Goal: Task Accomplishment & Management: Manage account settings

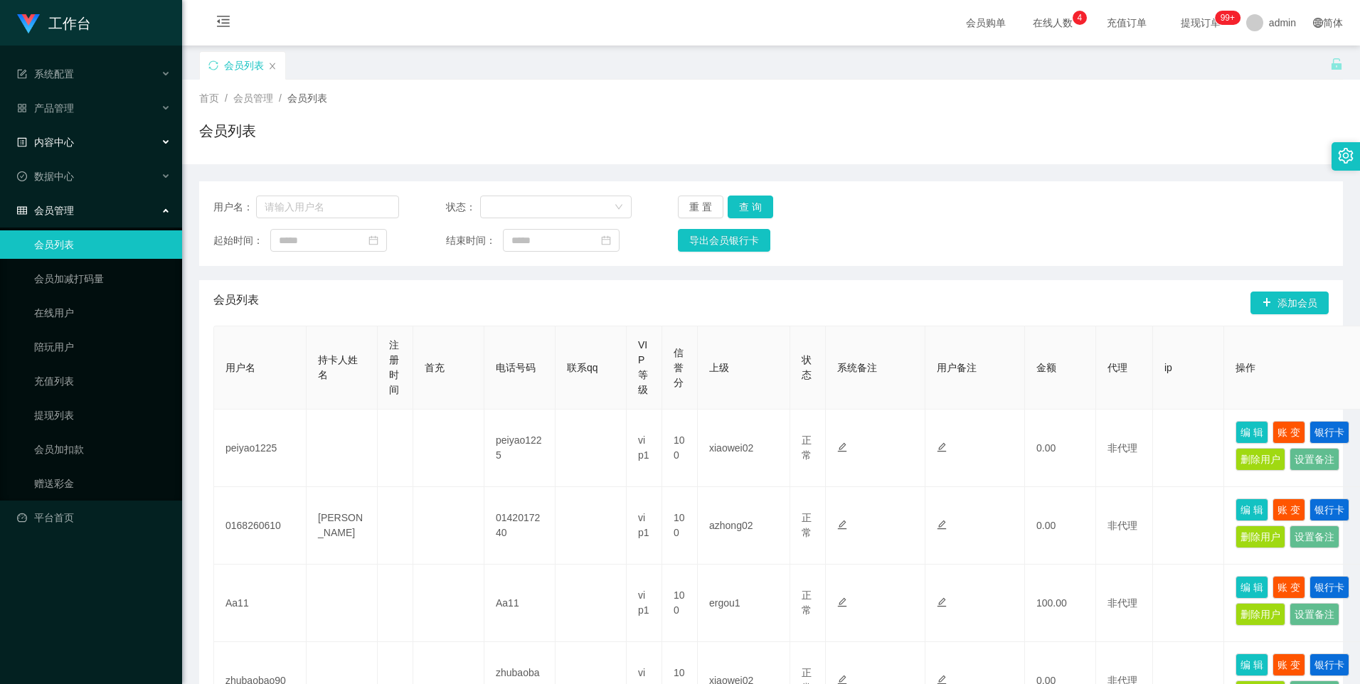
click at [81, 134] on div "内容中心" at bounding box center [91, 142] width 182 height 28
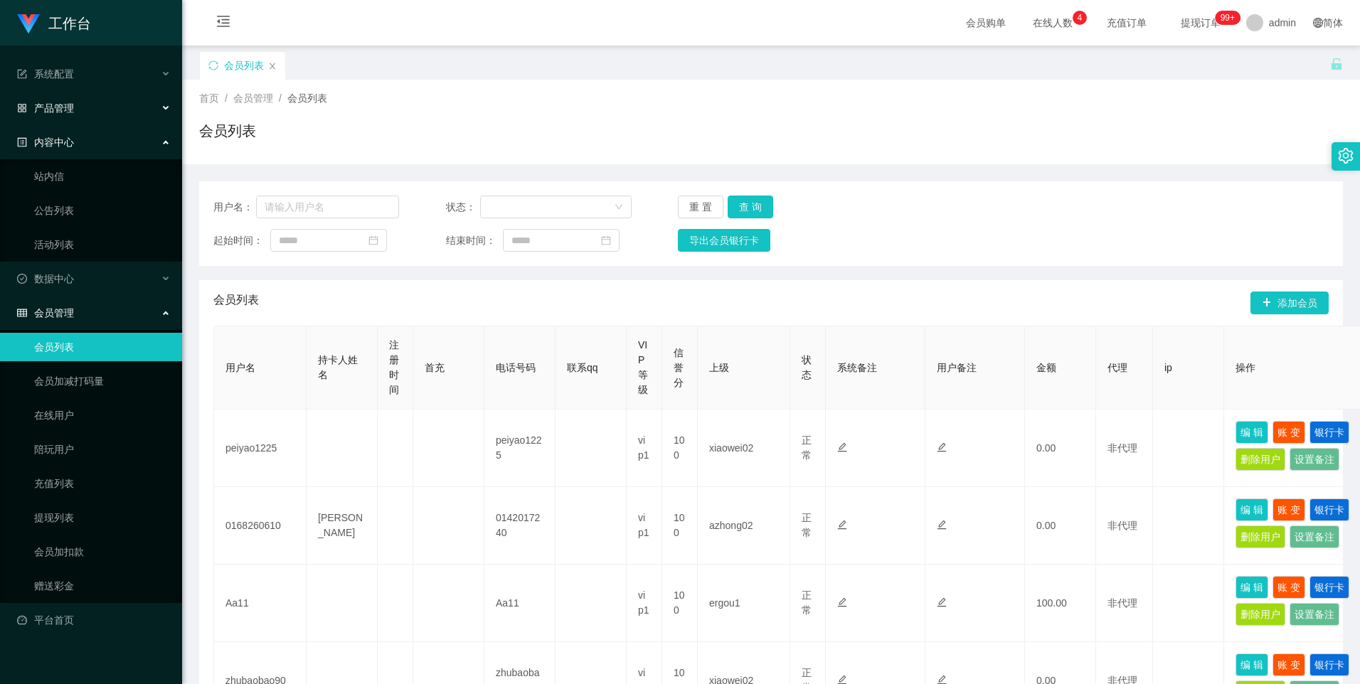
click at [80, 107] on div "产品管理" at bounding box center [91, 108] width 182 height 28
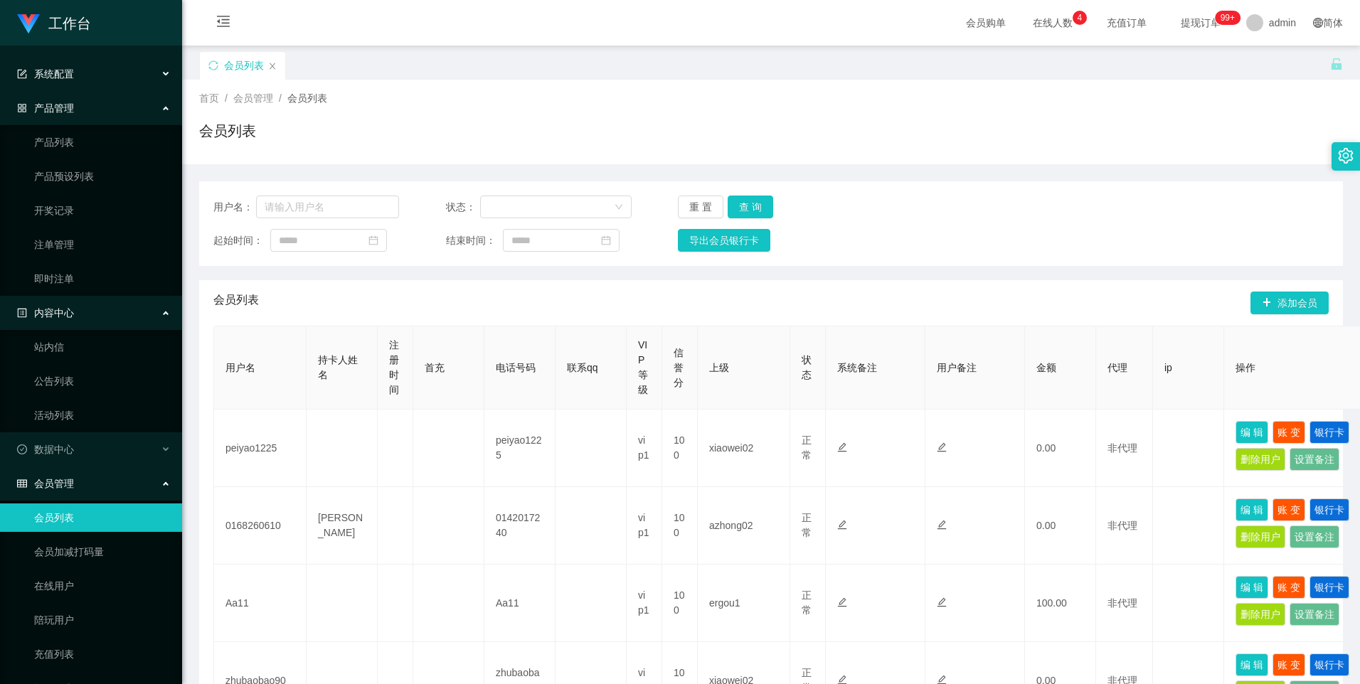
click at [97, 82] on div "系统配置" at bounding box center [91, 74] width 182 height 28
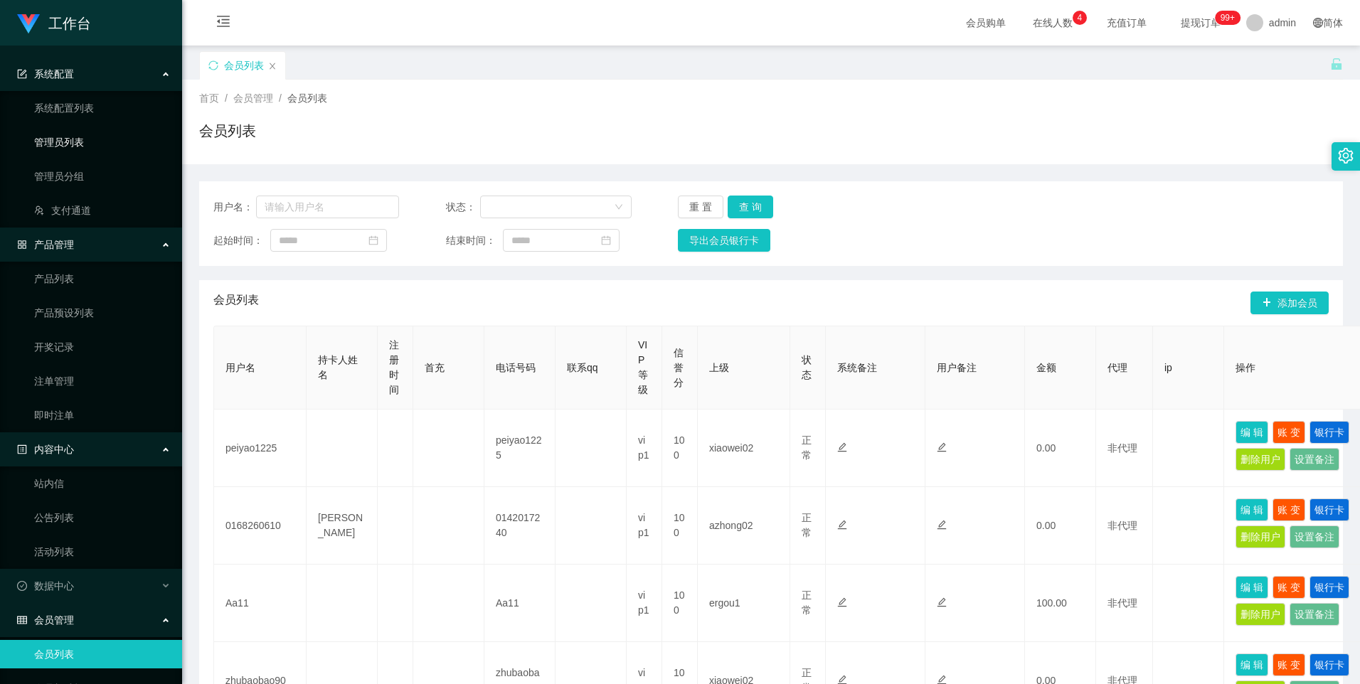
click at [107, 142] on link "管理员列表" at bounding box center [102, 142] width 137 height 28
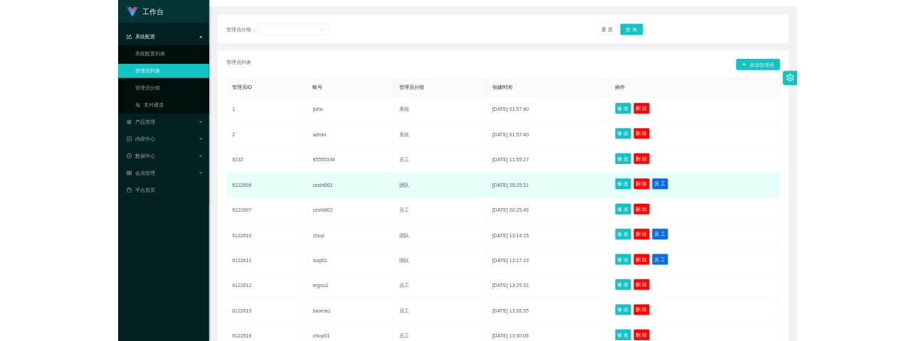
scroll to position [119, 0]
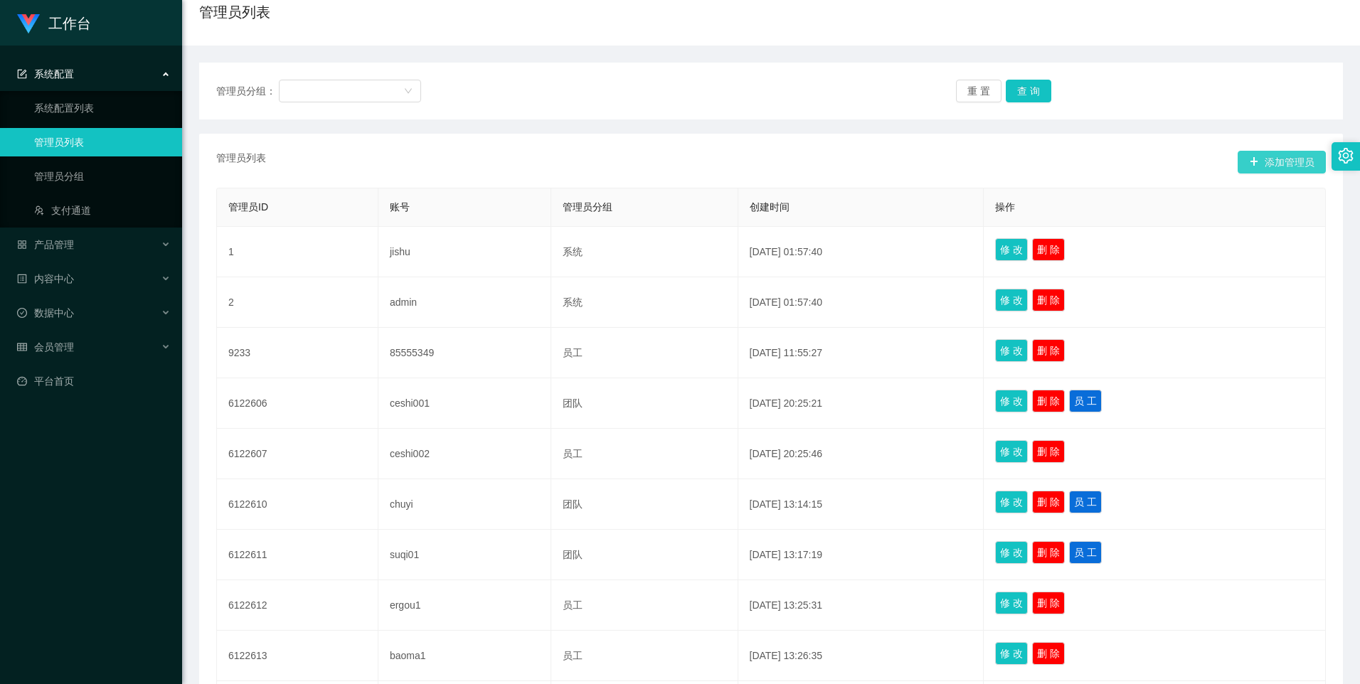
click at [1304, 171] on button "添加管理员" at bounding box center [1282, 162] width 88 height 23
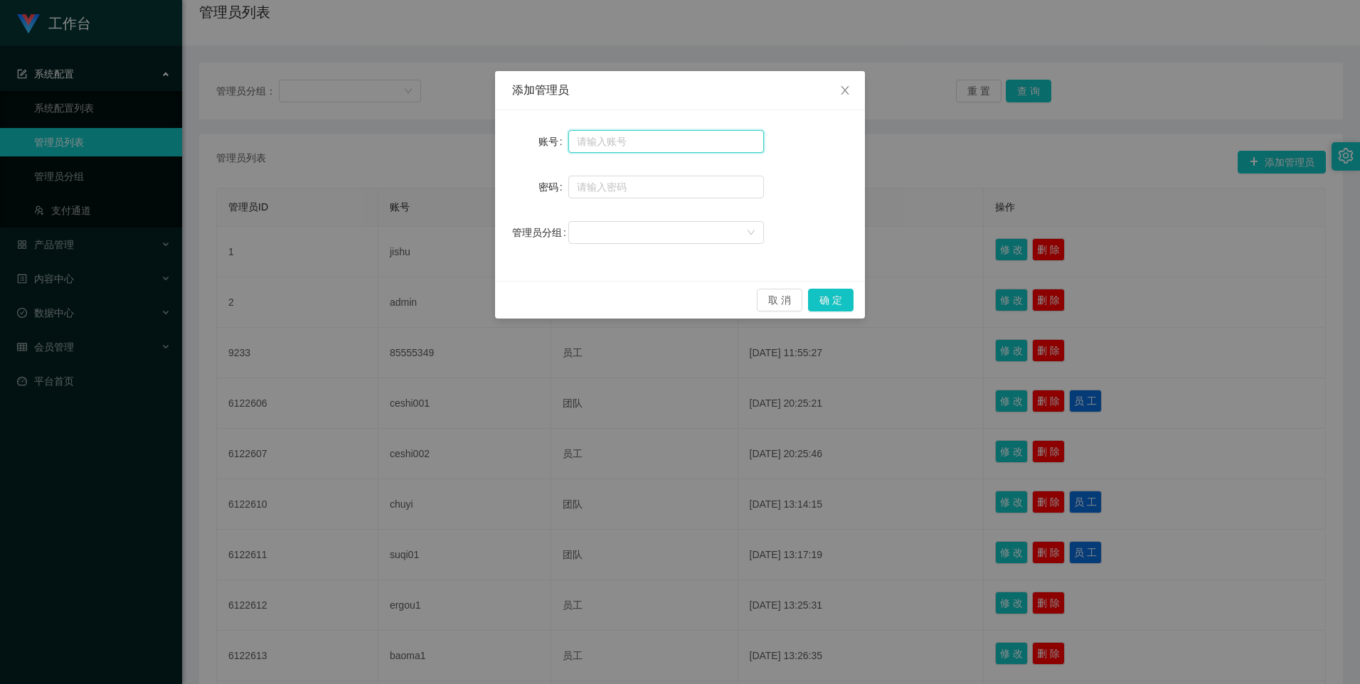
click at [603, 140] on input "text" at bounding box center [666, 141] width 196 height 23
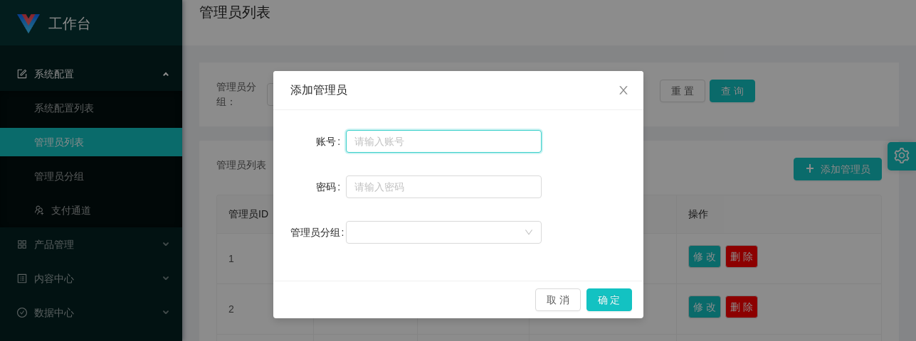
click at [414, 141] on input "text" at bounding box center [444, 141] width 196 height 23
paste input "aluo666"
type input "aluo666"
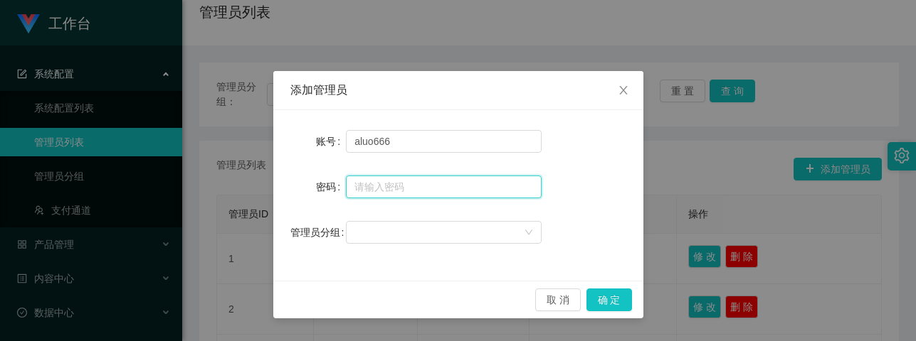
click at [400, 188] on input "text" at bounding box center [444, 187] width 196 height 23
type input "擦"
type input "ccc111"
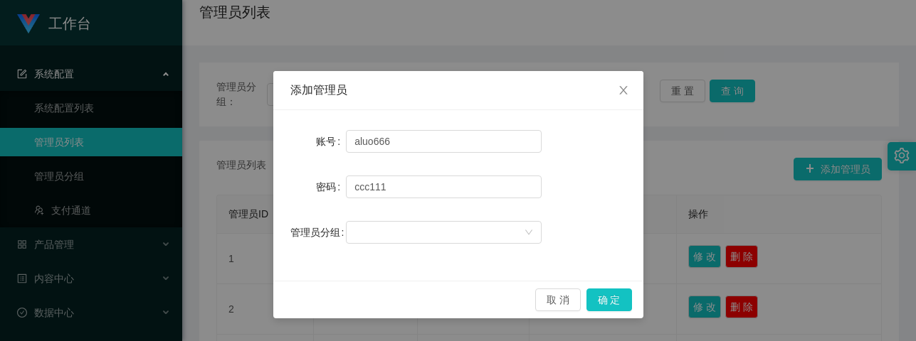
drag, startPoint x: 432, startPoint y: 235, endPoint x: 428, endPoint y: 248, distance: 12.8
click at [432, 236] on div at bounding box center [438, 232] width 169 height 21
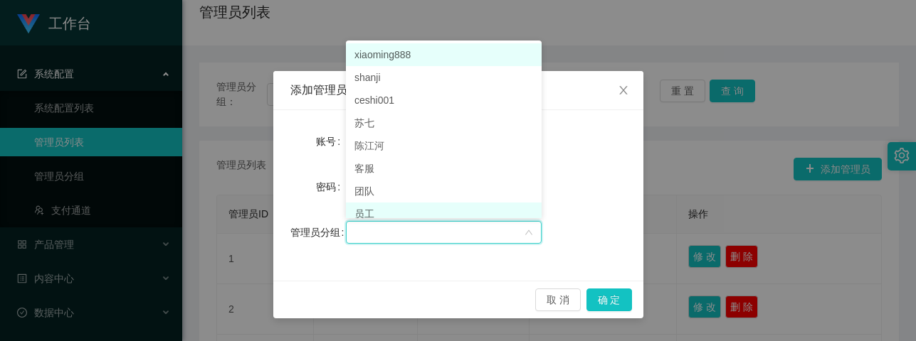
scroll to position [7, 0]
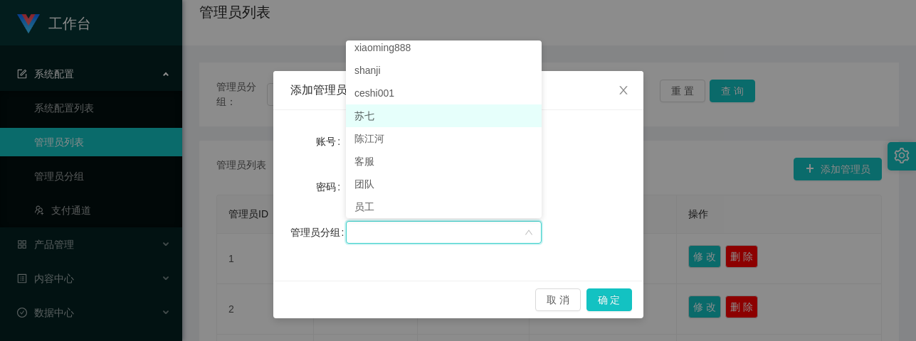
click at [411, 114] on li "苏七" at bounding box center [444, 116] width 196 height 23
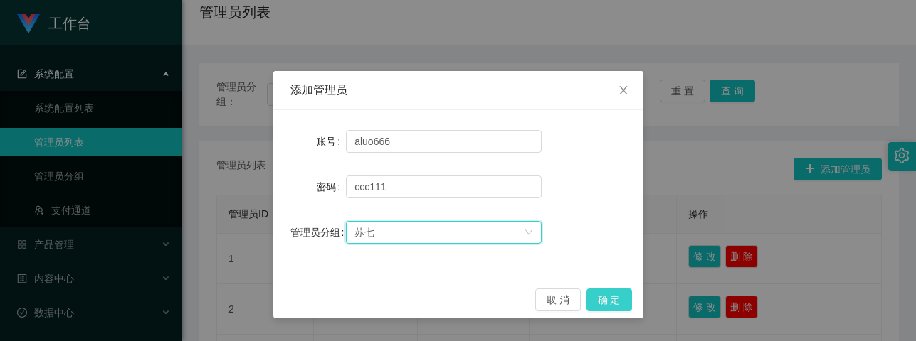
click at [603, 297] on button "确 定" at bounding box center [609, 300] width 46 height 23
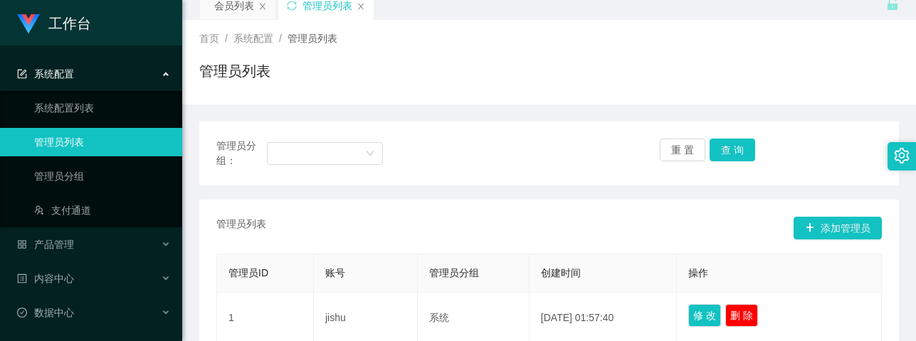
scroll to position [53, 0]
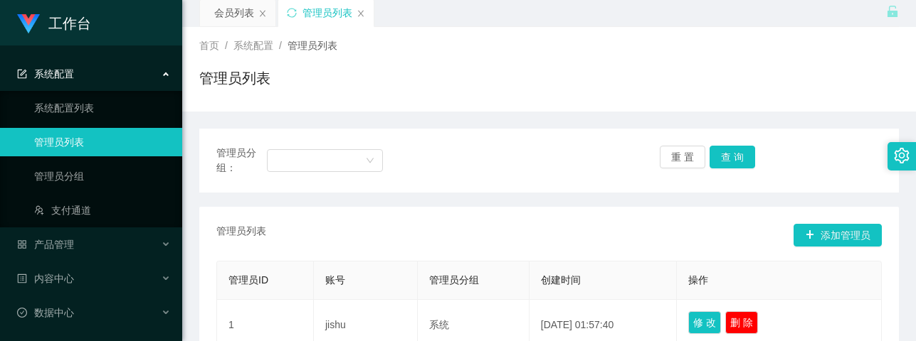
drag, startPoint x: 642, startPoint y: 184, endPoint x: 701, endPoint y: 198, distance: 60.7
click at [642, 184] on div "管理员分组： 重 置 查 询" at bounding box center [548, 161] width 699 height 64
drag, startPoint x: 808, startPoint y: 245, endPoint x: 705, endPoint y: 228, distance: 104.6
click at [808, 245] on button "添加管理员" at bounding box center [837, 235] width 88 height 23
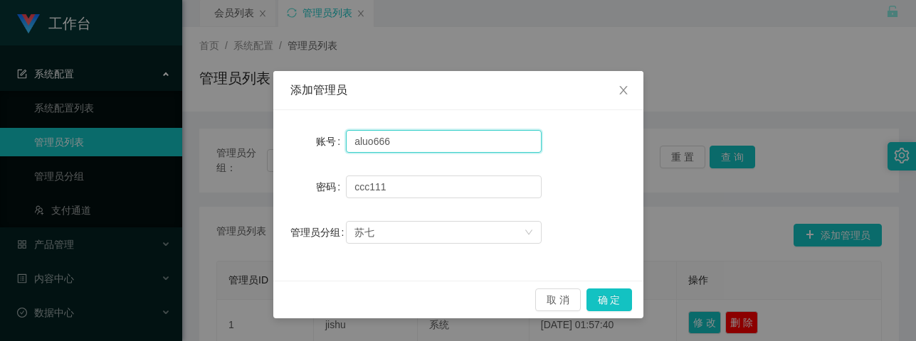
drag, startPoint x: 440, startPoint y: 143, endPoint x: 269, endPoint y: 128, distance: 172.1
click at [269, 128] on div "添加管理员 账号 aluo666 密码 [SECURITY_DATA] 管理员分组 苏七 取 消 确 定" at bounding box center [458, 170] width 916 height 341
paste input "xiaochun"
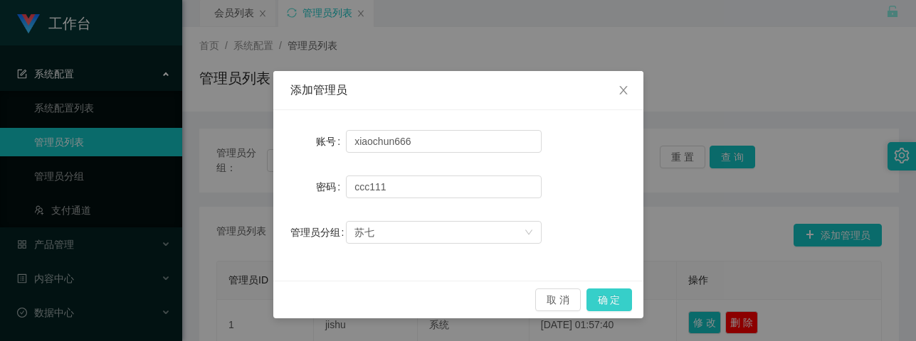
click at [613, 295] on button "确 定" at bounding box center [609, 300] width 46 height 23
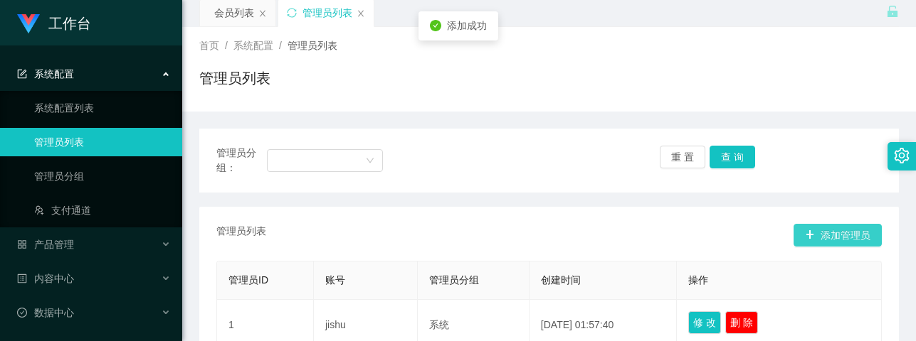
drag, startPoint x: 820, startPoint y: 237, endPoint x: 915, endPoint y: 282, distance: 105.3
click at [820, 237] on button "添加管理员" at bounding box center [837, 235] width 88 height 23
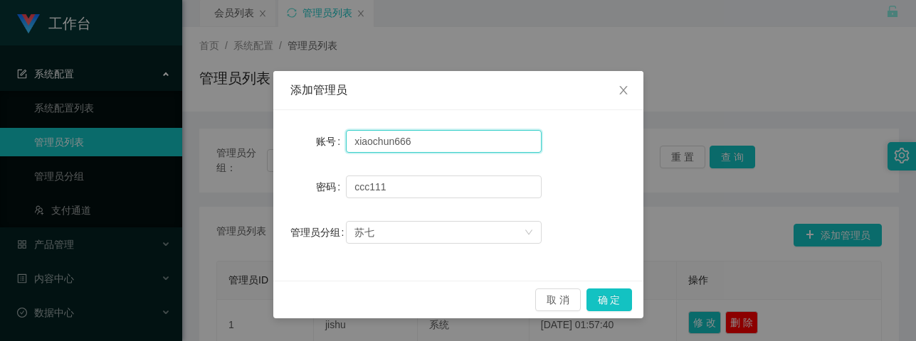
drag, startPoint x: 418, startPoint y: 142, endPoint x: 194, endPoint y: 124, distance: 224.9
click at [194, 124] on div "添加管理员 账号 xiaochun666 密码 [SECURITY_DATA] 管理员分组 苏七 取 消 确 定" at bounding box center [458, 170] width 916 height 341
paste input "zhada"
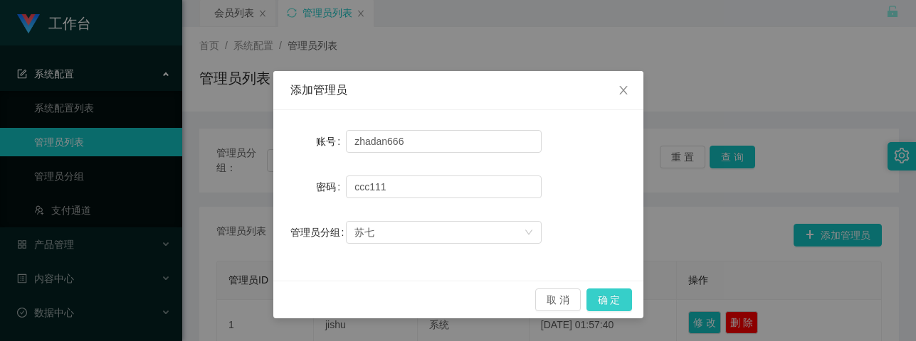
click at [610, 297] on button "确 定" at bounding box center [609, 300] width 46 height 23
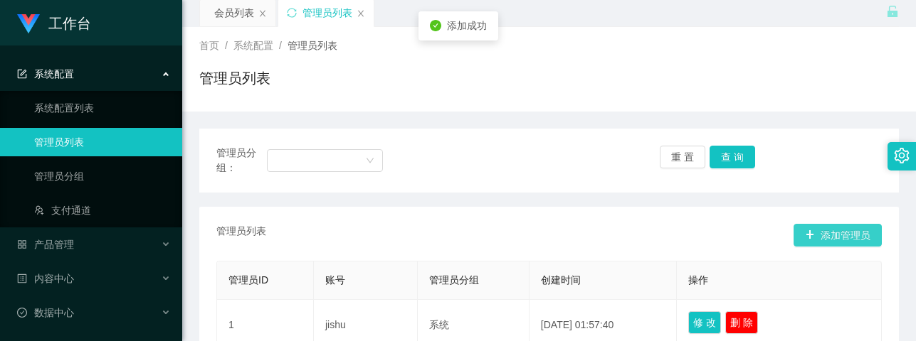
click at [840, 229] on button "添加管理员" at bounding box center [837, 235] width 88 height 23
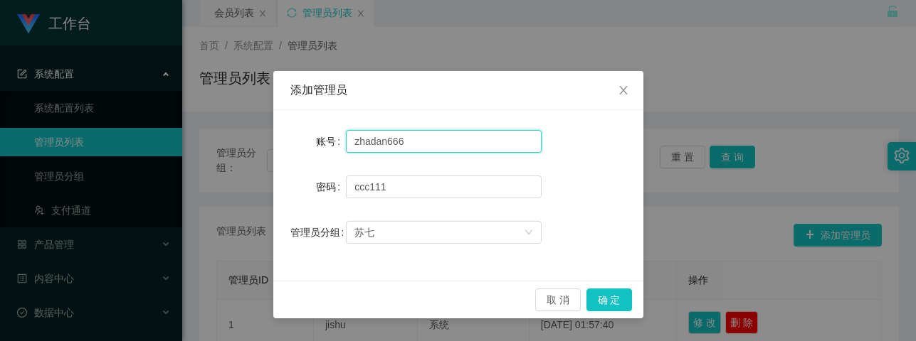
drag, startPoint x: 391, startPoint y: 137, endPoint x: 237, endPoint y: 140, distance: 153.7
click at [226, 134] on div "添加管理员 账号 zhadan666 密码 [SECURITY_DATA] 管理员分组 苏七 取 消 确 定" at bounding box center [458, 170] width 916 height 341
paste input "duoduo"
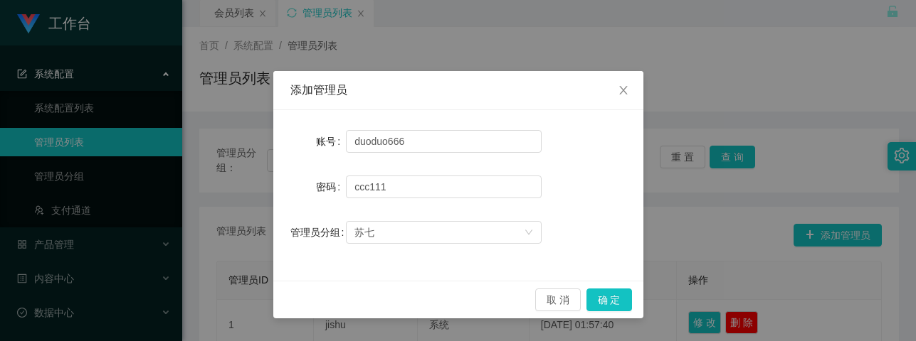
click at [631, 303] on div "取 消 确 定" at bounding box center [458, 300] width 370 height 38
click at [613, 302] on button "确 定" at bounding box center [609, 300] width 46 height 23
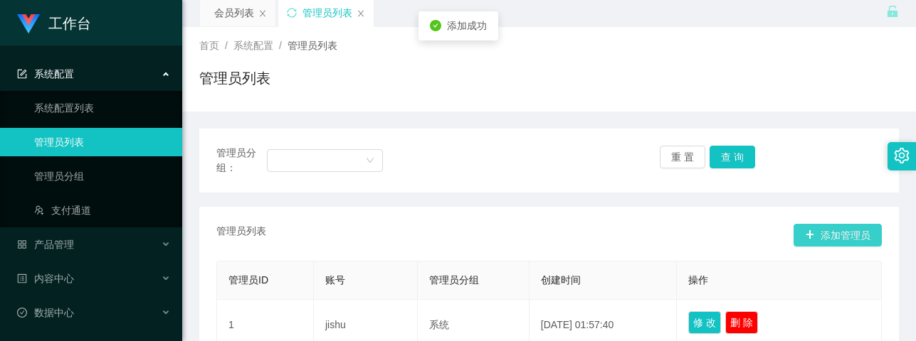
click at [852, 240] on button "添加管理员" at bounding box center [837, 235] width 88 height 23
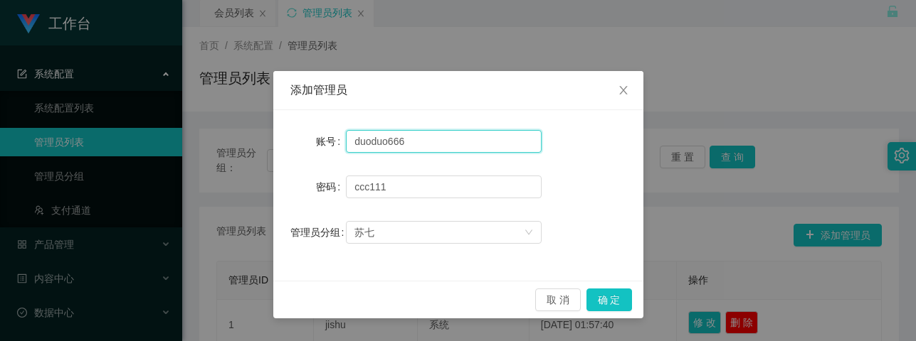
drag, startPoint x: 300, startPoint y: 137, endPoint x: 259, endPoint y: 140, distance: 40.7
click at [245, 136] on div "添加管理员 账号 duoduo666 密码 [SECURITY_DATA] 管理员分组 苏七 取 消 确 定" at bounding box center [458, 170] width 916 height 341
paste input "luosha"
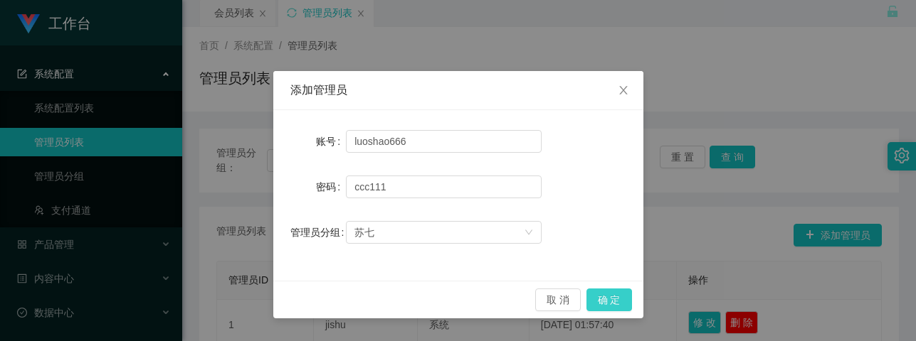
click at [610, 292] on button "确 定" at bounding box center [609, 300] width 46 height 23
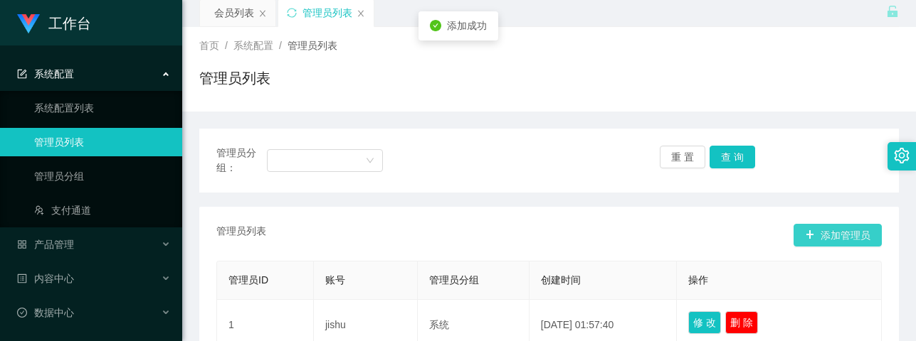
click at [829, 238] on button "添加管理员" at bounding box center [837, 235] width 88 height 23
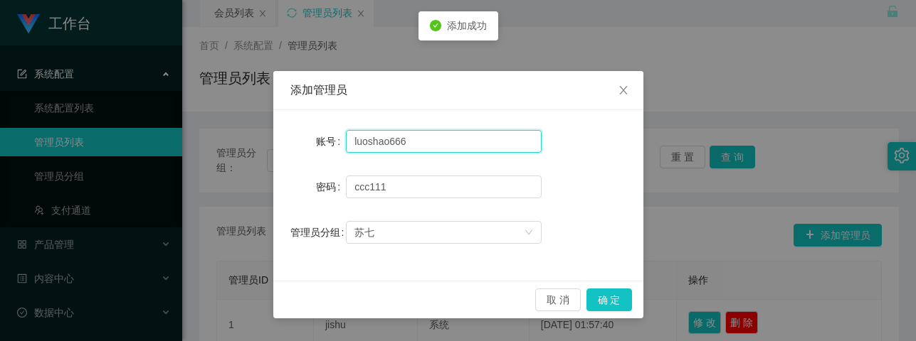
drag, startPoint x: 439, startPoint y: 145, endPoint x: 207, endPoint y: 130, distance: 232.4
click at [207, 130] on div "添加管理员 账号 luoshao666 密码 [SECURITY_DATA] 管理员分组 苏七 取 消 确 定" at bounding box center [458, 170] width 916 height 341
paste input "feib"
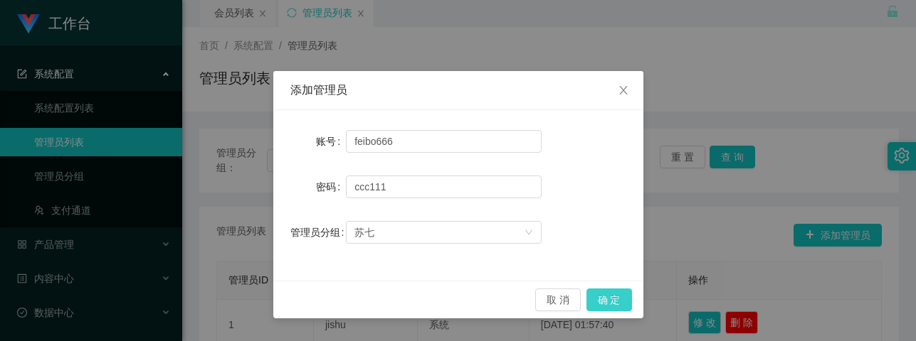
click at [605, 297] on button "确 定" at bounding box center [609, 300] width 46 height 23
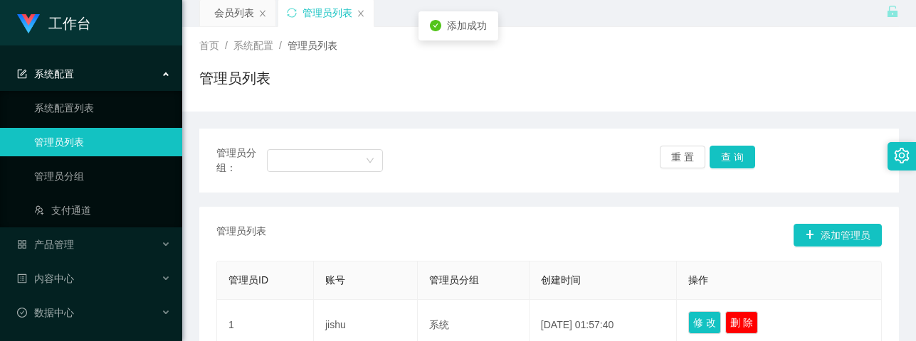
click at [793, 230] on button "添加管理员" at bounding box center [837, 235] width 88 height 23
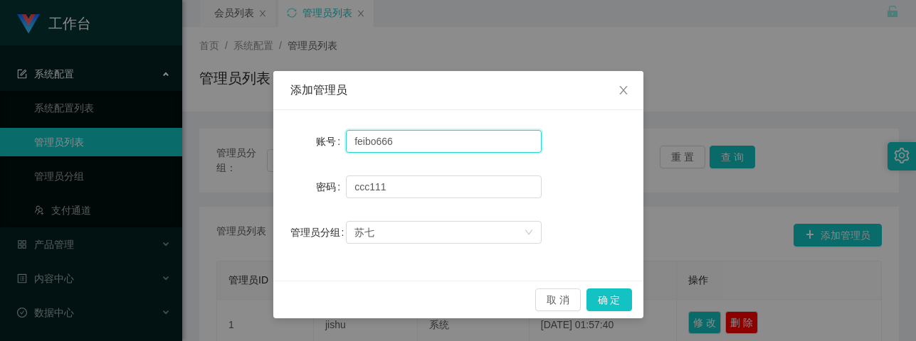
drag, startPoint x: 446, startPoint y: 146, endPoint x: 232, endPoint y: 132, distance: 214.6
click at [232, 132] on div "添加管理员 账号 feibo666 密码 [SECURITY_DATA] 管理员分组 苏七 取 消 确 定" at bounding box center [458, 170] width 916 height 341
paste input "[PERSON_NAME]"
type input "xiaoyan666"
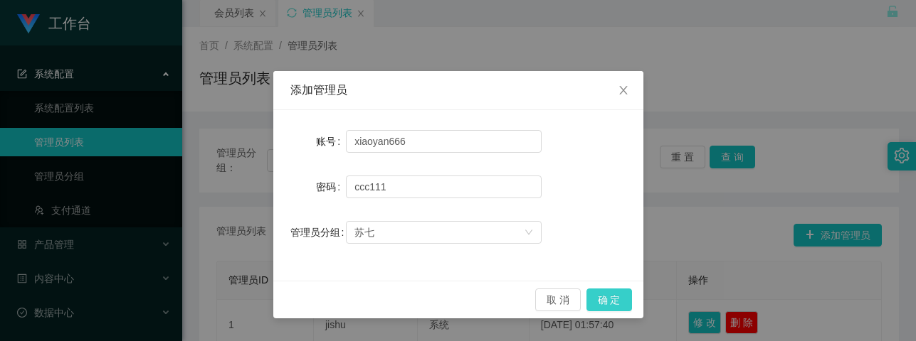
click at [613, 300] on button "确 定" at bounding box center [609, 300] width 46 height 23
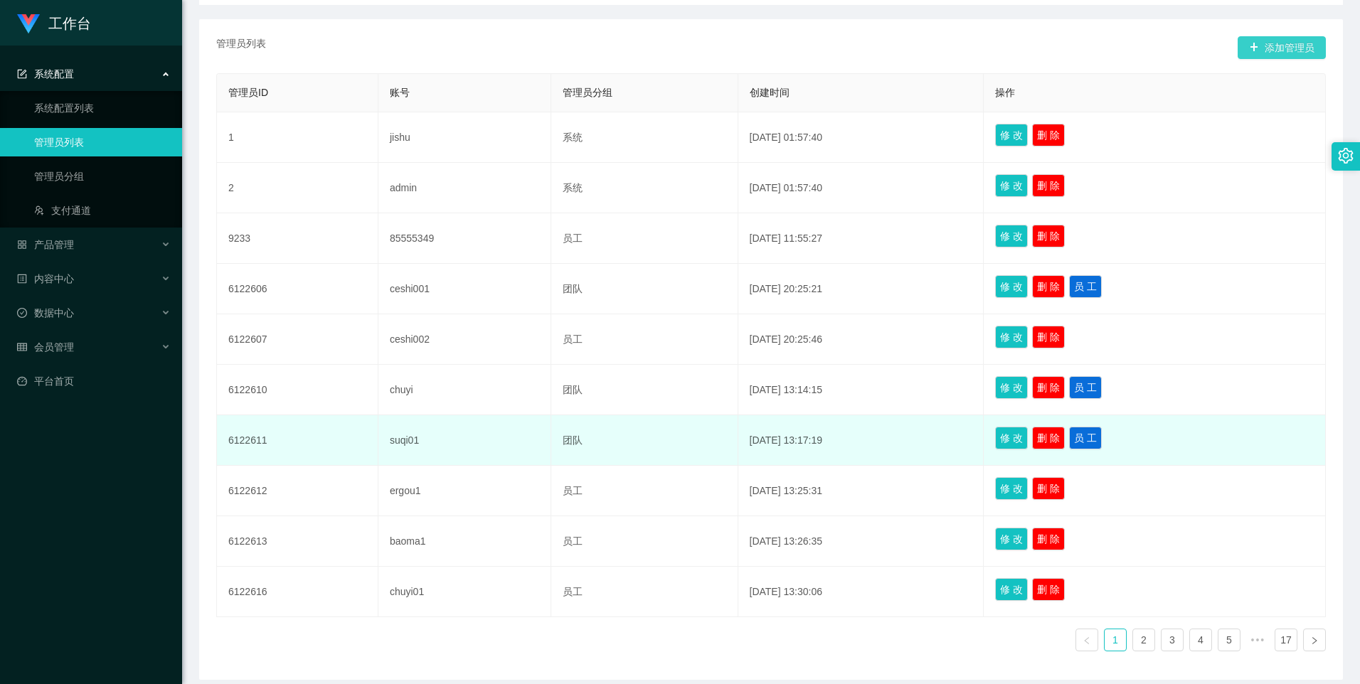
scroll to position [295, 0]
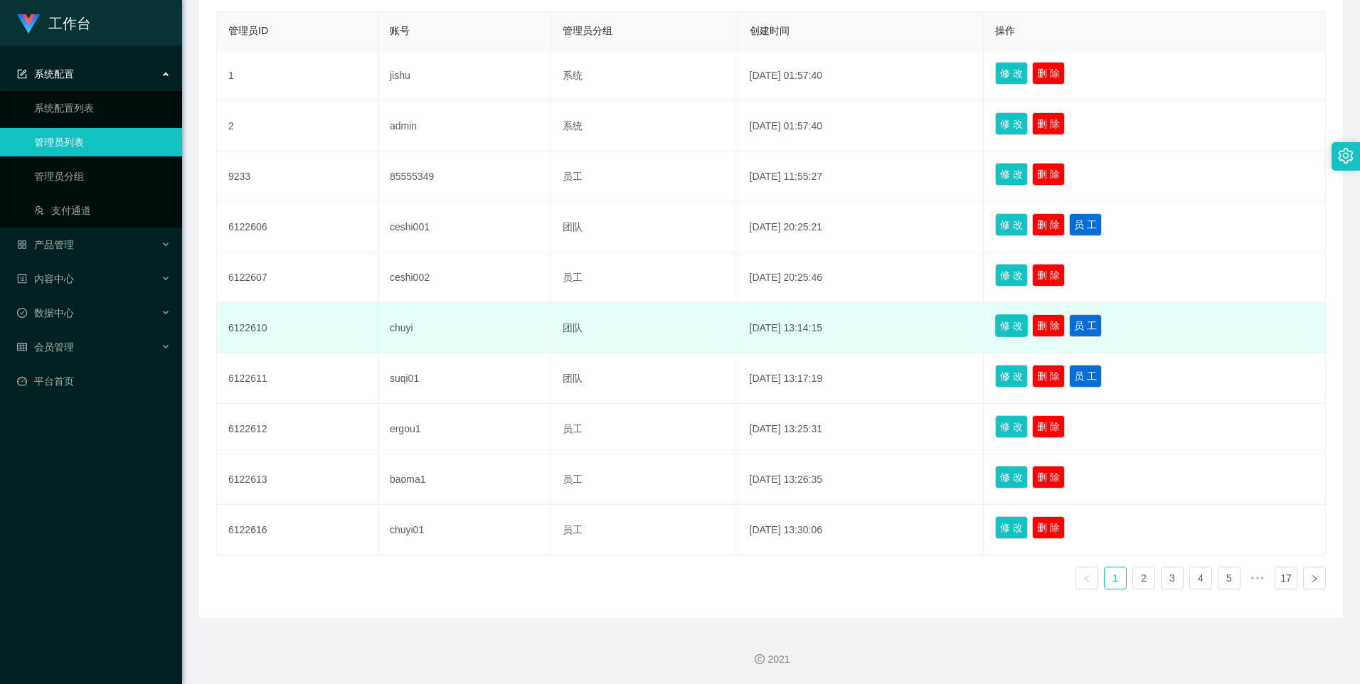
click at [1018, 329] on button "修 改" at bounding box center [1011, 325] width 33 height 23
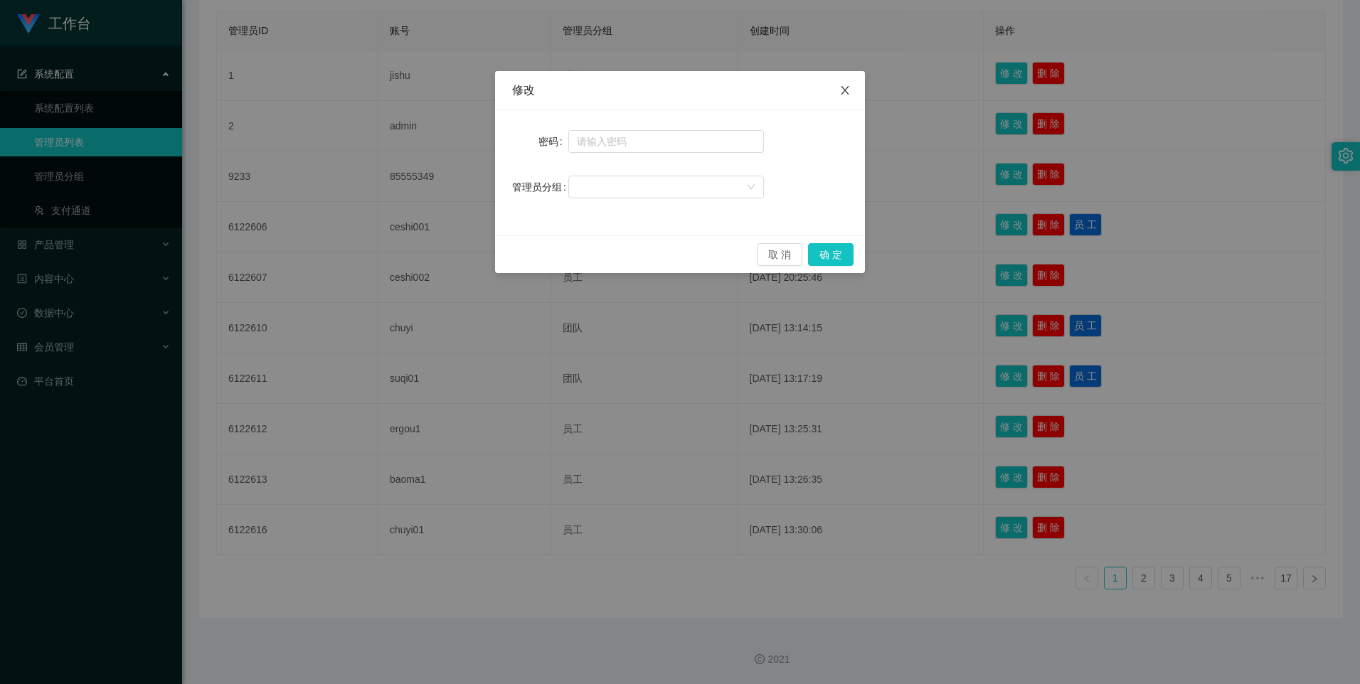
click at [843, 90] on icon "图标: close" at bounding box center [845, 90] width 11 height 11
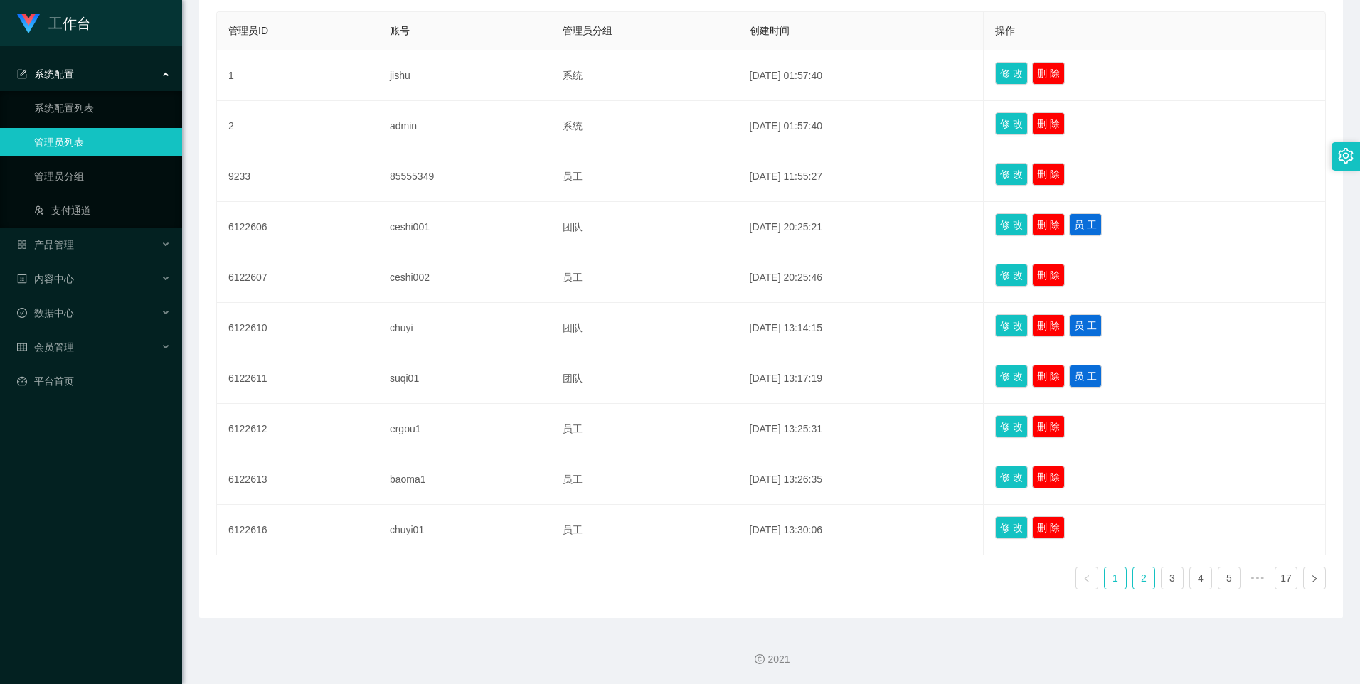
click at [1138, 579] on link "2" at bounding box center [1143, 578] width 21 height 21
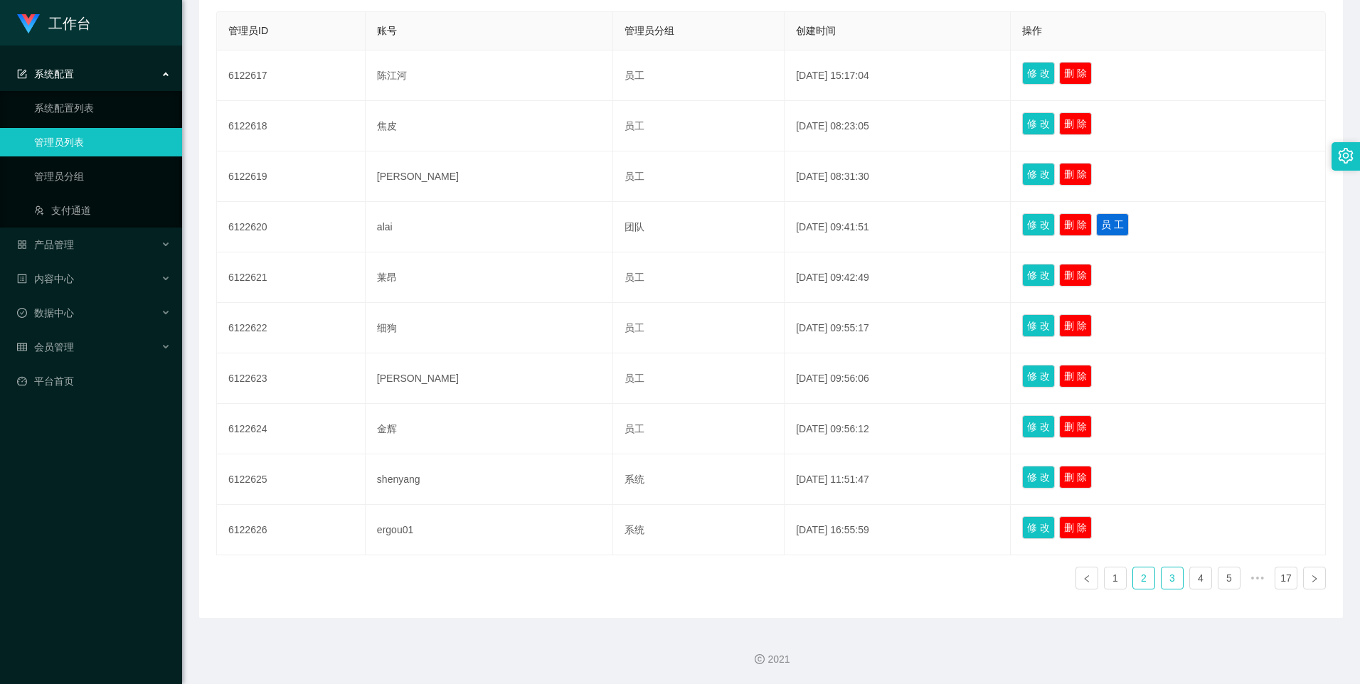
click at [1175, 584] on link "3" at bounding box center [1172, 578] width 21 height 21
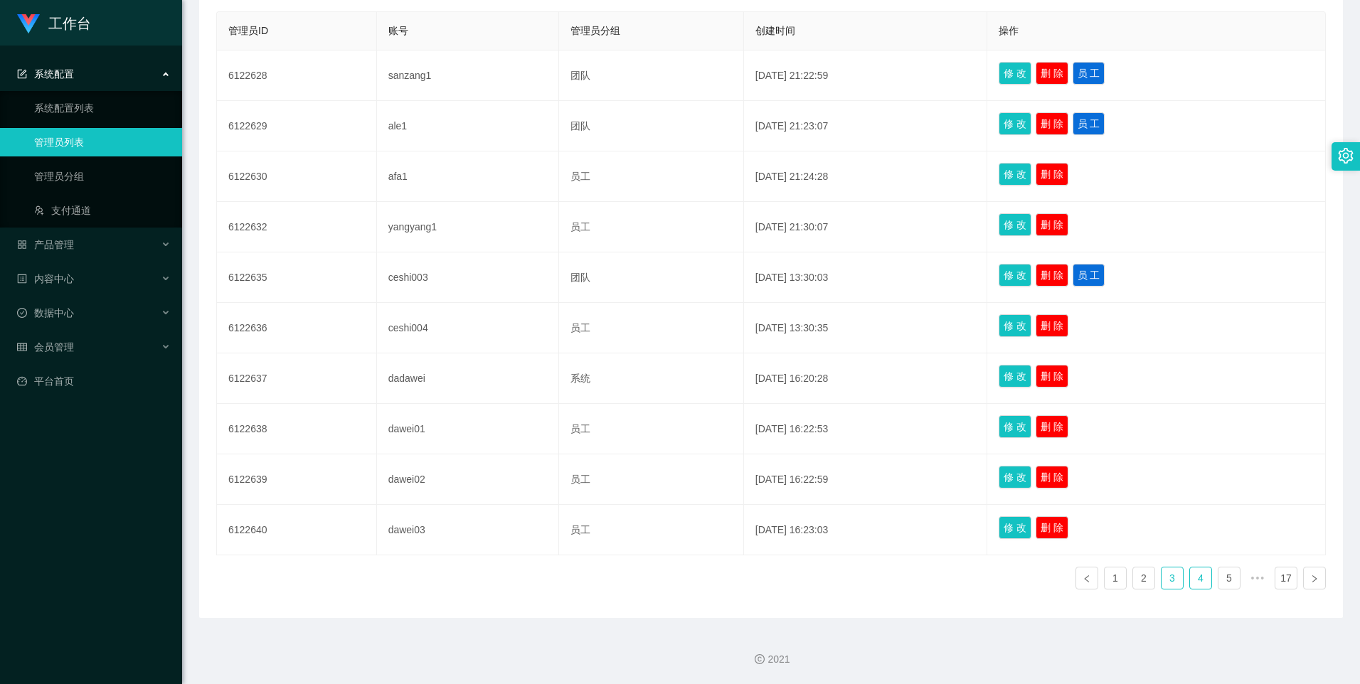
click at [1195, 582] on link "4" at bounding box center [1200, 578] width 21 height 21
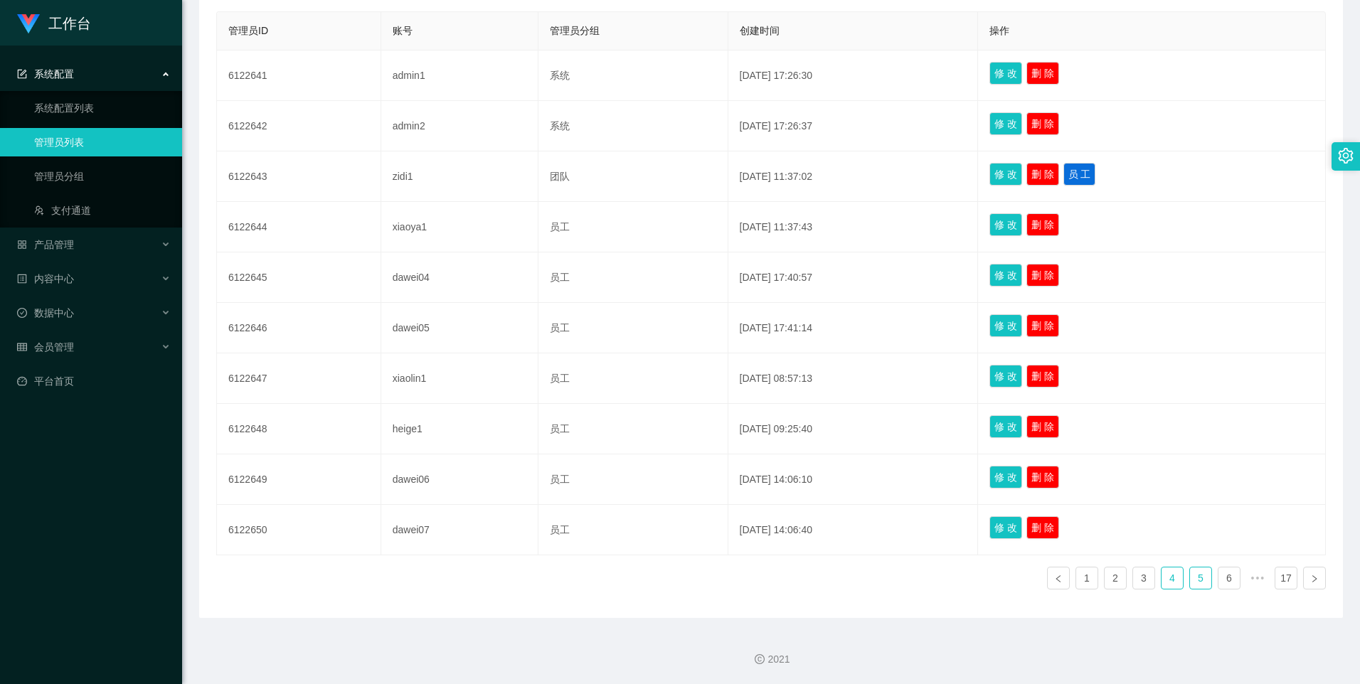
click at [1193, 578] on link "5" at bounding box center [1200, 578] width 21 height 21
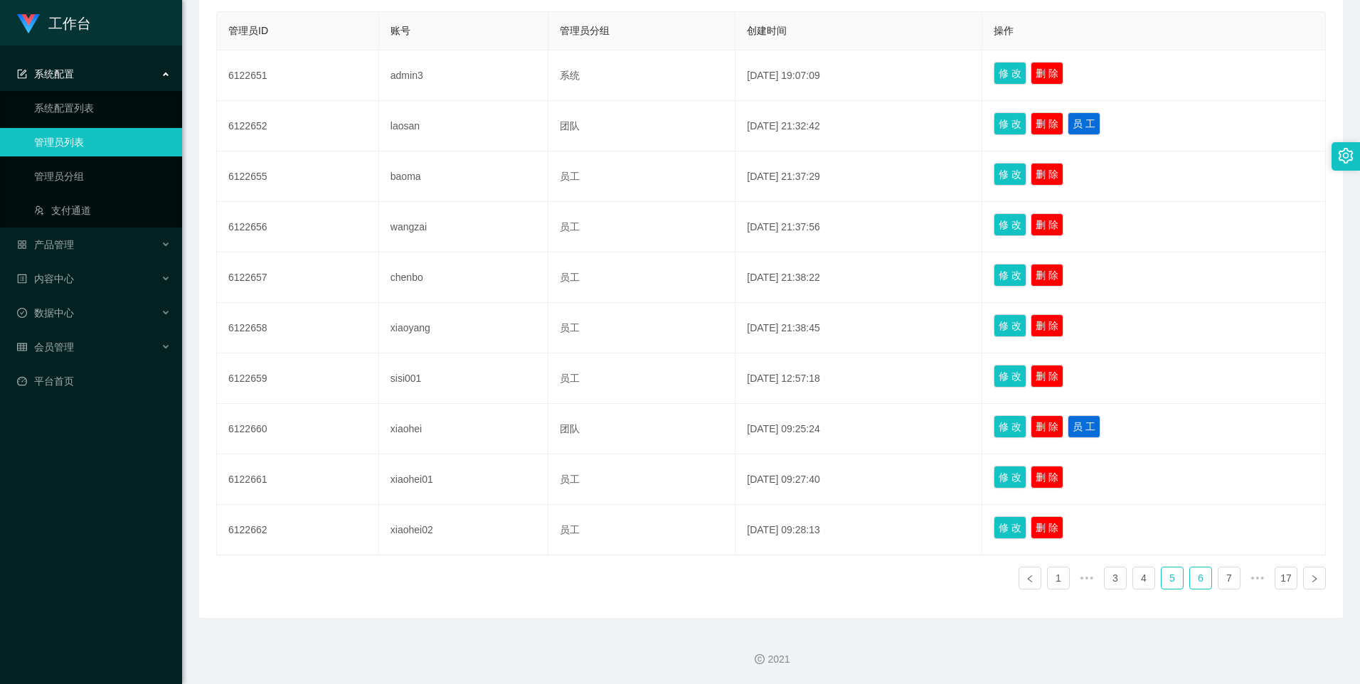
click at [1192, 580] on link "6" at bounding box center [1200, 578] width 21 height 21
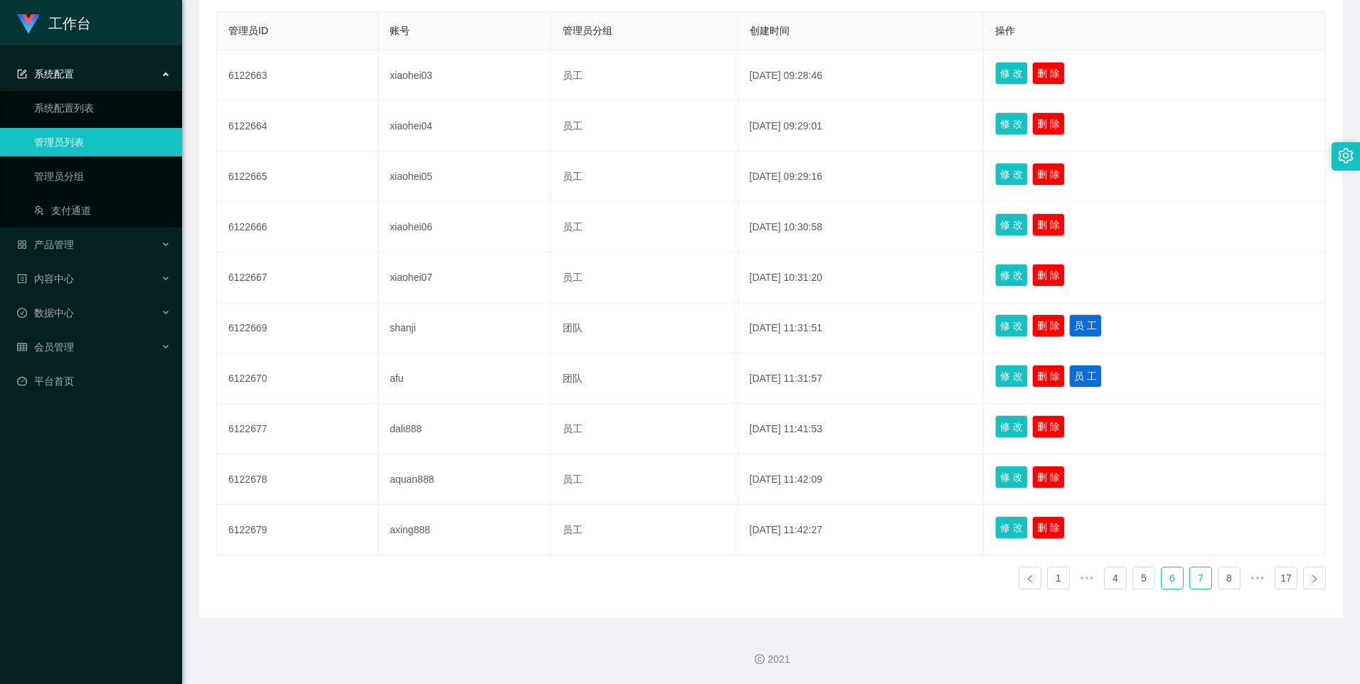
click at [1190, 578] on link "7" at bounding box center [1200, 578] width 21 height 21
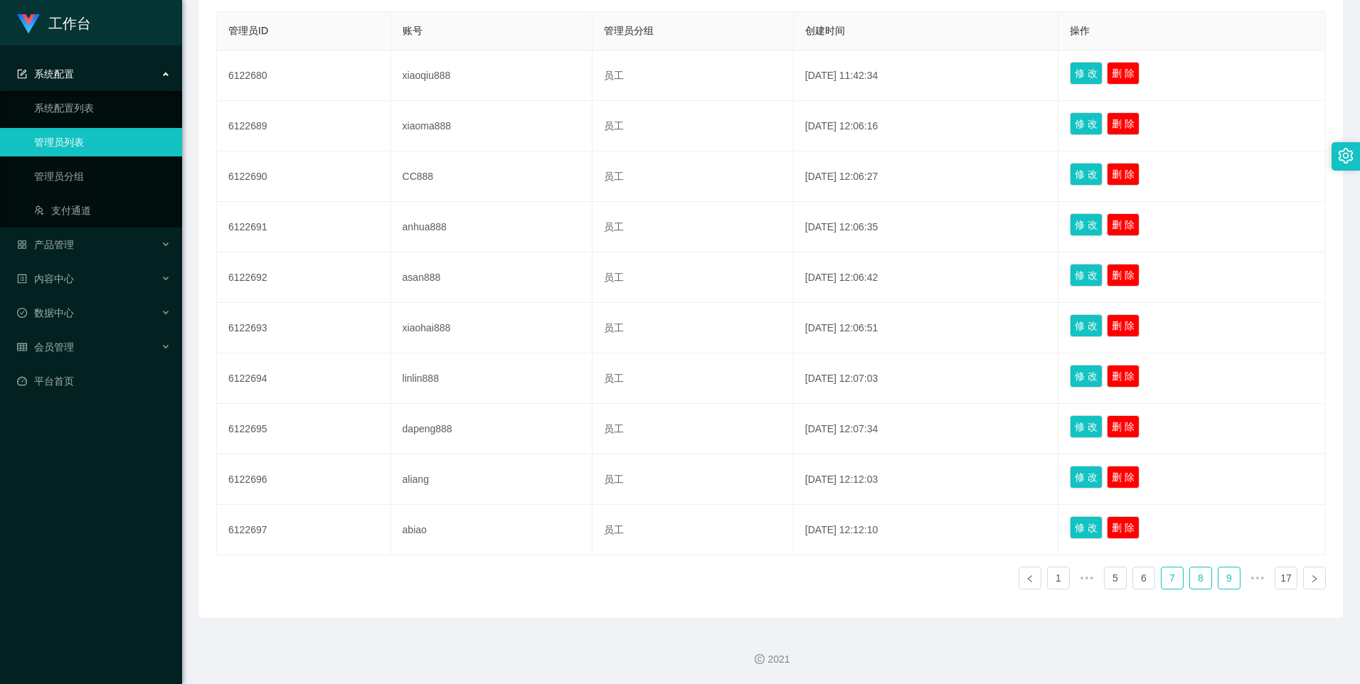
click at [1204, 583] on li "8" at bounding box center [1201, 578] width 23 height 23
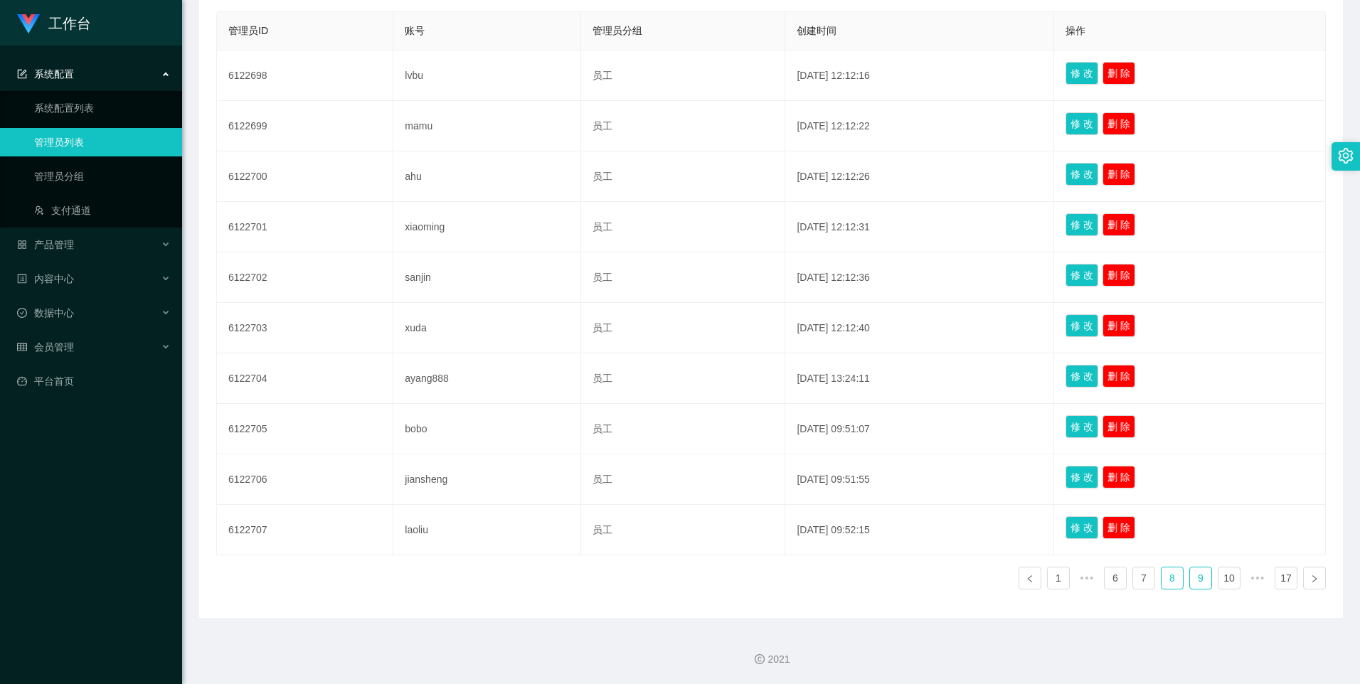
click at [1190, 584] on link "9" at bounding box center [1200, 578] width 21 height 21
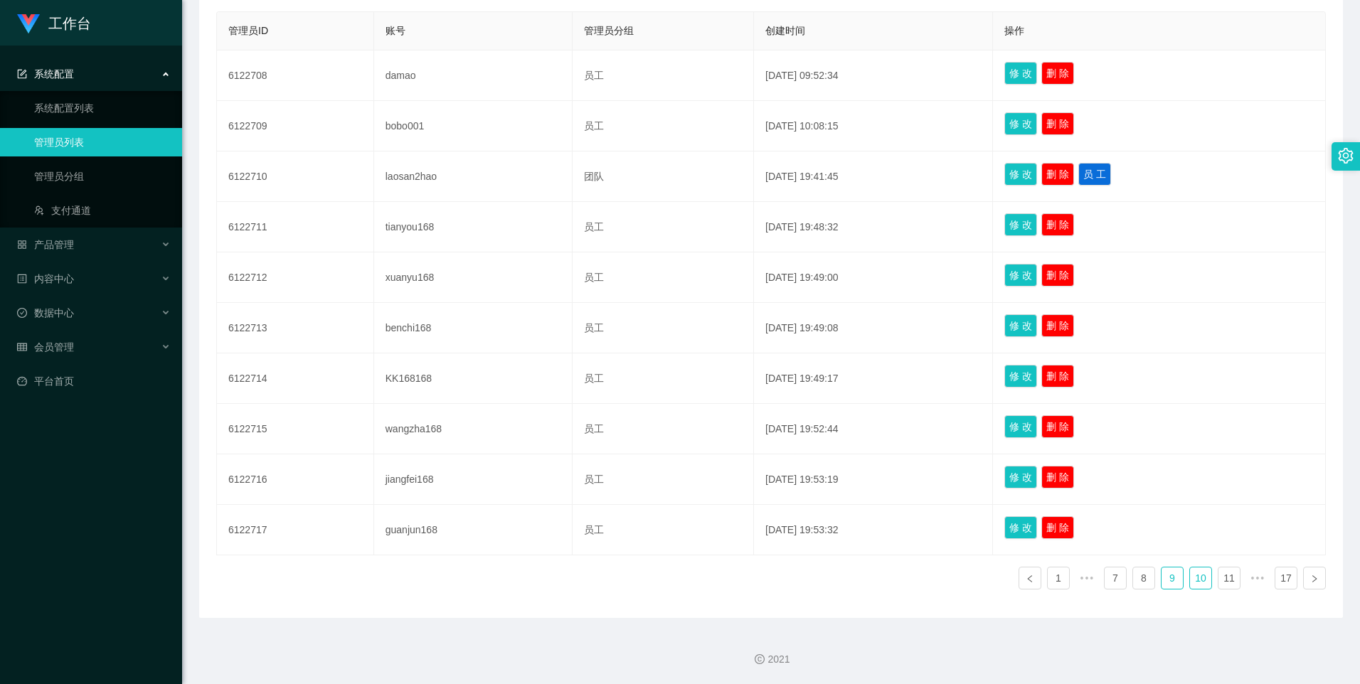
click at [1197, 580] on link "10" at bounding box center [1200, 578] width 21 height 21
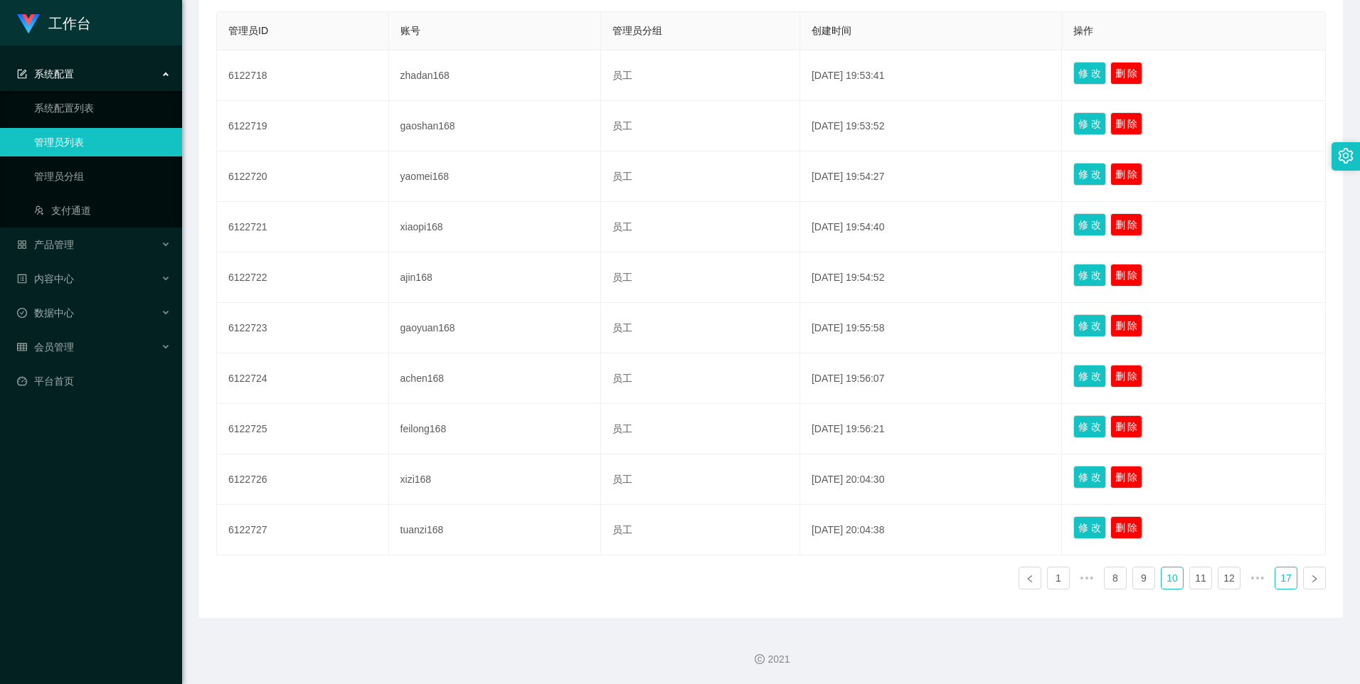
click at [1278, 581] on link "17" at bounding box center [1286, 578] width 21 height 21
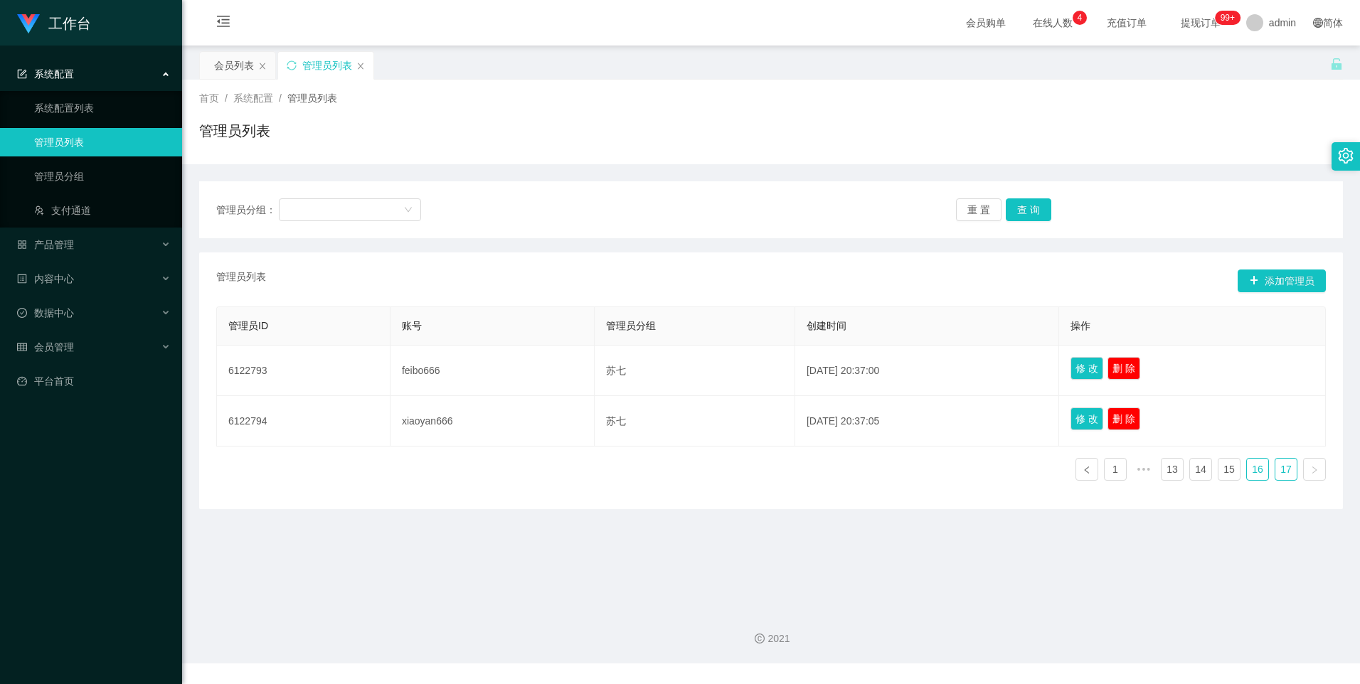
click at [1251, 470] on link "16" at bounding box center [1257, 469] width 21 height 21
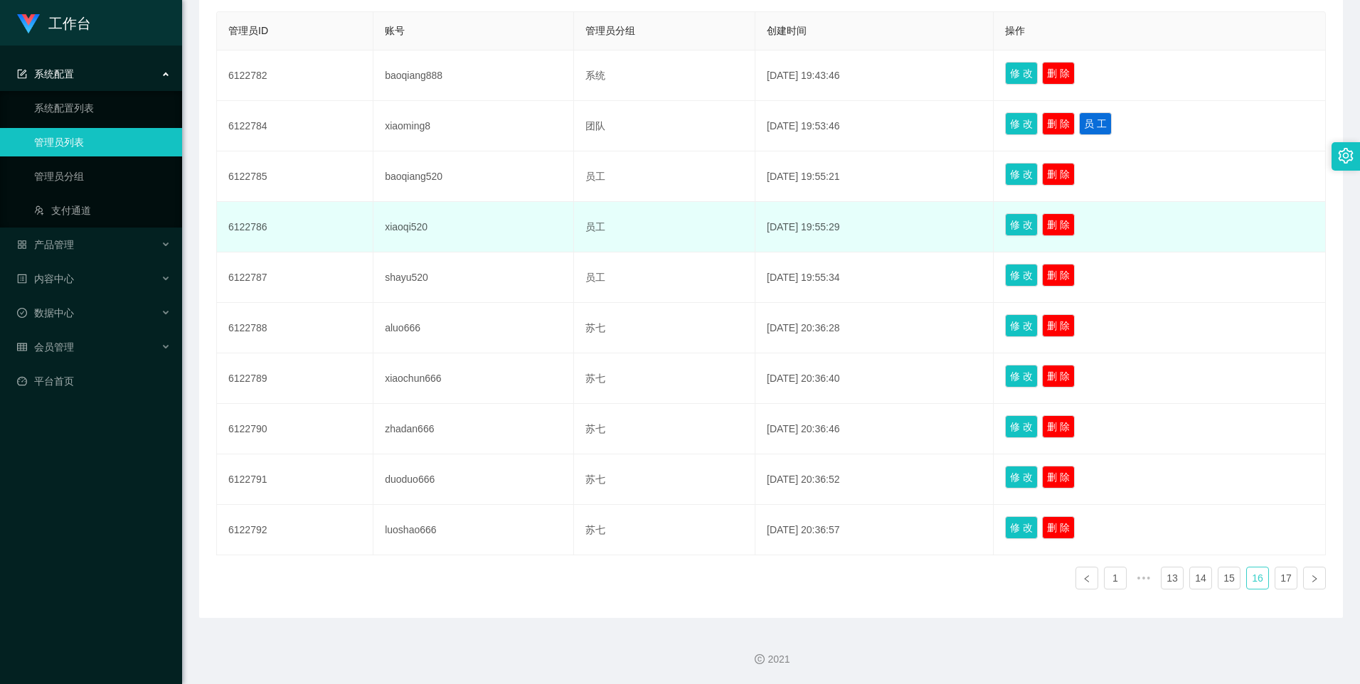
scroll to position [295, 0]
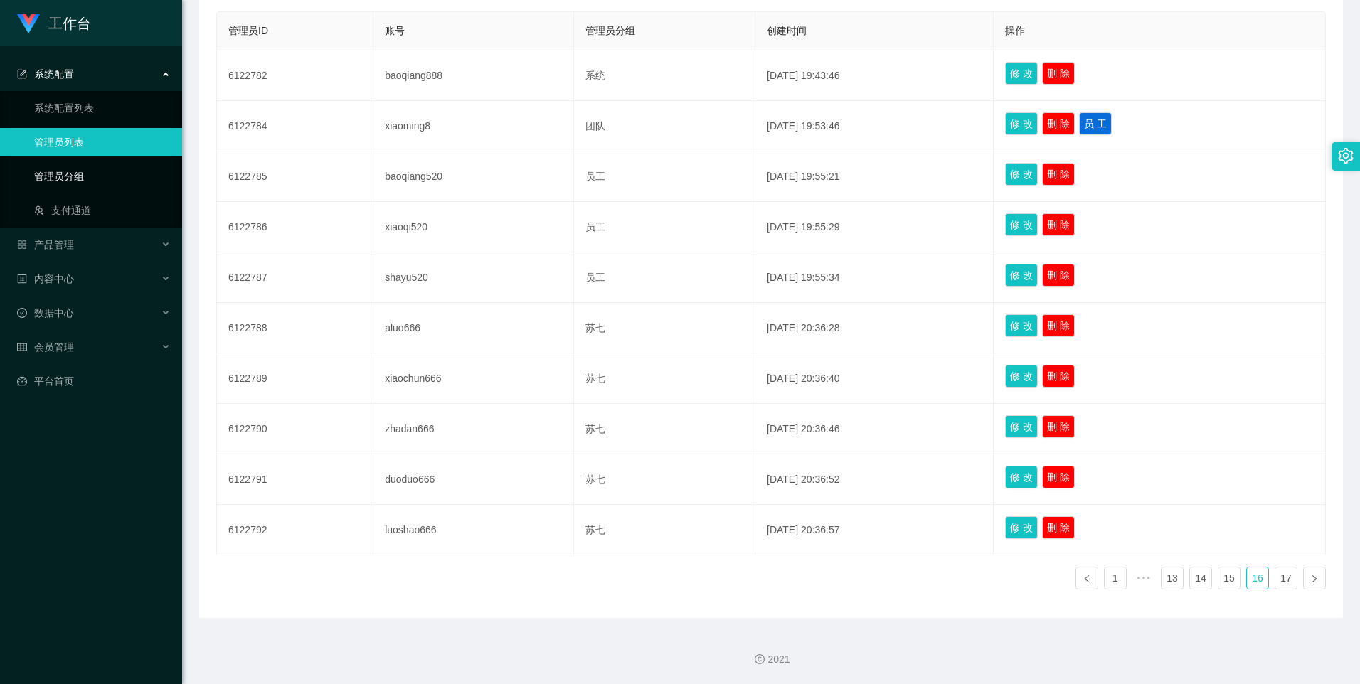
click at [80, 176] on link "管理员分组" at bounding box center [102, 176] width 137 height 28
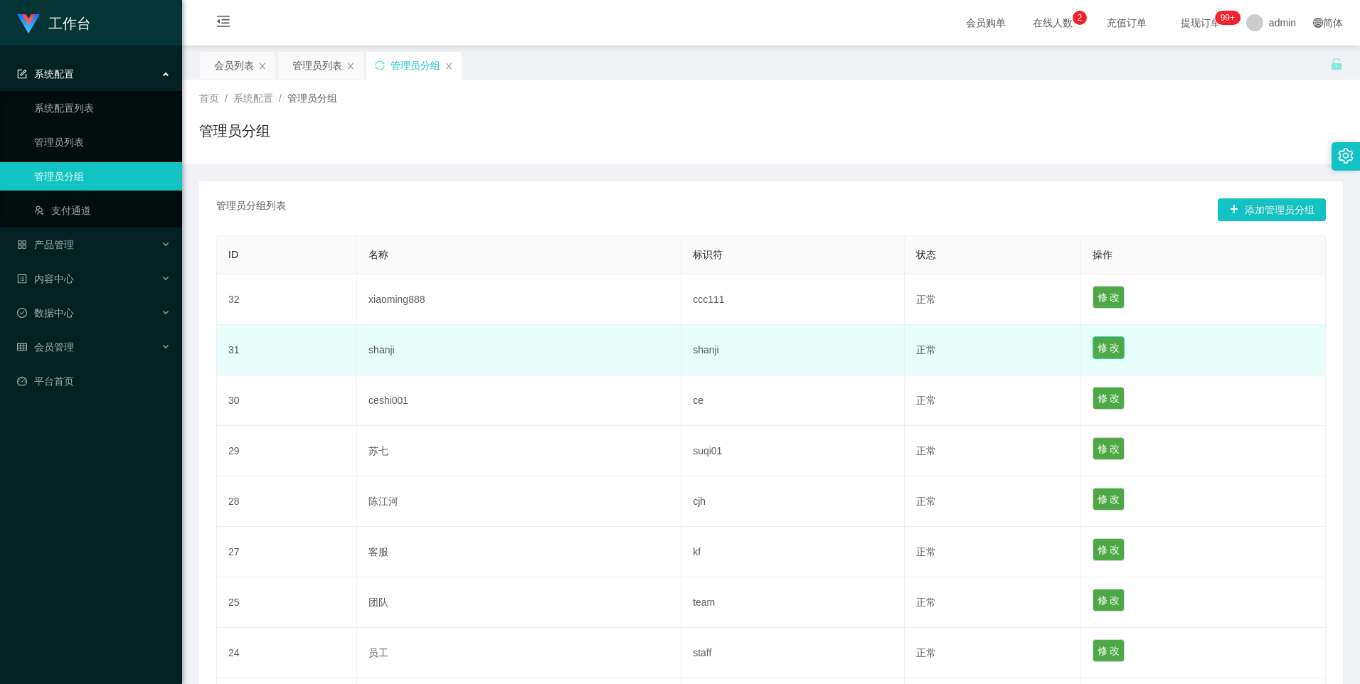
click at [1102, 357] on button "修 改" at bounding box center [1109, 348] width 33 height 23
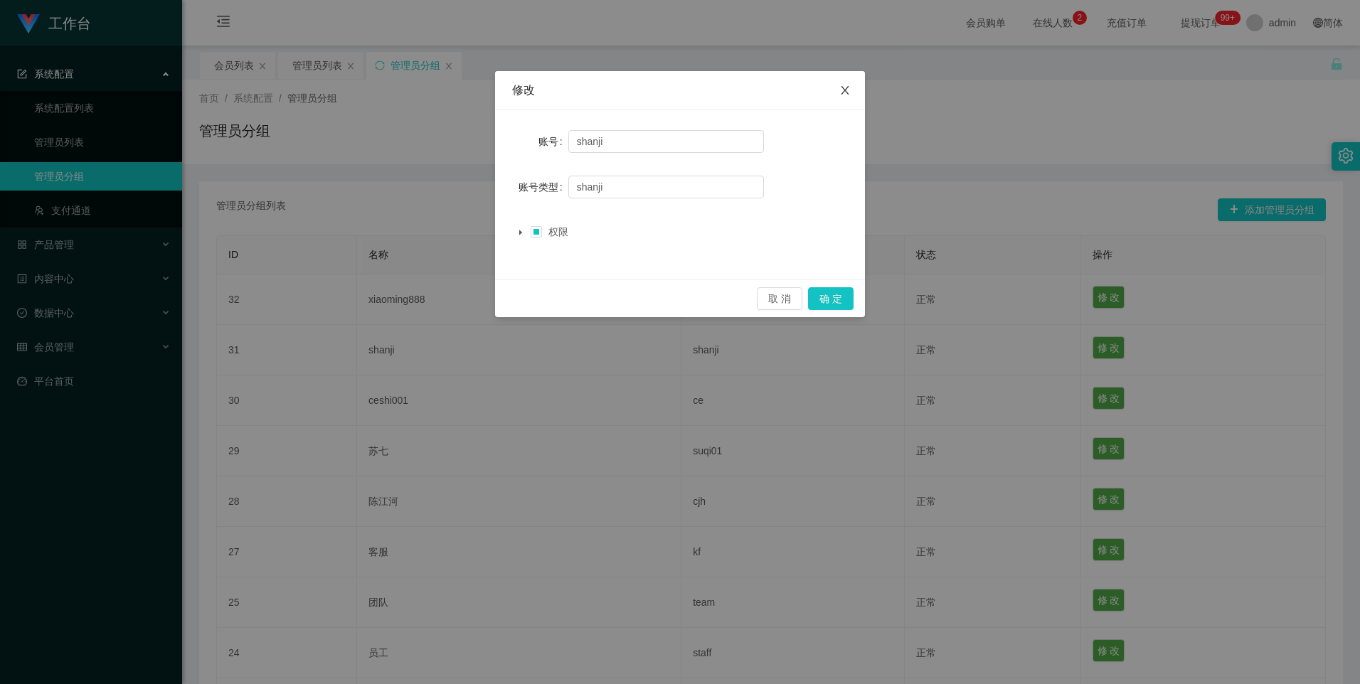
click at [855, 86] on span "Close" at bounding box center [845, 91] width 40 height 40
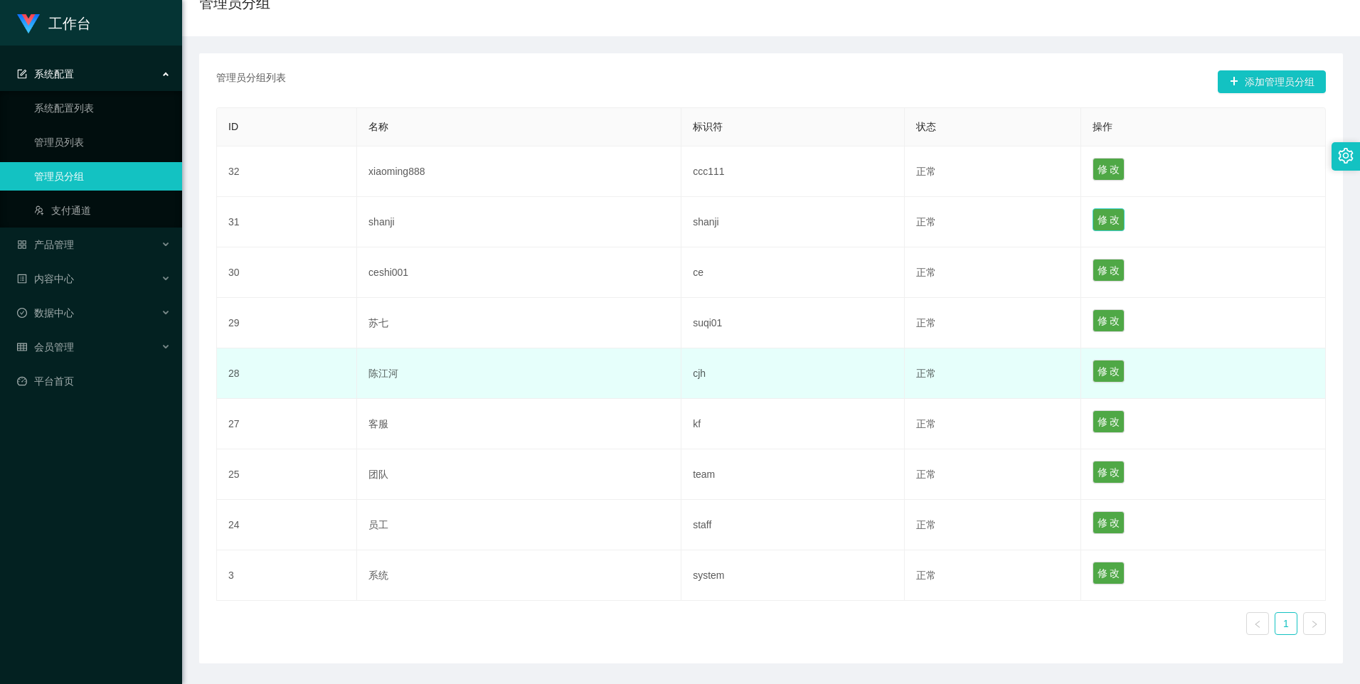
scroll to position [174, 0]
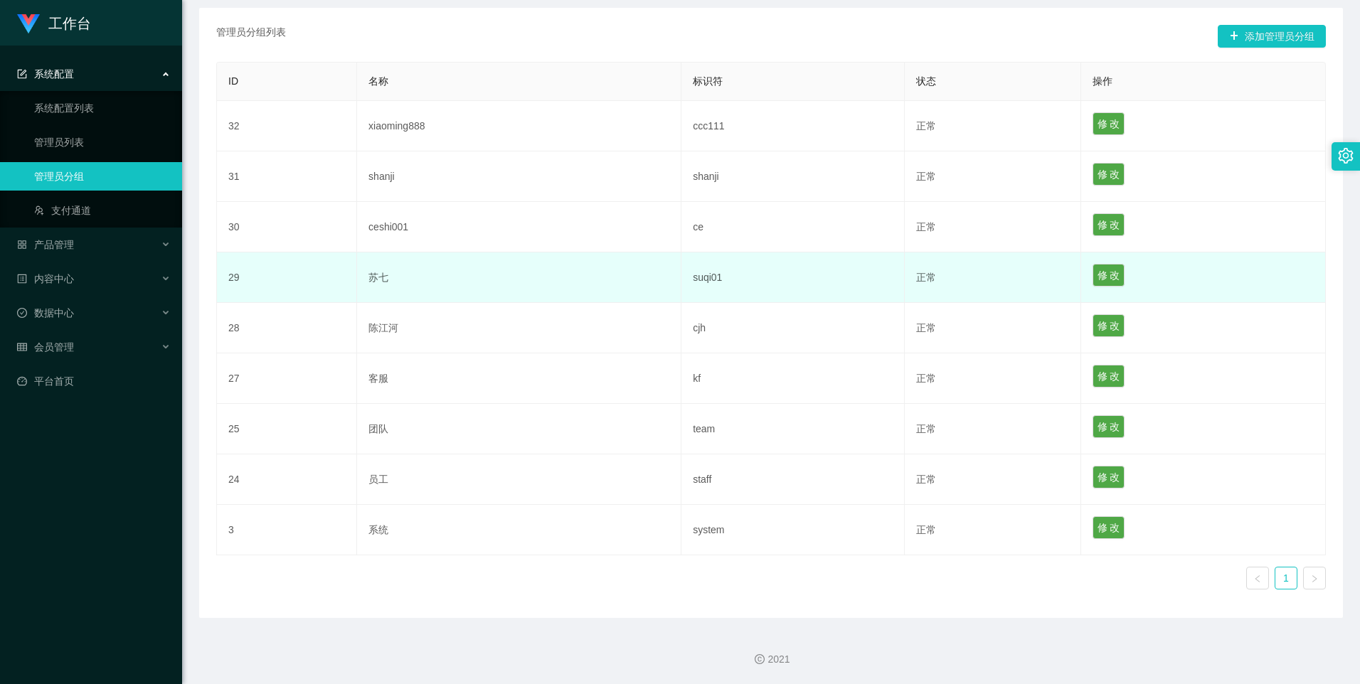
click at [706, 282] on td "suqi01" at bounding box center [793, 278] width 223 height 51
copy td "suqi01"
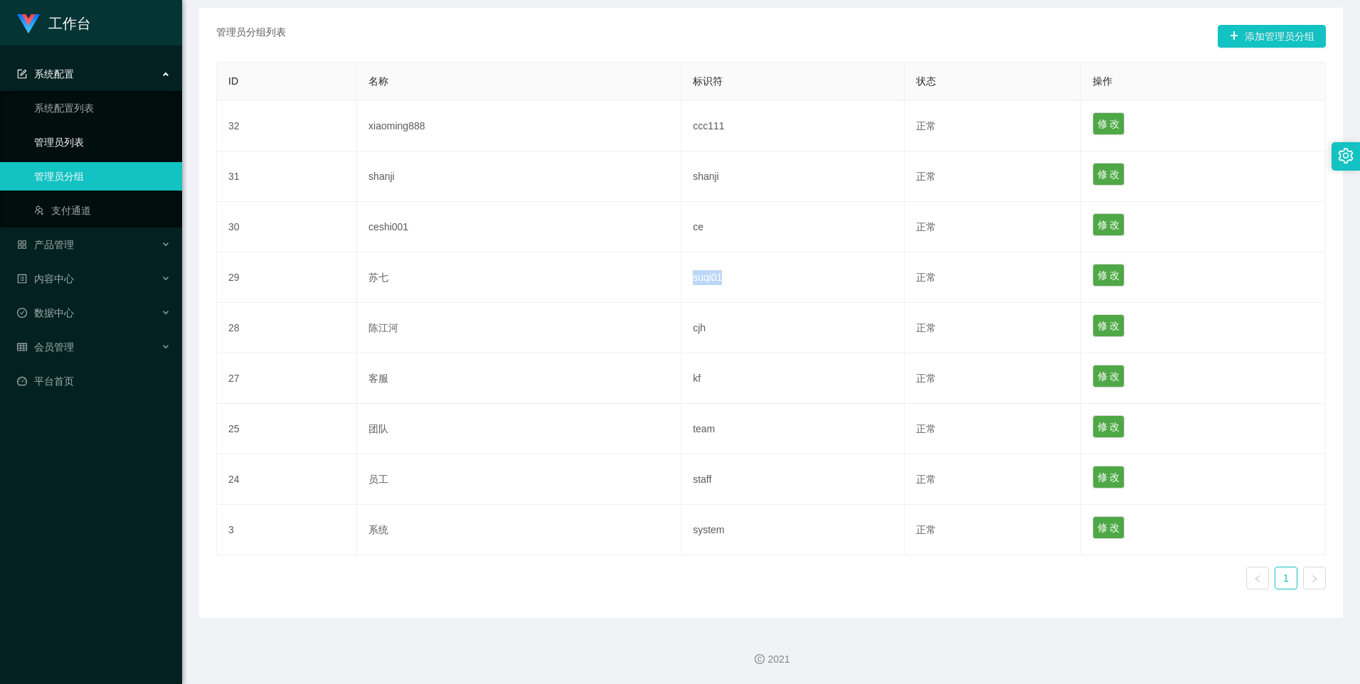
click at [79, 134] on link "管理员列表" at bounding box center [102, 142] width 137 height 28
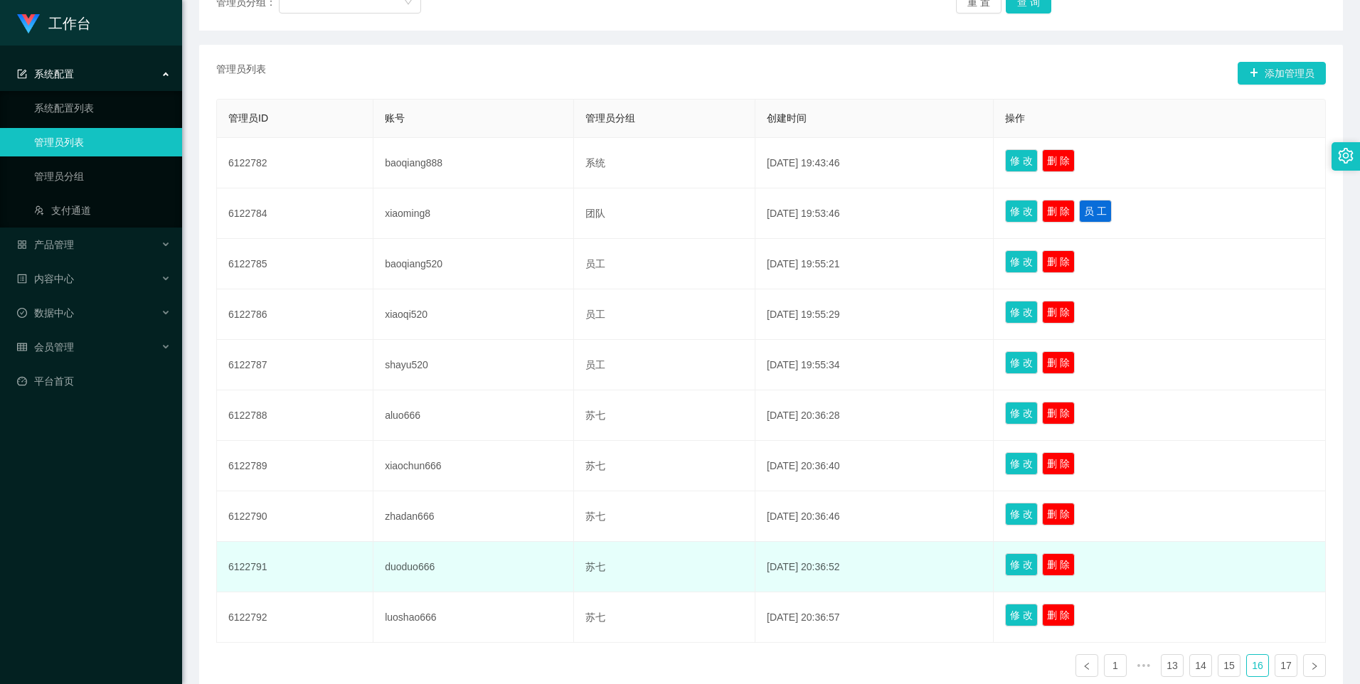
scroll to position [295, 0]
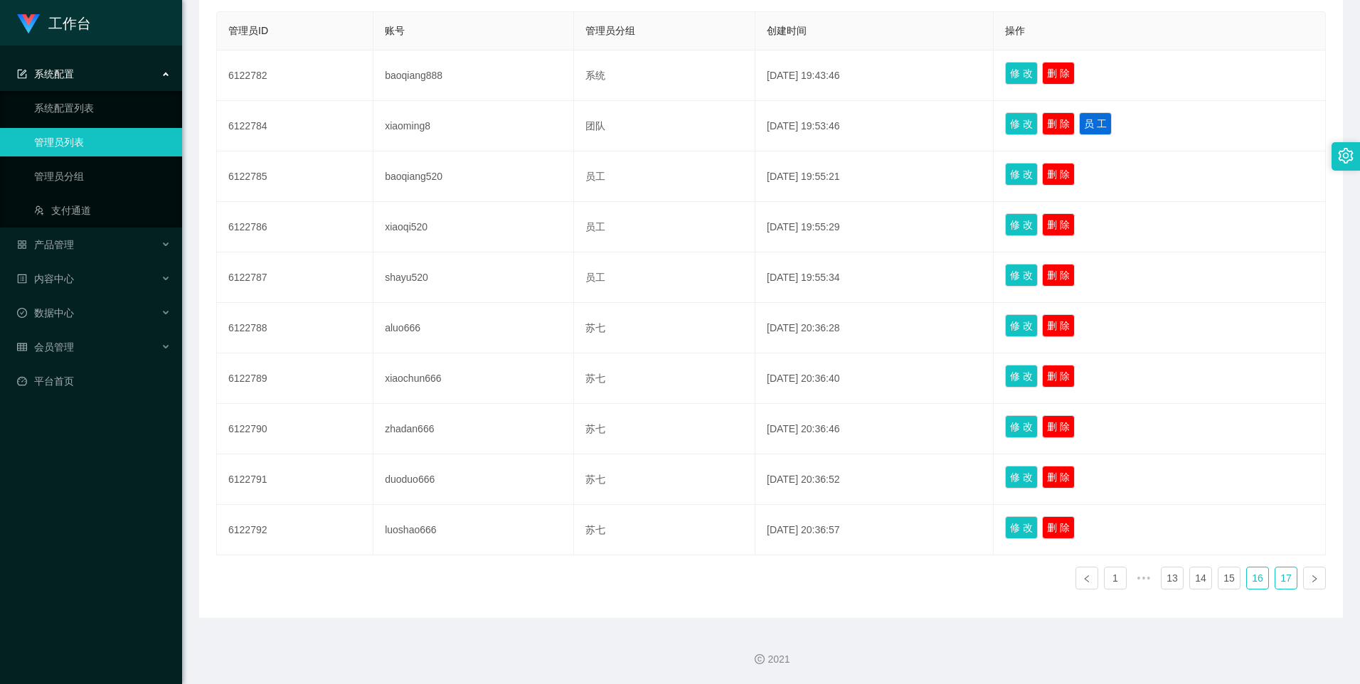
click at [1277, 586] on link "17" at bounding box center [1286, 578] width 21 height 21
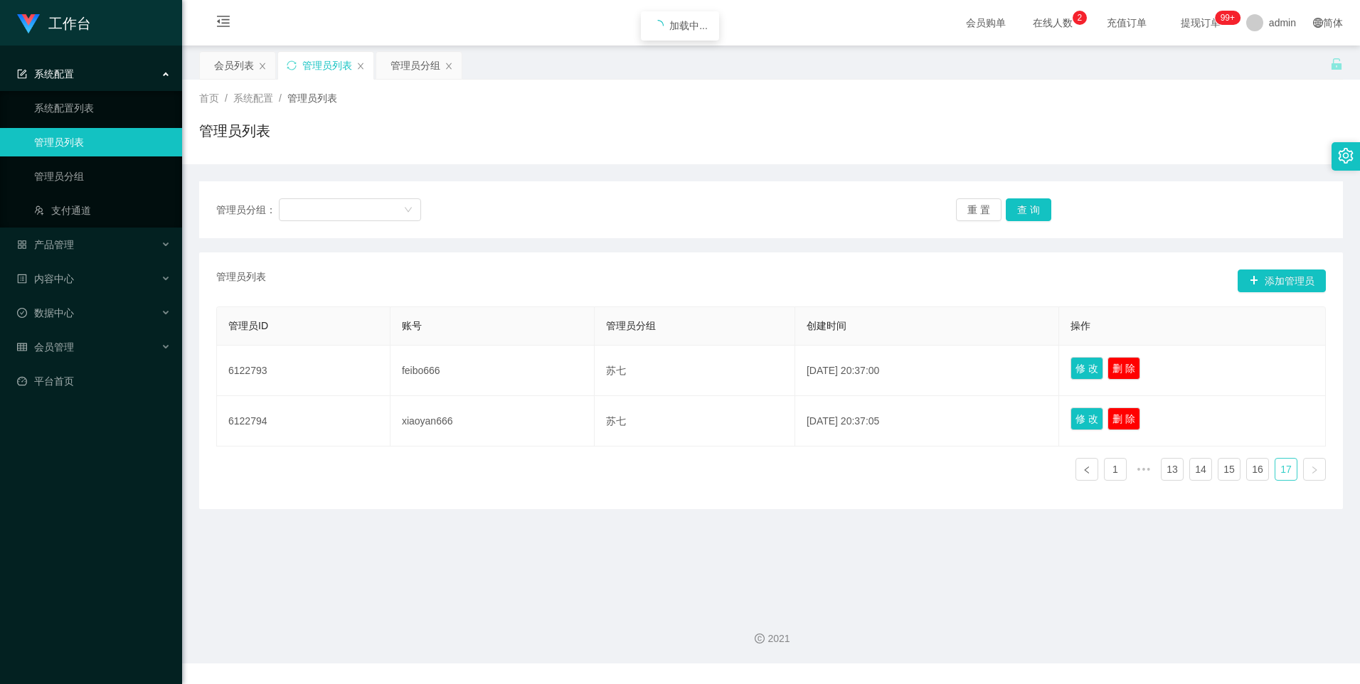
scroll to position [0, 0]
click at [1271, 19] on span "admin" at bounding box center [1282, 23] width 27 height 46
drag, startPoint x: 831, startPoint y: 323, endPoint x: 801, endPoint y: 332, distance: 31.3
click at [817, 332] on th "创建时间" at bounding box center [927, 326] width 264 height 38
click at [62, 181] on link "管理员分组" at bounding box center [102, 176] width 137 height 28
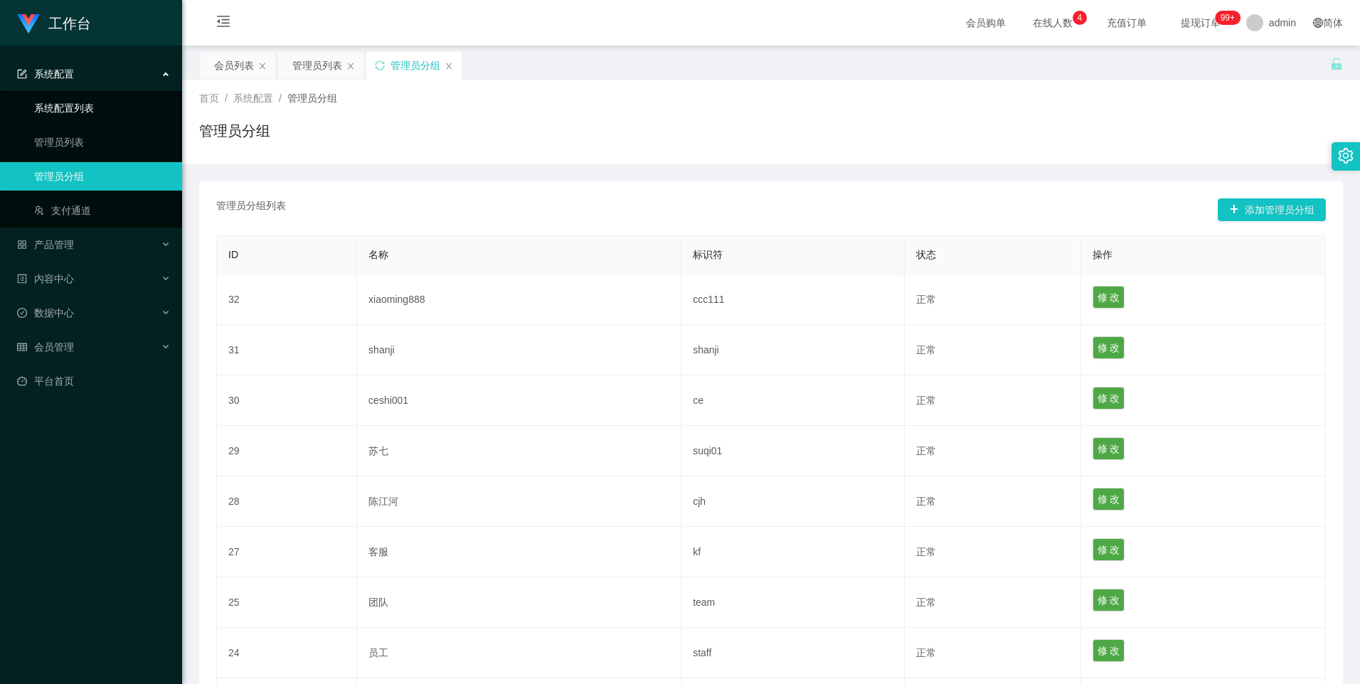
click at [88, 114] on link "系统配置列表" at bounding box center [102, 108] width 137 height 28
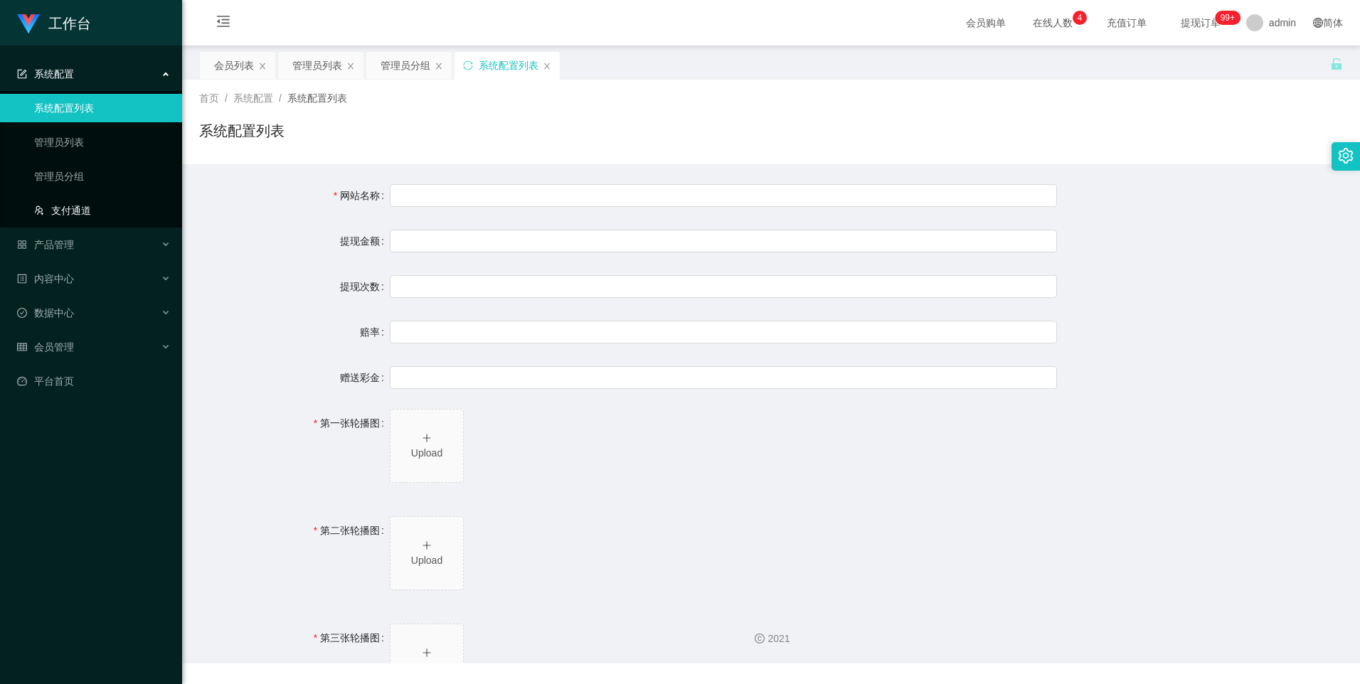
type input "40"
type input "1000000"
type input "100"
type input "0"
type input "[URL][DOMAIN_NAME]"
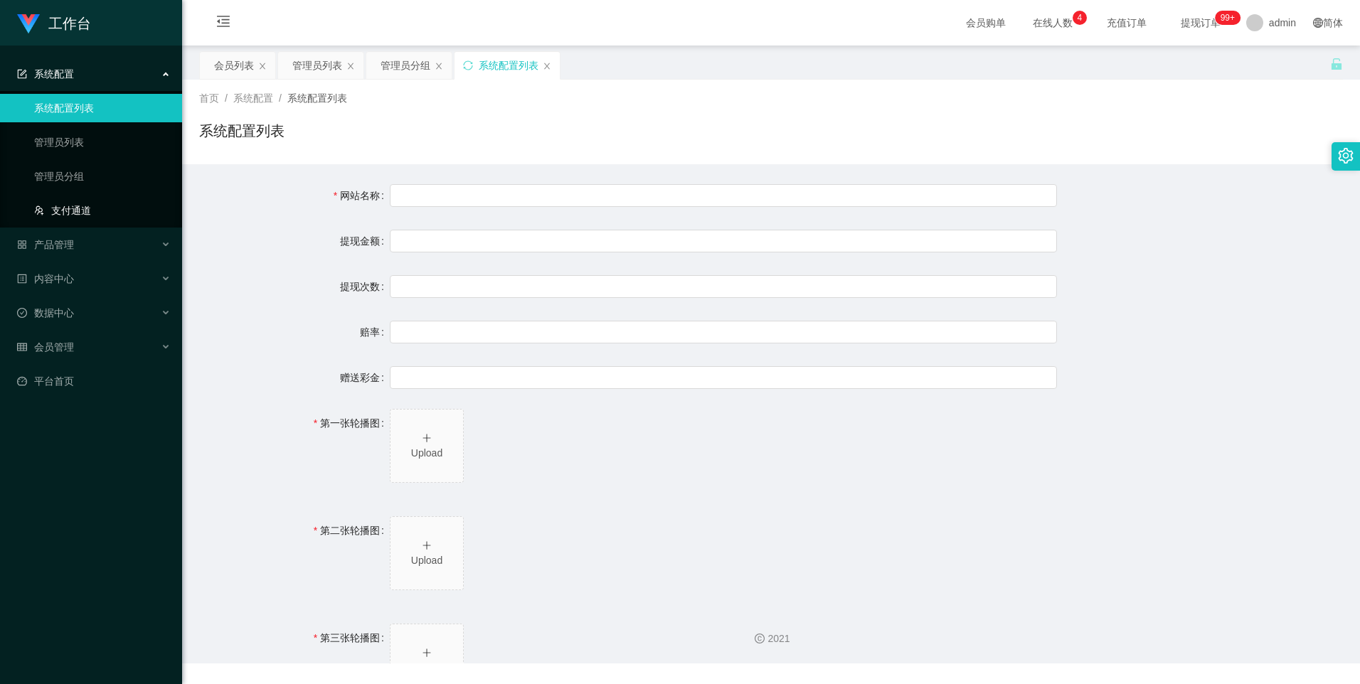
type input "[URL][DOMAIN_NAME]"
type input "平台工作台使用规则"
type input "为保障用户权益及平台运营秩序，请您严格遵守以下工作台使用规范："
type input "一、提现规则 最低提现限制：工作台账户积分满 10 积分后方可申请提现。"
type input "二、积分管理 首次高额积分提醒：当工作台账户积分首次超过 20,000 积分时，系统将暂停自动提现。用户需联系平台活动经理进行手动审核及分笔提现。"
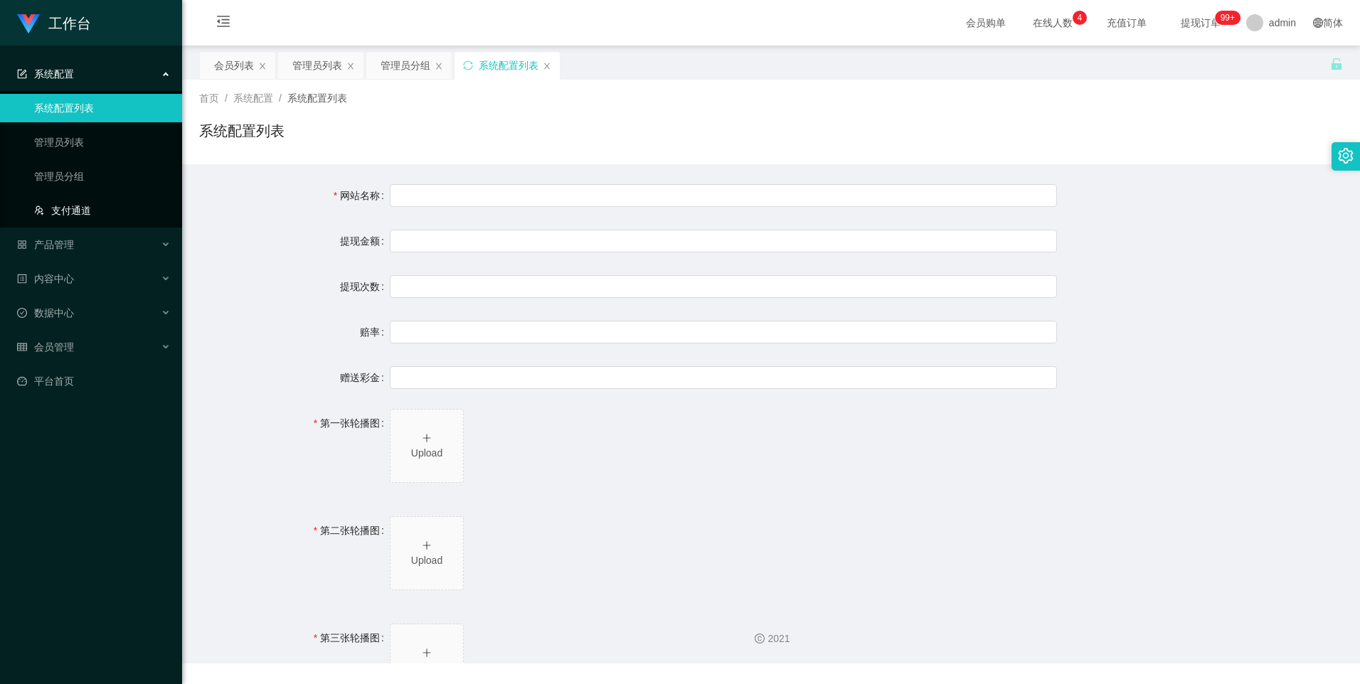
type input "三、任务接单规范 下单须知："
type input "所有任务需严格按照平台活动经理的指导流程进行操作。"
type input "严禁私下接单、绕过系统或通过非官方渠道接单（如通过个人账号、自行匹配等方式）。"
type input "·违规操作可能导致任务失败，并视情节冻结工作台账户或永久封禁账号。"
type input "系统任务对接要求："
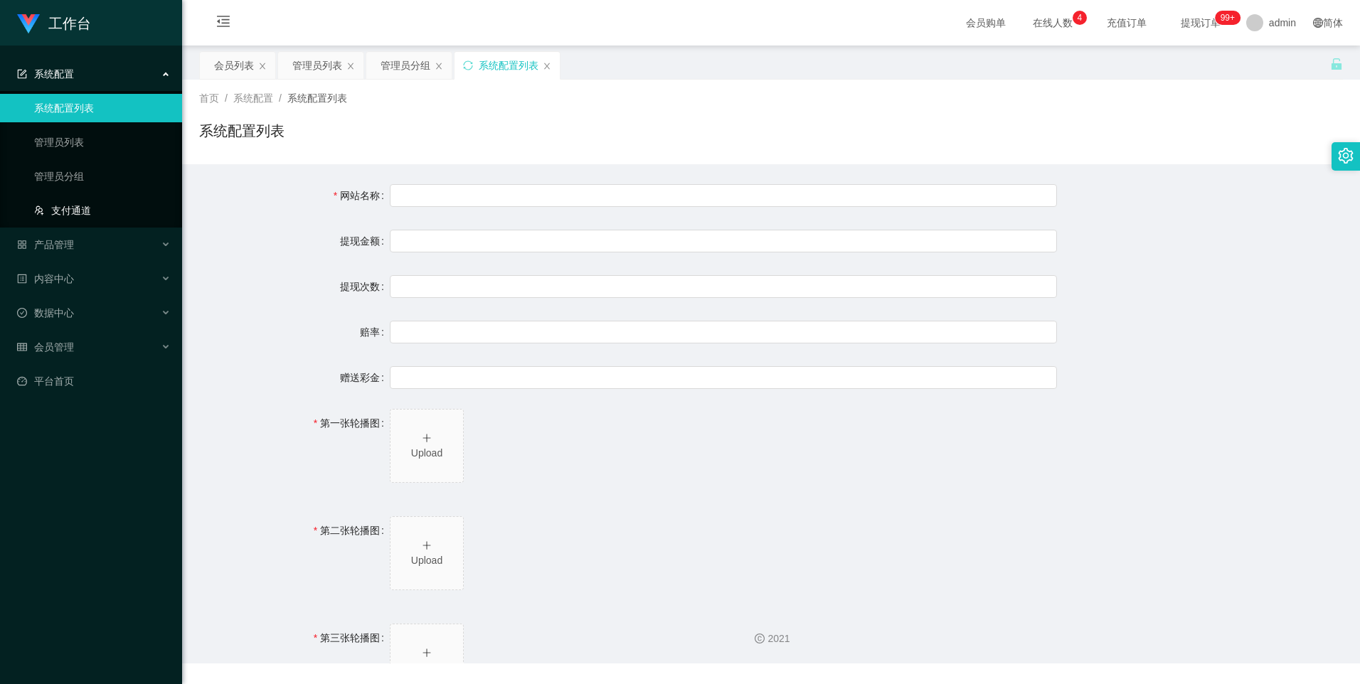
type input "若未按指导流程操作或擅自修改操作步骤，系统将无法正确识别并分配任务，导致任务失败。"
type input "·因此类行为造成损失，平台将不予补偿，且有权限制或终止用户账号的工作权限。"
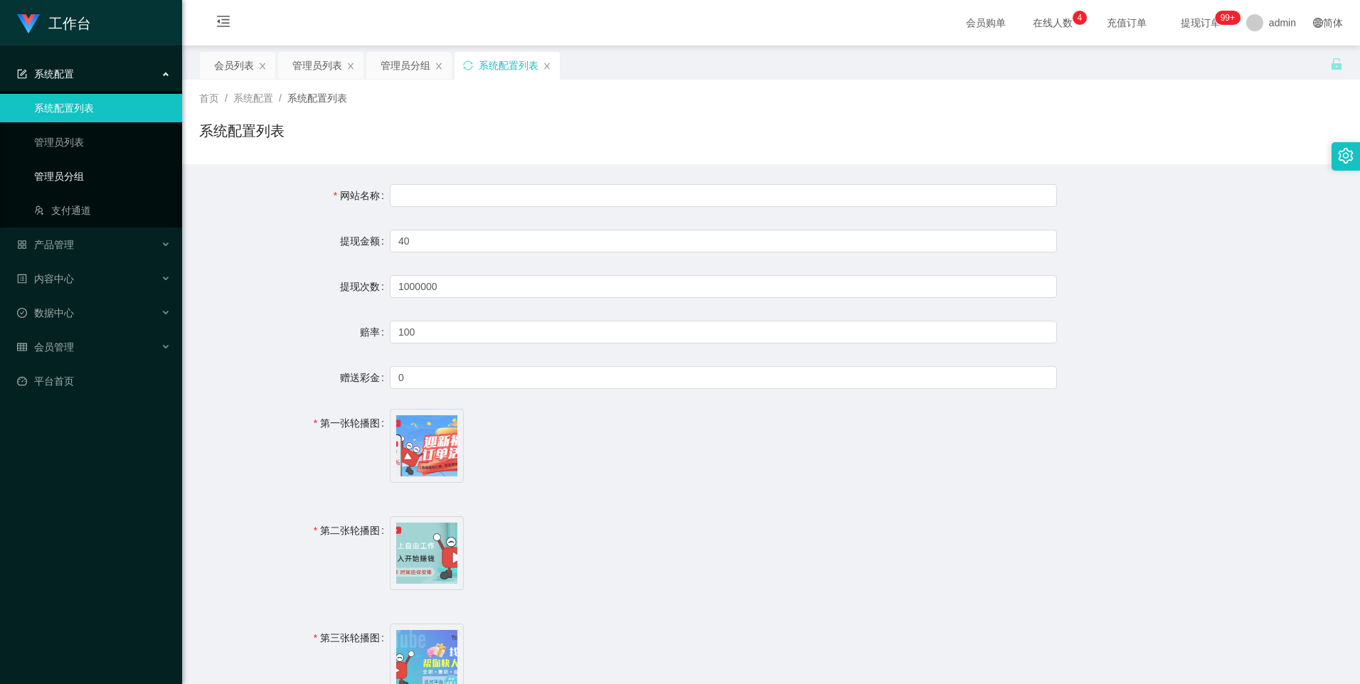
click at [92, 175] on link "管理员分组" at bounding box center [102, 176] width 137 height 28
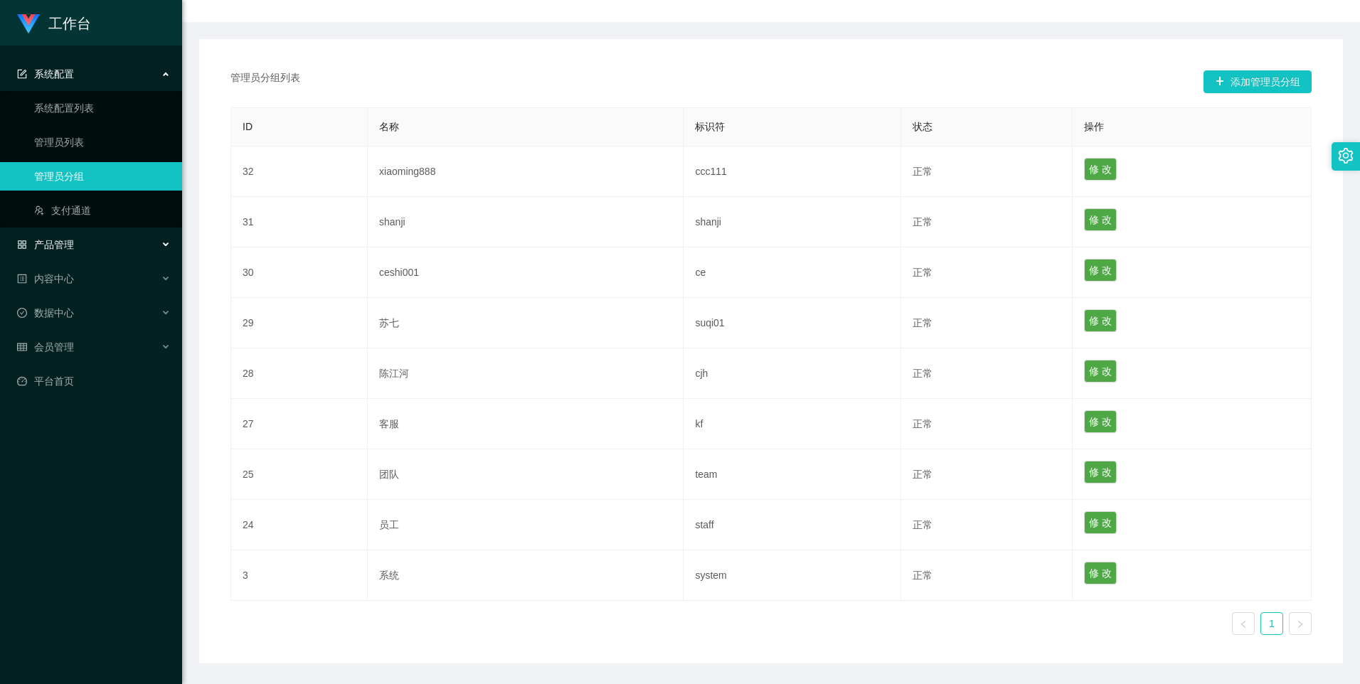
scroll to position [188, 0]
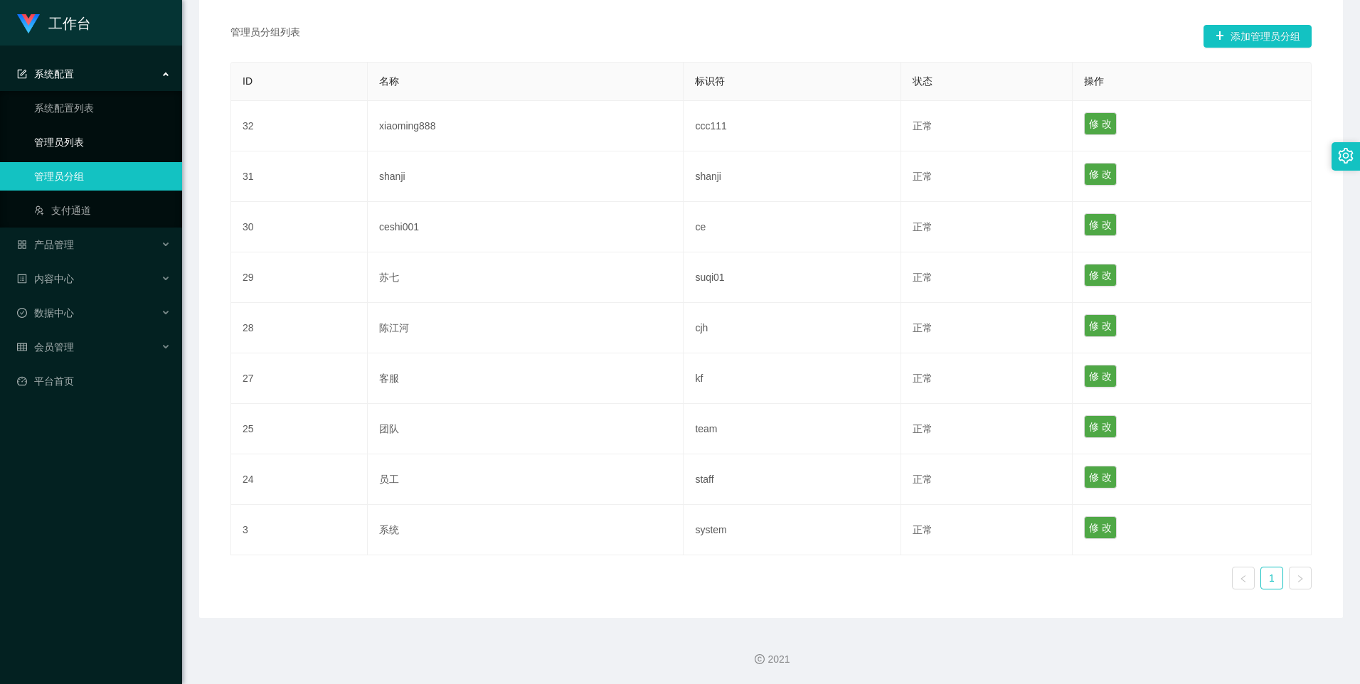
click at [48, 134] on link "管理员列表" at bounding box center [102, 142] width 137 height 28
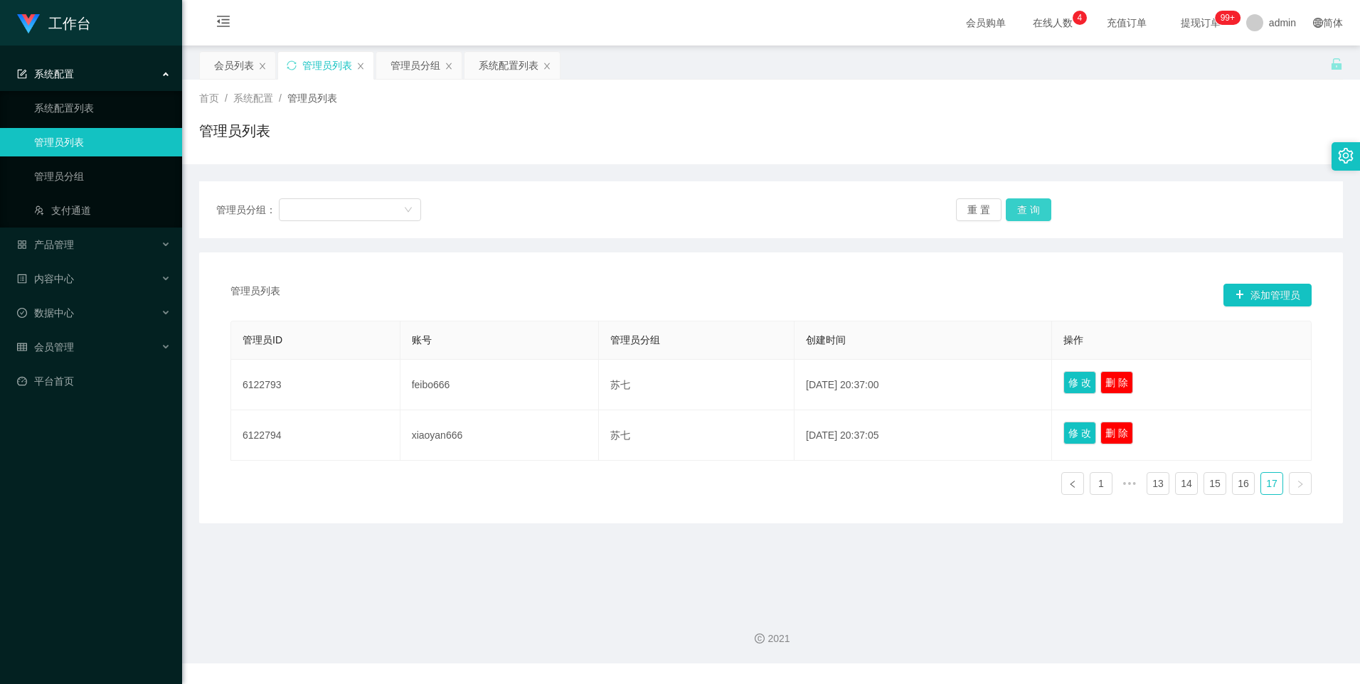
click at [1044, 214] on button "查 询" at bounding box center [1029, 209] width 46 height 23
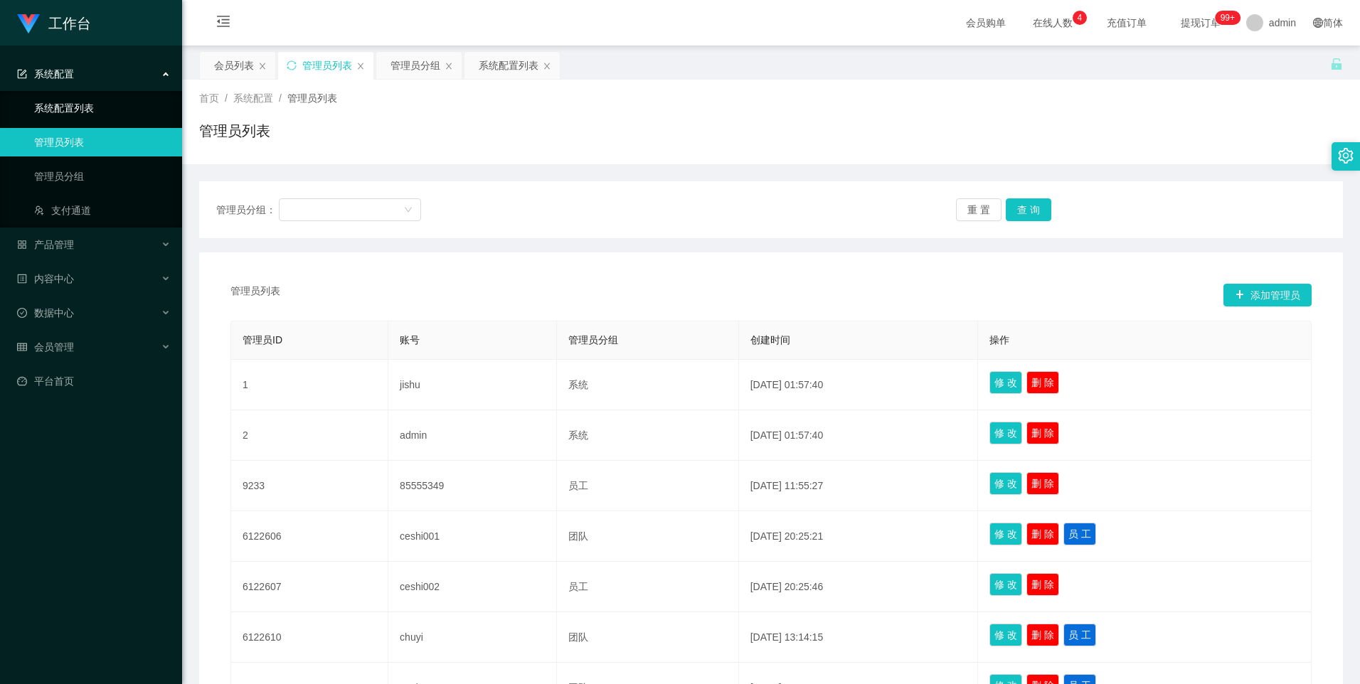
click at [105, 103] on link "系统配置列表" at bounding box center [102, 108] width 137 height 28
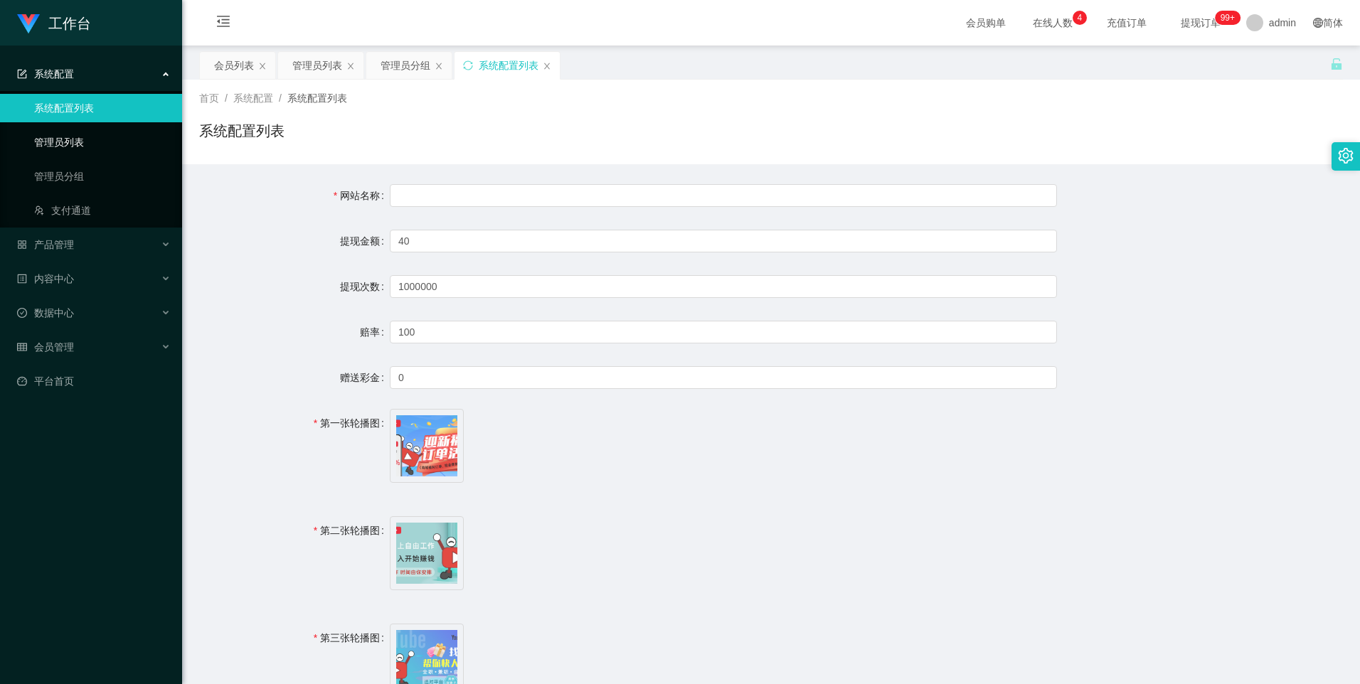
click at [83, 154] on link "管理员列表" at bounding box center [102, 142] width 137 height 28
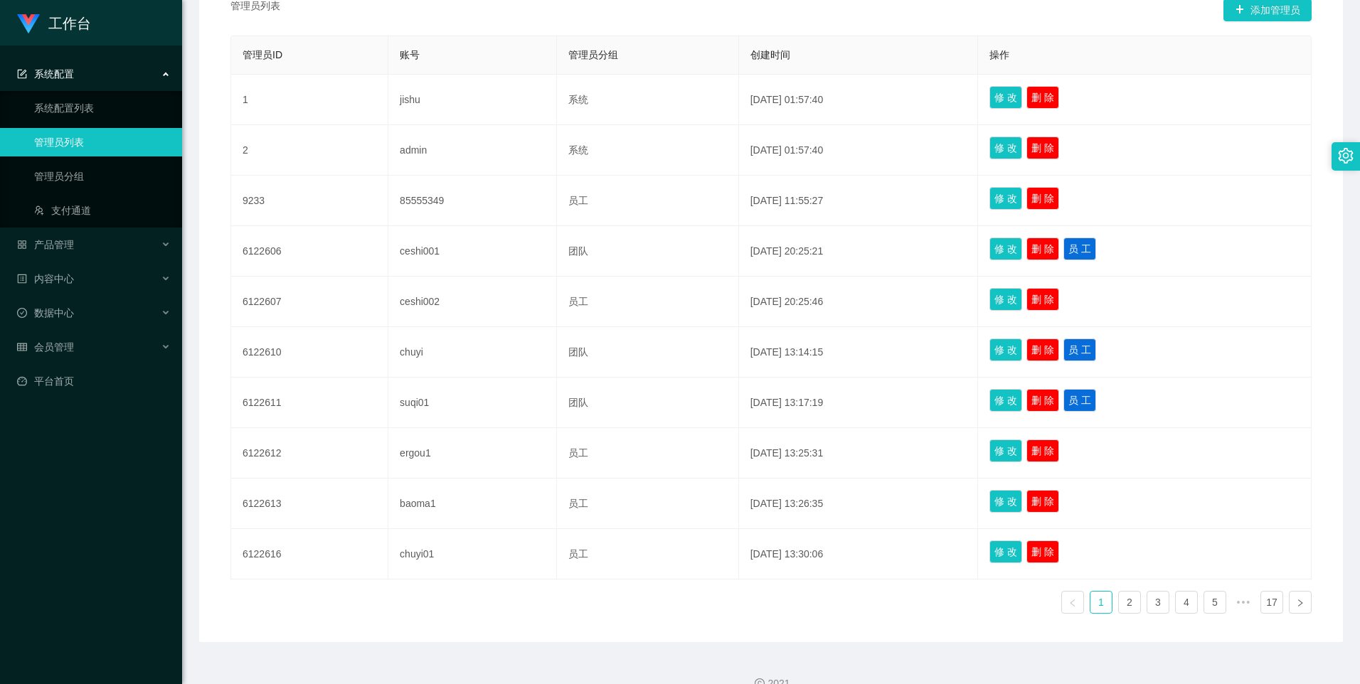
scroll to position [309, 0]
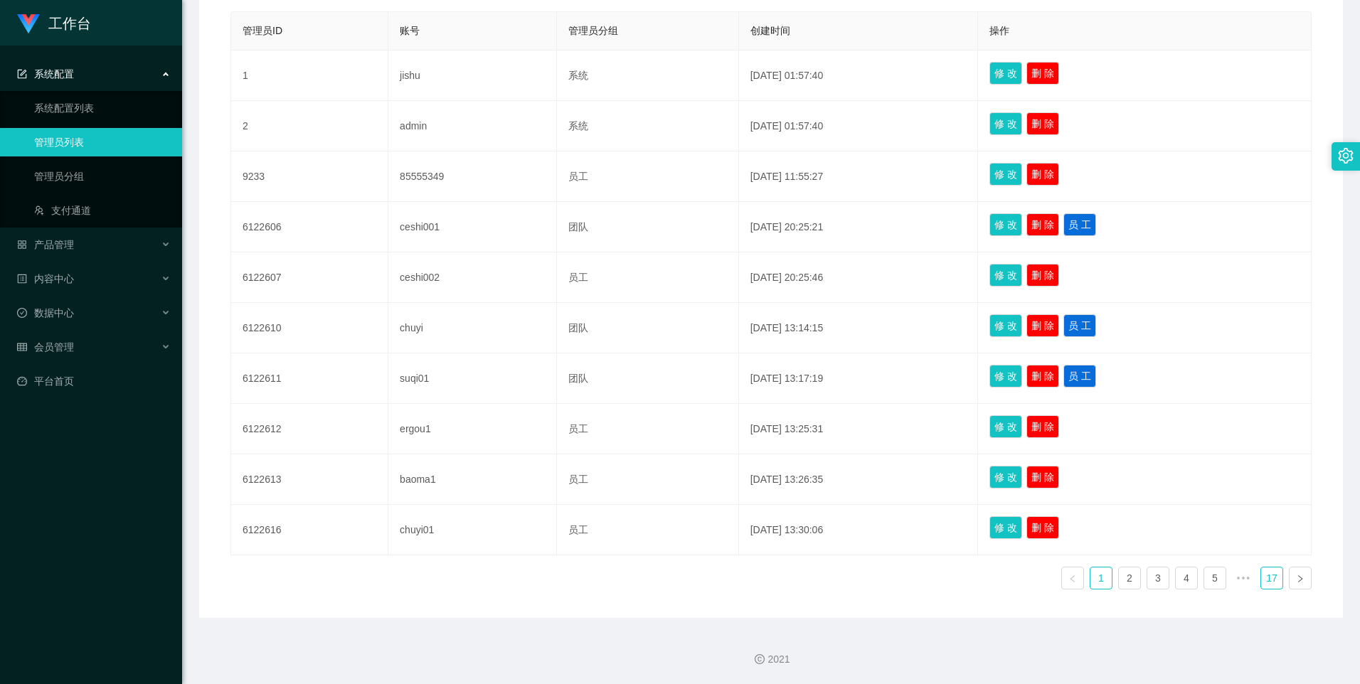
click at [1267, 582] on link "17" at bounding box center [1271, 578] width 21 height 21
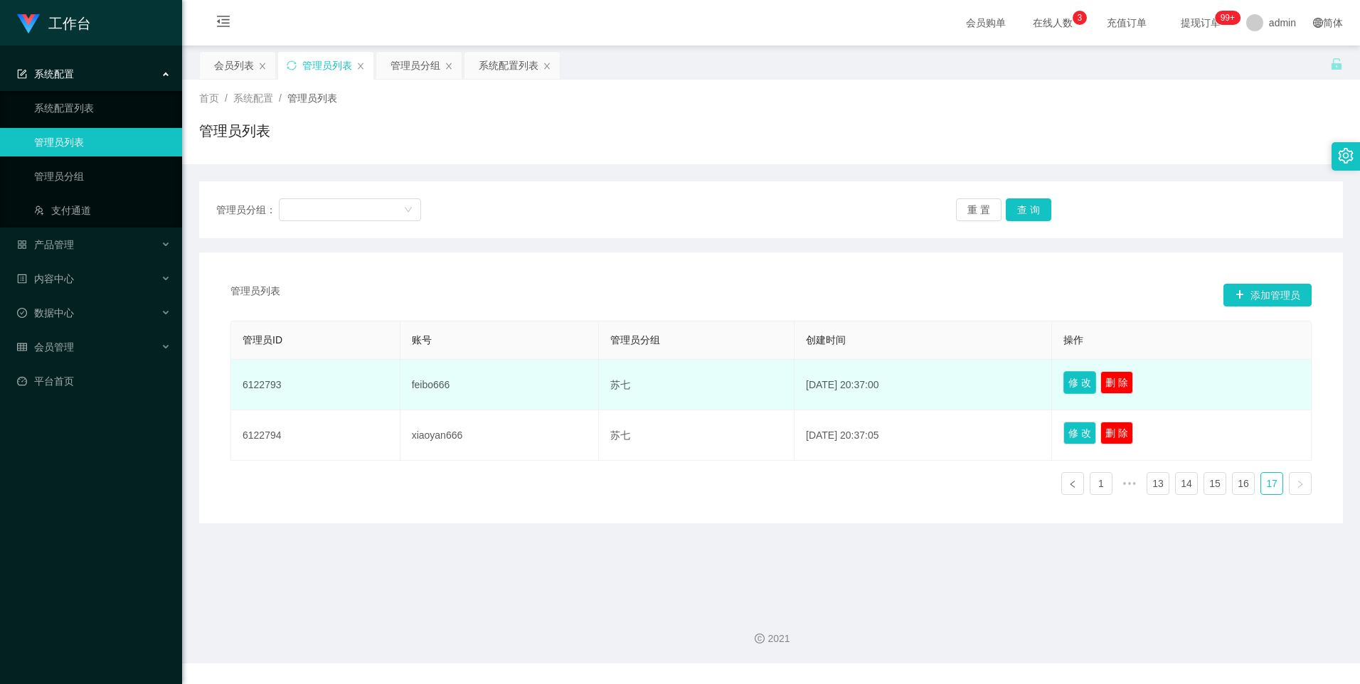
click at [1084, 386] on button "修 改" at bounding box center [1080, 382] width 33 height 23
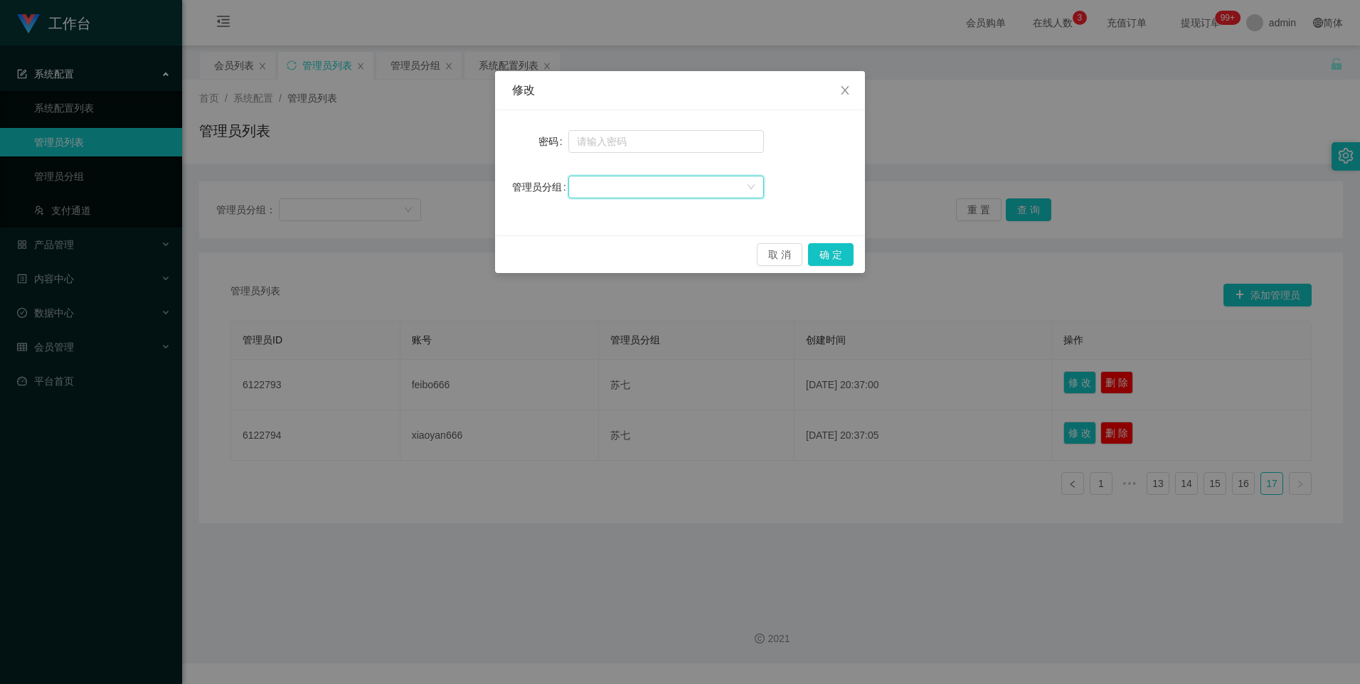
click at [712, 179] on div at bounding box center [661, 186] width 169 height 21
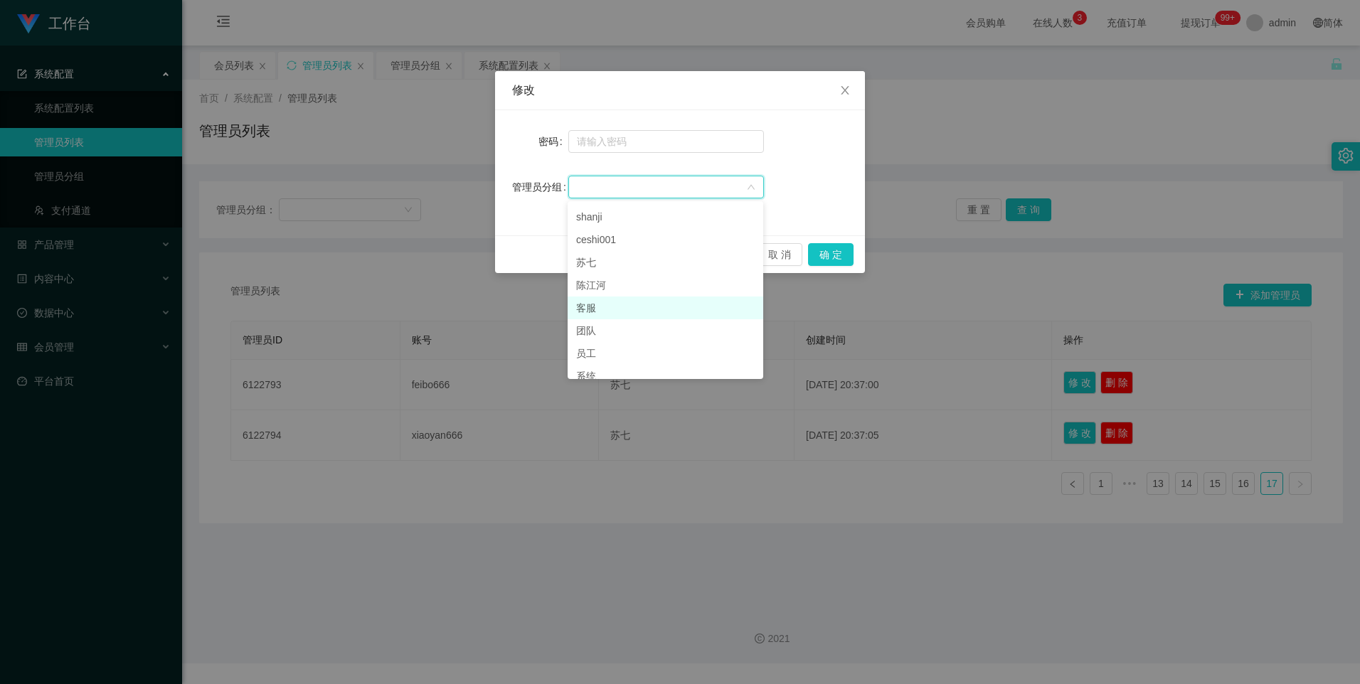
scroll to position [33, 0]
click at [626, 333] on li "员工" at bounding box center [666, 342] width 196 height 23
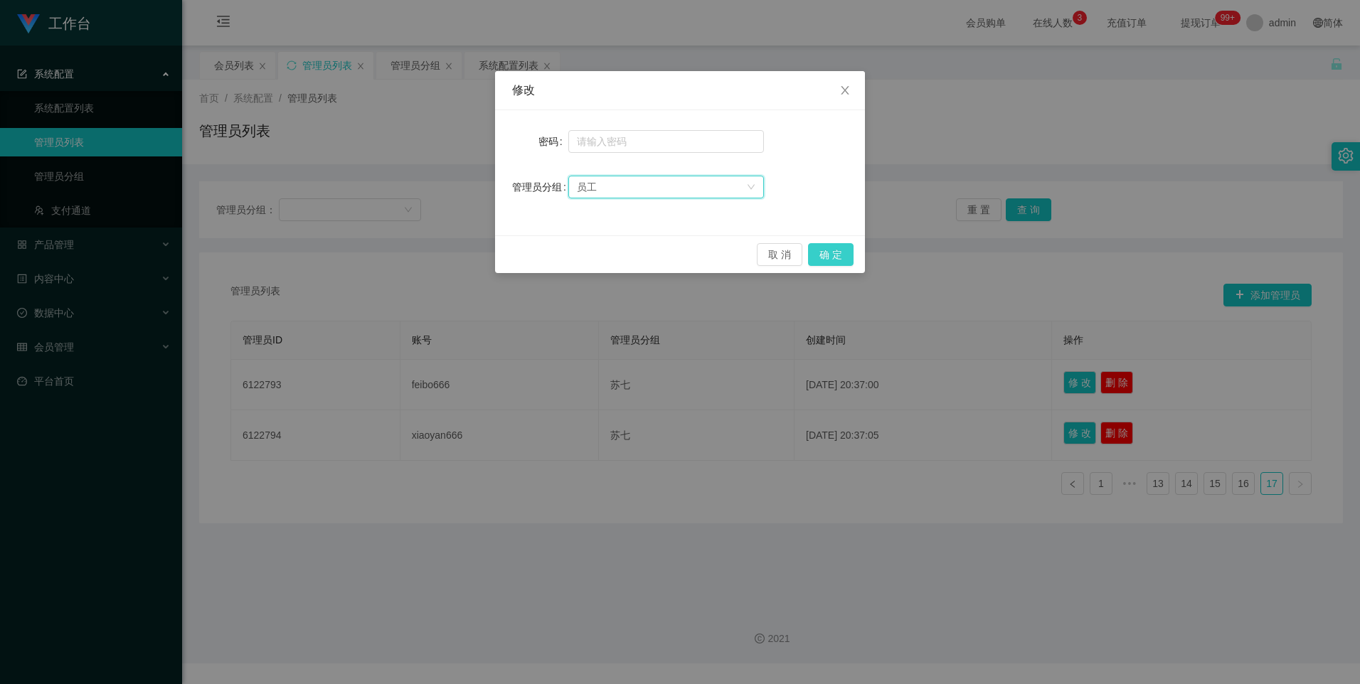
click at [826, 253] on button "确 定" at bounding box center [831, 254] width 46 height 23
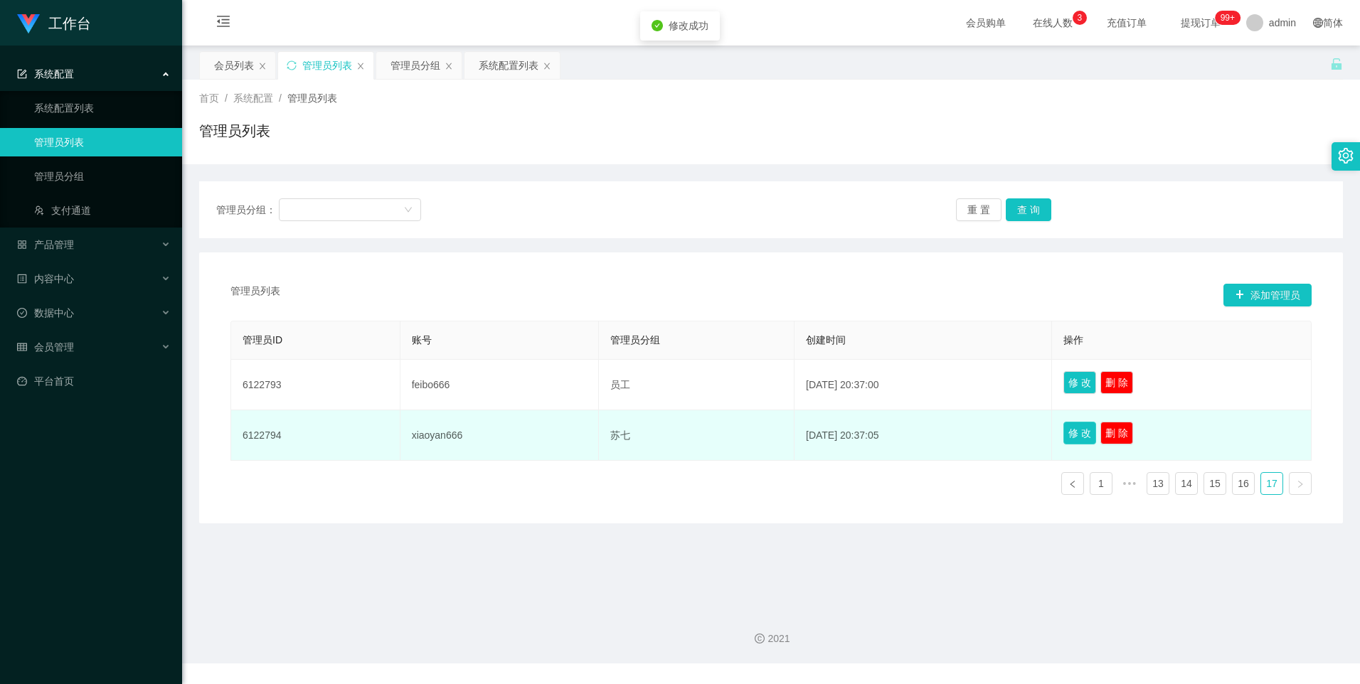
click at [1081, 433] on button "修 改" at bounding box center [1080, 433] width 33 height 23
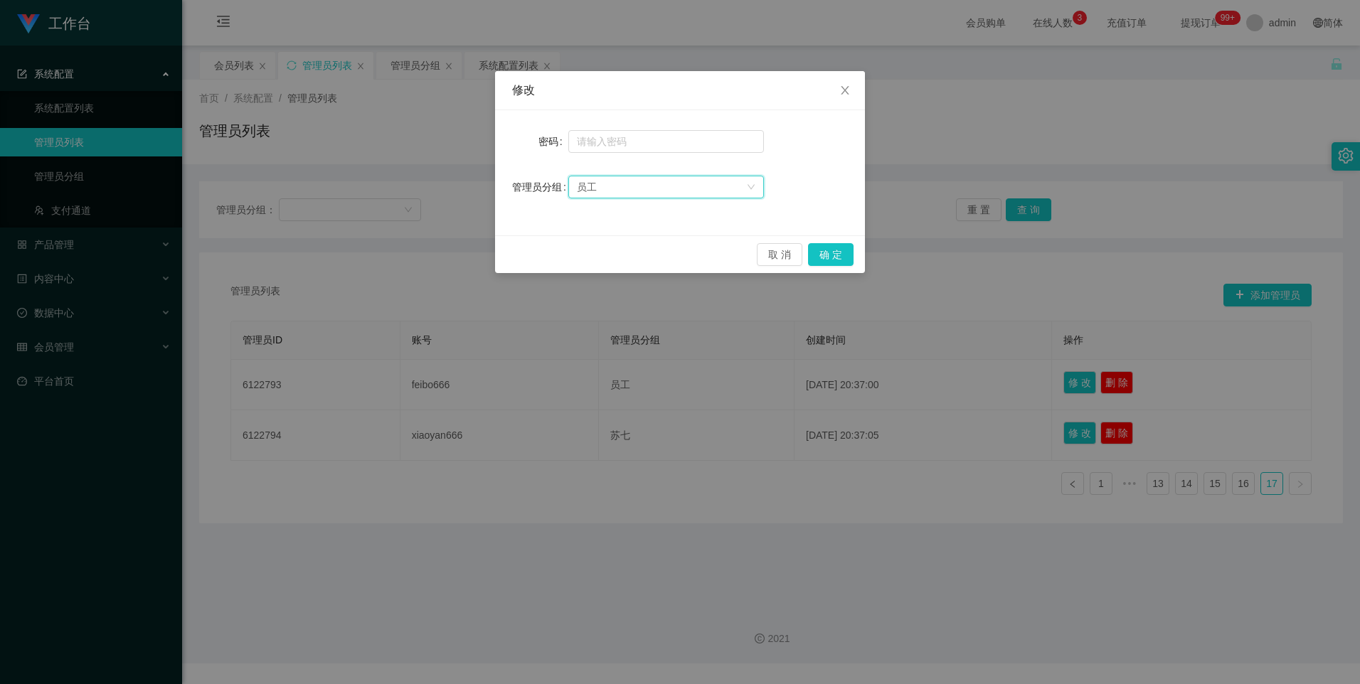
click at [754, 191] on icon "图标: down" at bounding box center [751, 188] width 9 height 10
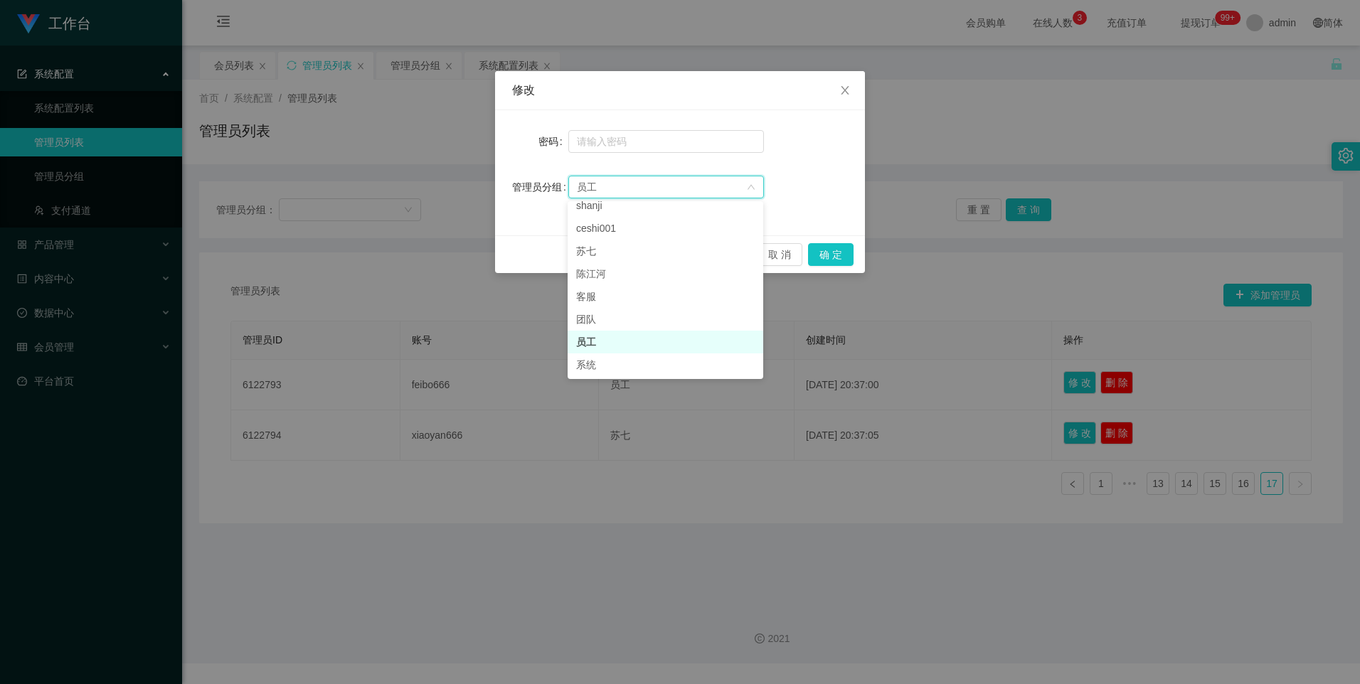
scroll to position [26, 0]
click at [850, 251] on button "确 定" at bounding box center [831, 254] width 46 height 23
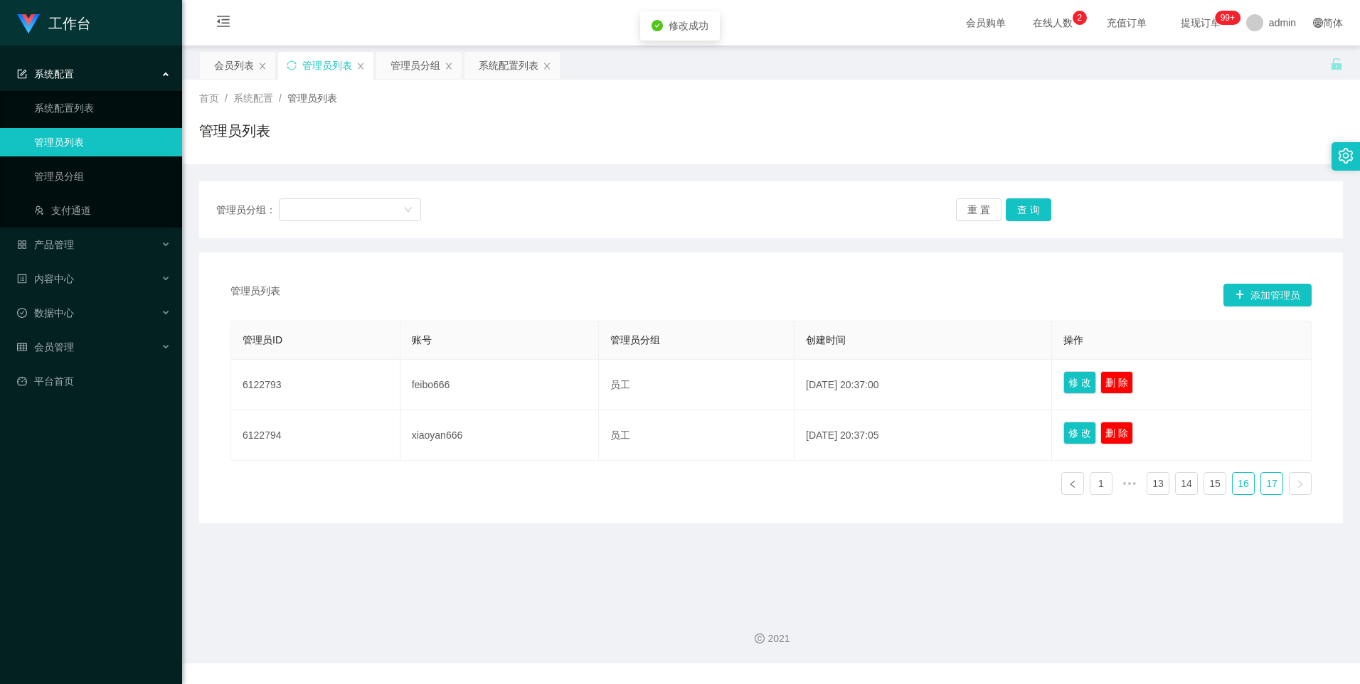
click at [1234, 484] on link "16" at bounding box center [1243, 483] width 21 height 21
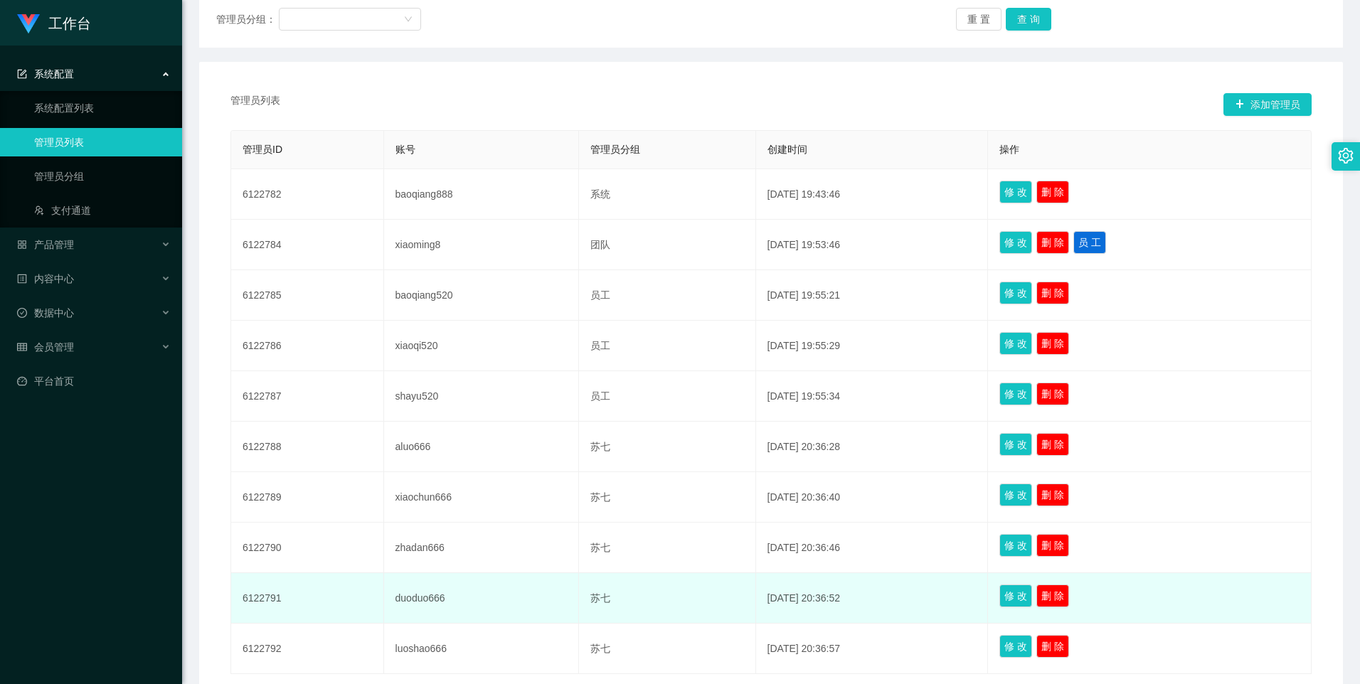
scroll to position [309, 0]
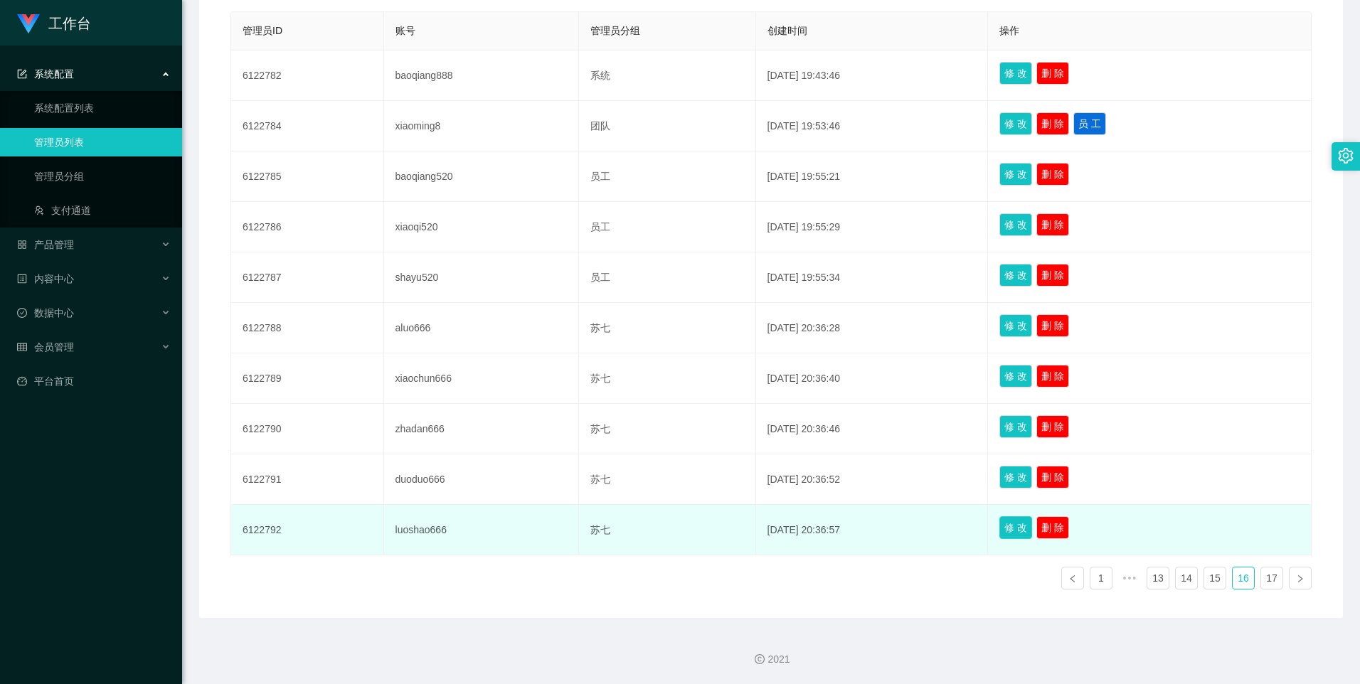
click at [1032, 534] on button "修 改" at bounding box center [1016, 528] width 33 height 23
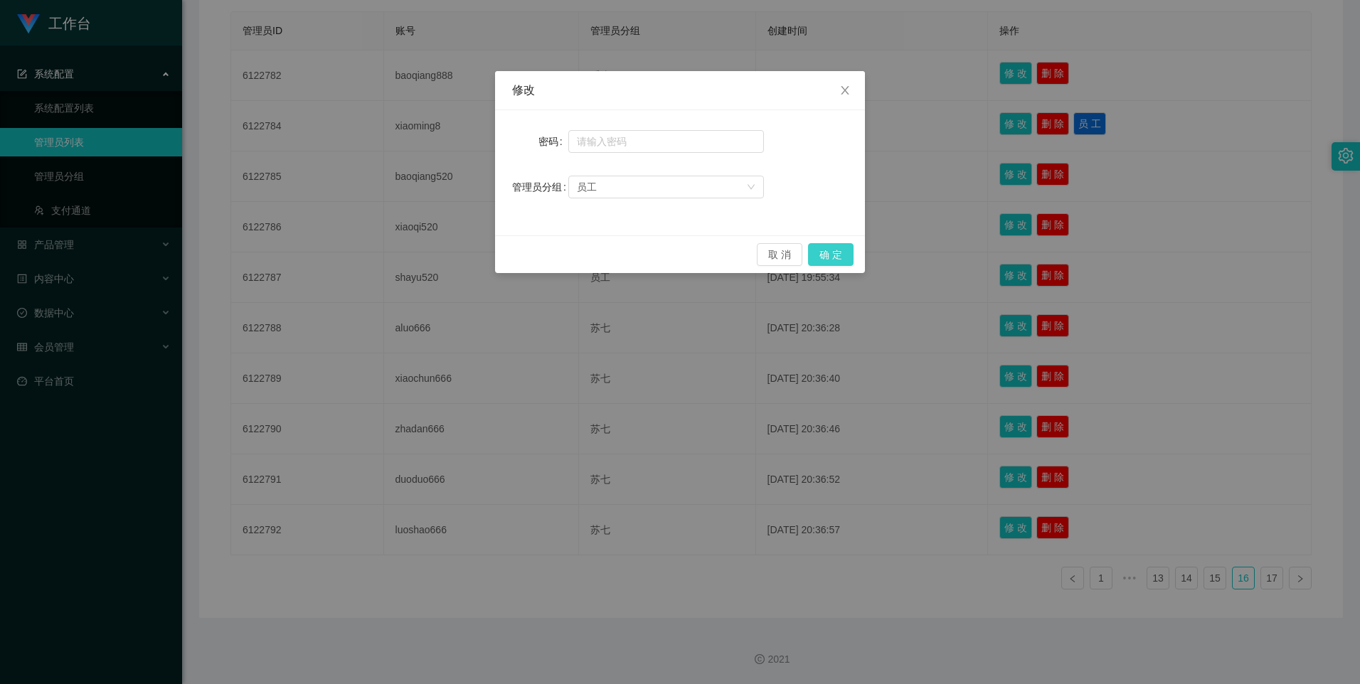
click at [835, 253] on button "确 定" at bounding box center [831, 254] width 46 height 23
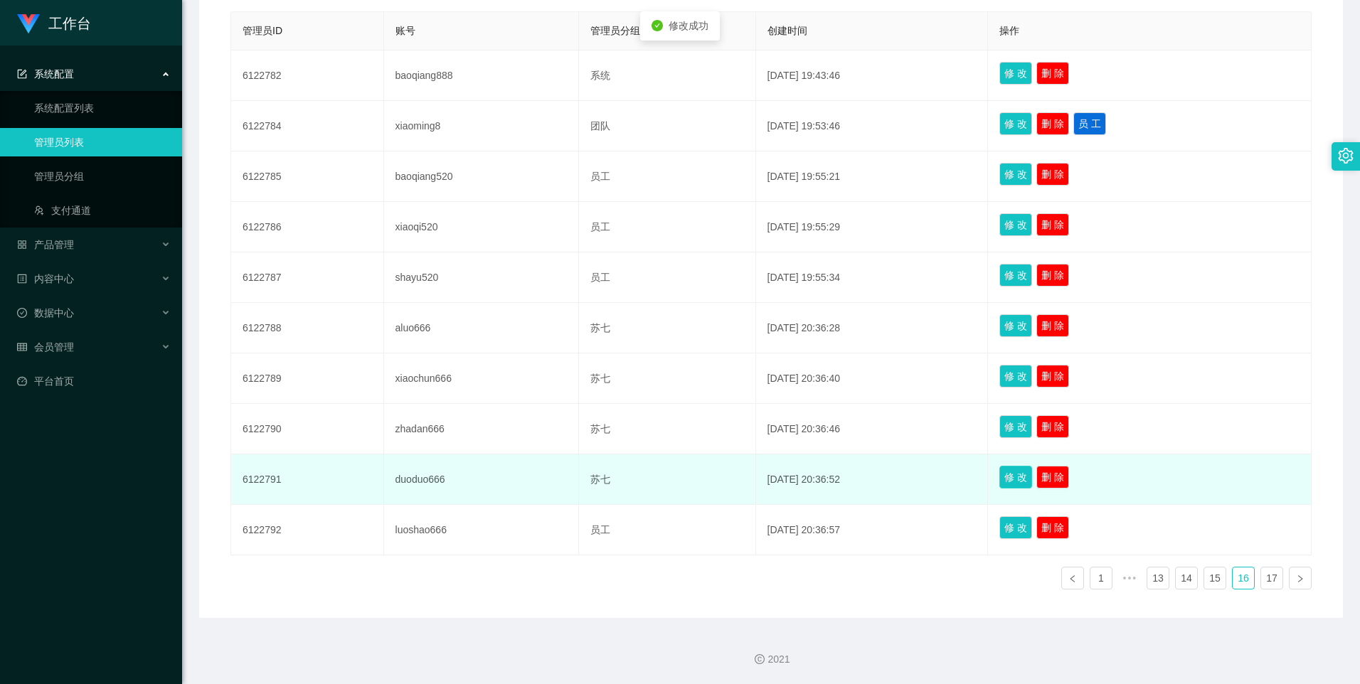
click at [1032, 479] on button "修 改" at bounding box center [1016, 477] width 33 height 23
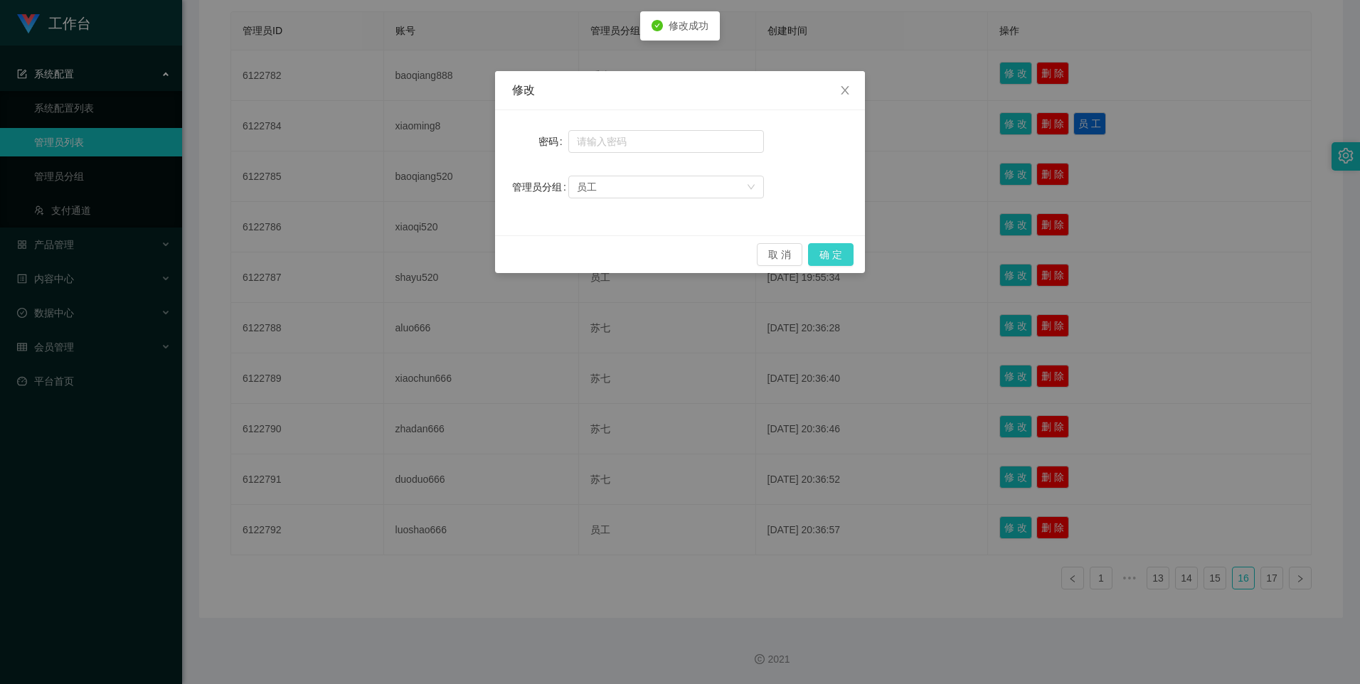
click at [825, 250] on button "确 定" at bounding box center [831, 254] width 46 height 23
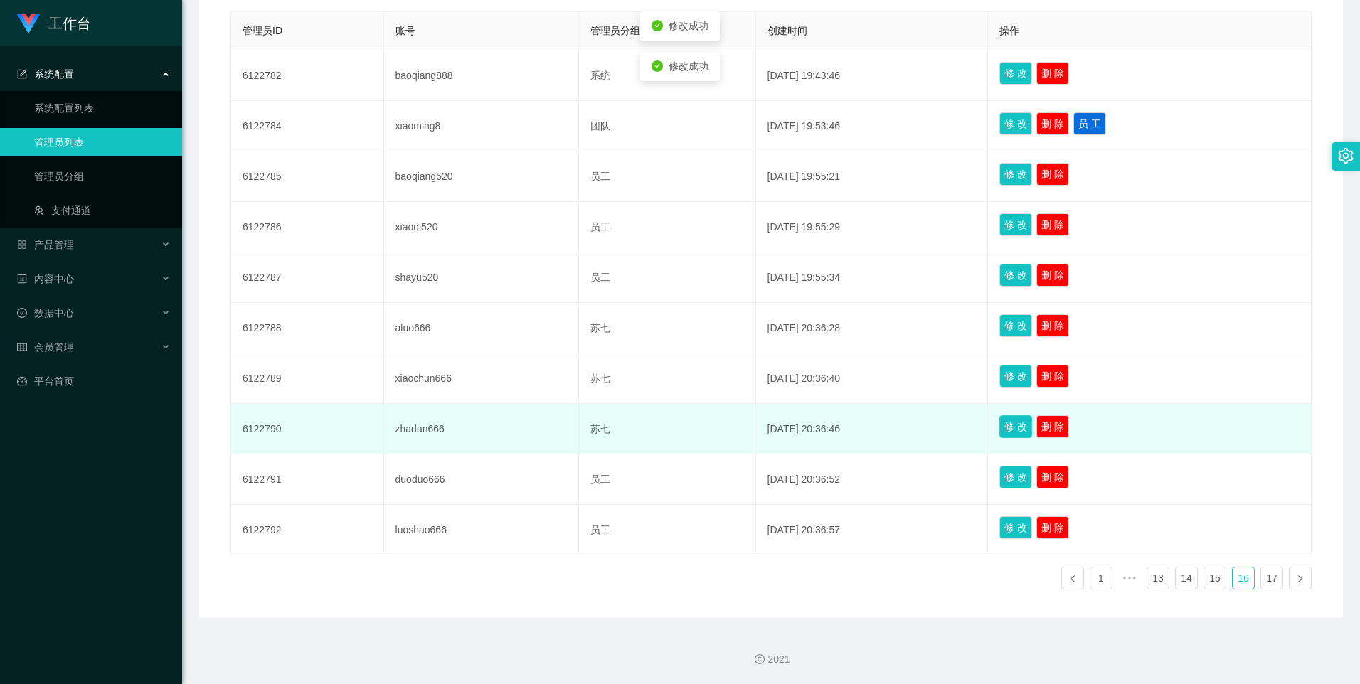
click at [1013, 435] on button "修 改" at bounding box center [1016, 426] width 33 height 23
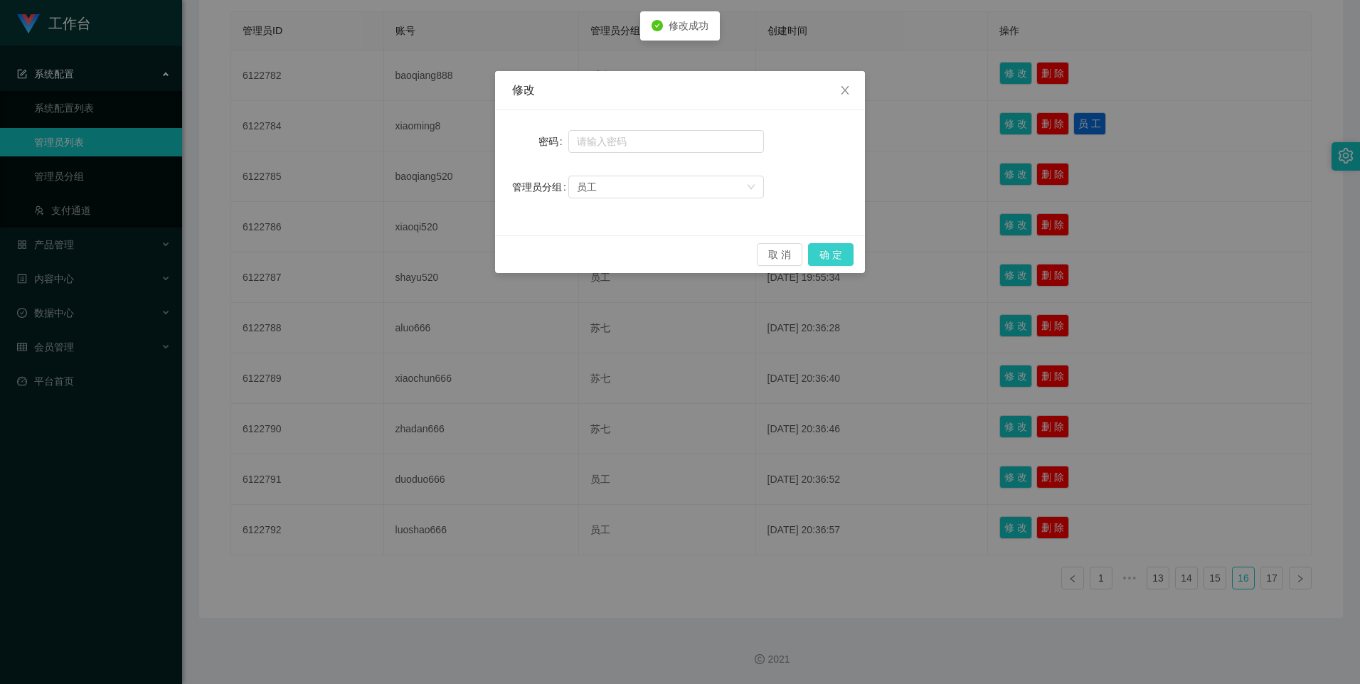
click at [828, 257] on button "确 定" at bounding box center [831, 254] width 46 height 23
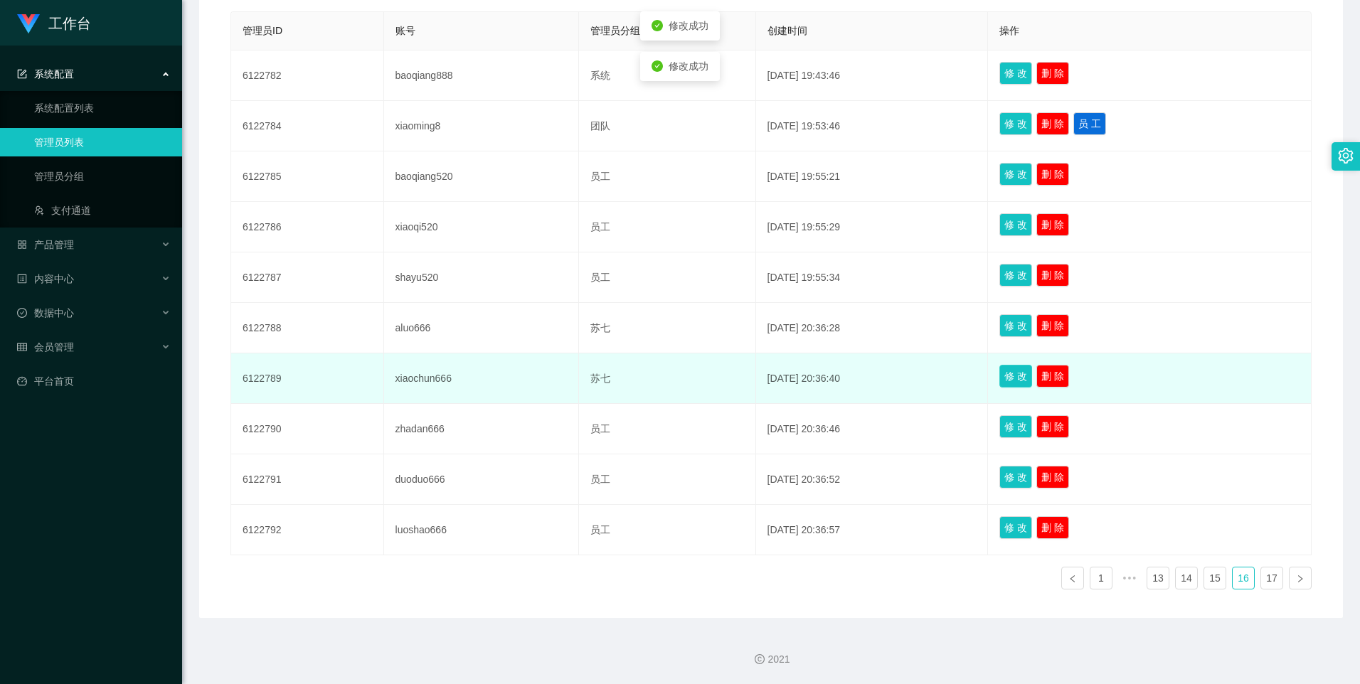
click at [1027, 376] on button "修 改" at bounding box center [1016, 376] width 33 height 23
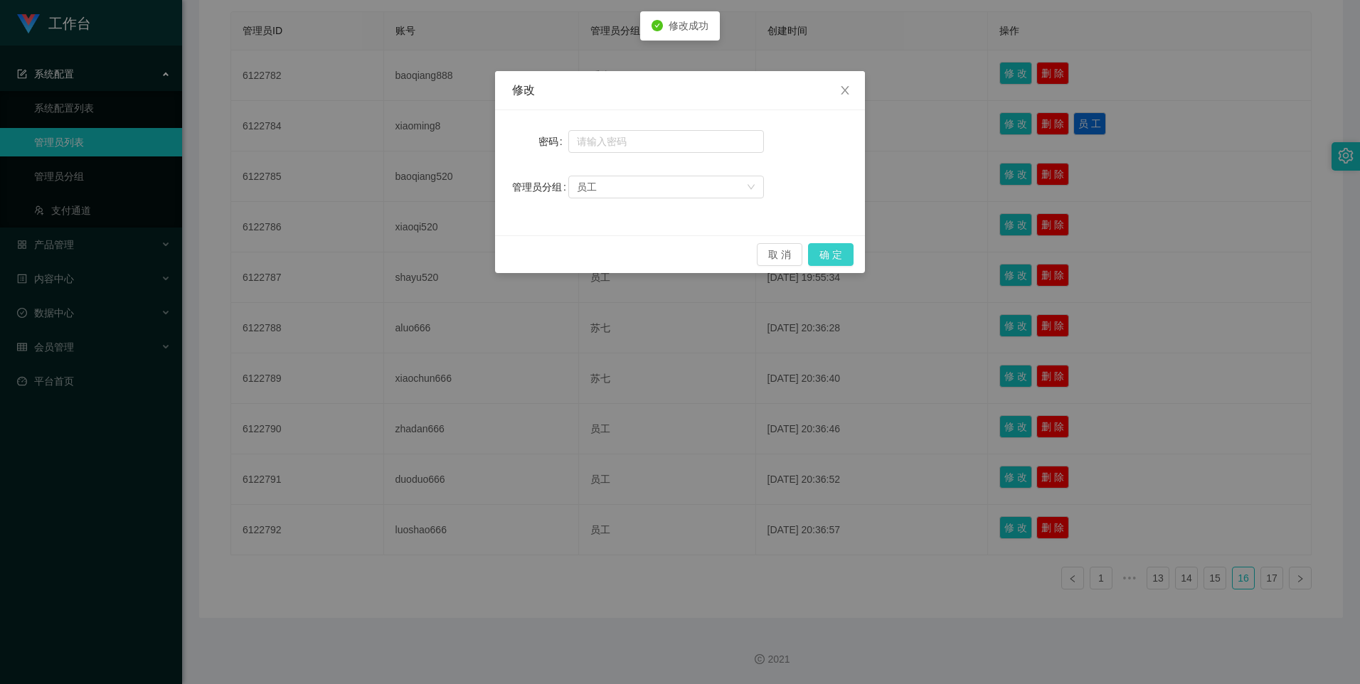
click at [840, 257] on button "确 定" at bounding box center [831, 254] width 46 height 23
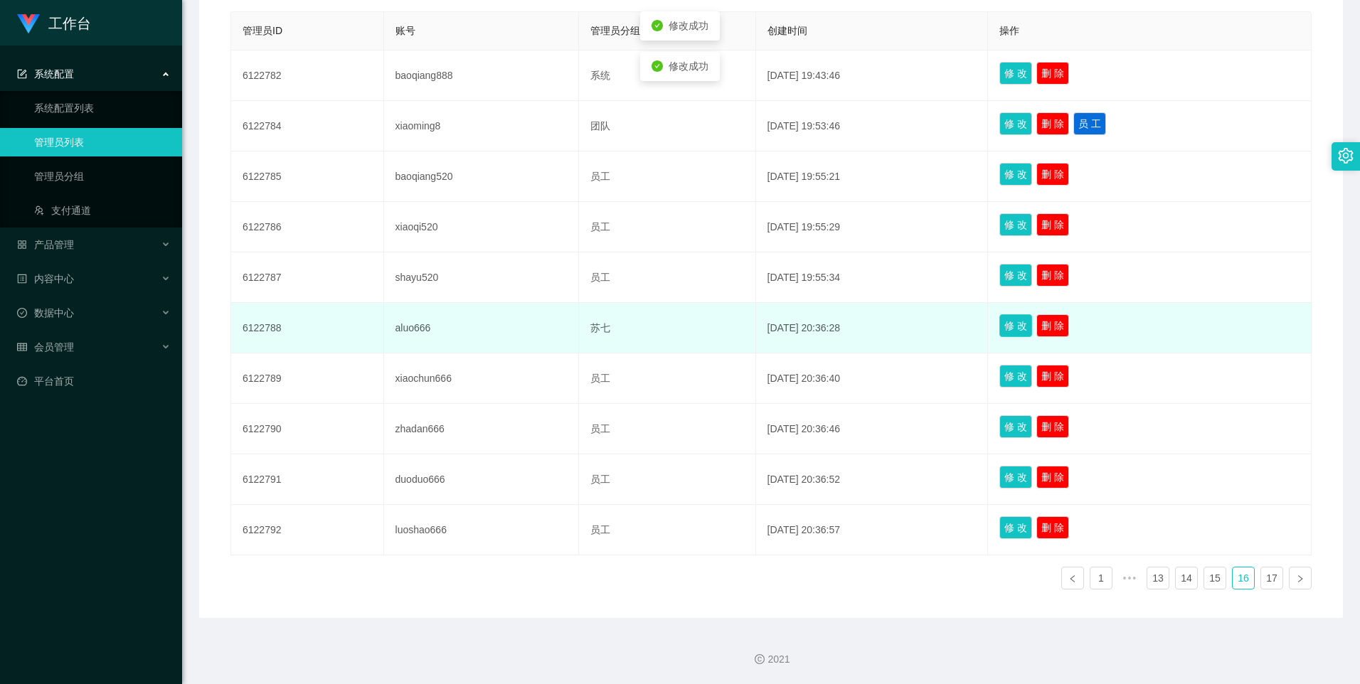
drag, startPoint x: 1005, startPoint y: 315, endPoint x: 1022, endPoint y: 320, distance: 18.5
click at [1022, 319] on td "修 改 删 除" at bounding box center [1150, 328] width 324 height 51
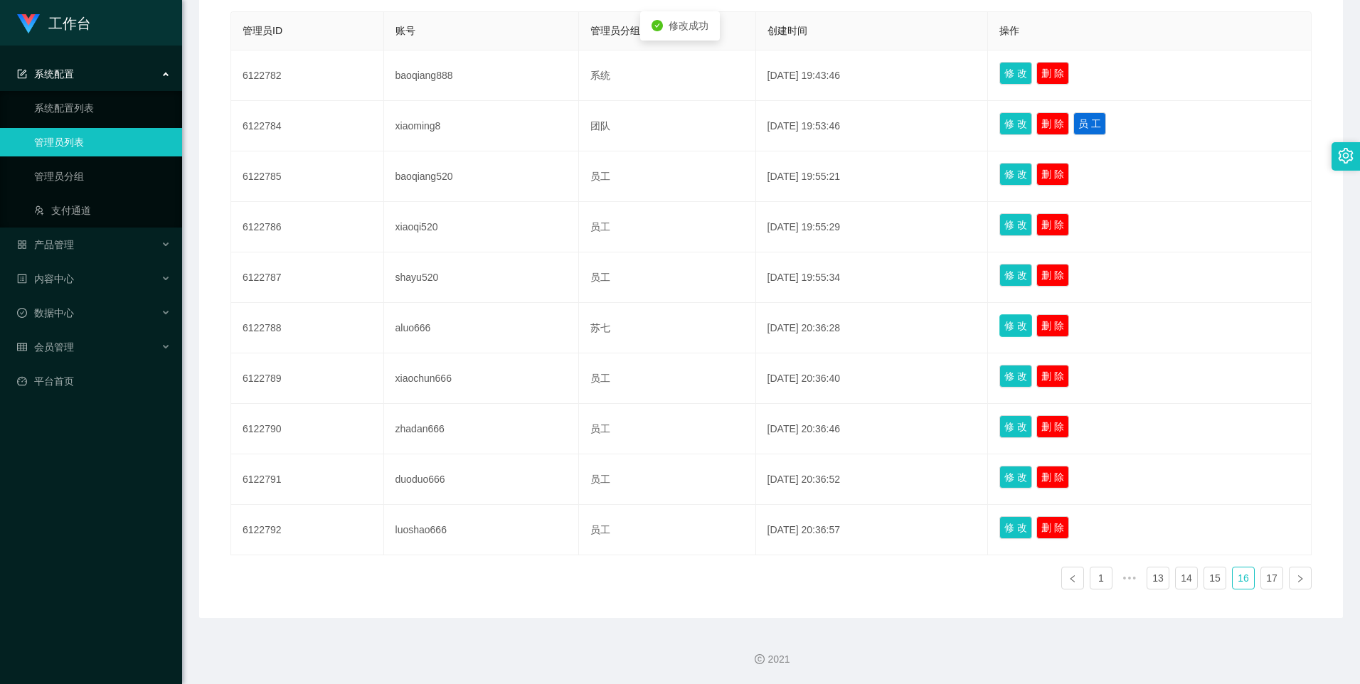
drag, startPoint x: 1022, startPoint y: 321, endPoint x: 970, endPoint y: 321, distance: 52.6
click at [1022, 322] on button "修 改" at bounding box center [1016, 325] width 33 height 23
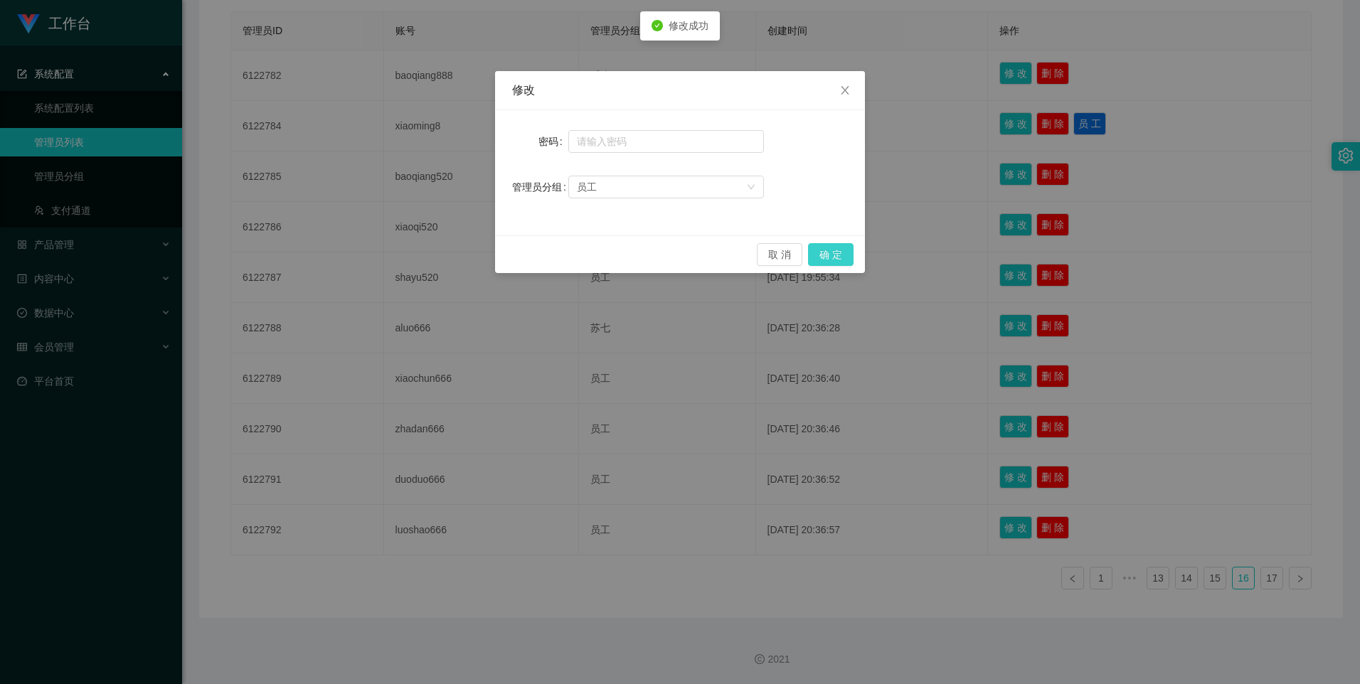
click at [836, 249] on button "确 定" at bounding box center [831, 254] width 46 height 23
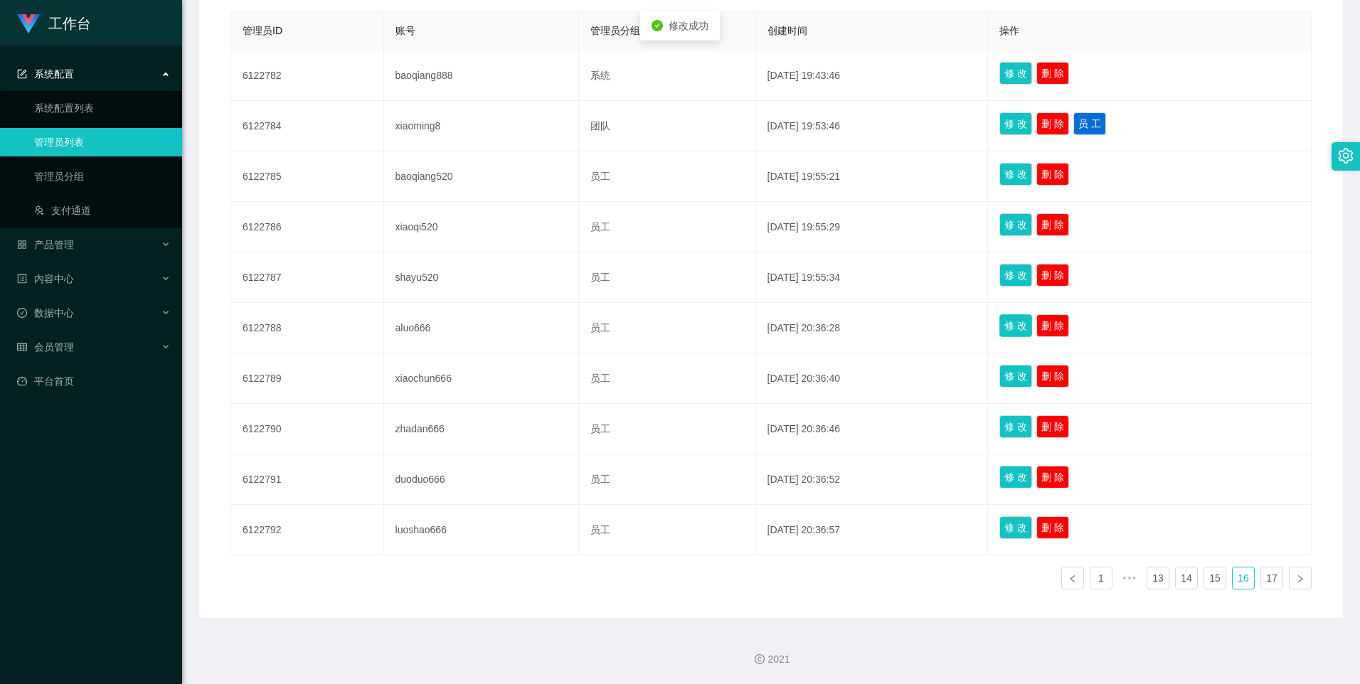
scroll to position [0, 0]
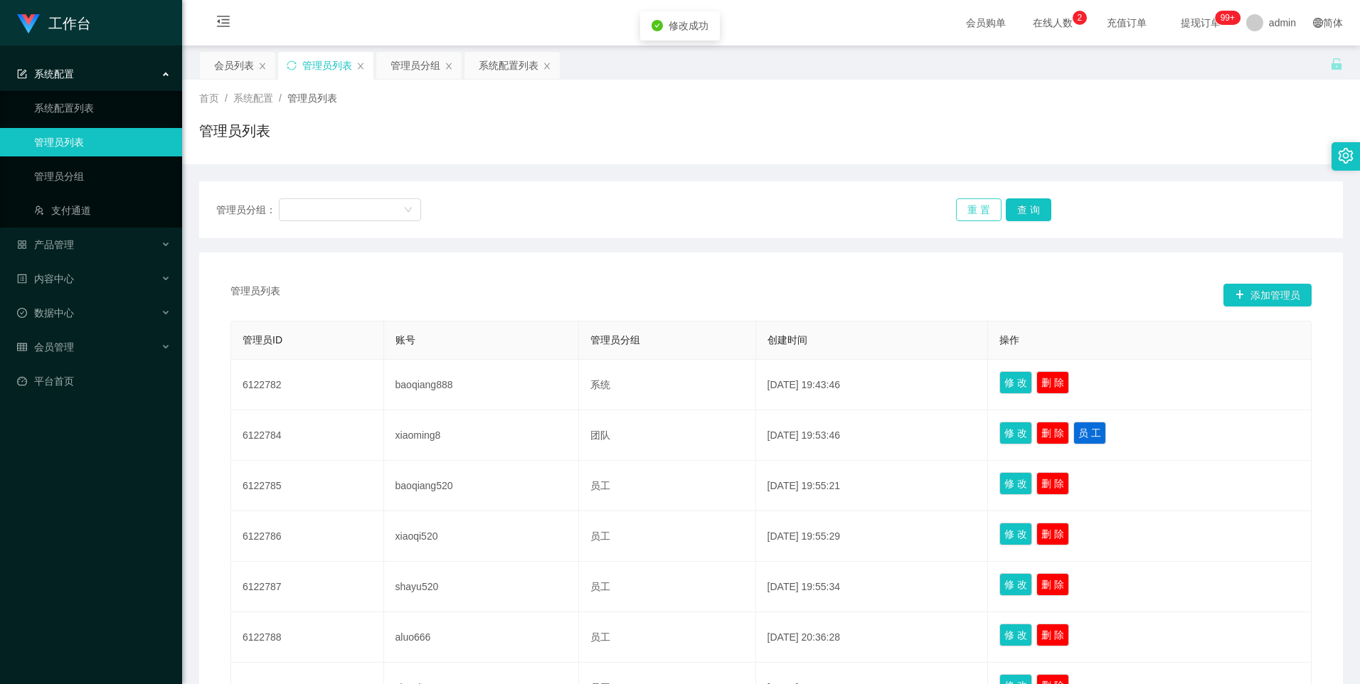
click at [964, 209] on button "重 置" at bounding box center [979, 209] width 46 height 23
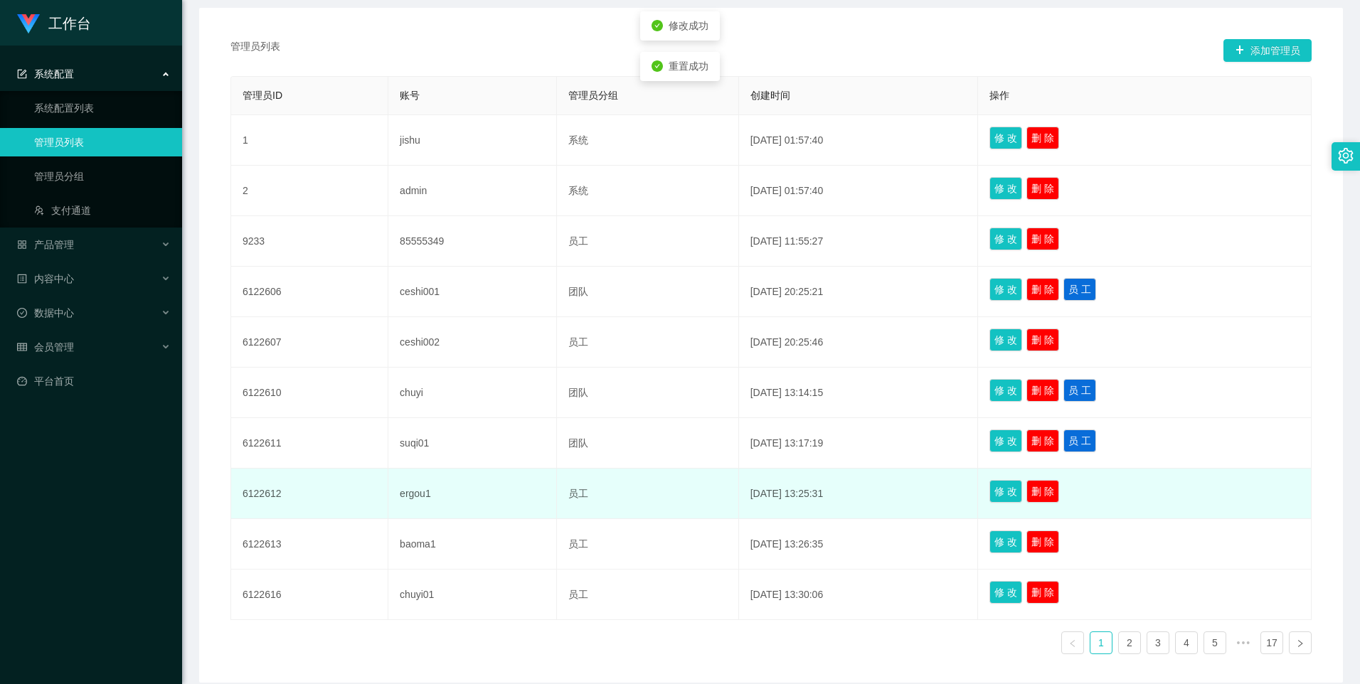
scroll to position [309, 0]
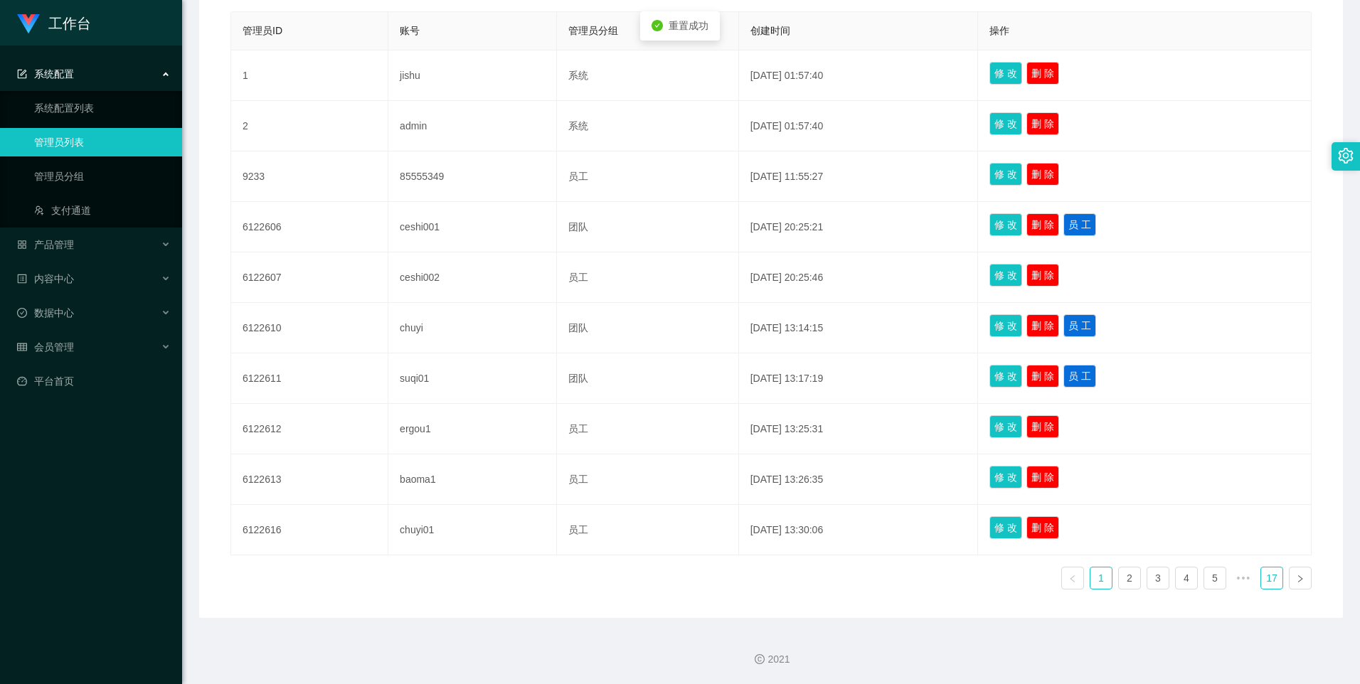
click at [1261, 577] on link "17" at bounding box center [1271, 578] width 21 height 21
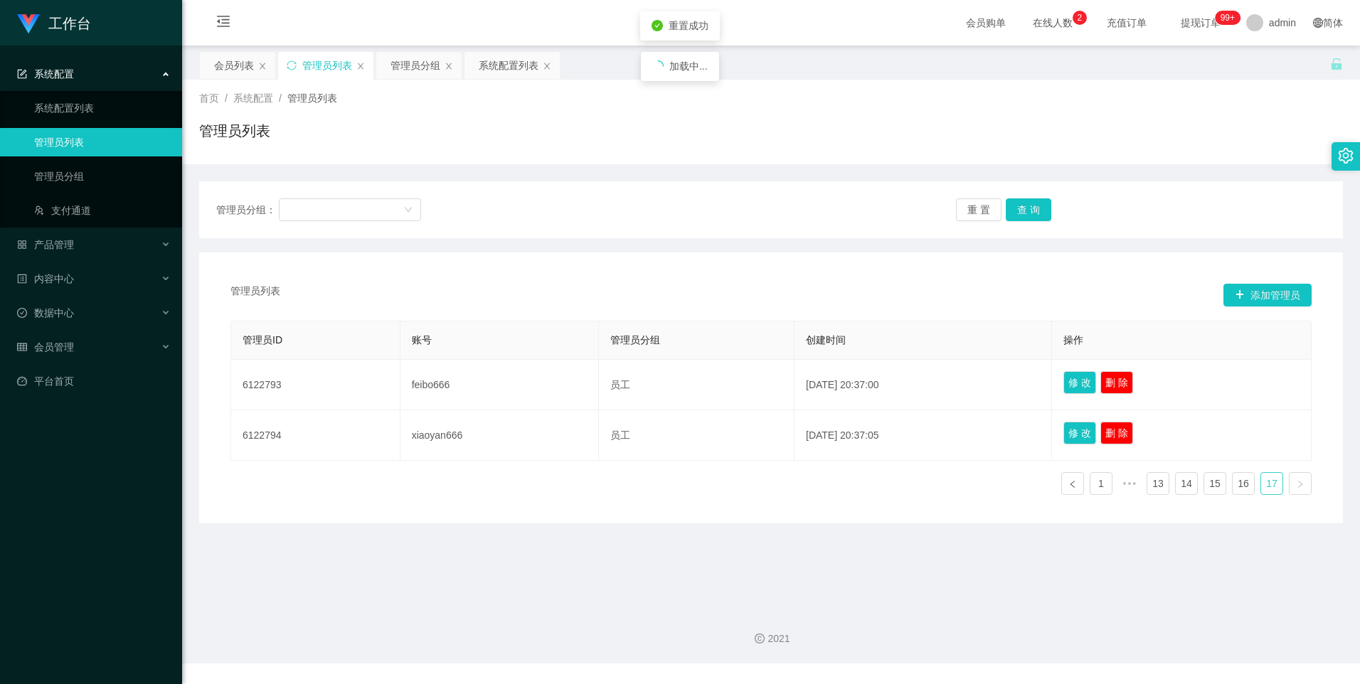
scroll to position [0, 0]
click at [1205, 484] on link "15" at bounding box center [1214, 483] width 21 height 21
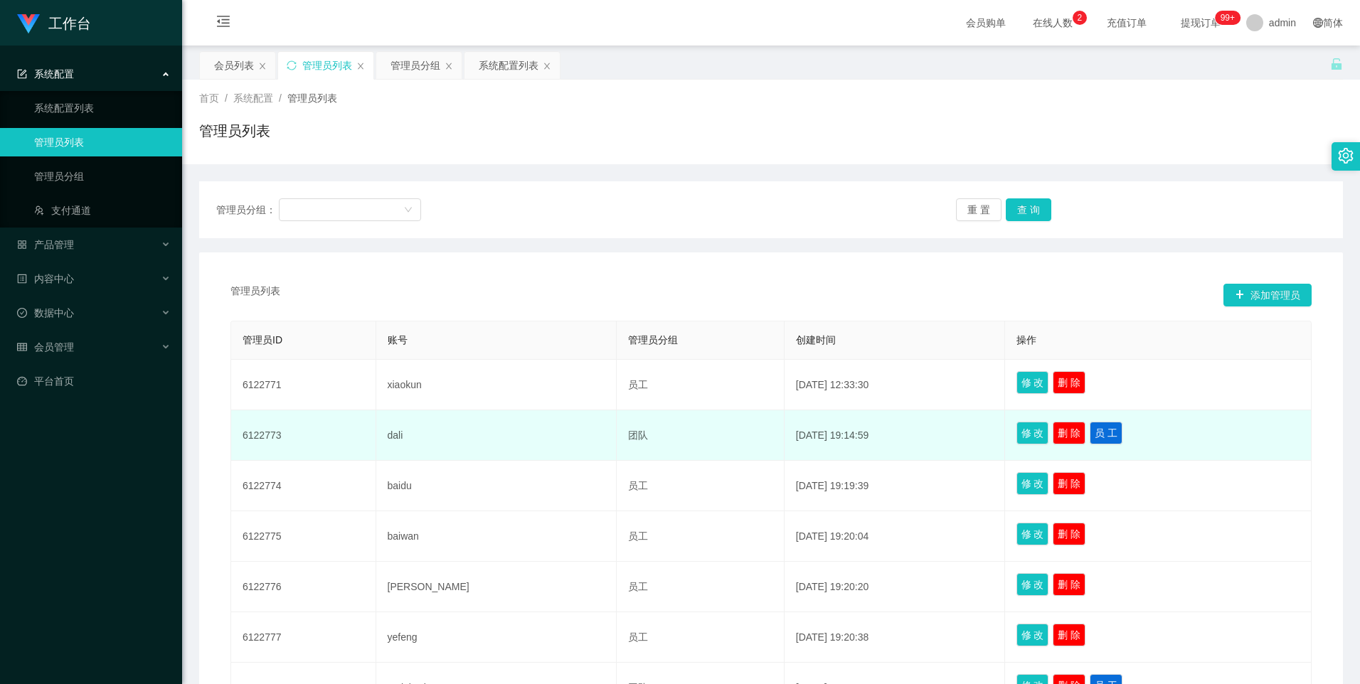
click at [617, 439] on td "团队" at bounding box center [701, 436] width 168 height 51
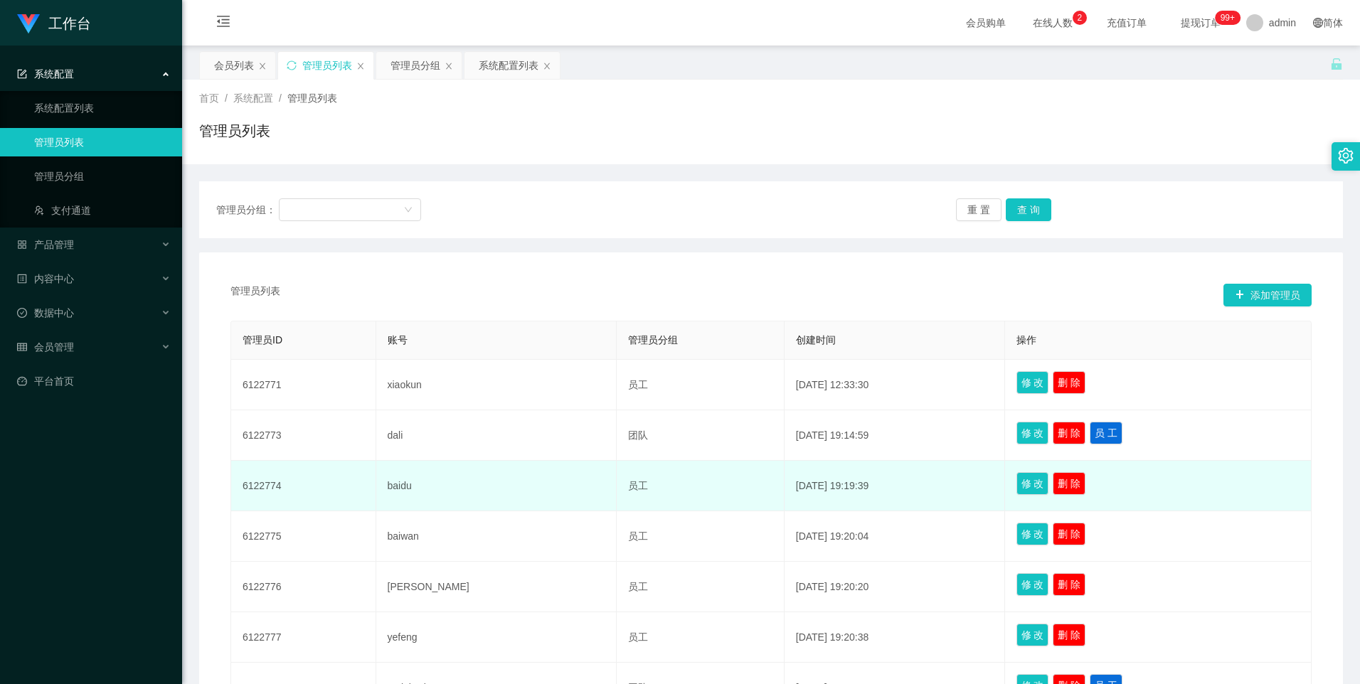
scroll to position [309, 0]
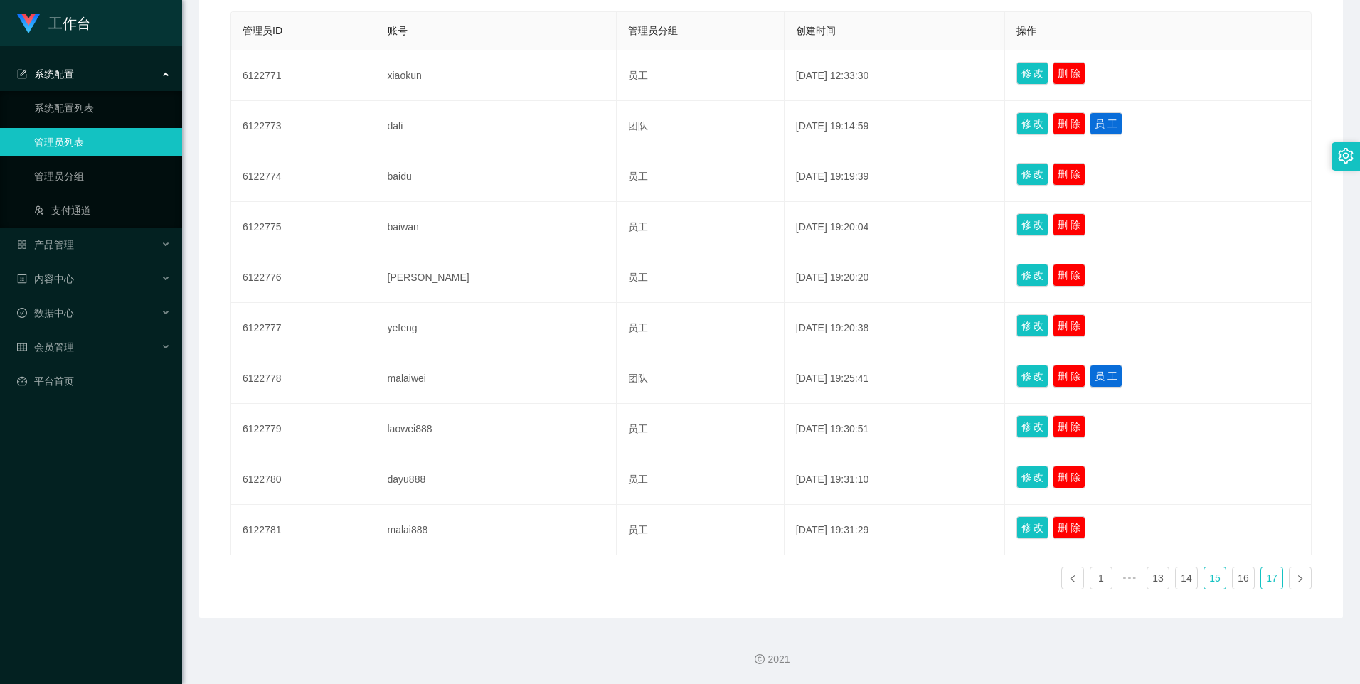
click at [1261, 576] on link "17" at bounding box center [1271, 578] width 21 height 21
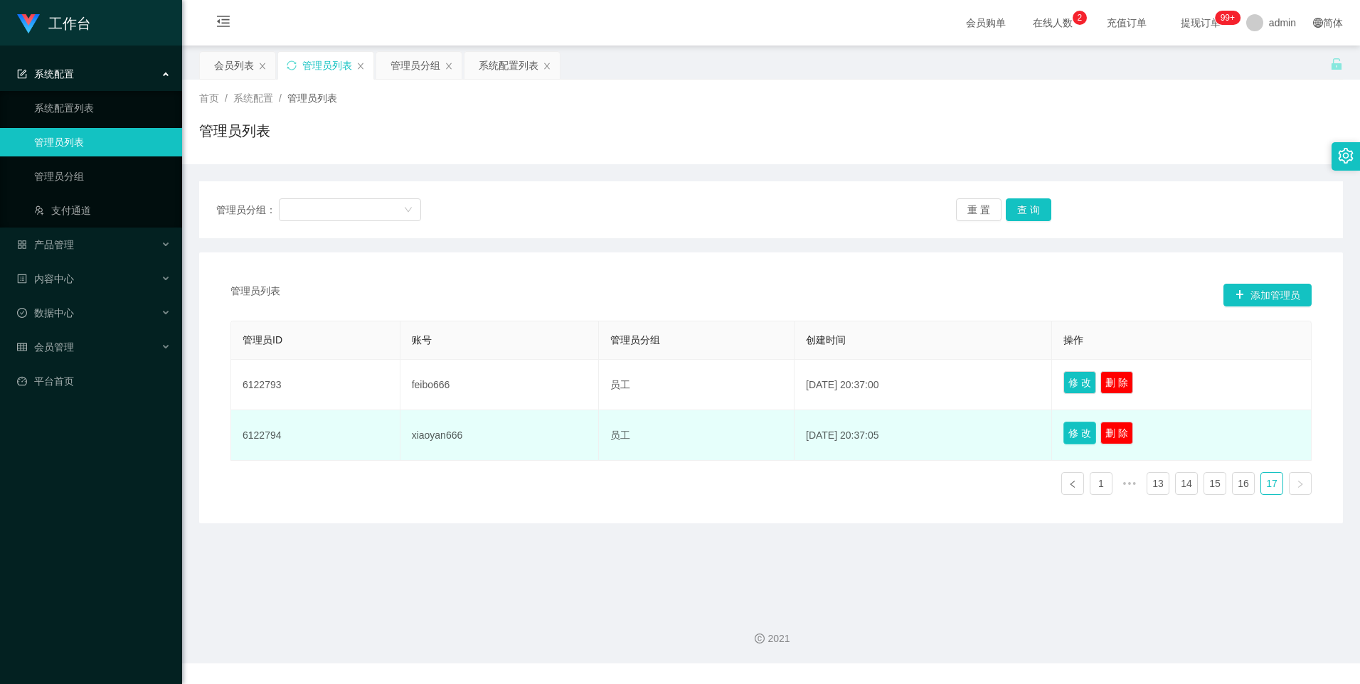
click at [1096, 440] on button "修 改" at bounding box center [1080, 433] width 33 height 23
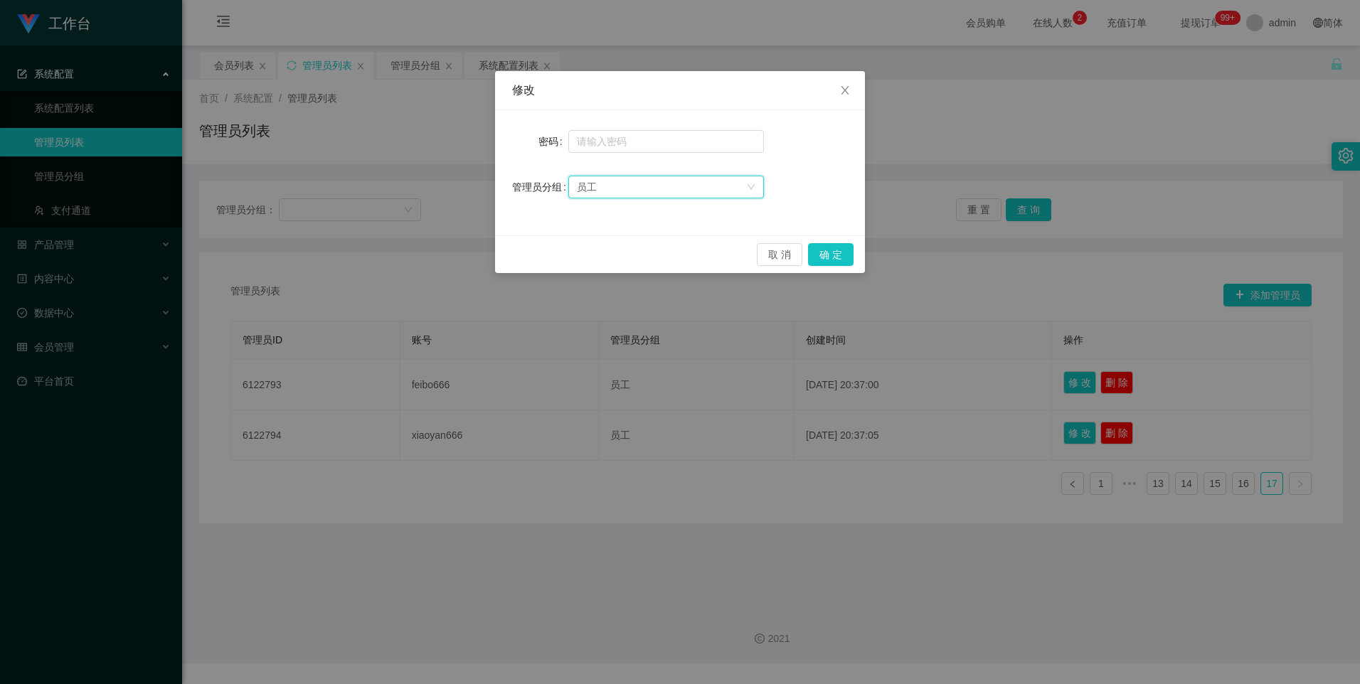
drag, startPoint x: 677, startPoint y: 176, endPoint x: 671, endPoint y: 184, distance: 10.7
click at [677, 176] on div "员工" at bounding box center [666, 187] width 196 height 23
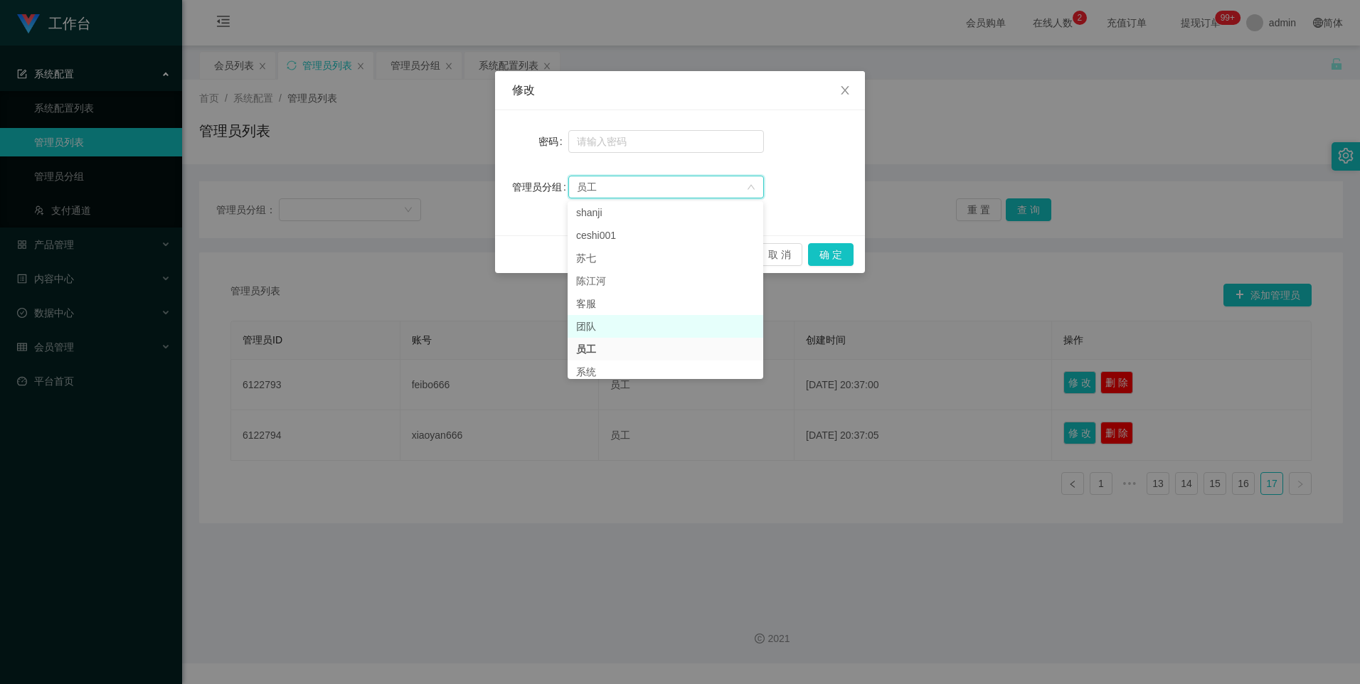
scroll to position [33, 0]
click at [616, 316] on li "团队" at bounding box center [666, 319] width 196 height 23
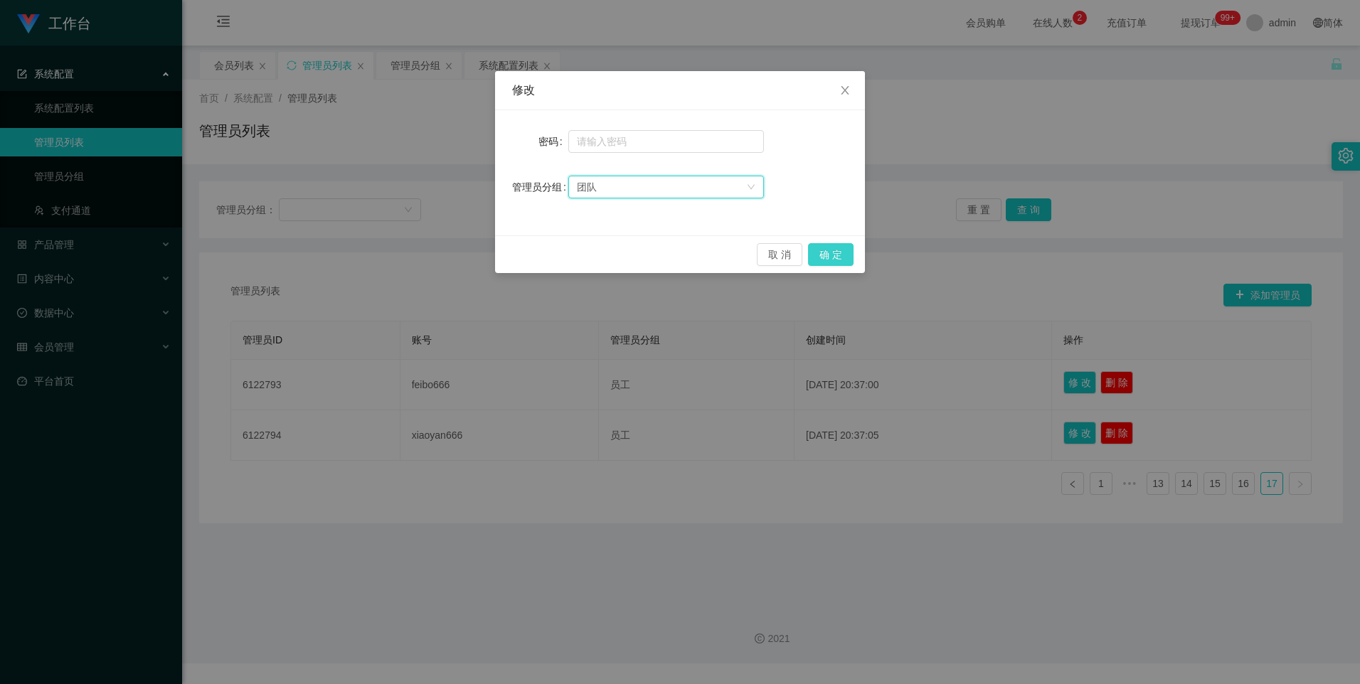
click at [853, 258] on div "取 消 确 定" at bounding box center [680, 254] width 370 height 38
click at [833, 258] on button "确 定" at bounding box center [831, 254] width 46 height 23
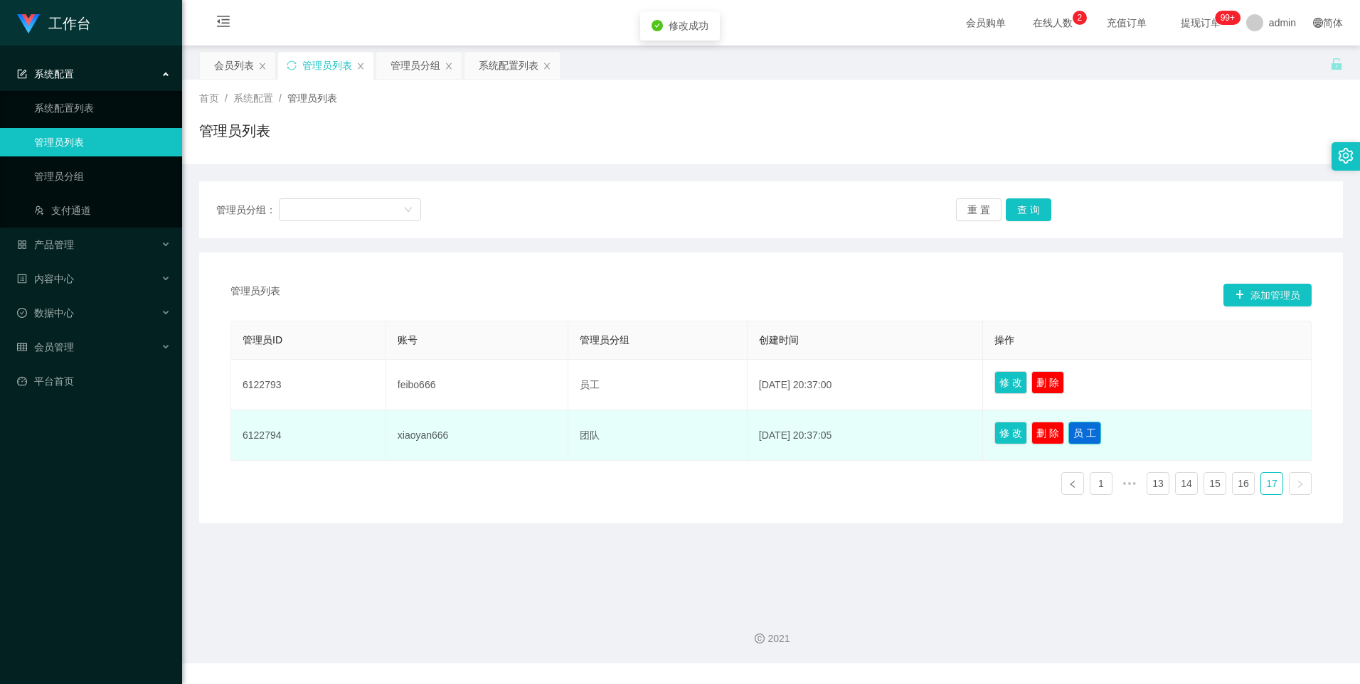
click at [1096, 438] on button "员 工" at bounding box center [1085, 433] width 33 height 23
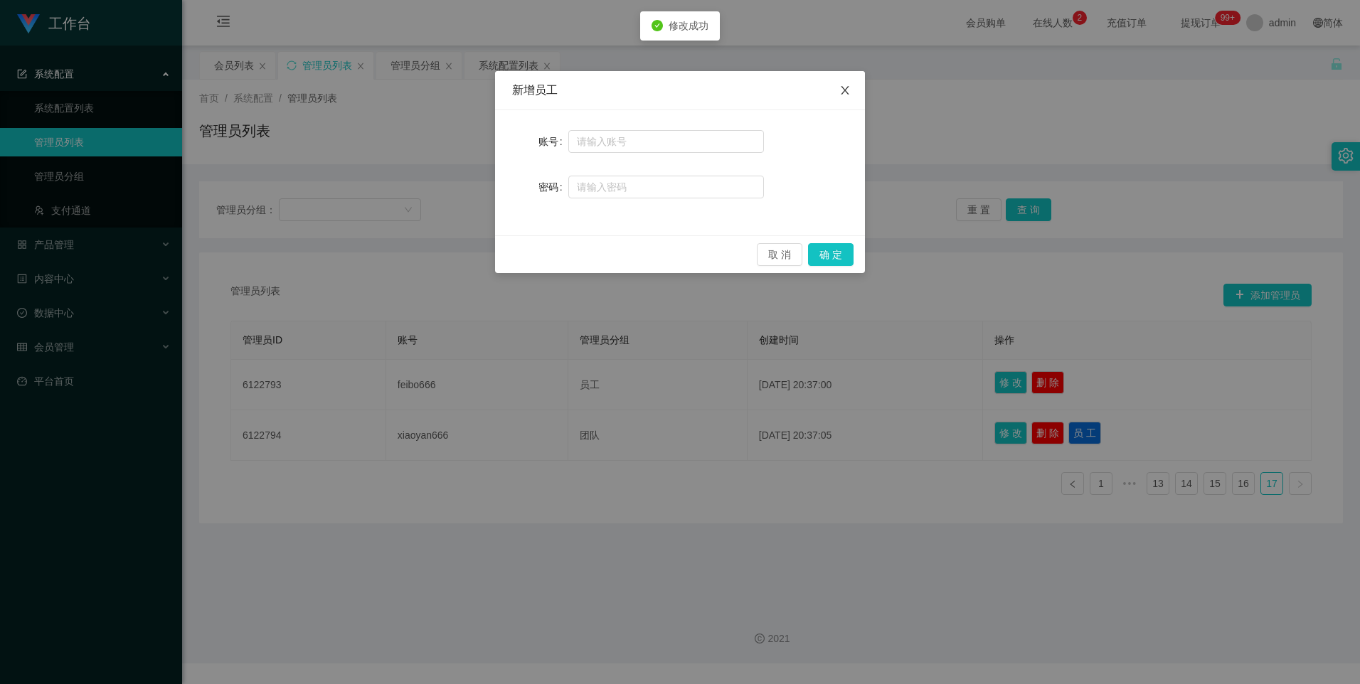
click at [843, 94] on icon "图标: close" at bounding box center [845, 90] width 8 height 9
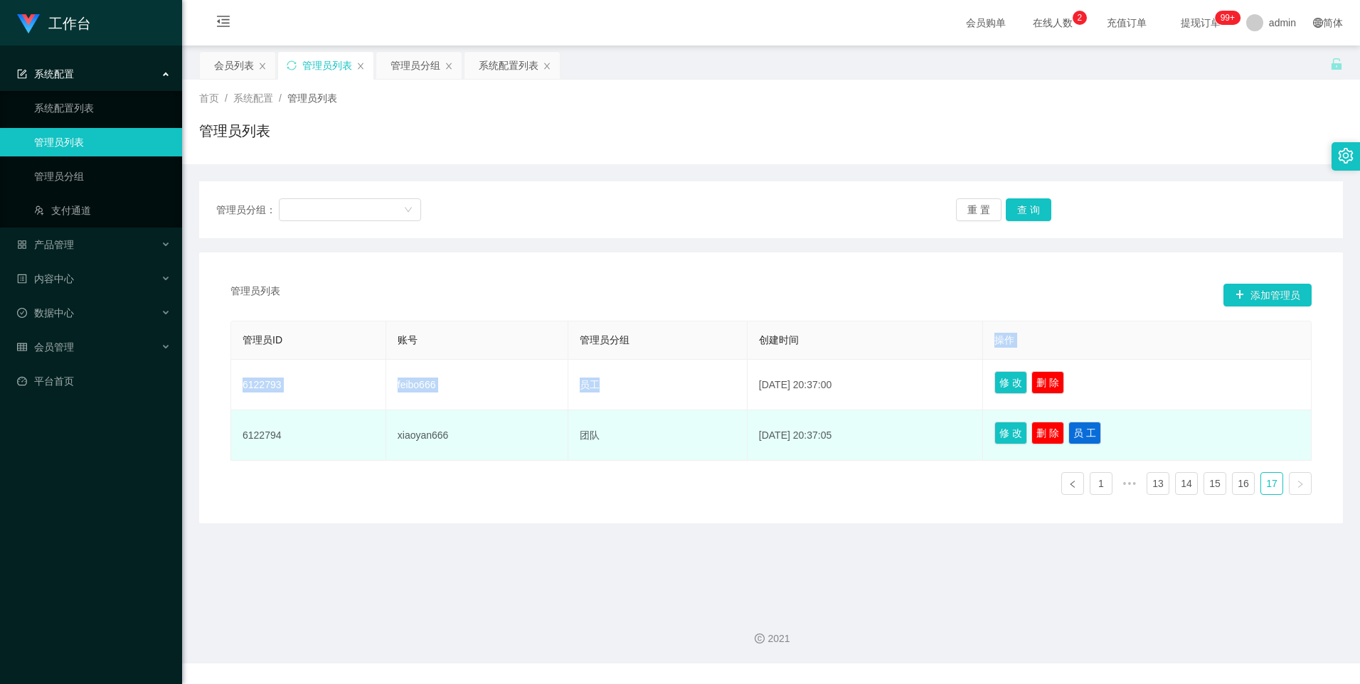
drag, startPoint x: 750, startPoint y: 376, endPoint x: 709, endPoint y: 426, distance: 64.8
click at [709, 426] on table "管理员ID 账号 管理员分组 创建时间 操作 6122793 feibo666 员工 [DATE] 20:37:00 修 改 删 除 6122794 xiao…" at bounding box center [771, 391] width 1081 height 140
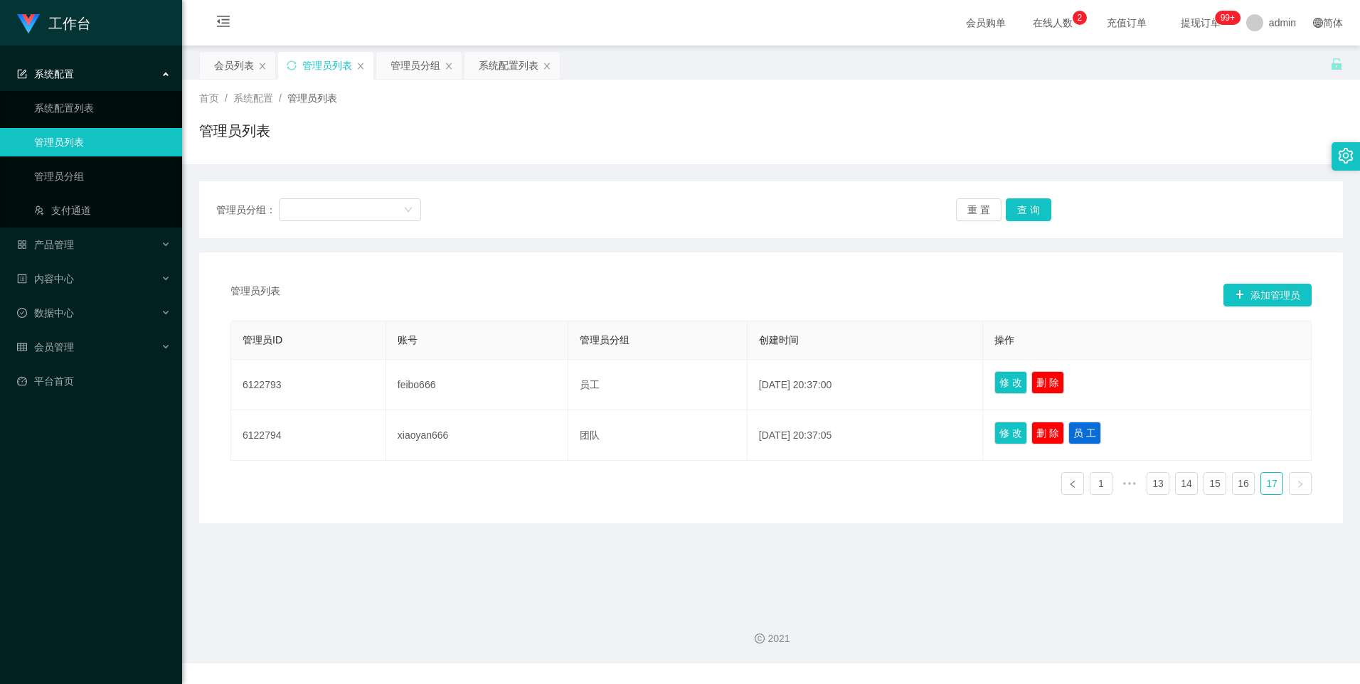
click at [761, 549] on main "关闭左侧 关闭右侧 关闭其它 刷新页面 会员列表 管理员列表 管理员分组 系统配置列表 首页 / 系统配置 / 管理员列表 / 管理员列表 管理员分组： 重 …" at bounding box center [771, 322] width 1178 height 552
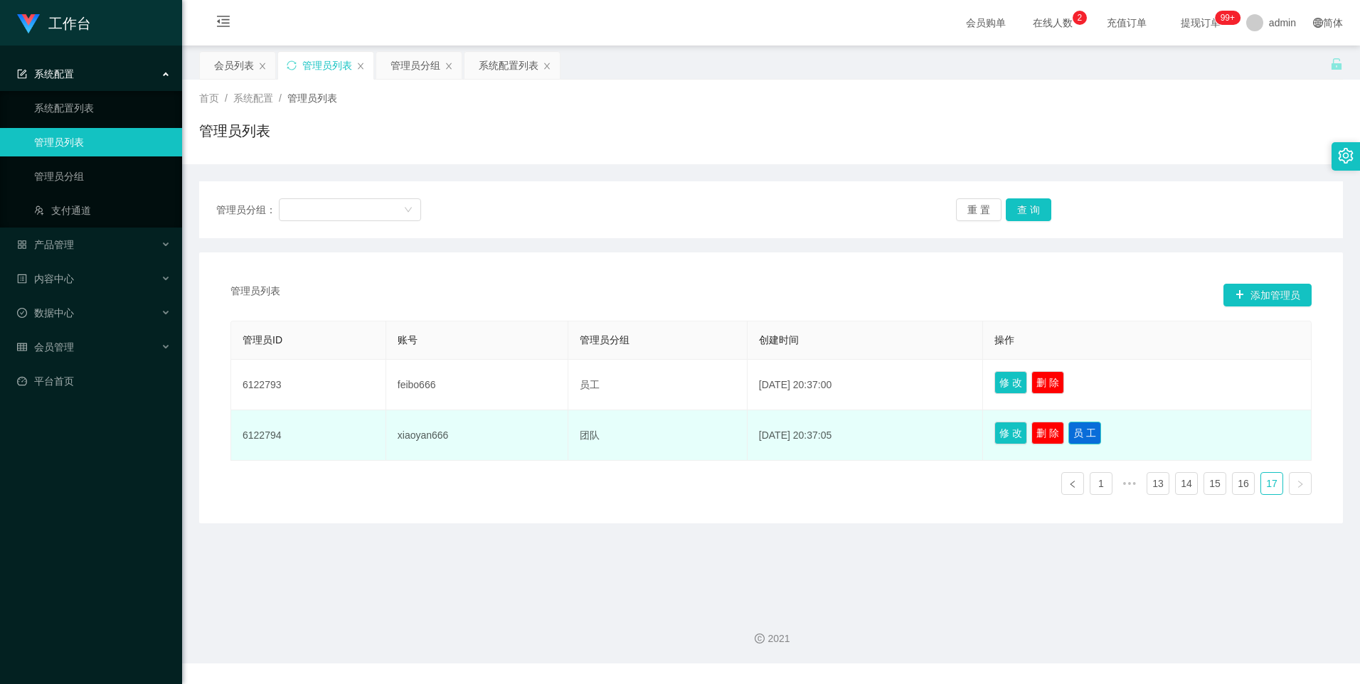
click at [1085, 436] on button "员 工" at bounding box center [1085, 433] width 33 height 23
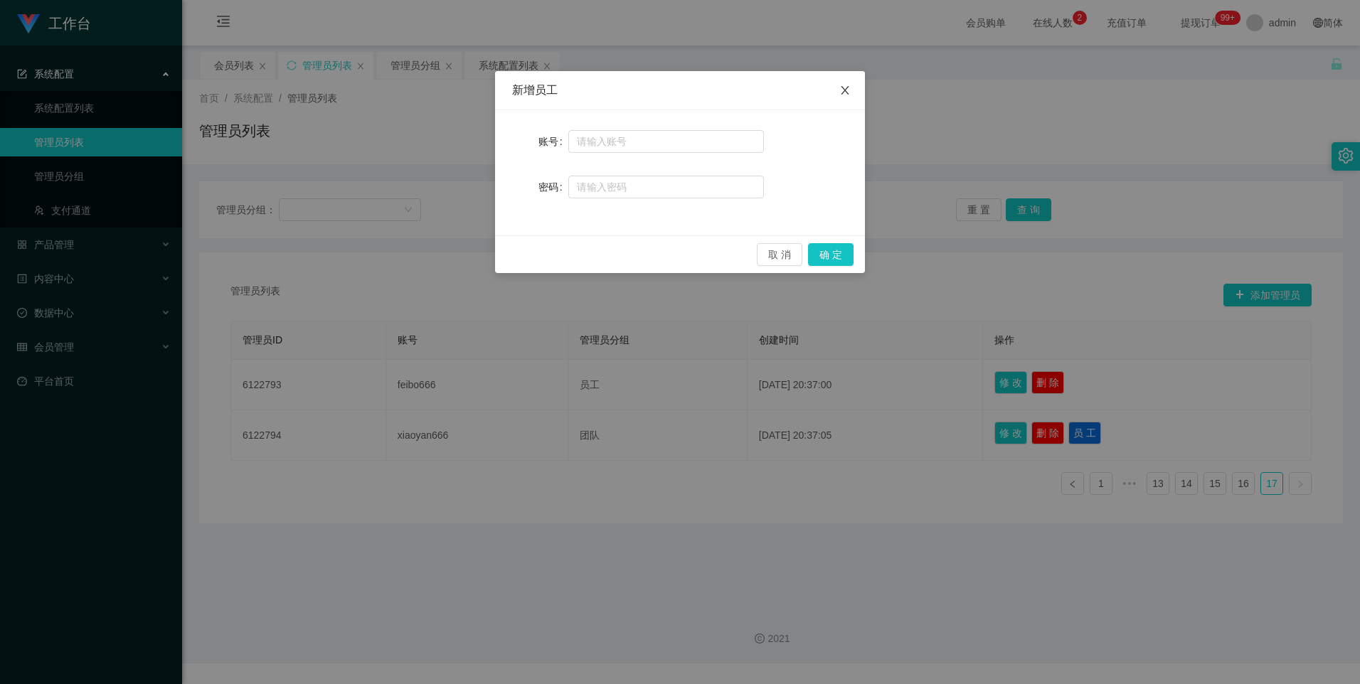
click at [844, 85] on icon "图标: close" at bounding box center [845, 90] width 11 height 11
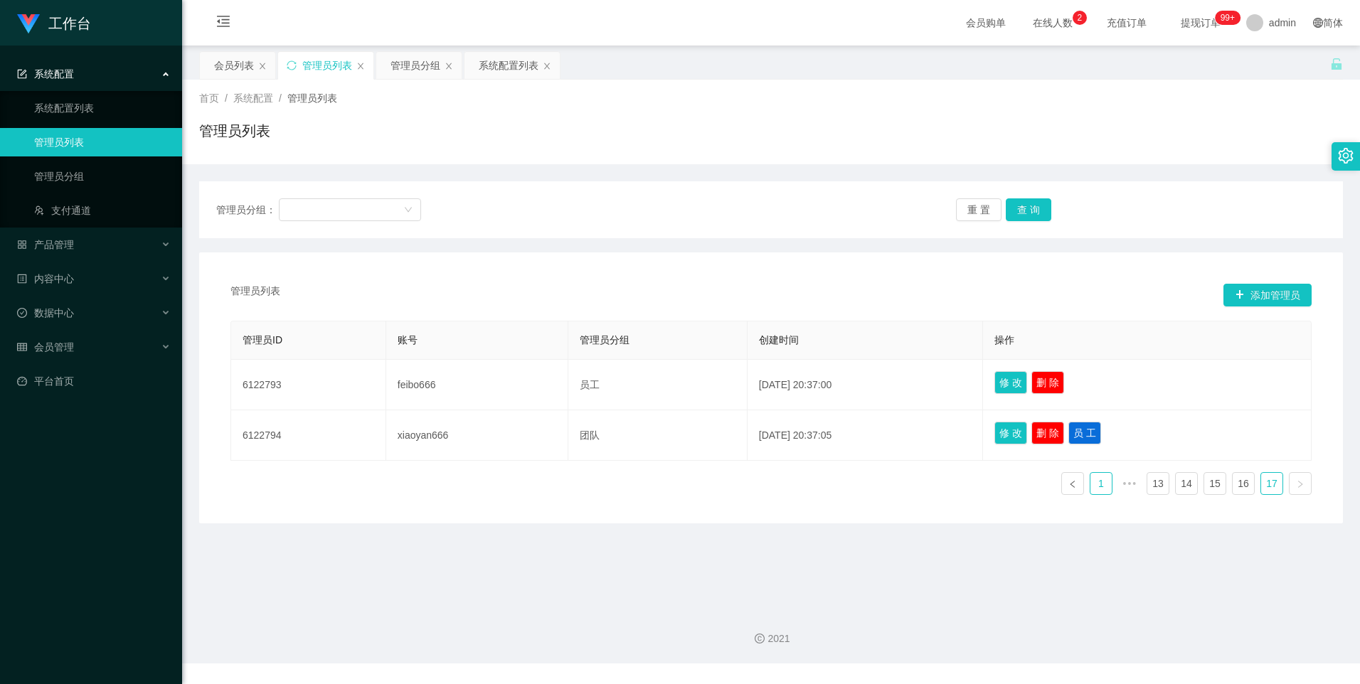
click at [1091, 484] on link "1" at bounding box center [1101, 483] width 21 height 21
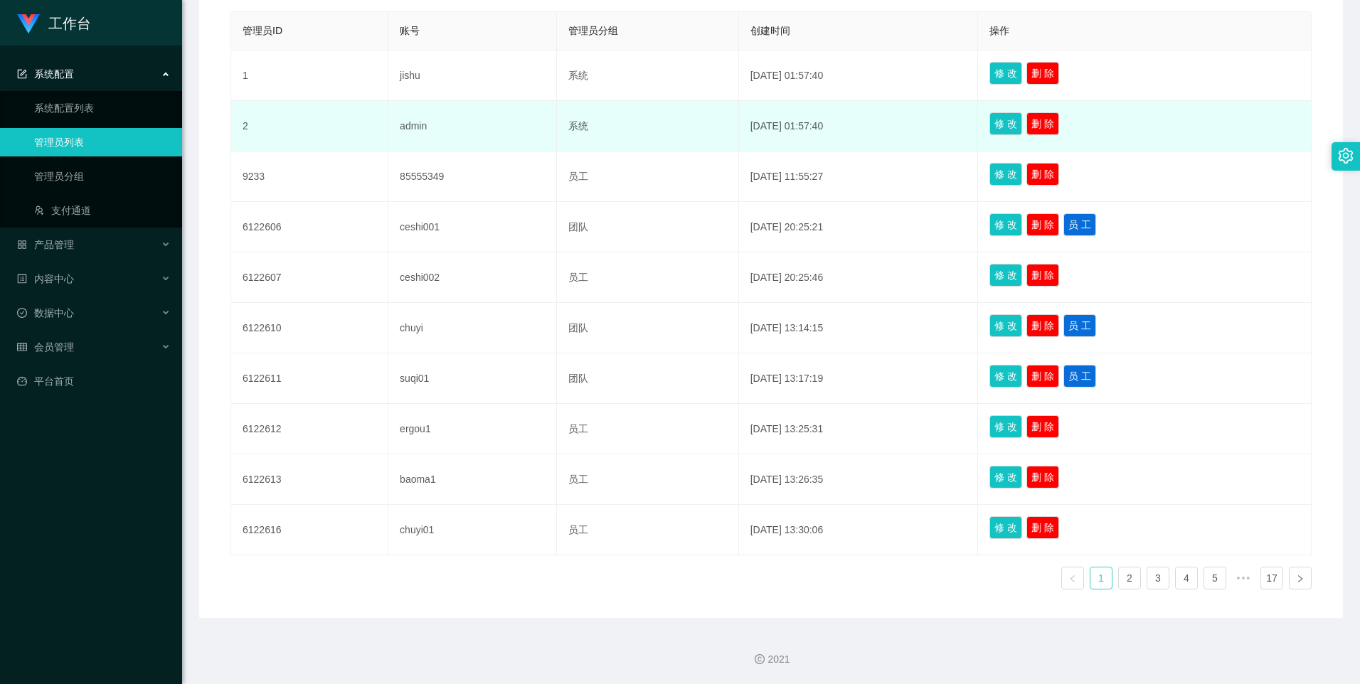
scroll to position [0, 0]
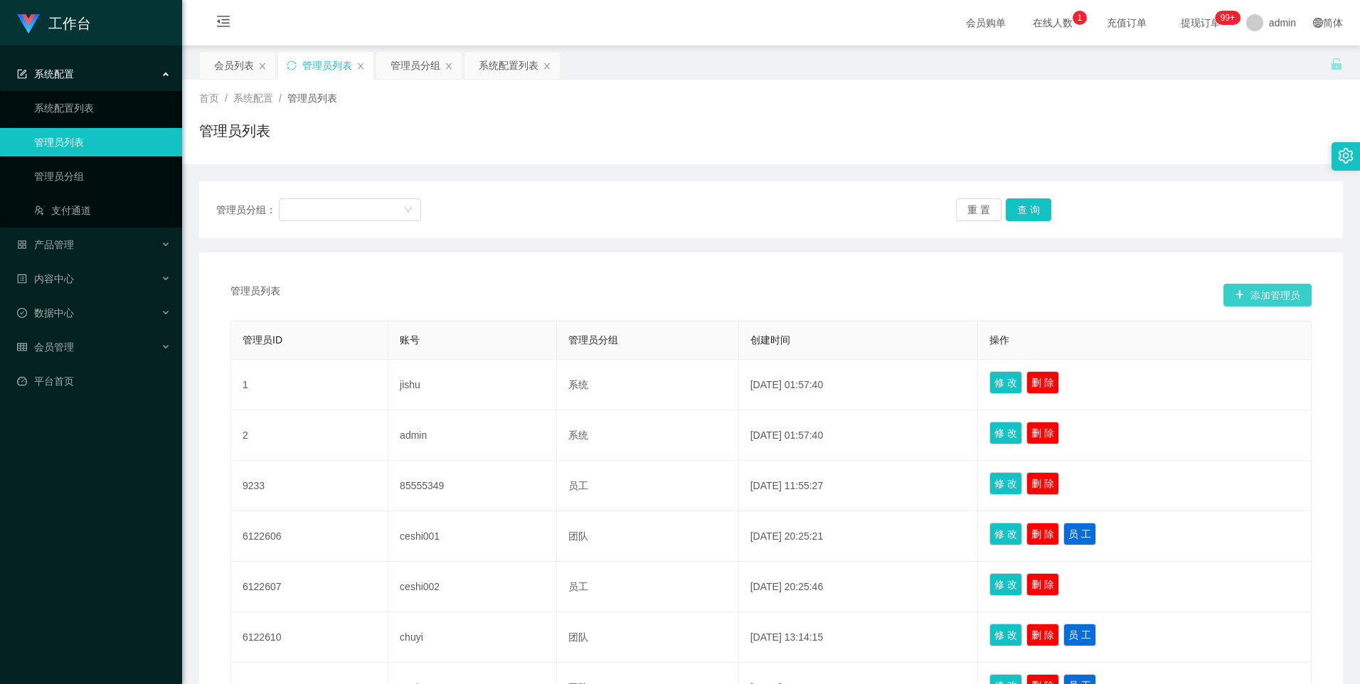
click at [1237, 295] on button "添加管理员" at bounding box center [1268, 295] width 88 height 23
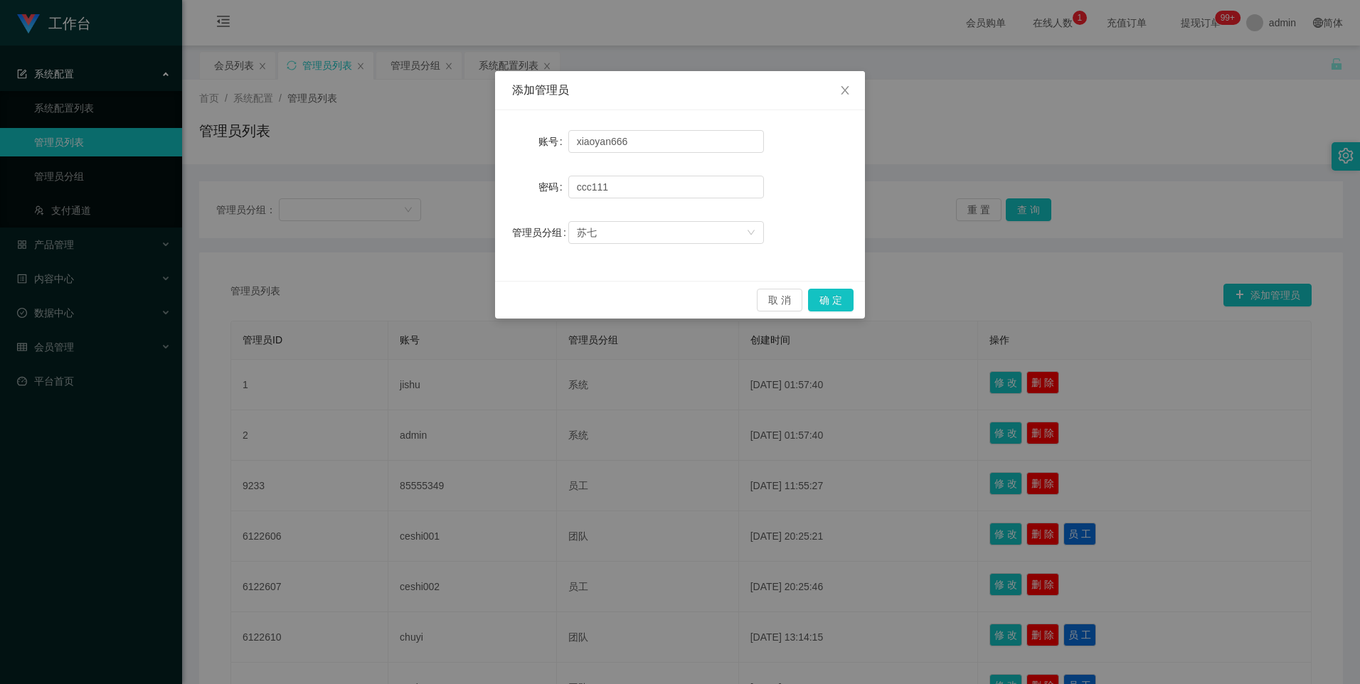
click at [701, 226] on div "苏七" at bounding box center [661, 232] width 169 height 21
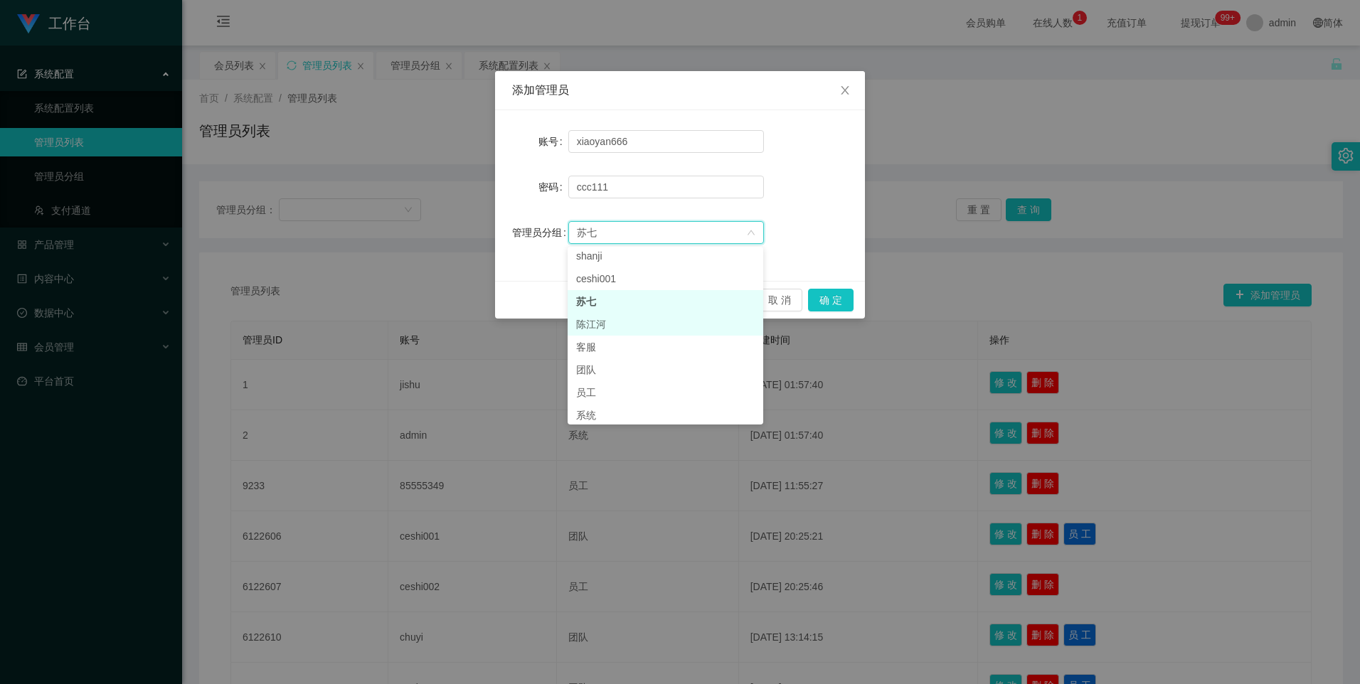
scroll to position [33, 0]
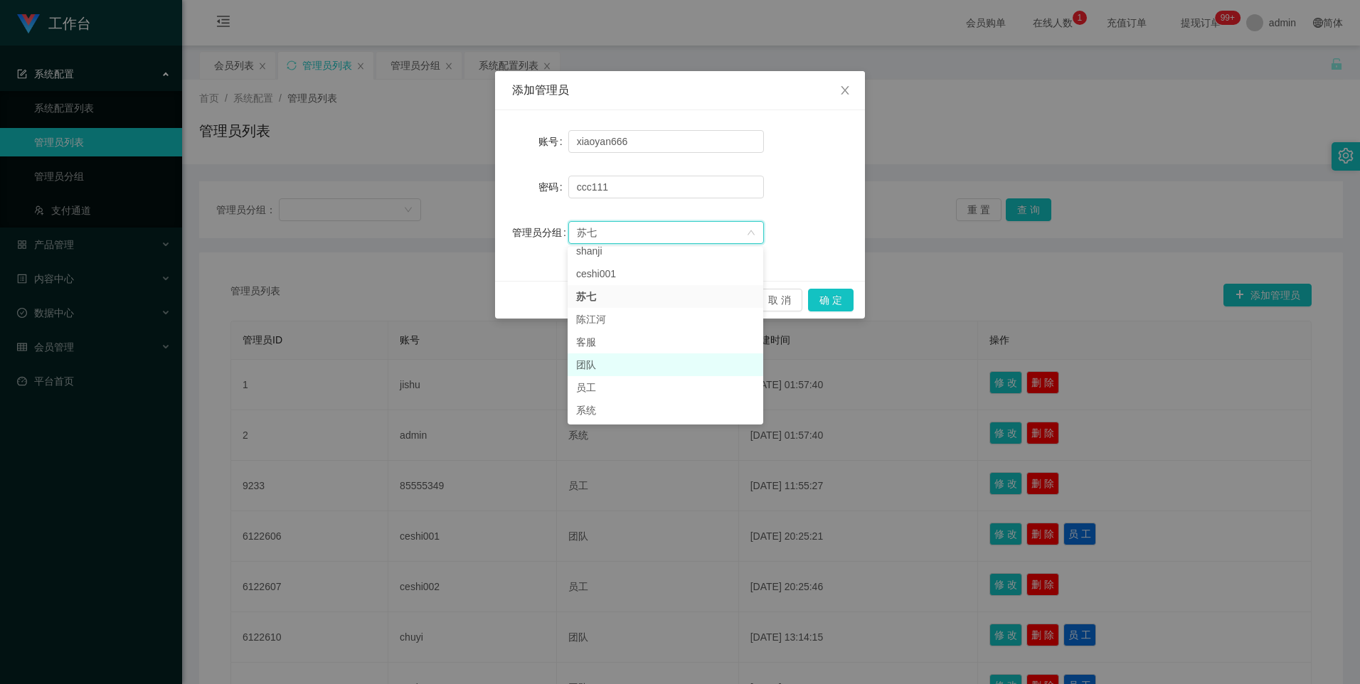
click at [600, 369] on li "团队" at bounding box center [666, 365] width 196 height 23
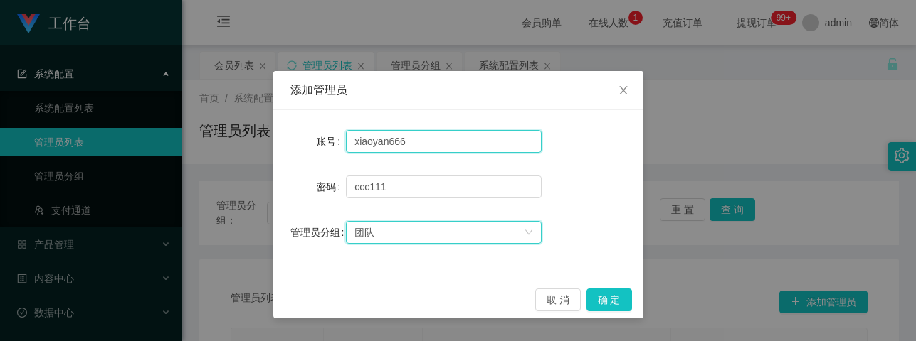
drag, startPoint x: 441, startPoint y: 149, endPoint x: 161, endPoint y: 134, distance: 280.7
click at [161, 134] on div "添加管理员 账号 xiaoyan666 密码 [SECURITY_DATA] 管理员分组 团队 取 消 确 定" at bounding box center [458, 170] width 916 height 341
paste input "ergou"
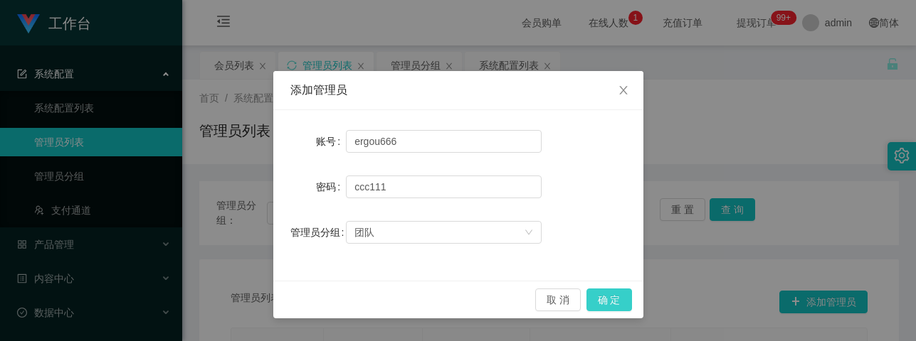
click at [609, 293] on button "确 定" at bounding box center [609, 300] width 46 height 23
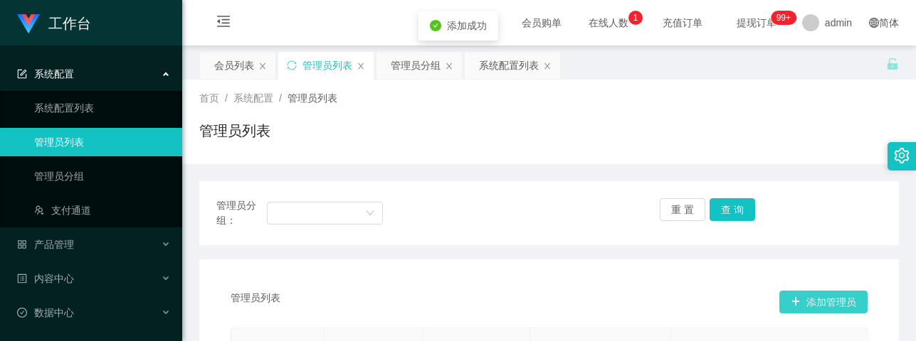
click at [828, 302] on button "添加管理员" at bounding box center [823, 302] width 88 height 23
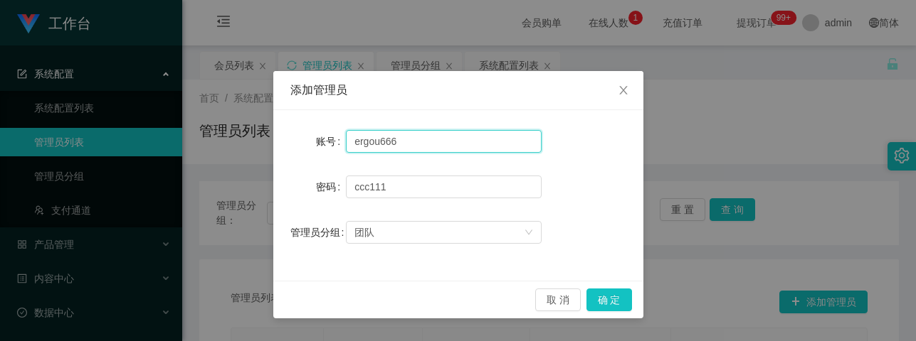
drag, startPoint x: 430, startPoint y: 152, endPoint x: 179, endPoint y: 137, distance: 250.8
click at [181, 133] on div "添加管理员 账号 ergou666 密码 [SECURITY_DATA] 管理员分组 团队 取 消 确 定" at bounding box center [458, 170] width 916 height 341
paste input "sanzang"
type input "sanzang666"
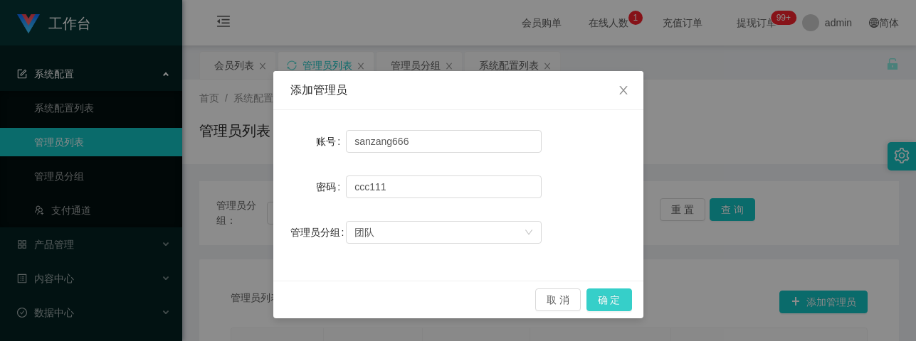
click at [610, 291] on button "确 定" at bounding box center [609, 300] width 46 height 23
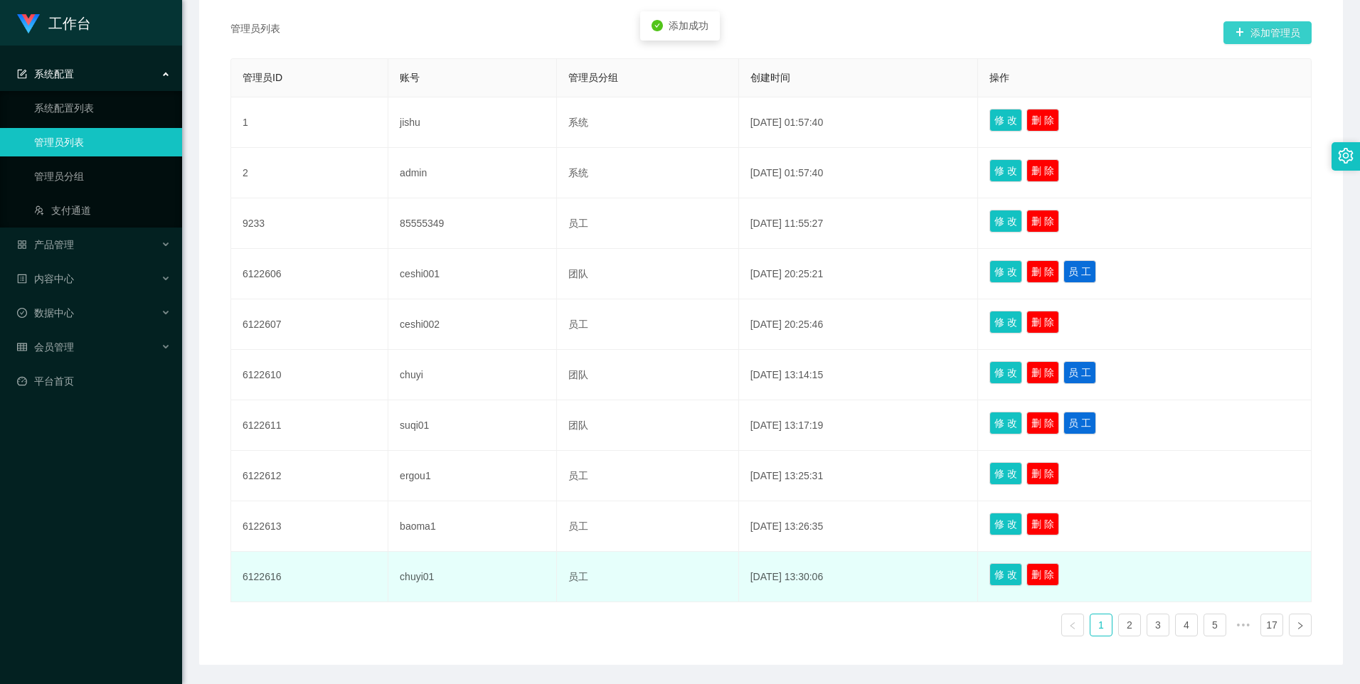
scroll to position [309, 0]
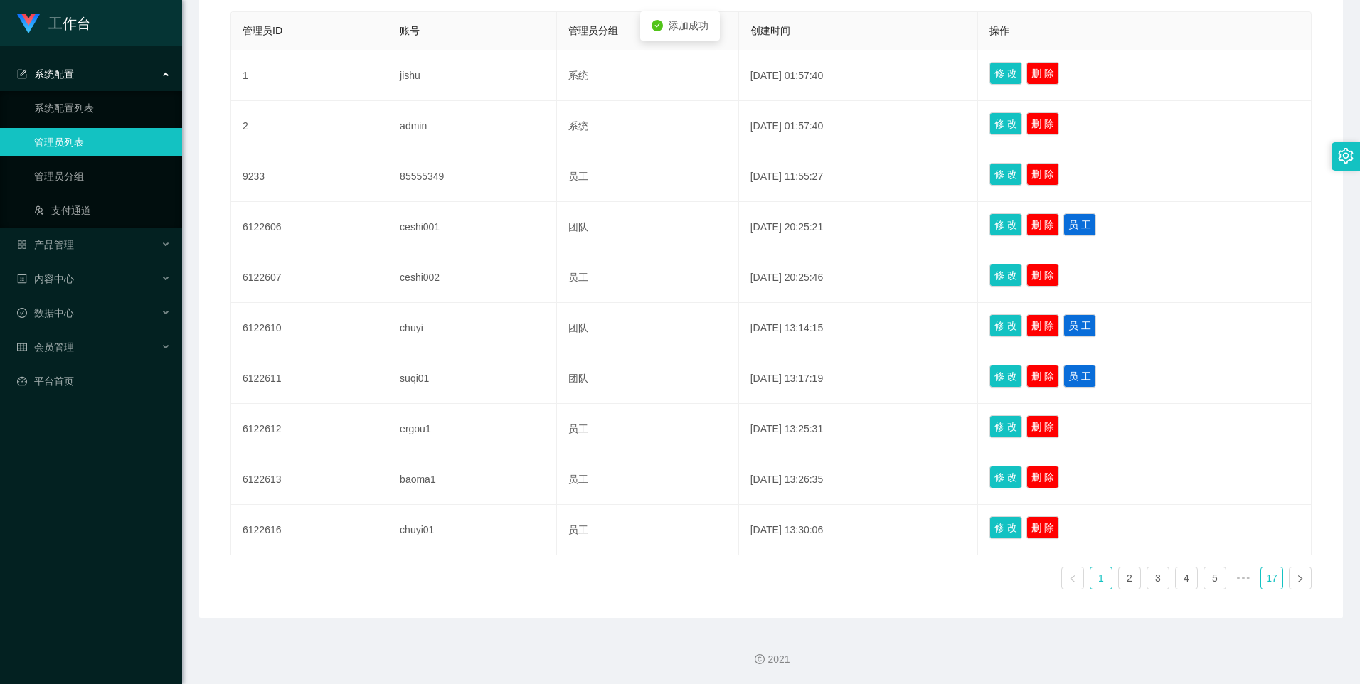
click at [1266, 580] on link "17" at bounding box center [1271, 578] width 21 height 21
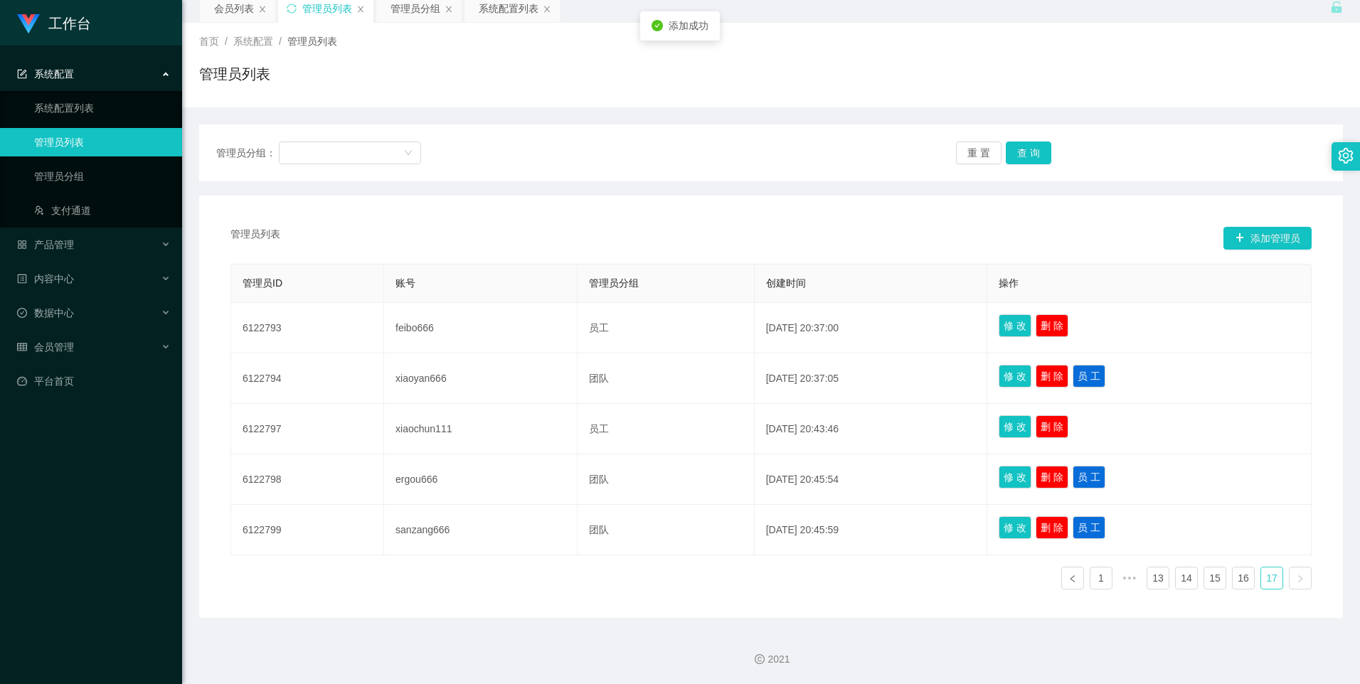
scroll to position [57, 0]
click at [1265, 580] on link "17" at bounding box center [1271, 578] width 21 height 21
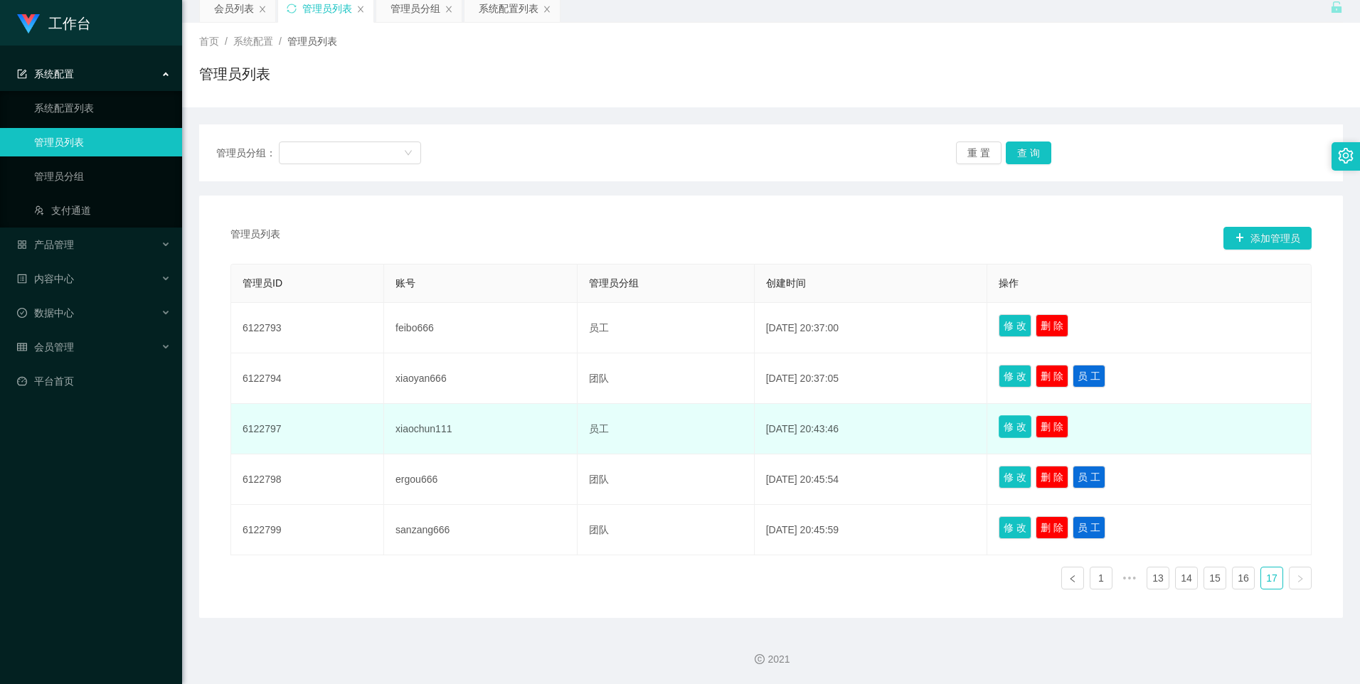
click at [1020, 421] on button "修 改" at bounding box center [1015, 426] width 33 height 23
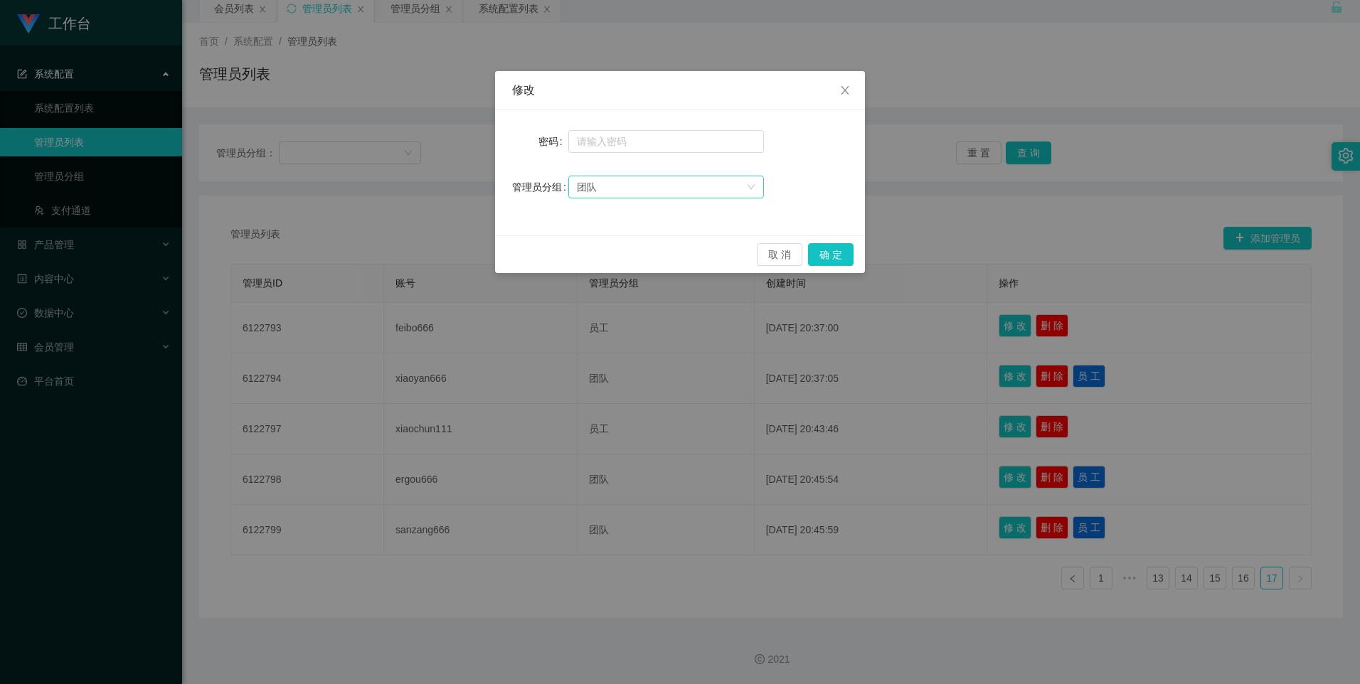
click at [594, 184] on div "团队" at bounding box center [587, 186] width 20 height 21
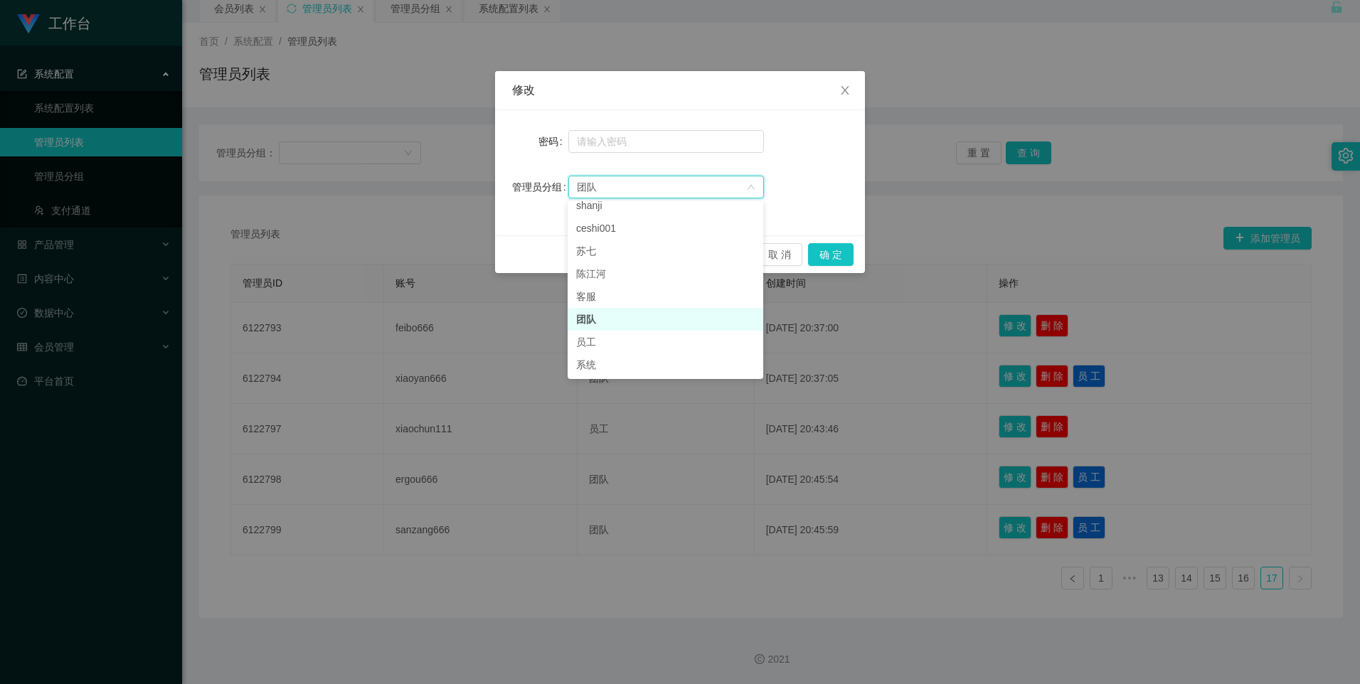
scroll to position [26, 0]
drag, startPoint x: 832, startPoint y: 251, endPoint x: 970, endPoint y: 332, distance: 159.1
click at [832, 252] on button "确 定" at bounding box center [831, 254] width 46 height 23
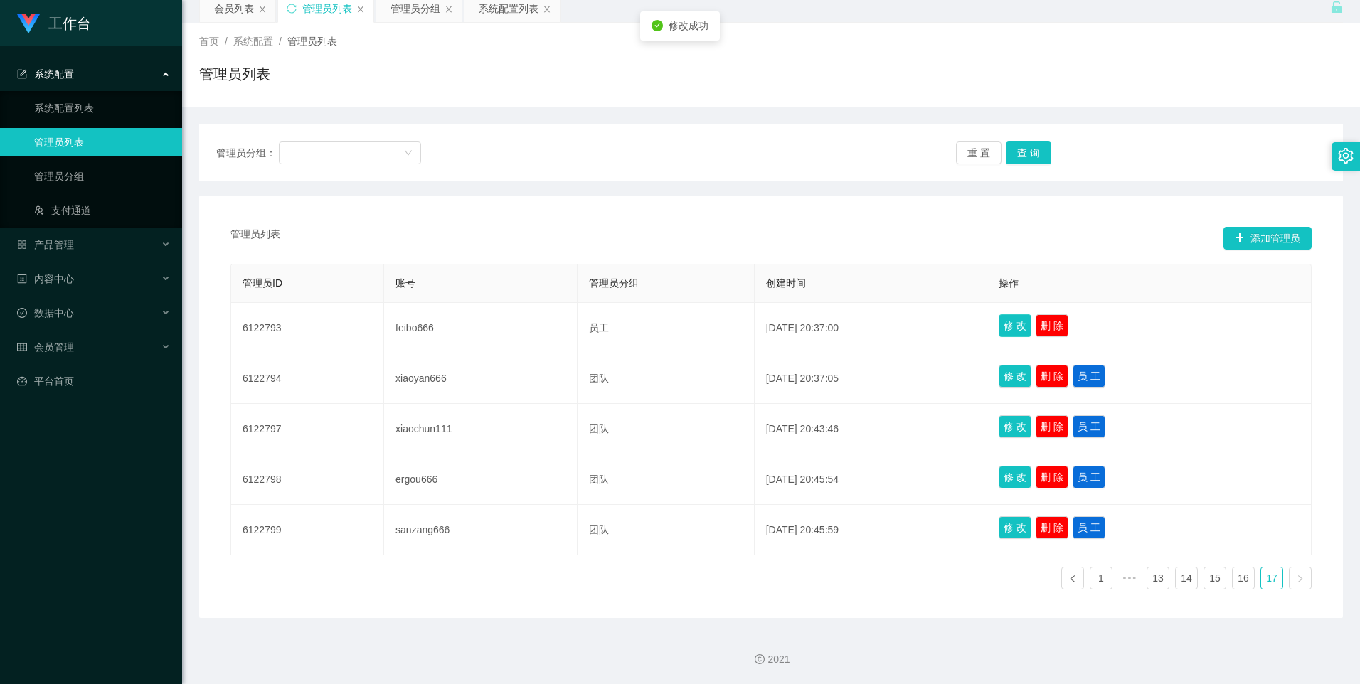
click at [1024, 324] on button "修 改" at bounding box center [1015, 325] width 33 height 23
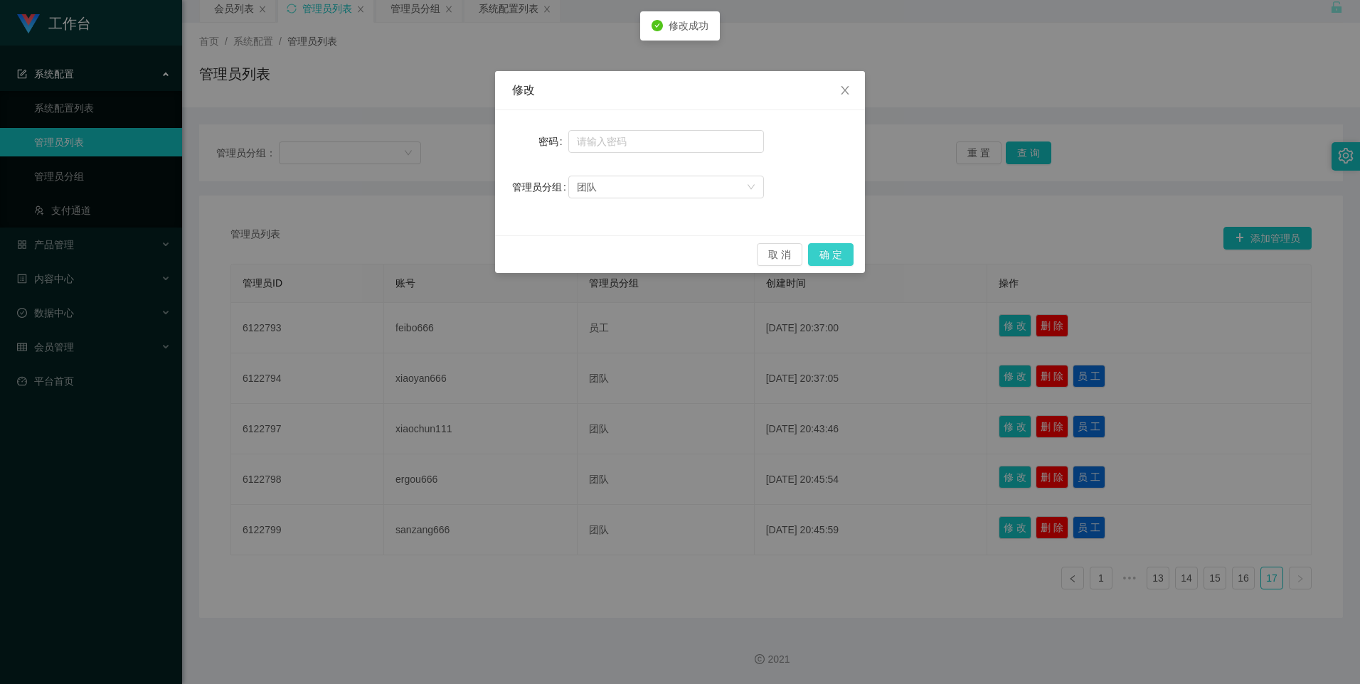
click at [832, 255] on button "确 定" at bounding box center [831, 254] width 46 height 23
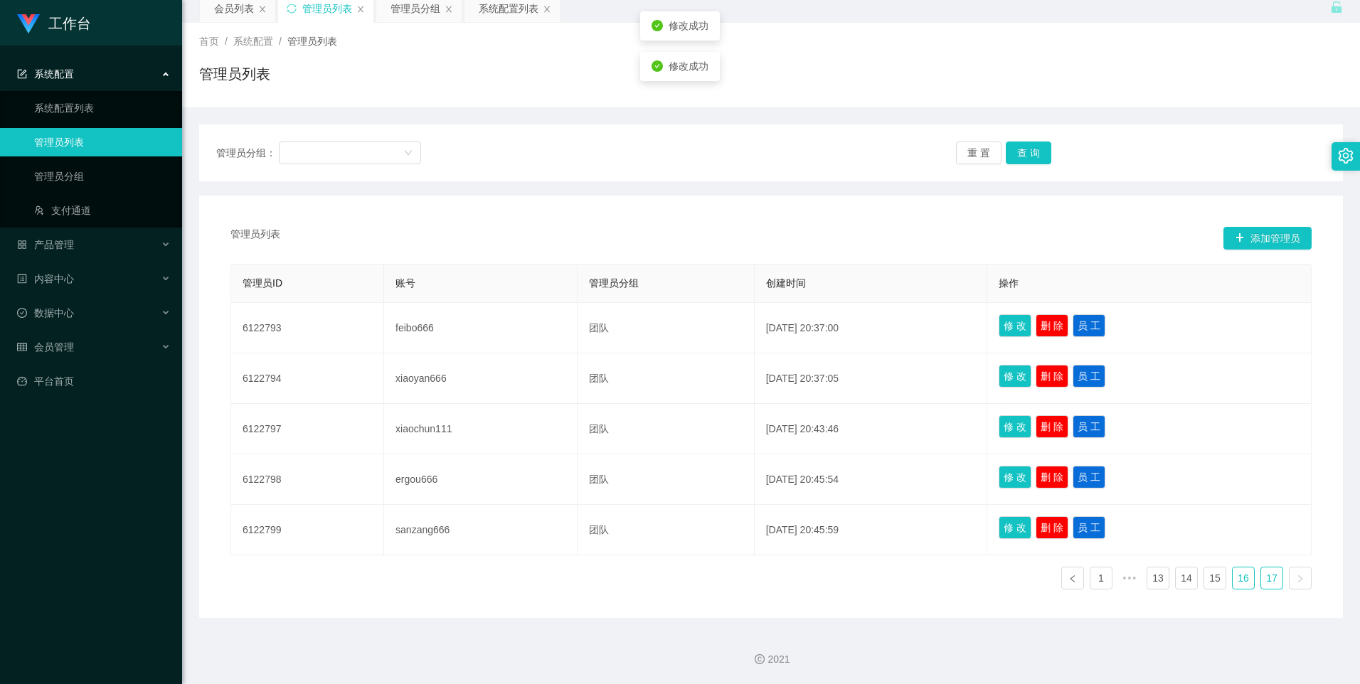
click at [1239, 571] on link "16" at bounding box center [1243, 578] width 21 height 21
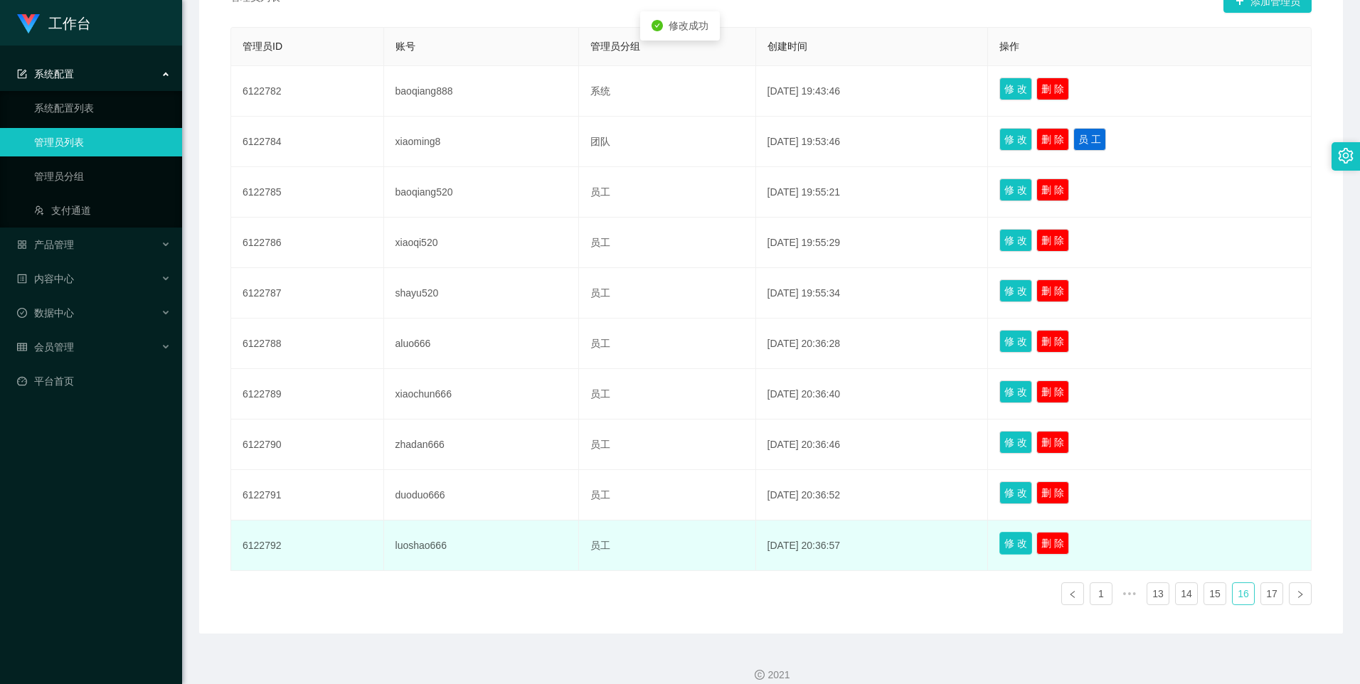
scroll to position [309, 0]
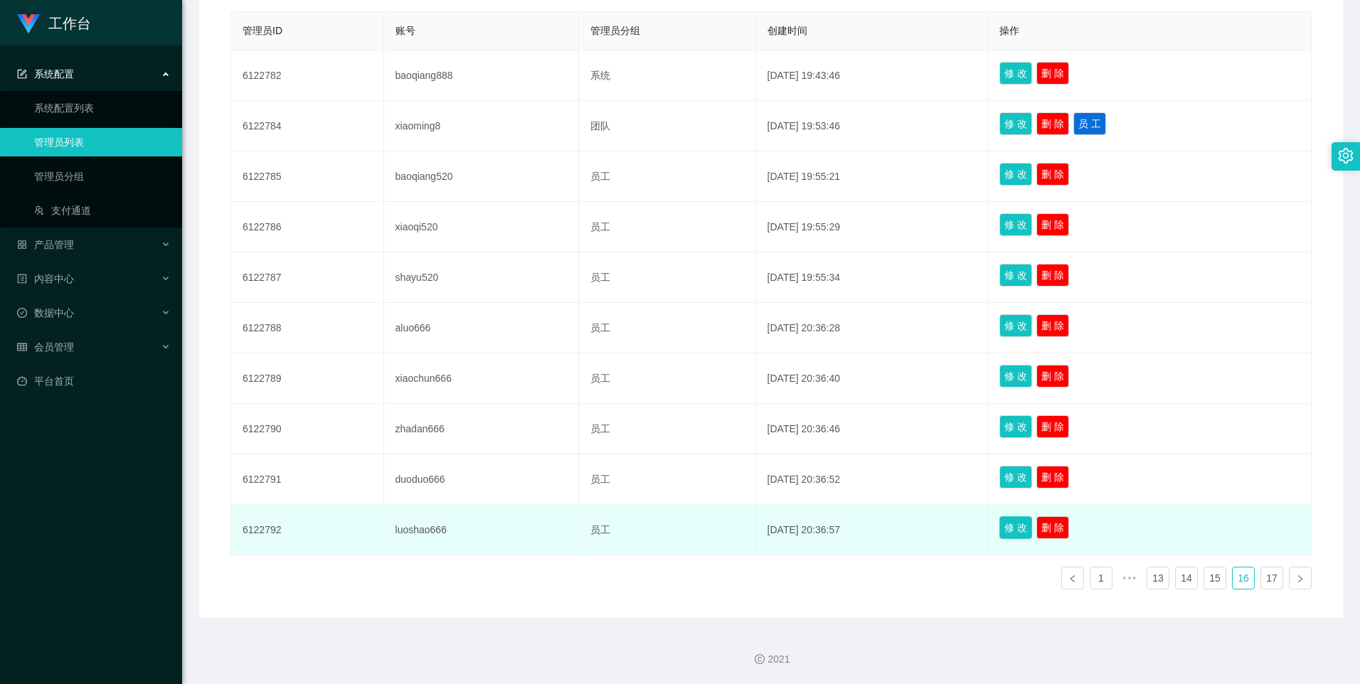
drag, startPoint x: 1017, startPoint y: 526, endPoint x: 999, endPoint y: 517, distance: 21.0
click at [1017, 526] on button "修 改" at bounding box center [1016, 528] width 33 height 23
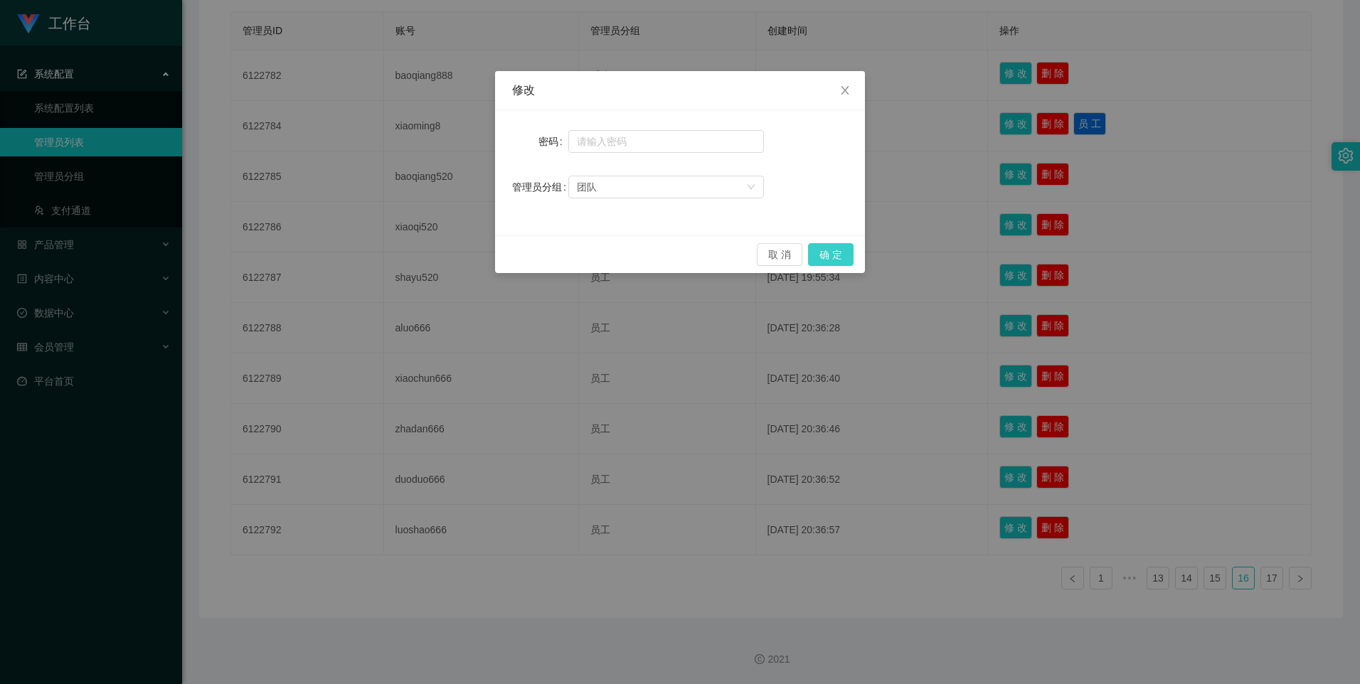
click at [836, 260] on button "确 定" at bounding box center [831, 254] width 46 height 23
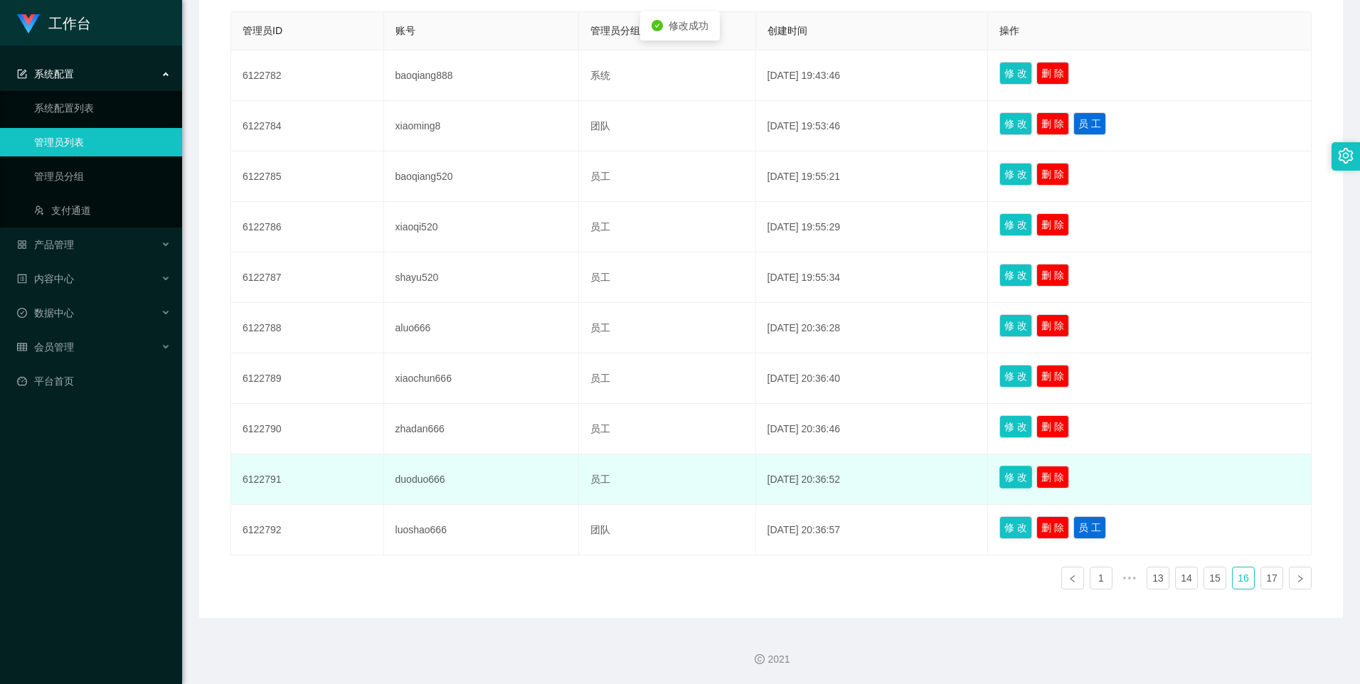
click at [1021, 472] on button "修 改" at bounding box center [1016, 477] width 33 height 23
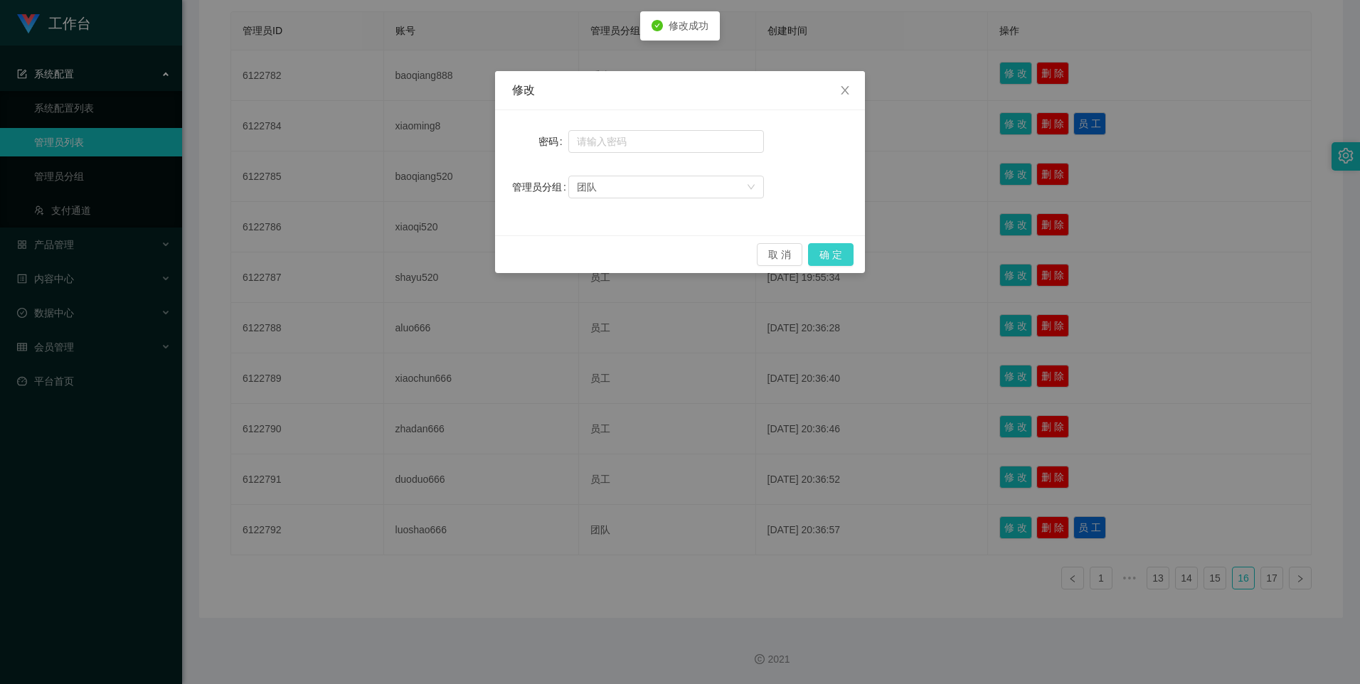
click at [843, 265] on button "确 定" at bounding box center [831, 254] width 46 height 23
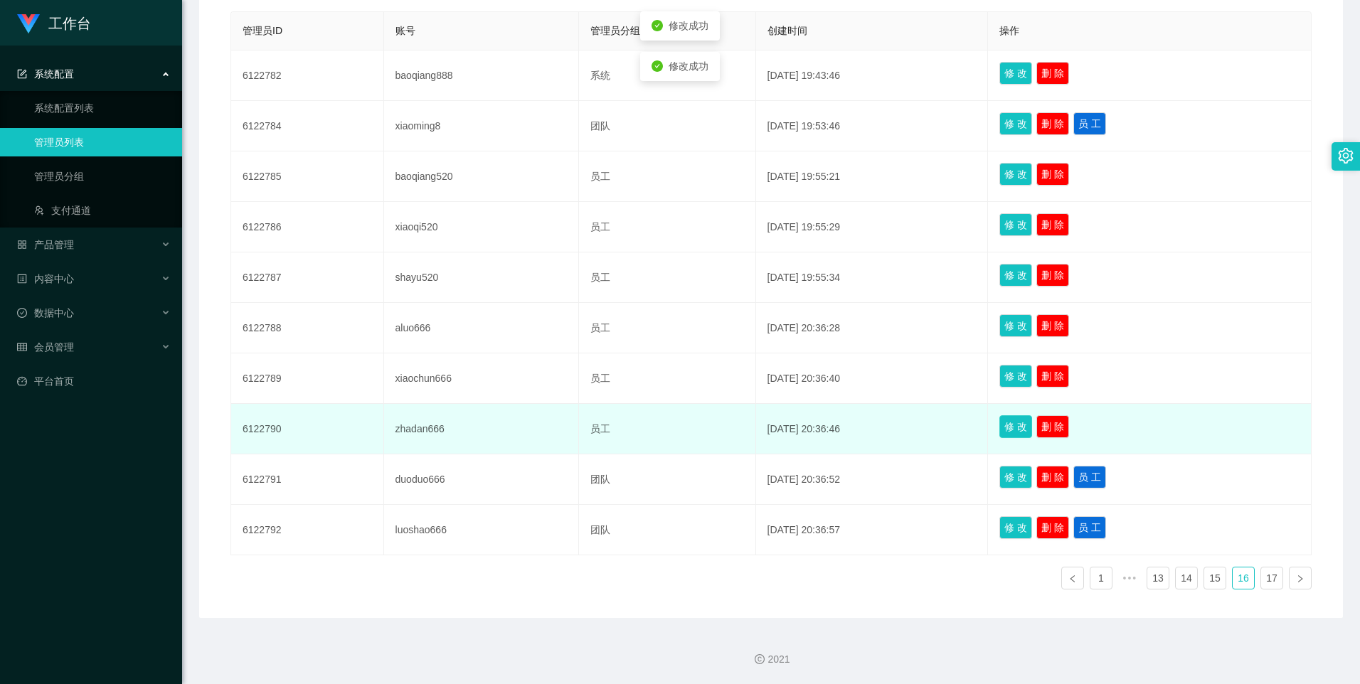
click at [1020, 425] on button "修 改" at bounding box center [1016, 426] width 33 height 23
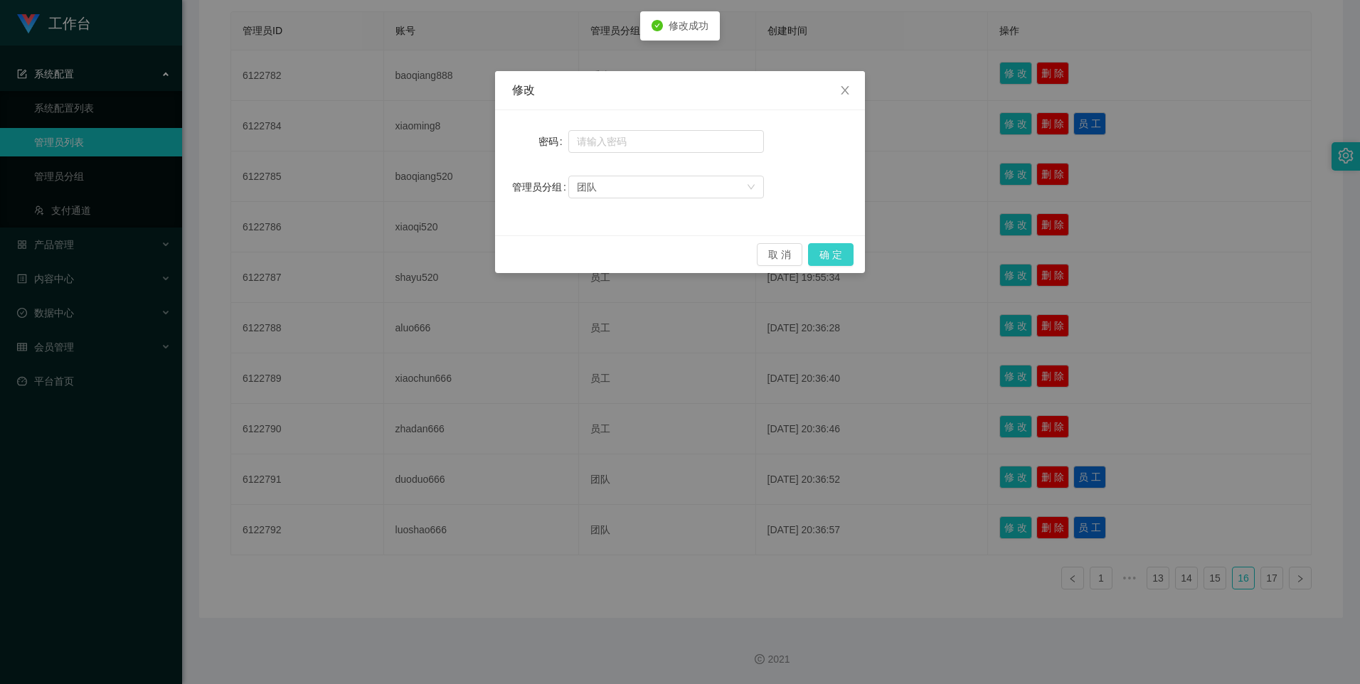
click at [839, 259] on button "确 定" at bounding box center [831, 254] width 46 height 23
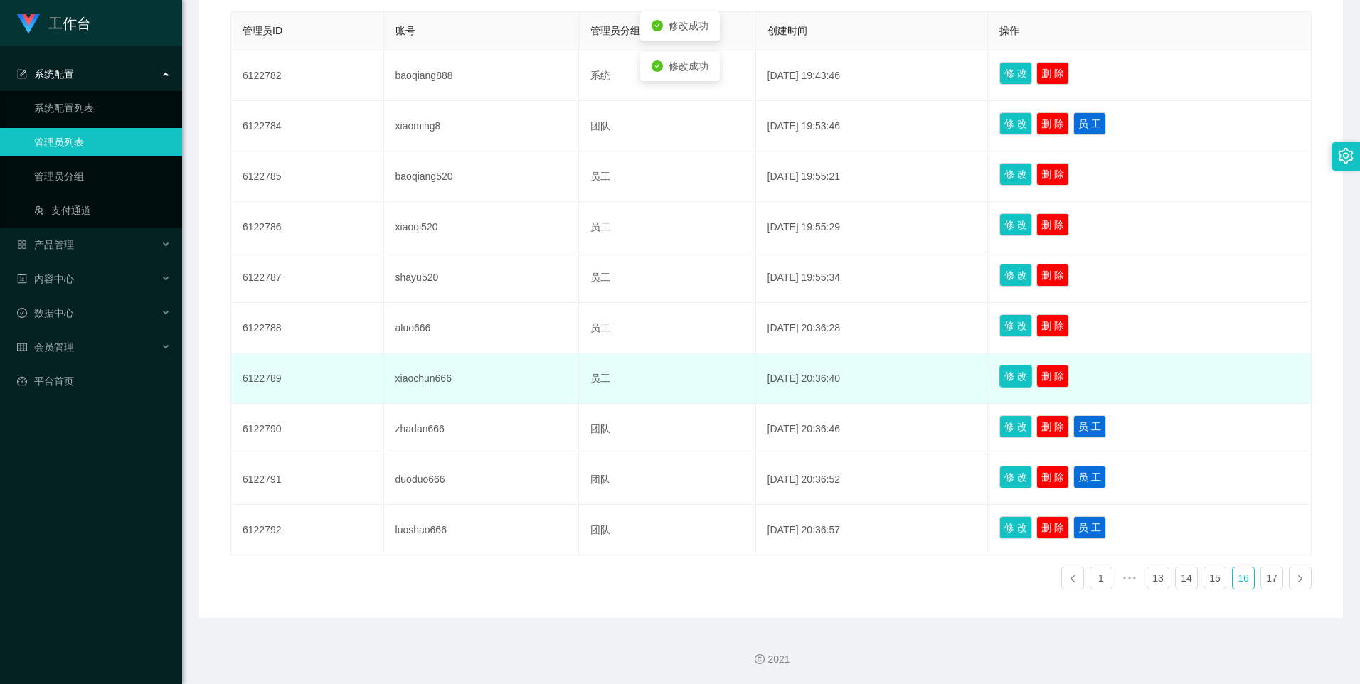
click at [1010, 374] on button "修 改" at bounding box center [1016, 376] width 33 height 23
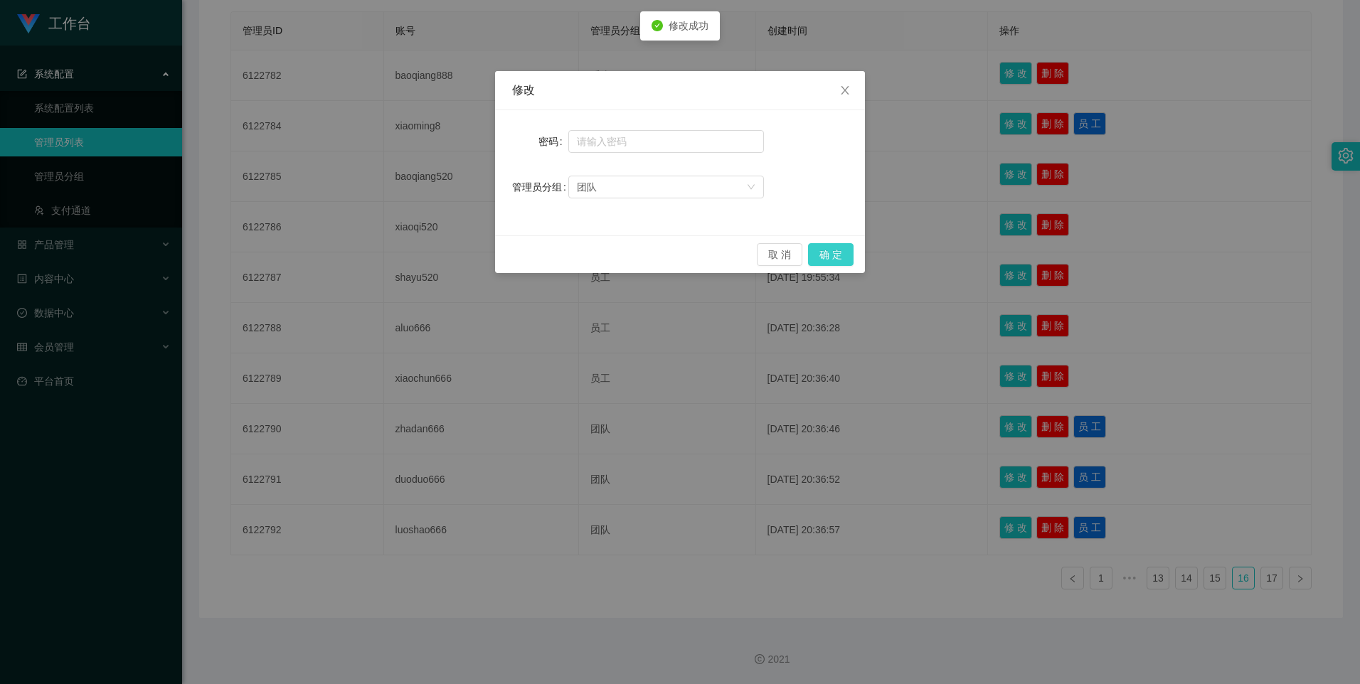
click at [832, 256] on button "确 定" at bounding box center [831, 254] width 46 height 23
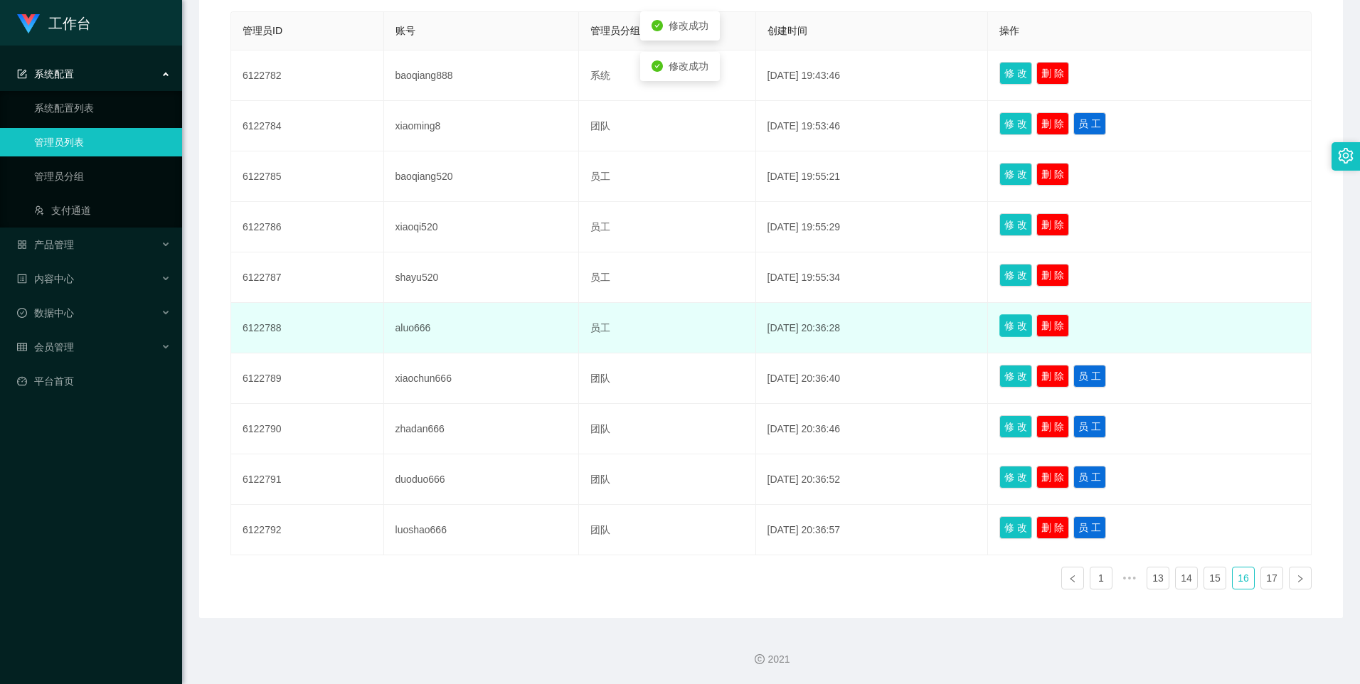
drag, startPoint x: 1015, startPoint y: 324, endPoint x: 929, endPoint y: 306, distance: 87.4
click at [1014, 324] on button "修 改" at bounding box center [1016, 325] width 33 height 23
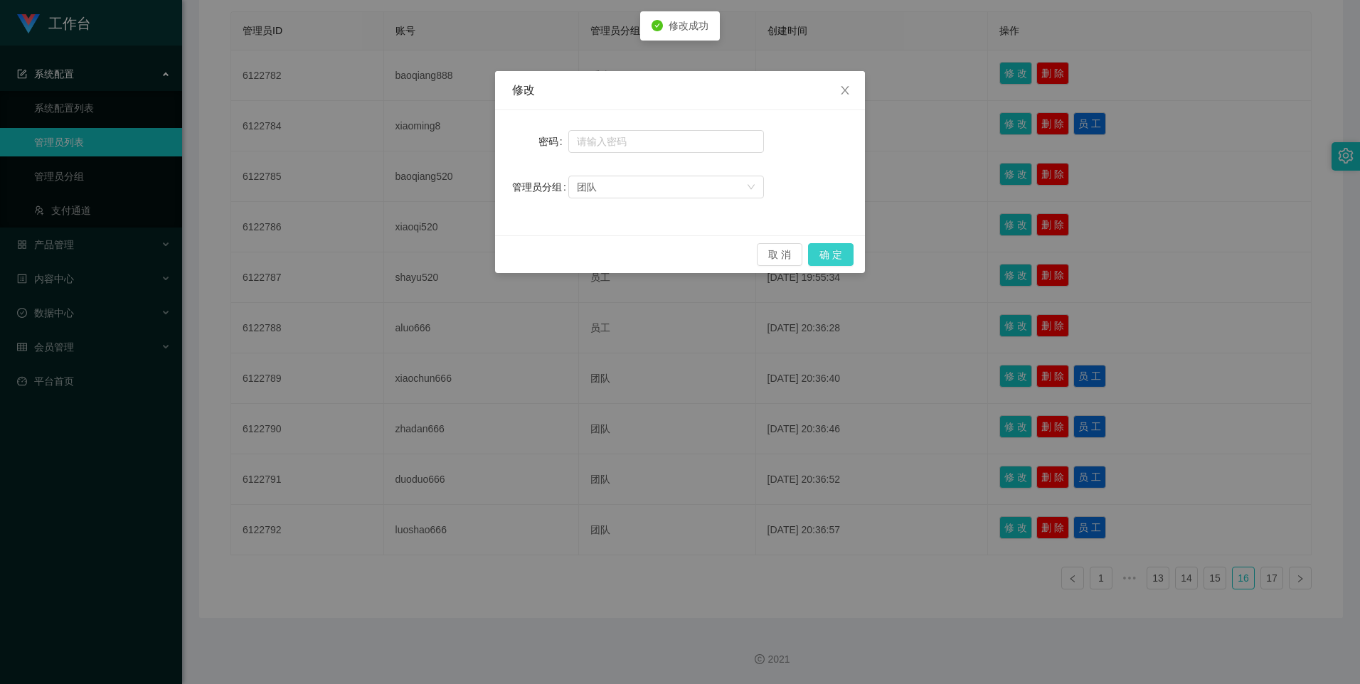
click at [825, 251] on button "确 定" at bounding box center [831, 254] width 46 height 23
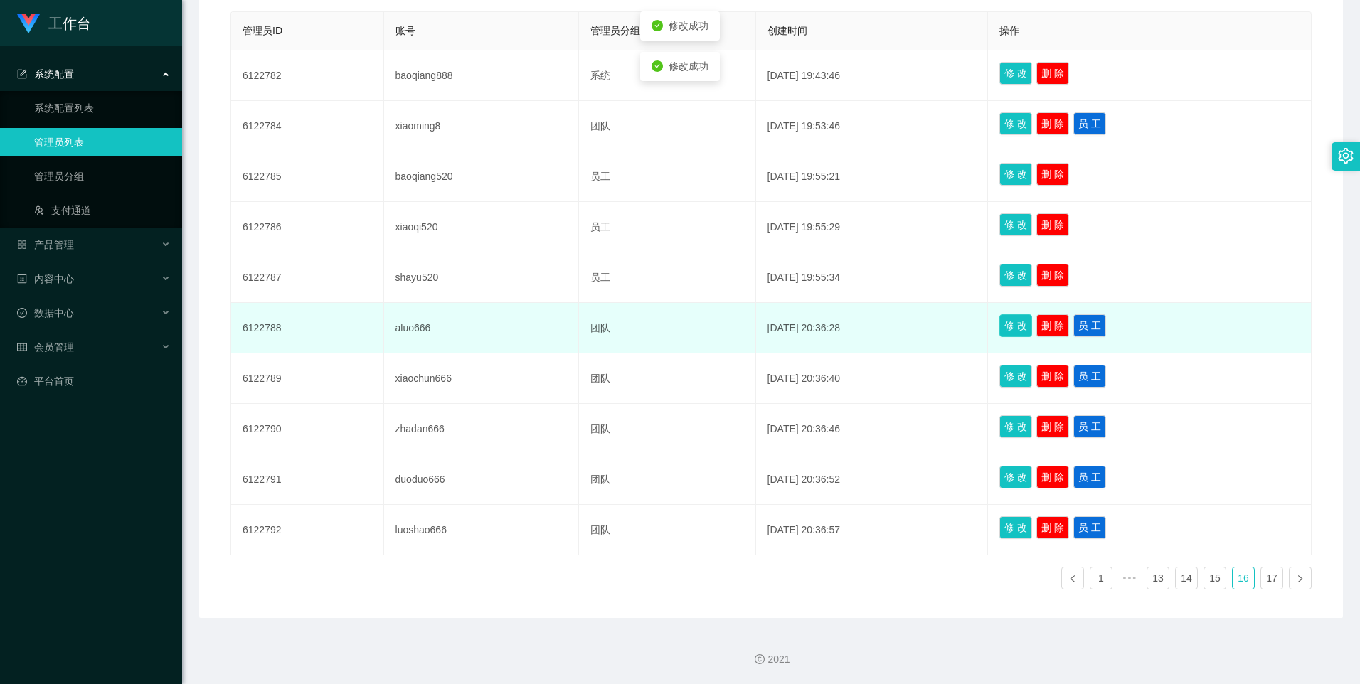
click at [1022, 322] on button "修 改" at bounding box center [1016, 325] width 33 height 23
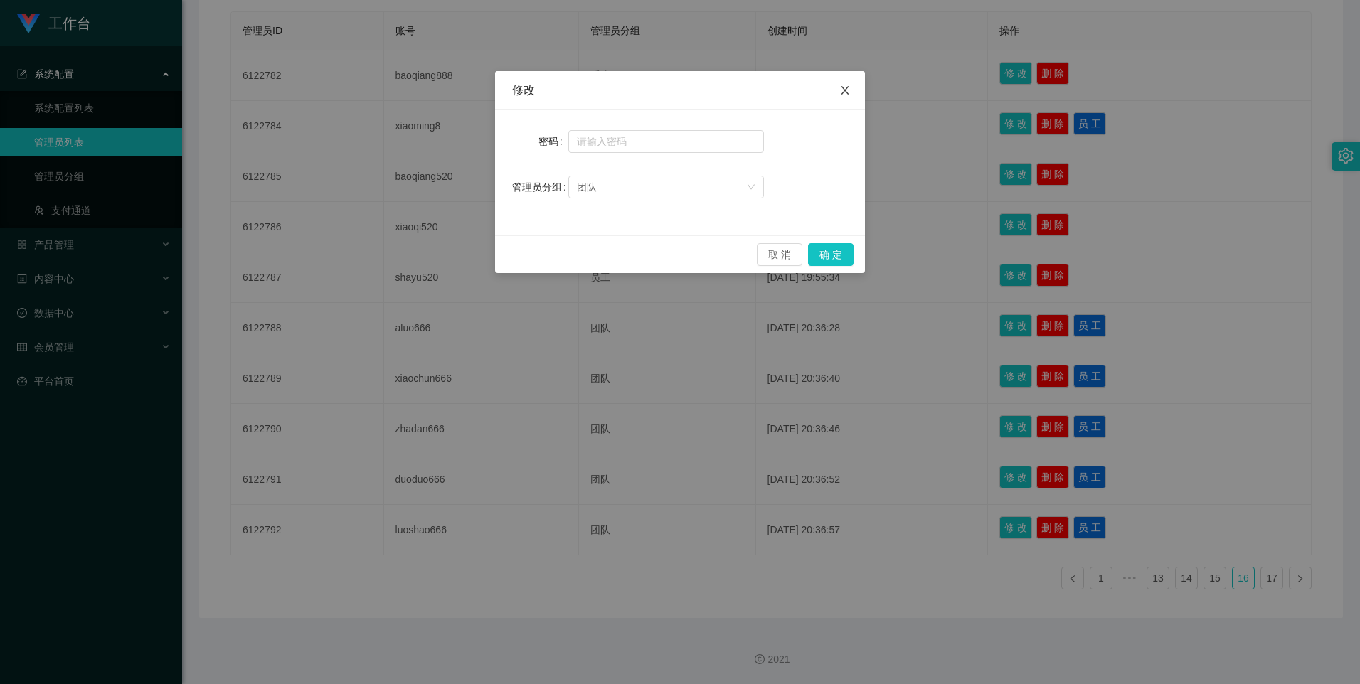
click at [843, 85] on span "Close" at bounding box center [845, 91] width 40 height 40
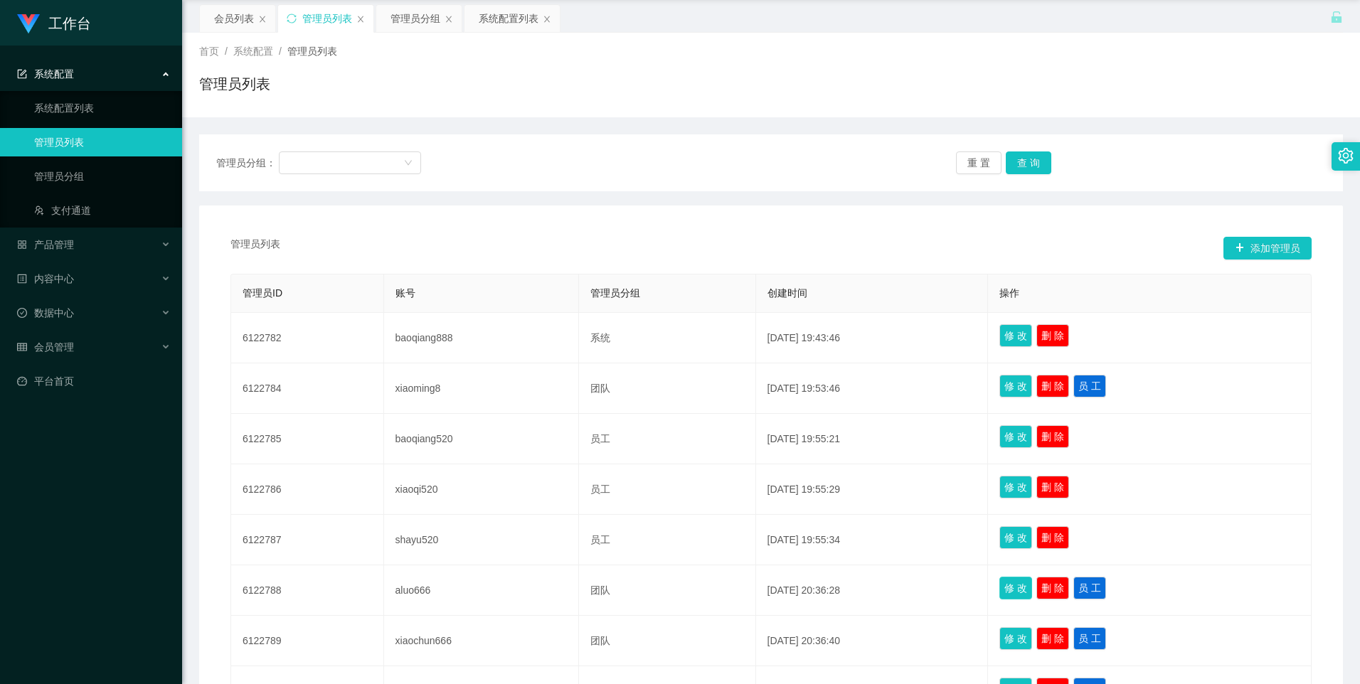
scroll to position [0, 0]
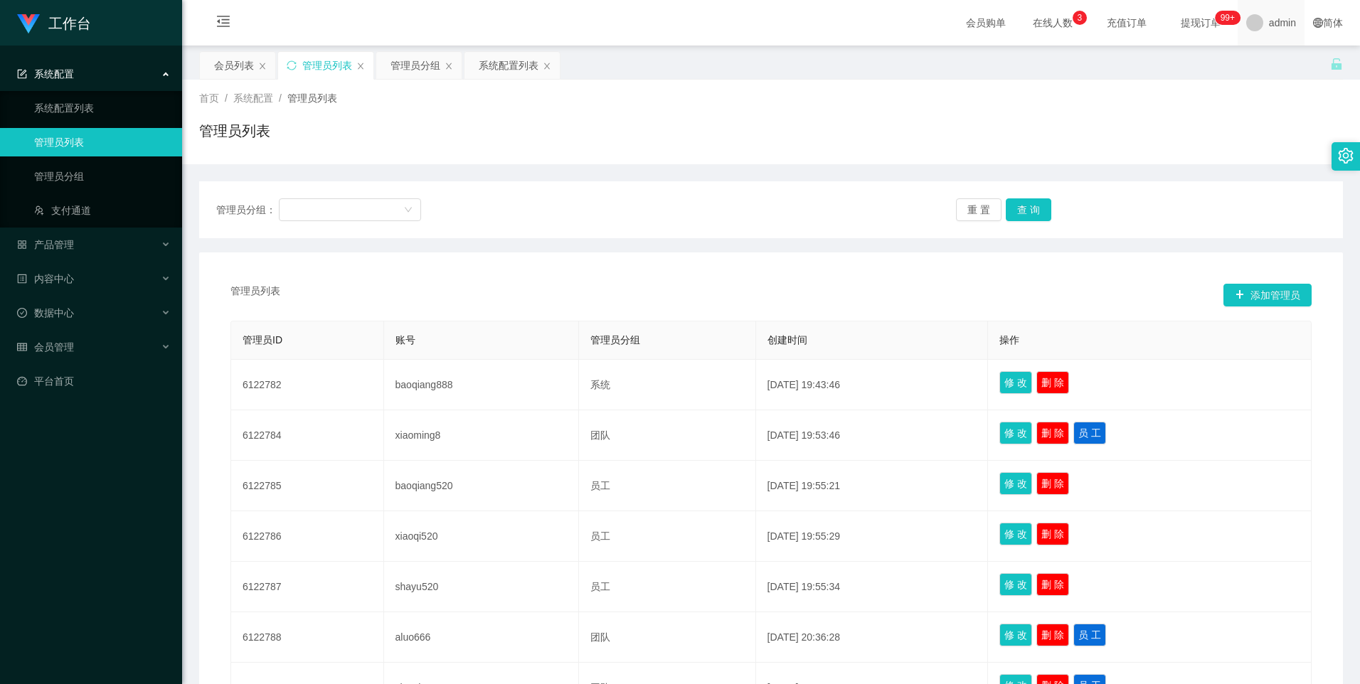
click at [1246, 18] on span at bounding box center [1254, 22] width 17 height 17
click at [1264, 65] on span "退出登录" at bounding box center [1269, 62] width 40 height 11
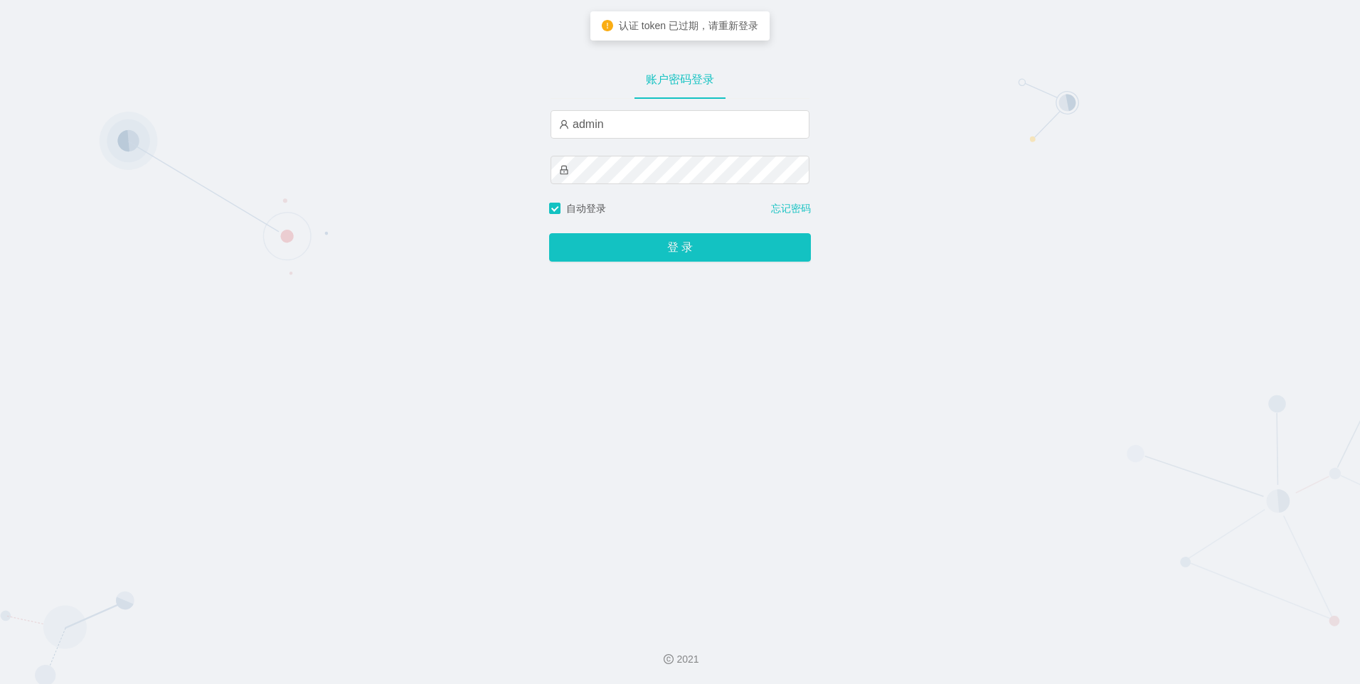
drag, startPoint x: 623, startPoint y: 142, endPoint x: 633, endPoint y: 141, distance: 10.7
click at [628, 142] on div "admin" at bounding box center [680, 155] width 259 height 91
click at [642, 127] on input "admin" at bounding box center [680, 124] width 259 height 28
type input "suqi01"
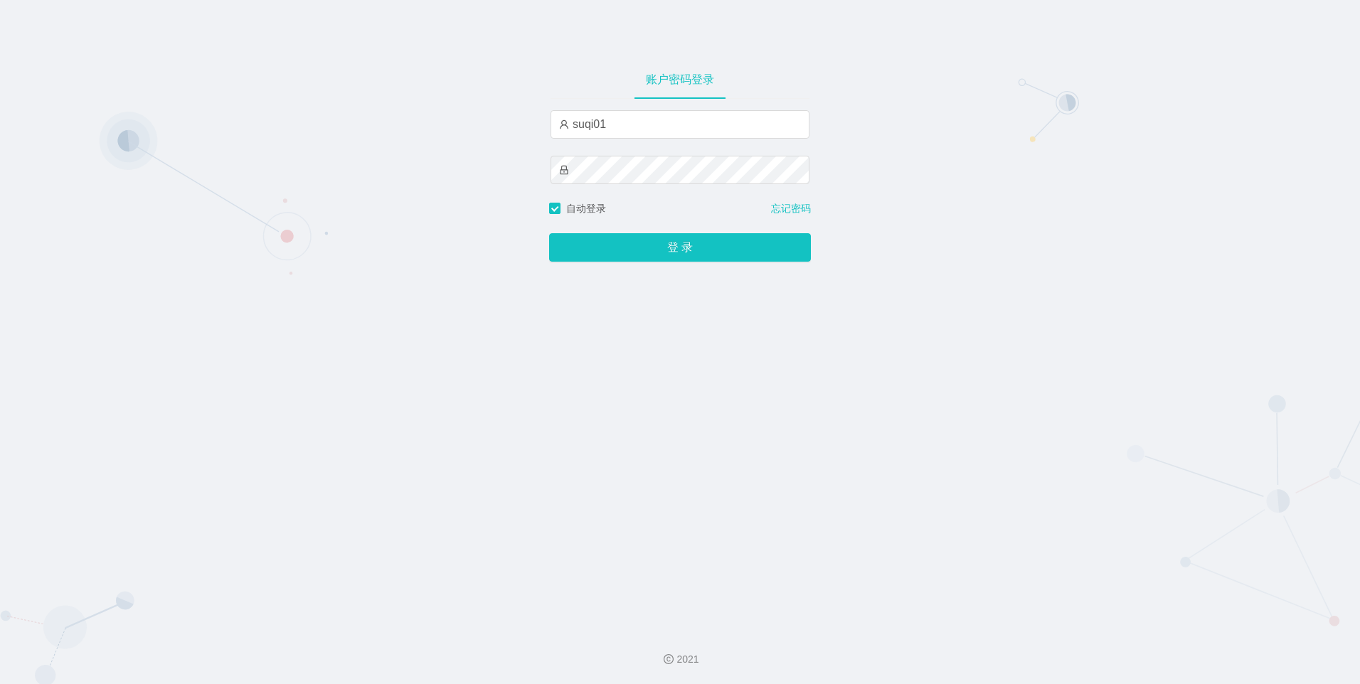
click at [472, 216] on div "账户密码登录 suqi01 自动登录 忘记密码 登 录" at bounding box center [680, 309] width 1360 height 618
click at [549, 233] on button "登 录" at bounding box center [680, 247] width 262 height 28
click at [432, 273] on div "账户密码登录 suqi01 自动登录 忘记密码 登 录" at bounding box center [680, 309] width 1360 height 618
click at [615, 132] on input "suqi01" at bounding box center [680, 124] width 259 height 28
drag, startPoint x: 608, startPoint y: 124, endPoint x: 466, endPoint y: 122, distance: 142.3
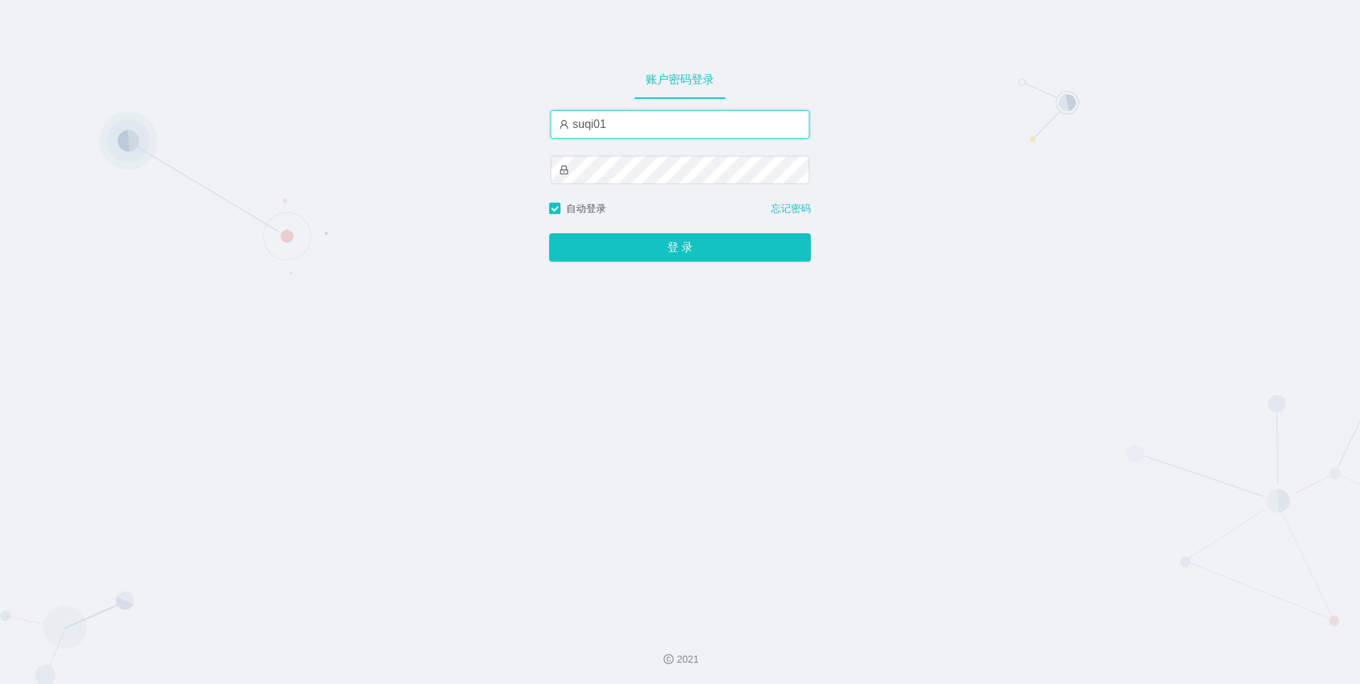
click at [466, 122] on div "账户密码登录 suqi01 自动登录 忘记密码 登 录" at bounding box center [680, 309] width 1360 height 618
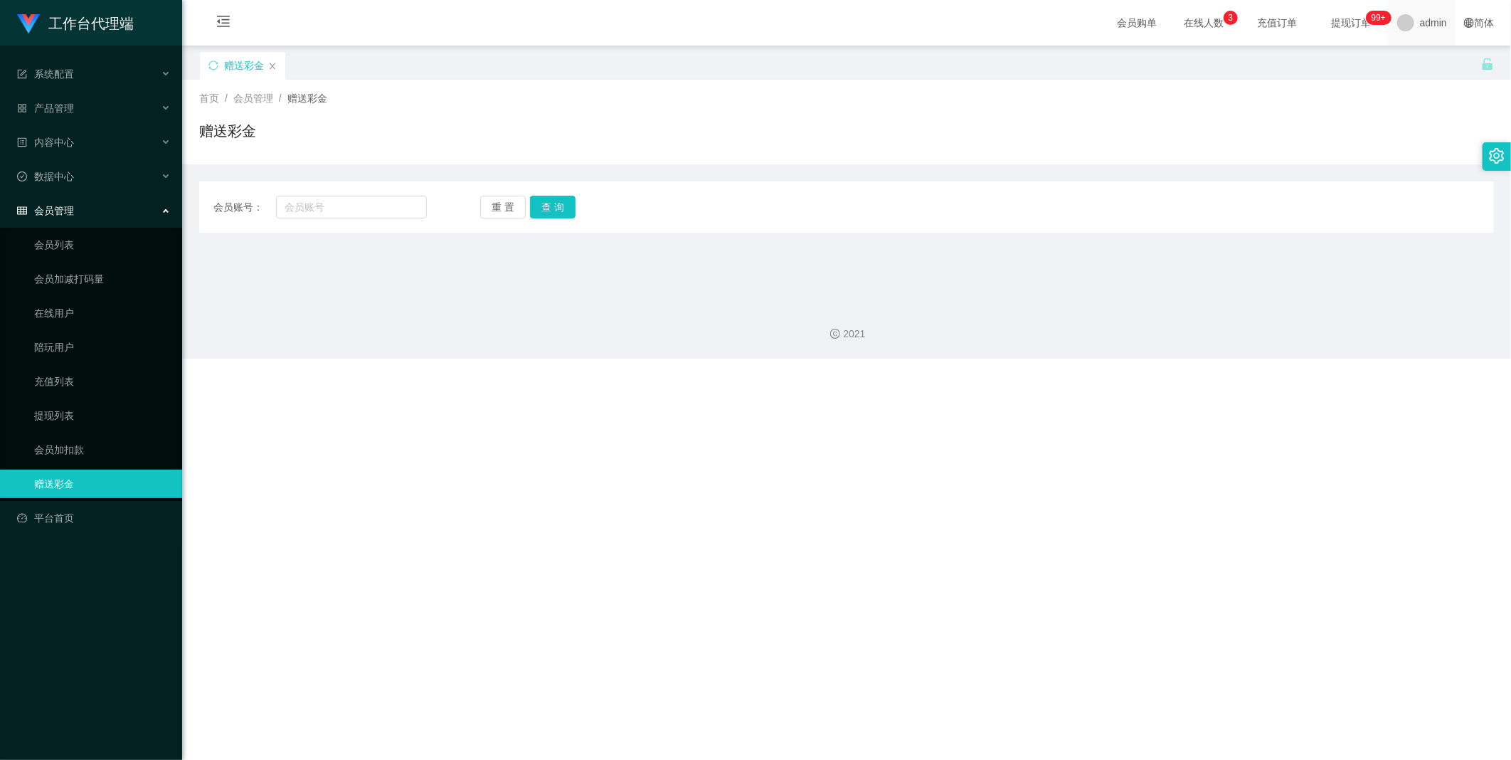
click at [1420, 22] on span "admin" at bounding box center [1433, 23] width 27 height 46
click at [1428, 65] on span "退出登录" at bounding box center [1419, 61] width 40 height 11
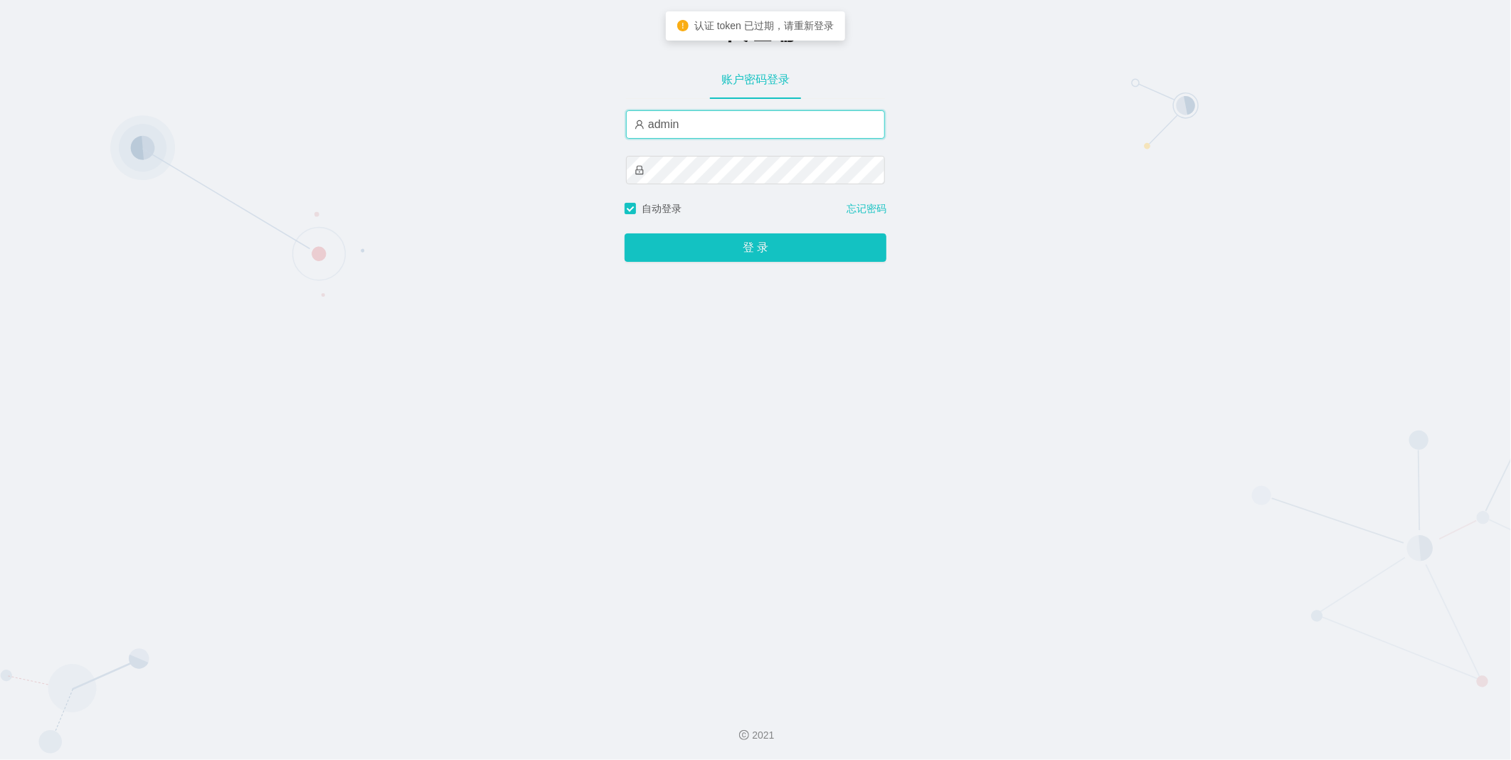
click at [740, 122] on input "admin" at bounding box center [755, 124] width 259 height 28
click at [329, 87] on div "-代理端 账户密码登录 admin 自动登录 忘记密码 登 录" at bounding box center [755, 347] width 1511 height 694
paste input "xiaoyan666"
type input "xiaoyan666"
click at [507, 157] on div "-代理端 账户密码登录 xiaoyan666 自动登录 忘记密码 登 录" at bounding box center [755, 347] width 1511 height 694
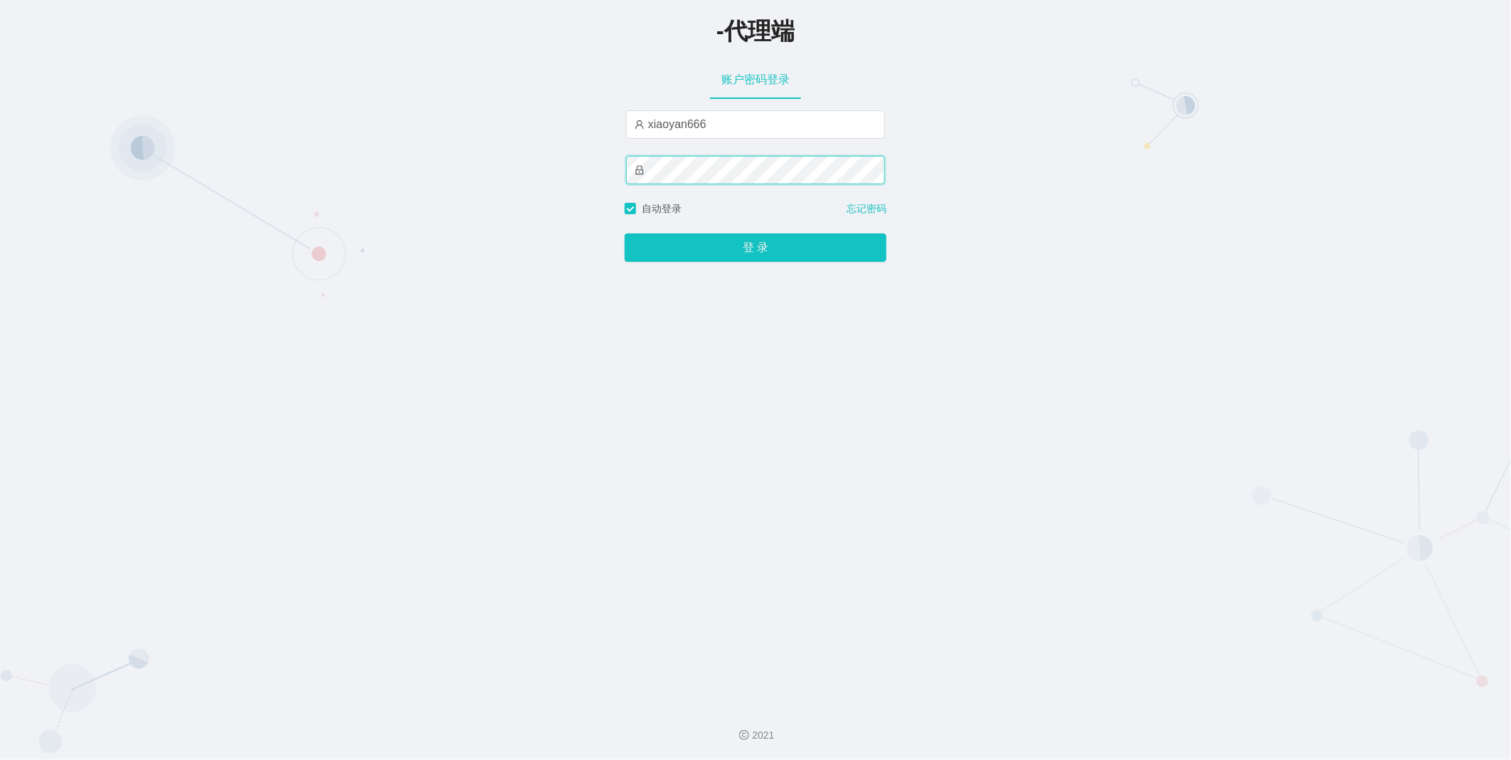
click at [625, 233] on button "登 录" at bounding box center [756, 247] width 262 height 28
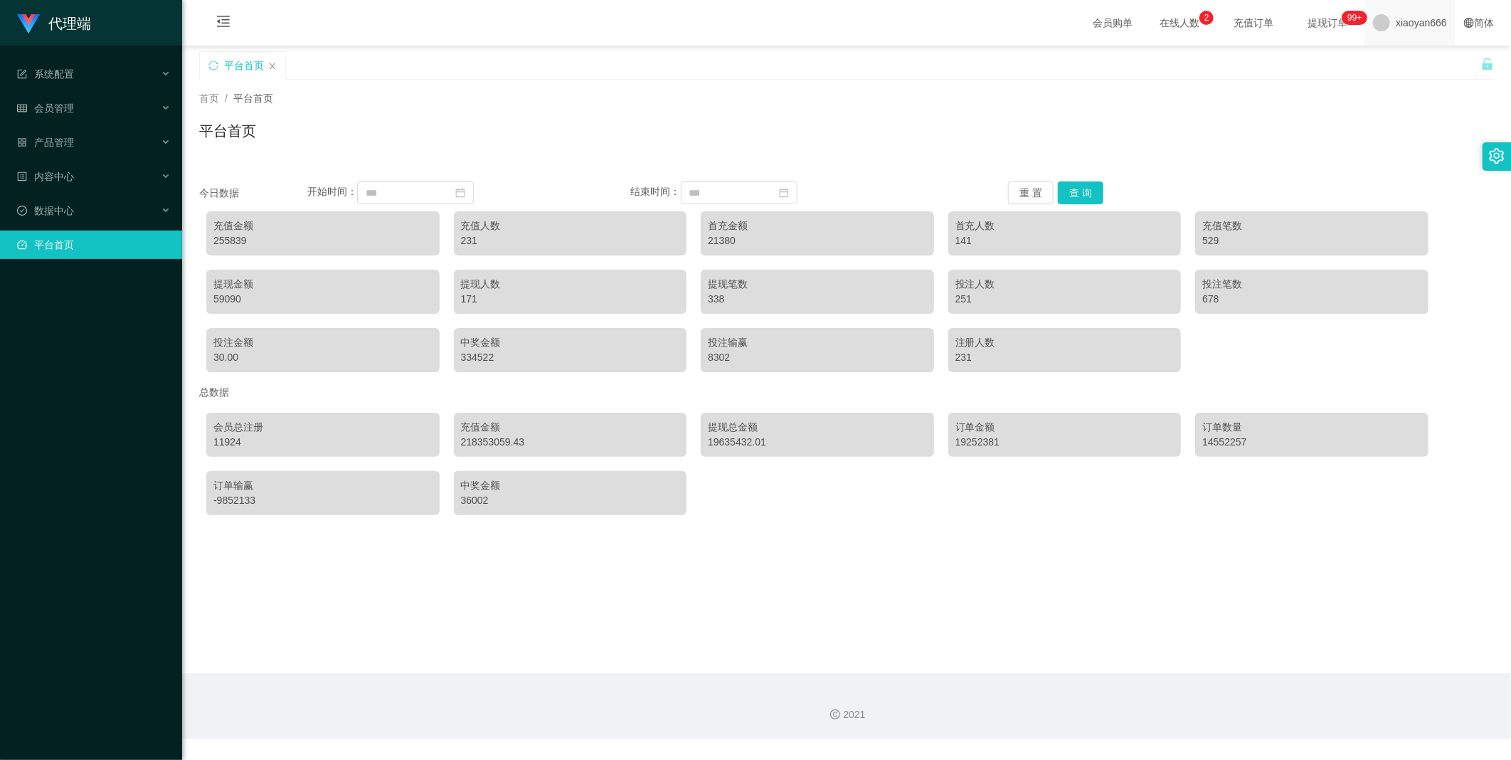
click at [1407, 26] on span "xiaoyan666" at bounding box center [1421, 23] width 51 height 46
click at [1383, 50] on main "关闭左侧 关闭右侧 关闭其它 刷新页面 平台首页 首页 / 平台首页 / 平台首页 今日数据 开始时间： 结束时间： 重 置 查 询 充值金额 255839 …" at bounding box center [846, 359] width 1329 height 627
click at [1396, 38] on span "xiaoyan666" at bounding box center [1421, 23] width 51 height 46
click at [1383, 68] on span "退出登录" at bounding box center [1397, 61] width 40 height 11
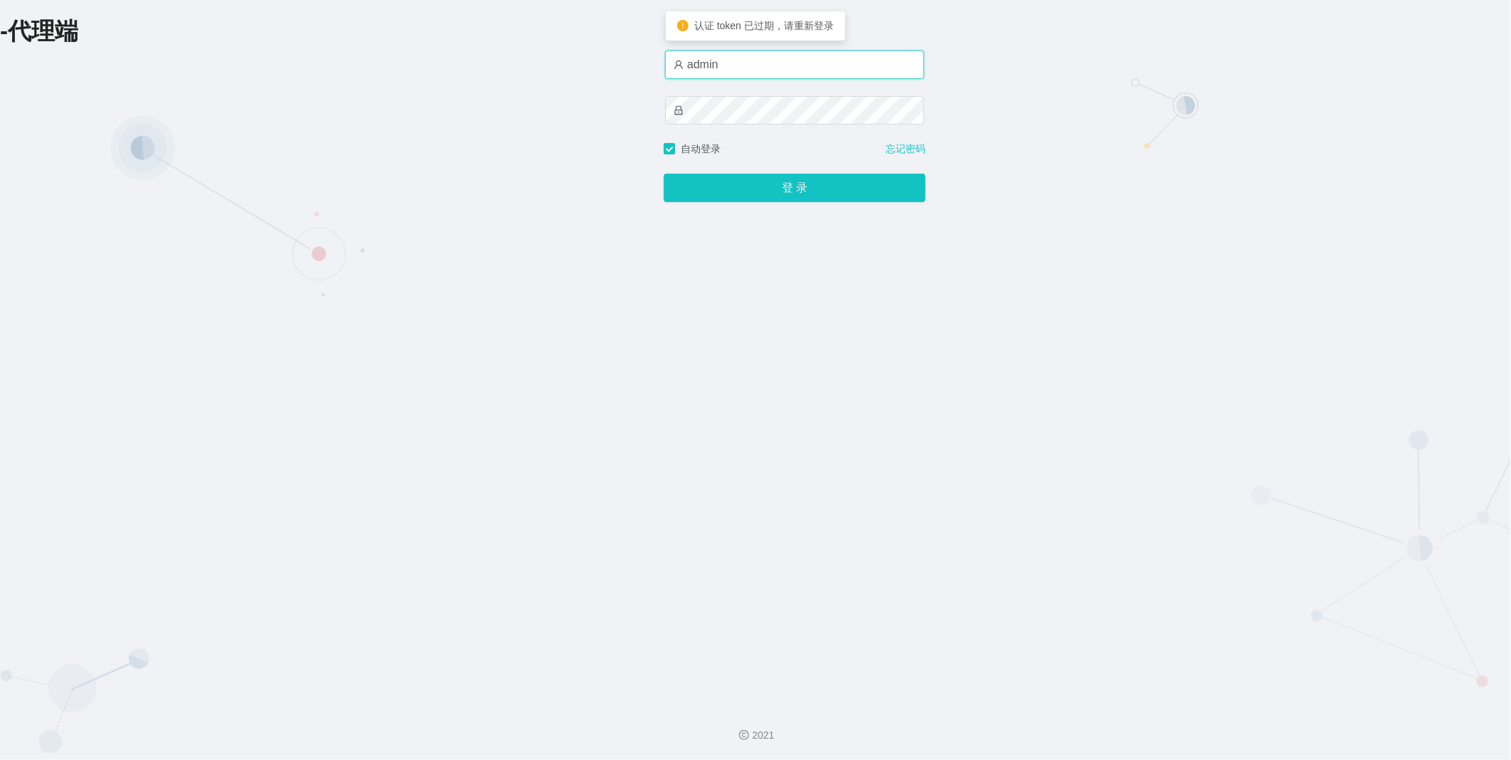
drag, startPoint x: 755, startPoint y: 65, endPoint x: 493, endPoint y: 55, distance: 262.0
click at [492, 47] on div "-代理端 账户密码登录 admin 自动登录 忘记密码 登 录" at bounding box center [755, 347] width 1511 height 694
paste input "suqi01"
type input "suqi01"
click at [720, 181] on button "登 录" at bounding box center [795, 188] width 262 height 28
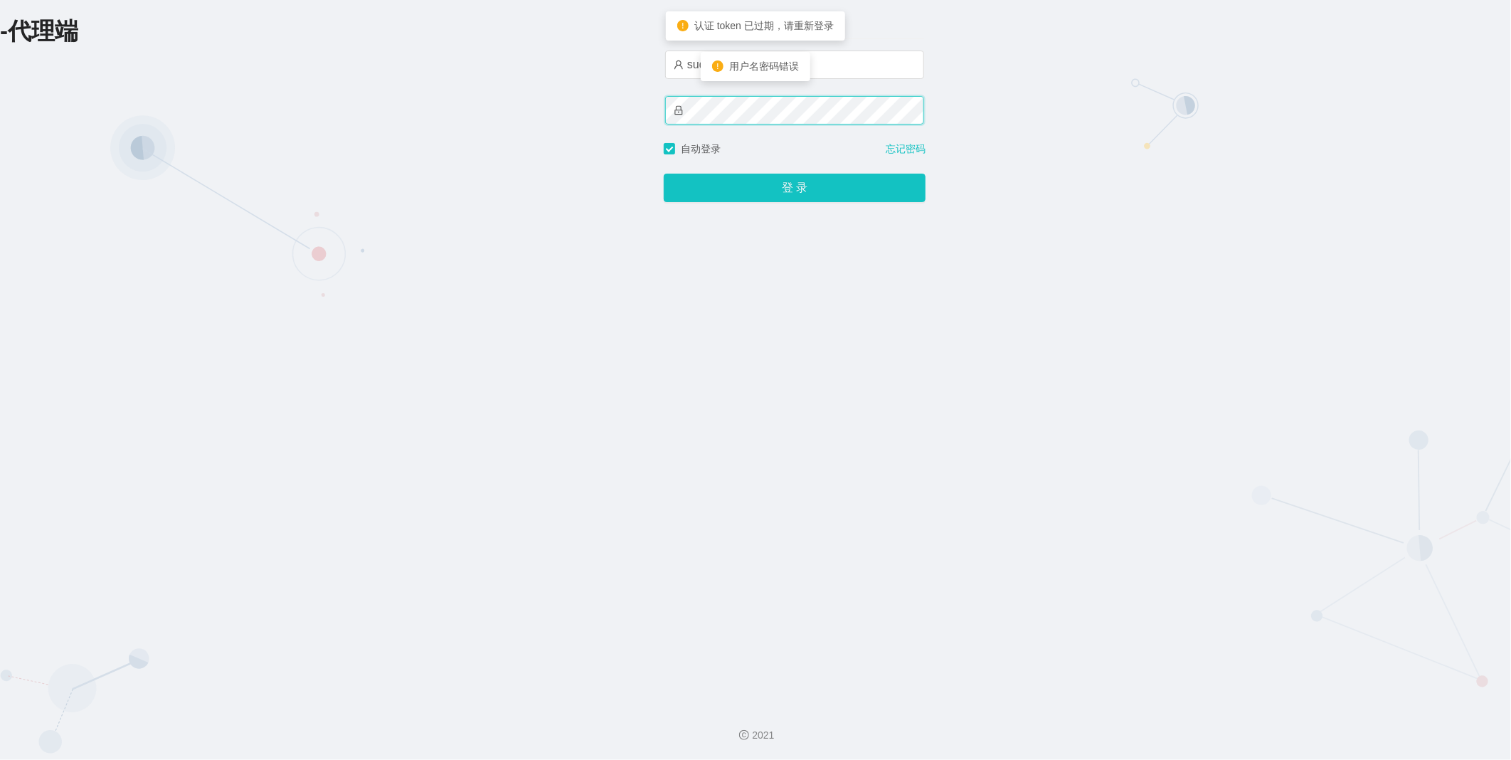
click at [487, 94] on div "-代理端 账户密码登录 suqi01 自动登录 忘记密码 登 录" at bounding box center [755, 347] width 1511 height 694
click at [664, 174] on button "登 录" at bounding box center [795, 188] width 262 height 28
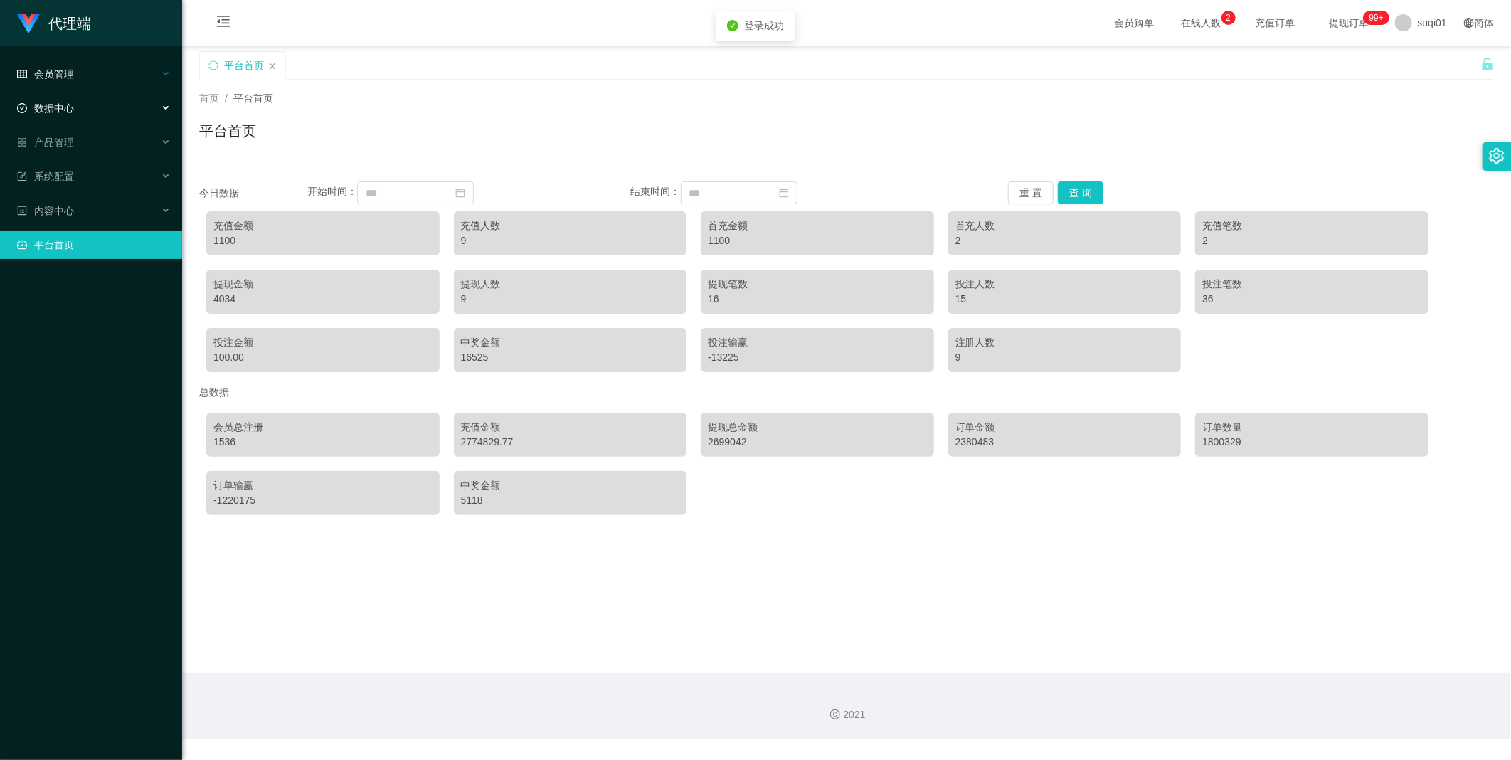
click at [65, 62] on div "会员管理" at bounding box center [91, 74] width 182 height 28
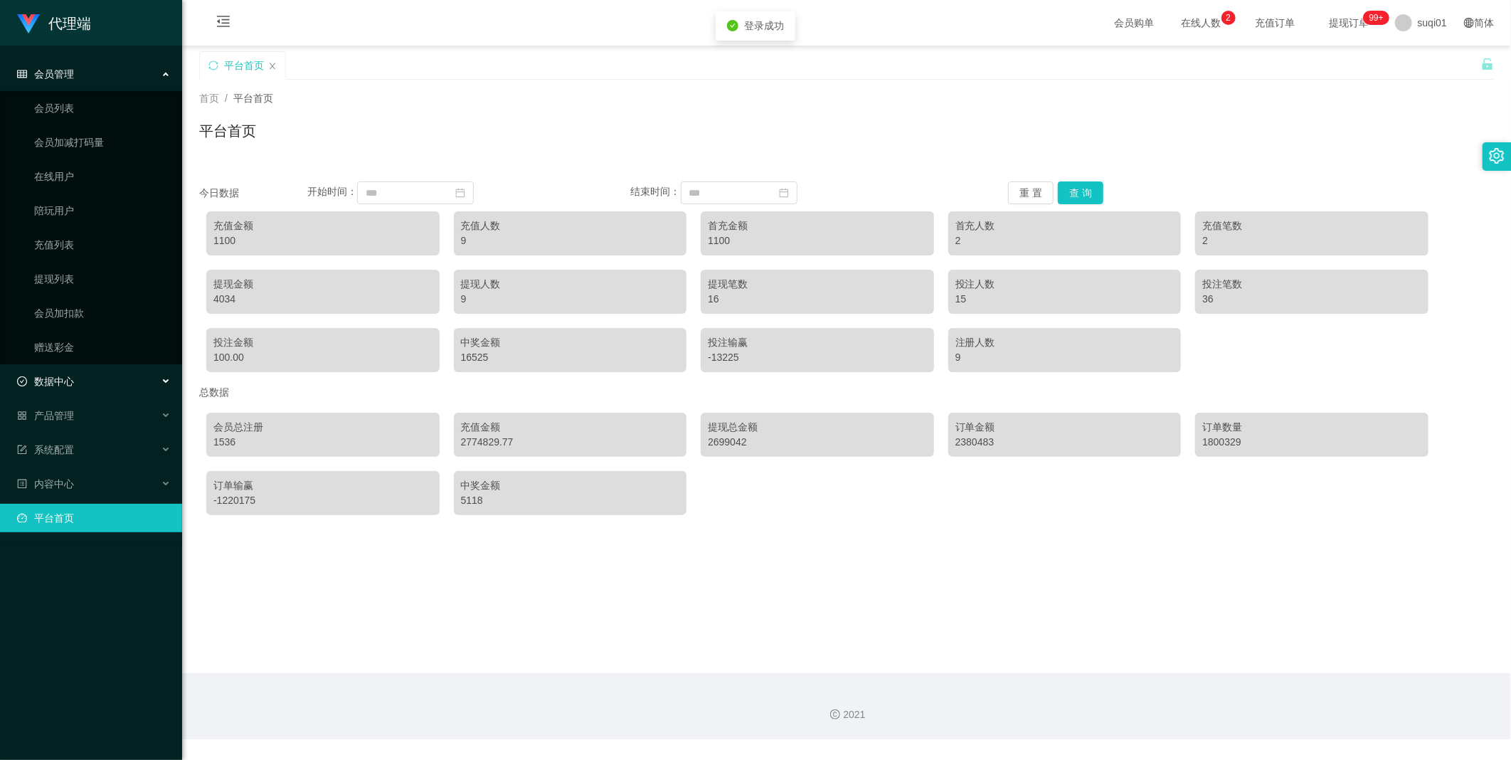
click at [80, 375] on div "数据中心" at bounding box center [91, 381] width 182 height 28
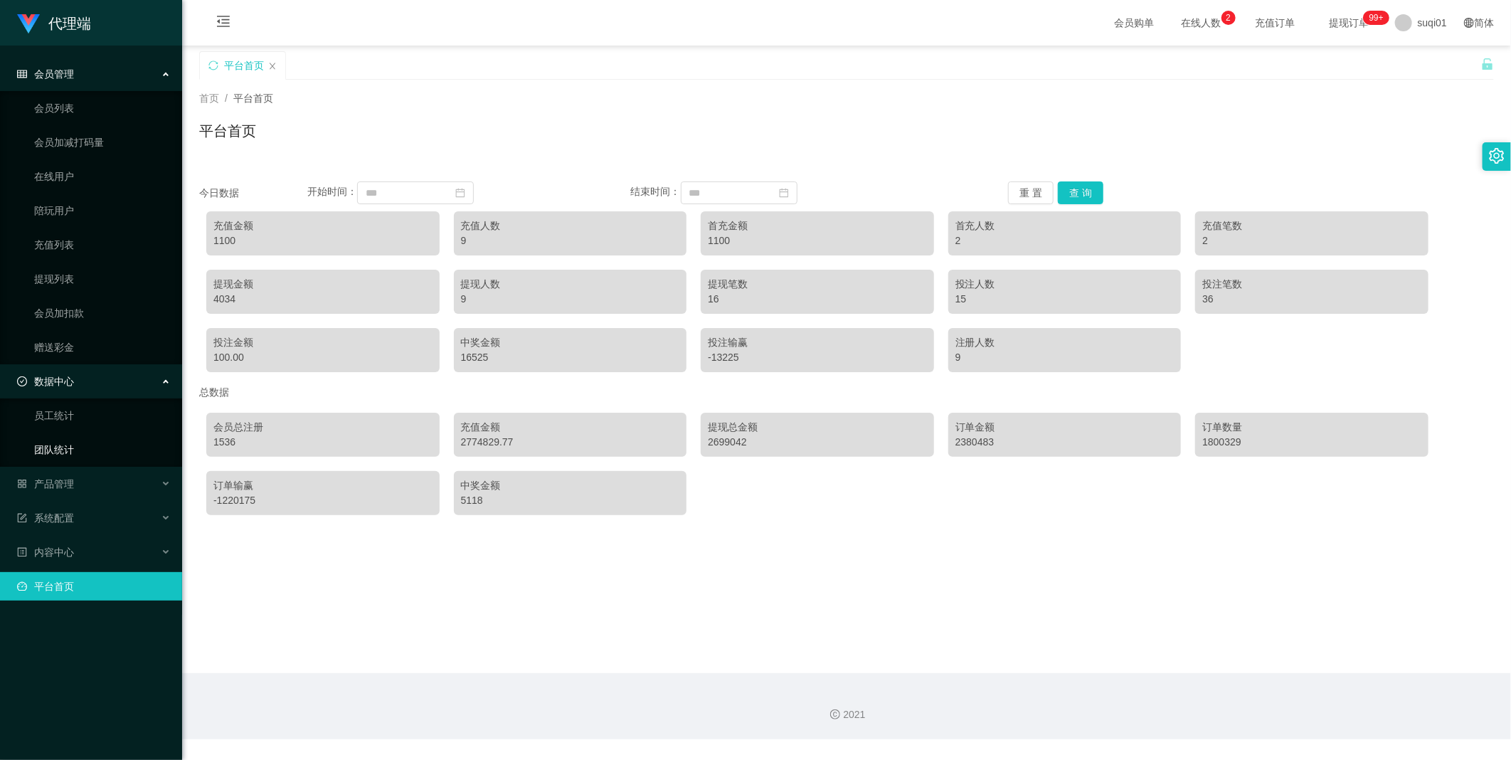
click at [62, 435] on link "团队统计" at bounding box center [102, 449] width 137 height 28
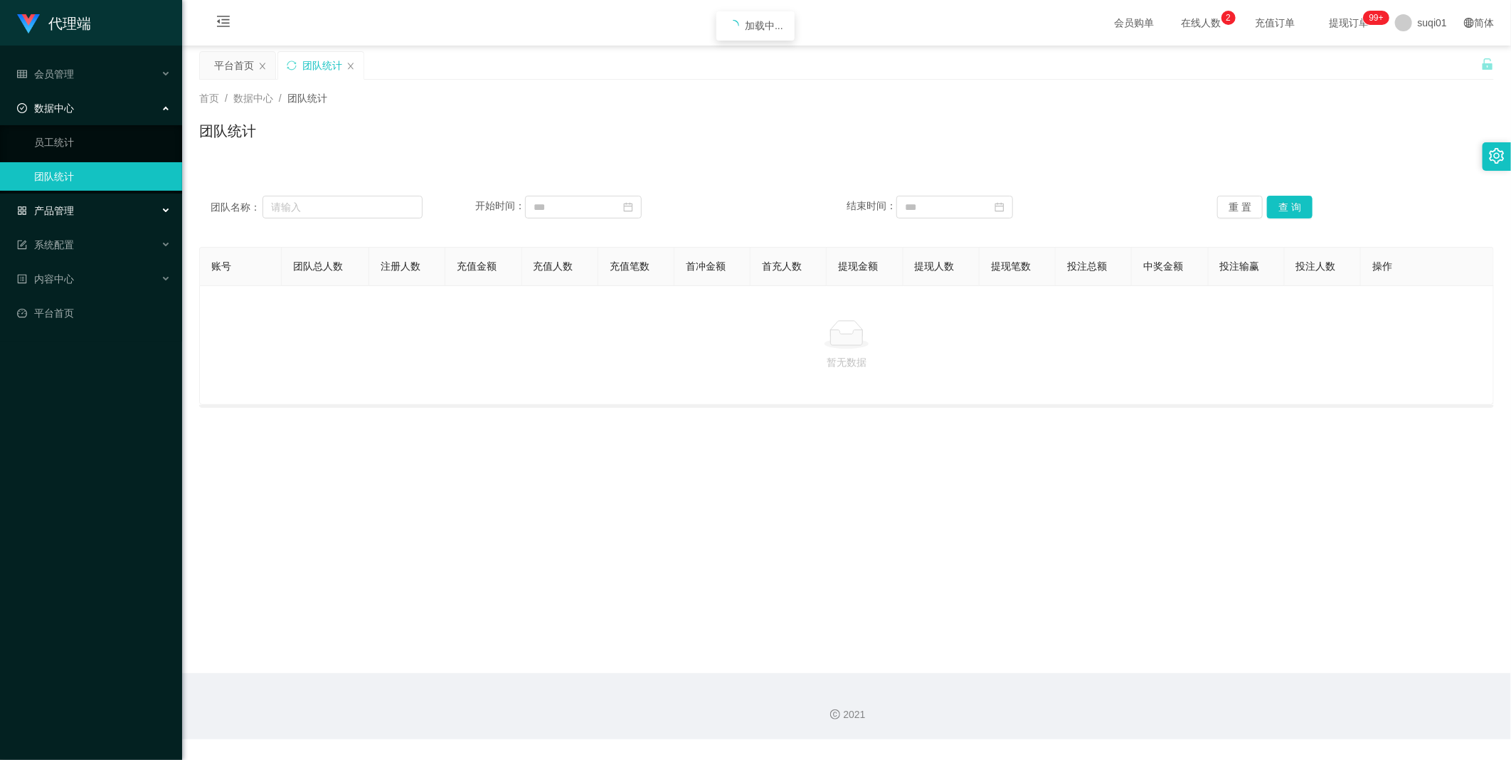
click at [100, 209] on div "产品管理" at bounding box center [91, 210] width 182 height 28
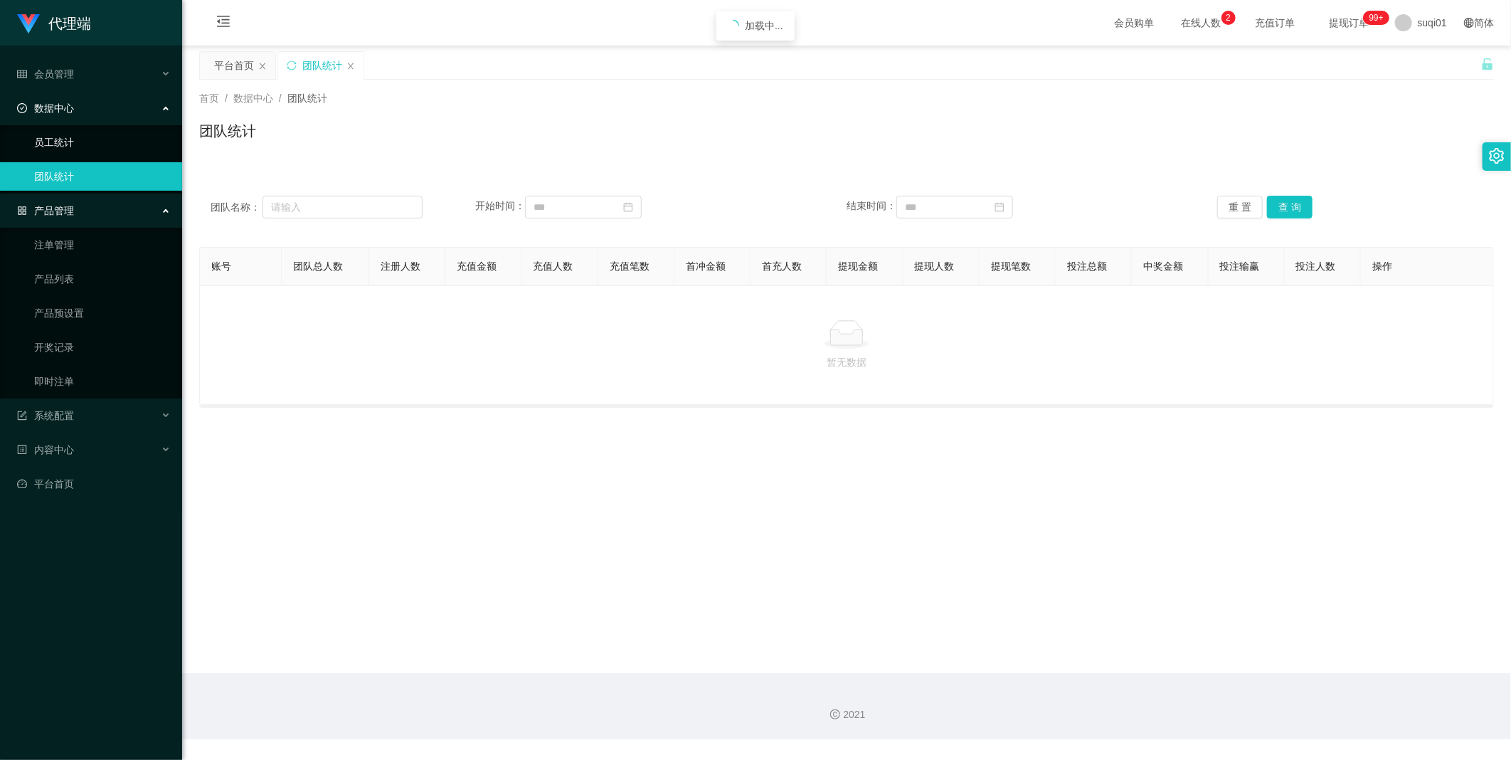
click at [72, 132] on link "员工统计" at bounding box center [102, 142] width 137 height 28
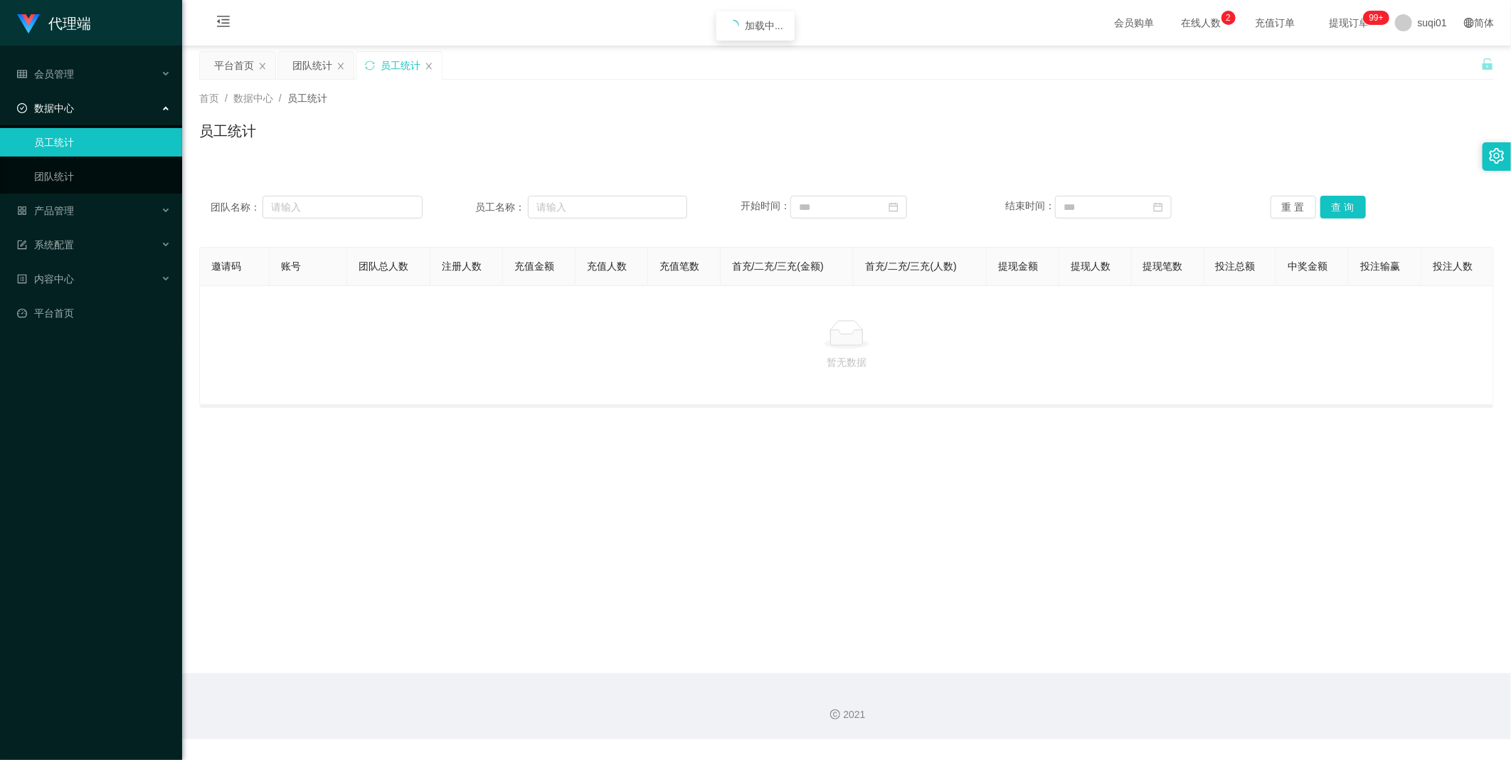
drag, startPoint x: 1183, startPoint y: 264, endPoint x: 1229, endPoint y: 240, distance: 51.2
click at [1185, 264] on th "提现笔数" at bounding box center [1168, 267] width 73 height 38
click at [271, 209] on input "text" at bounding box center [343, 207] width 160 height 23
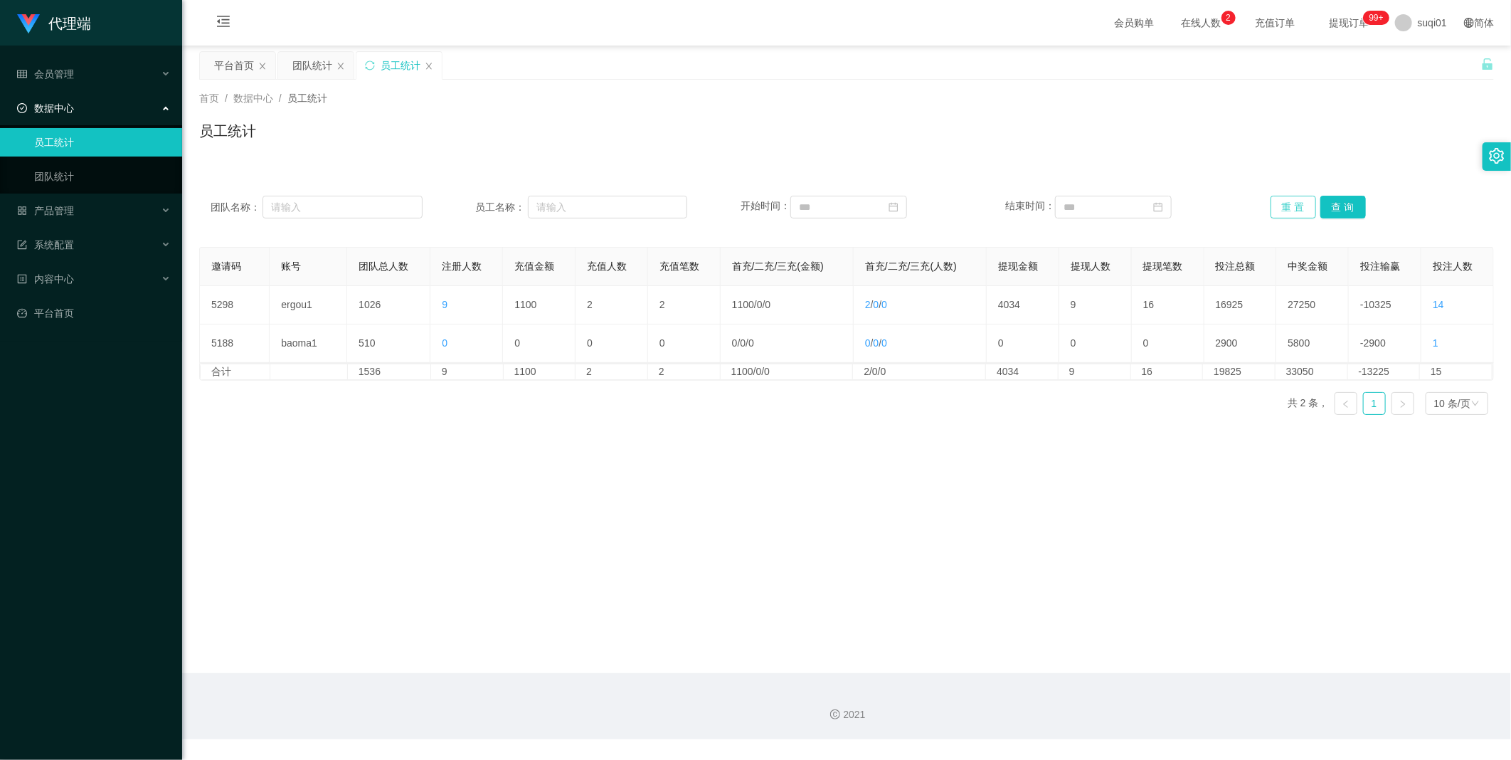
click at [1289, 208] on button "重 置" at bounding box center [1294, 207] width 46 height 23
click at [1324, 208] on button "查 询" at bounding box center [1343, 207] width 46 height 23
click at [1328, 203] on button "查 询" at bounding box center [1343, 207] width 46 height 23
click at [72, 168] on link "团队统计" at bounding box center [102, 176] width 137 height 28
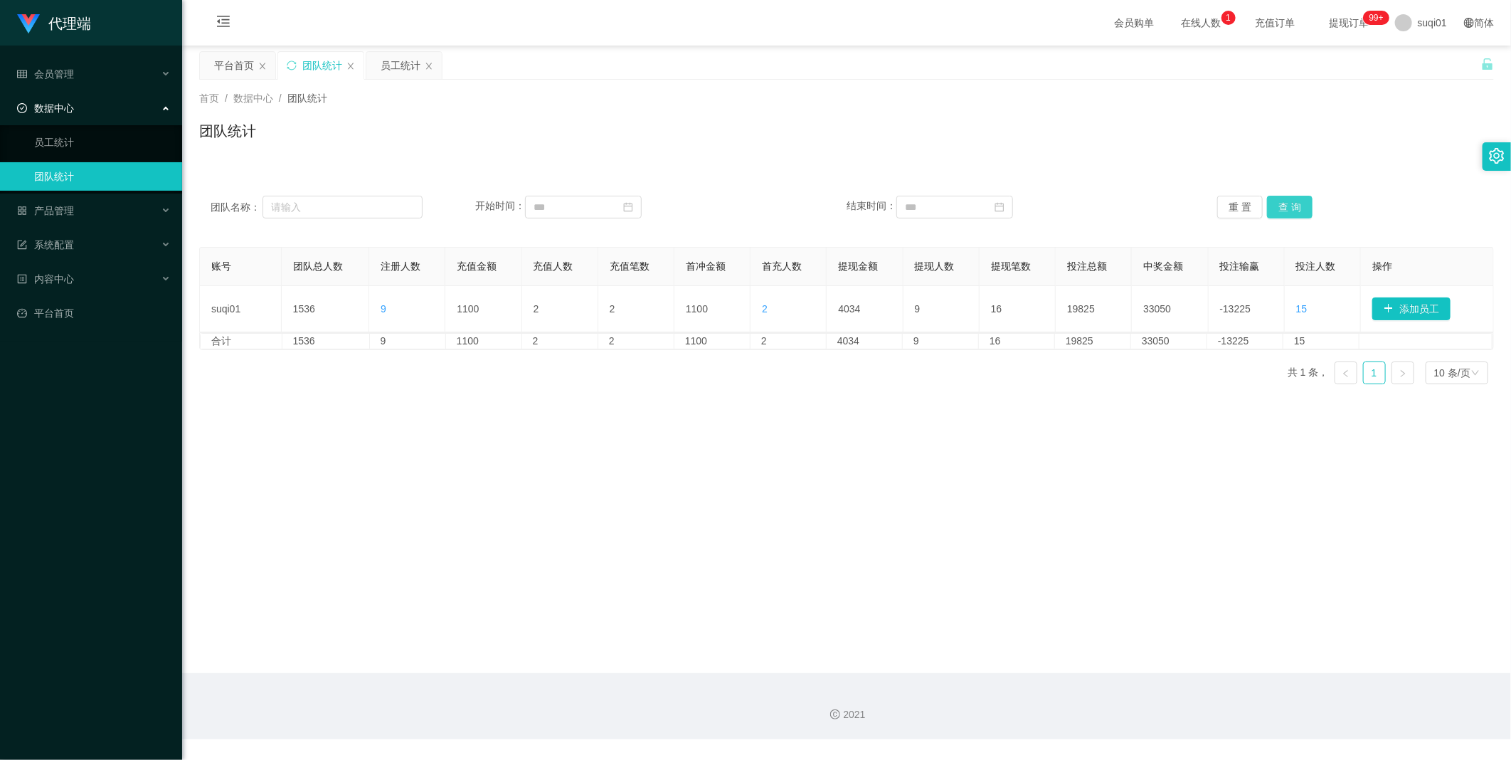
click at [1296, 206] on button "查 询" at bounding box center [1290, 207] width 46 height 23
click at [1290, 207] on button "查 询" at bounding box center [1290, 207] width 46 height 23
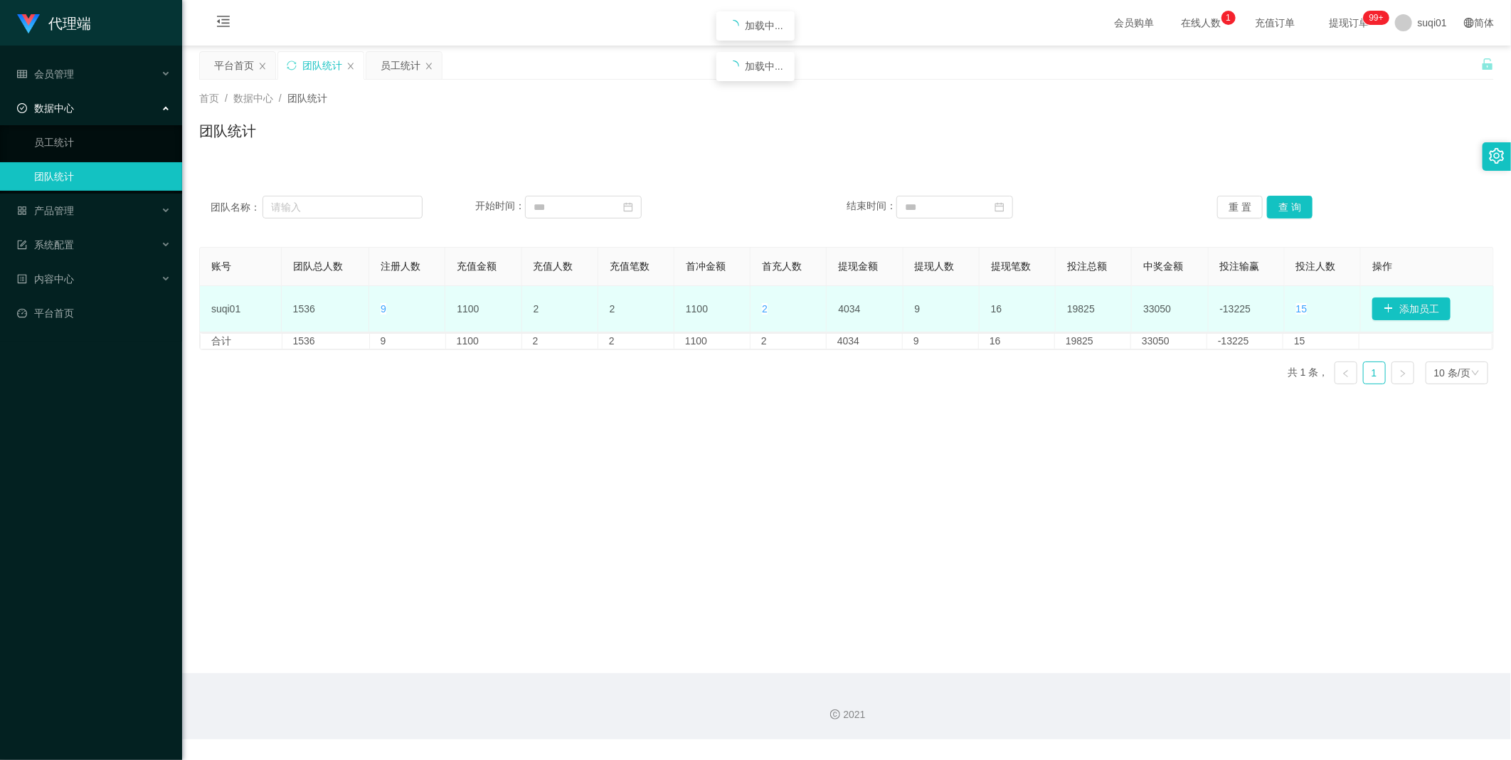
click at [382, 309] on span "9" at bounding box center [384, 308] width 6 height 11
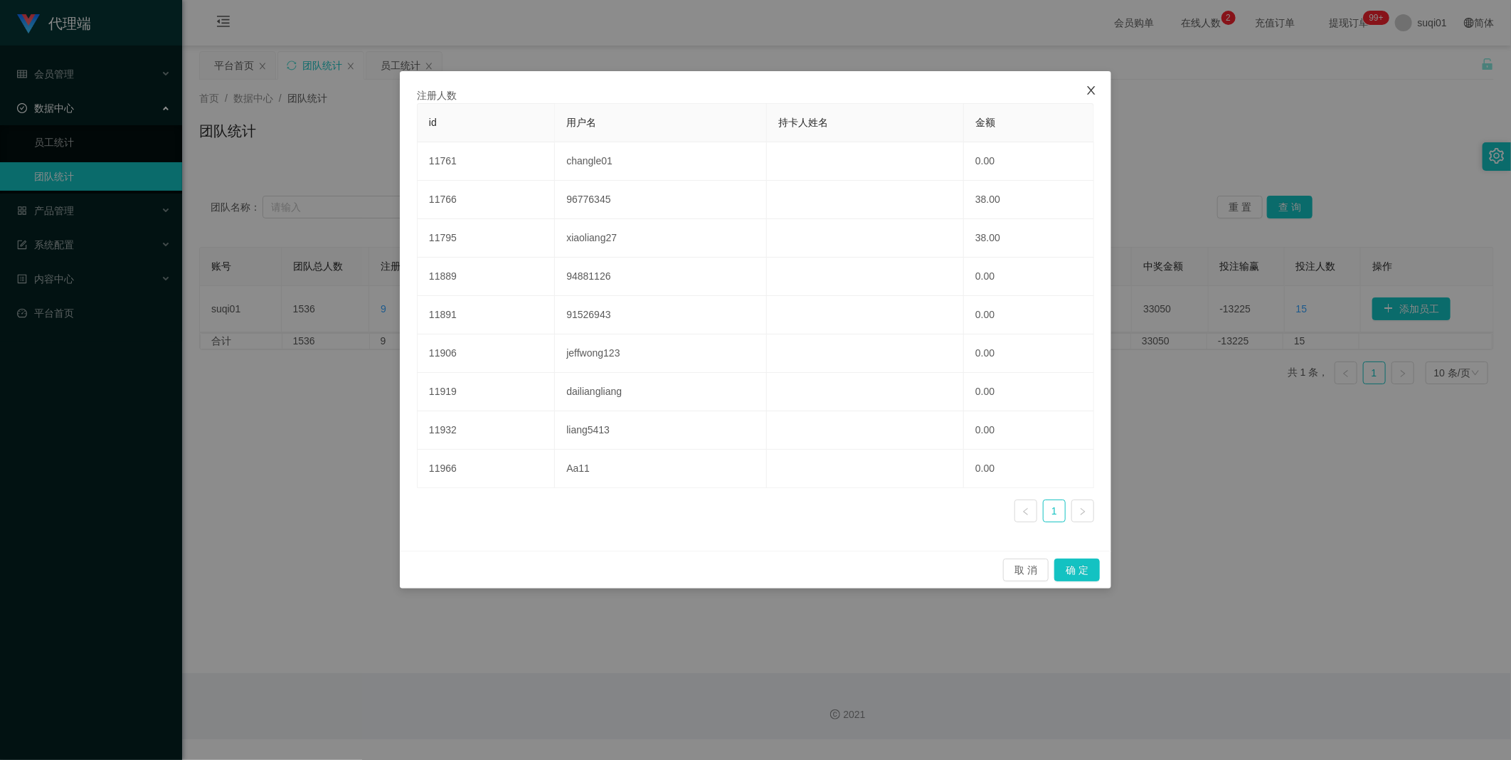
drag, startPoint x: 1089, startPoint y: 89, endPoint x: 1308, endPoint y: 226, distance: 258.2
click at [1089, 90] on icon "图标: close" at bounding box center [1091, 90] width 11 height 11
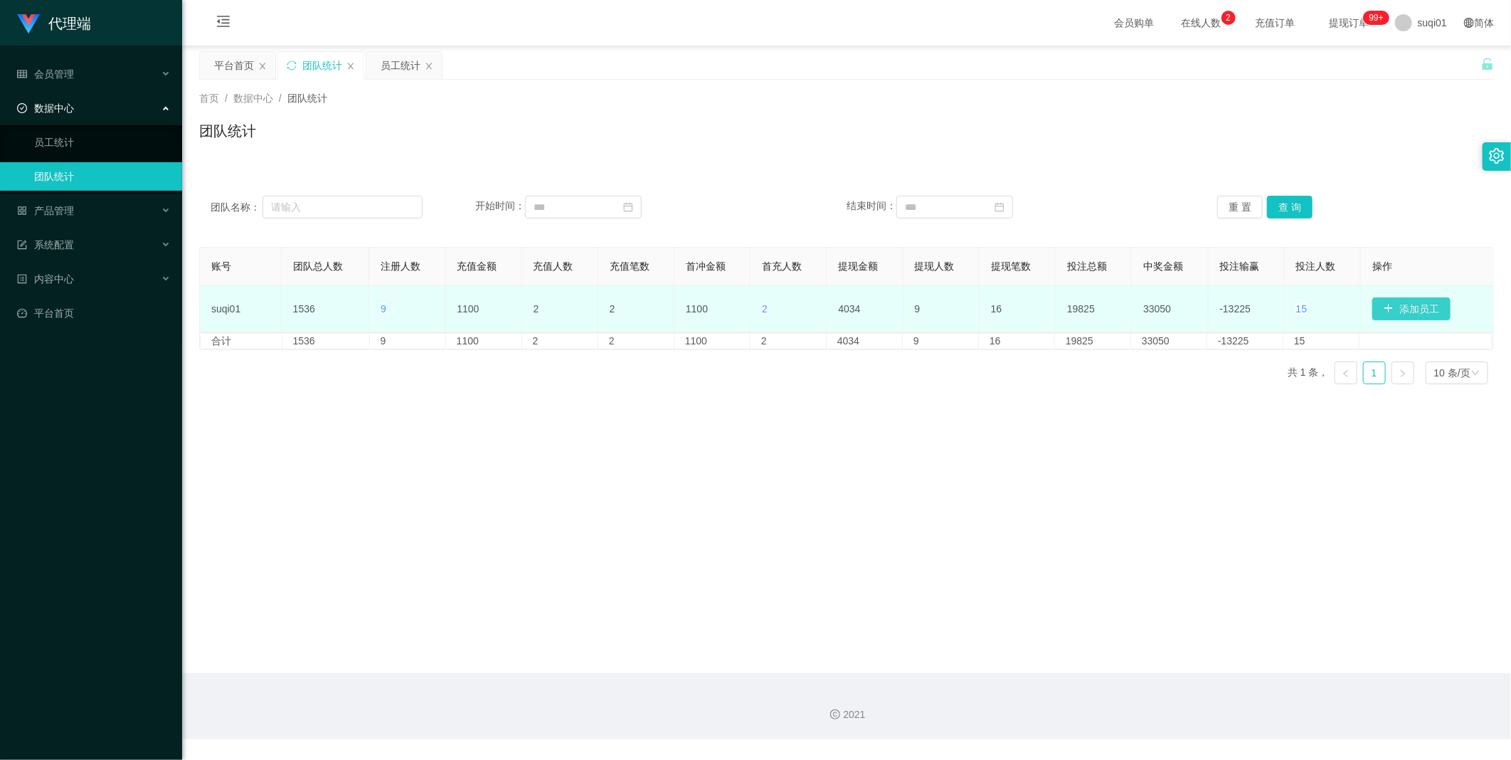
click at [1404, 306] on button "添加员工" at bounding box center [1411, 308] width 78 height 23
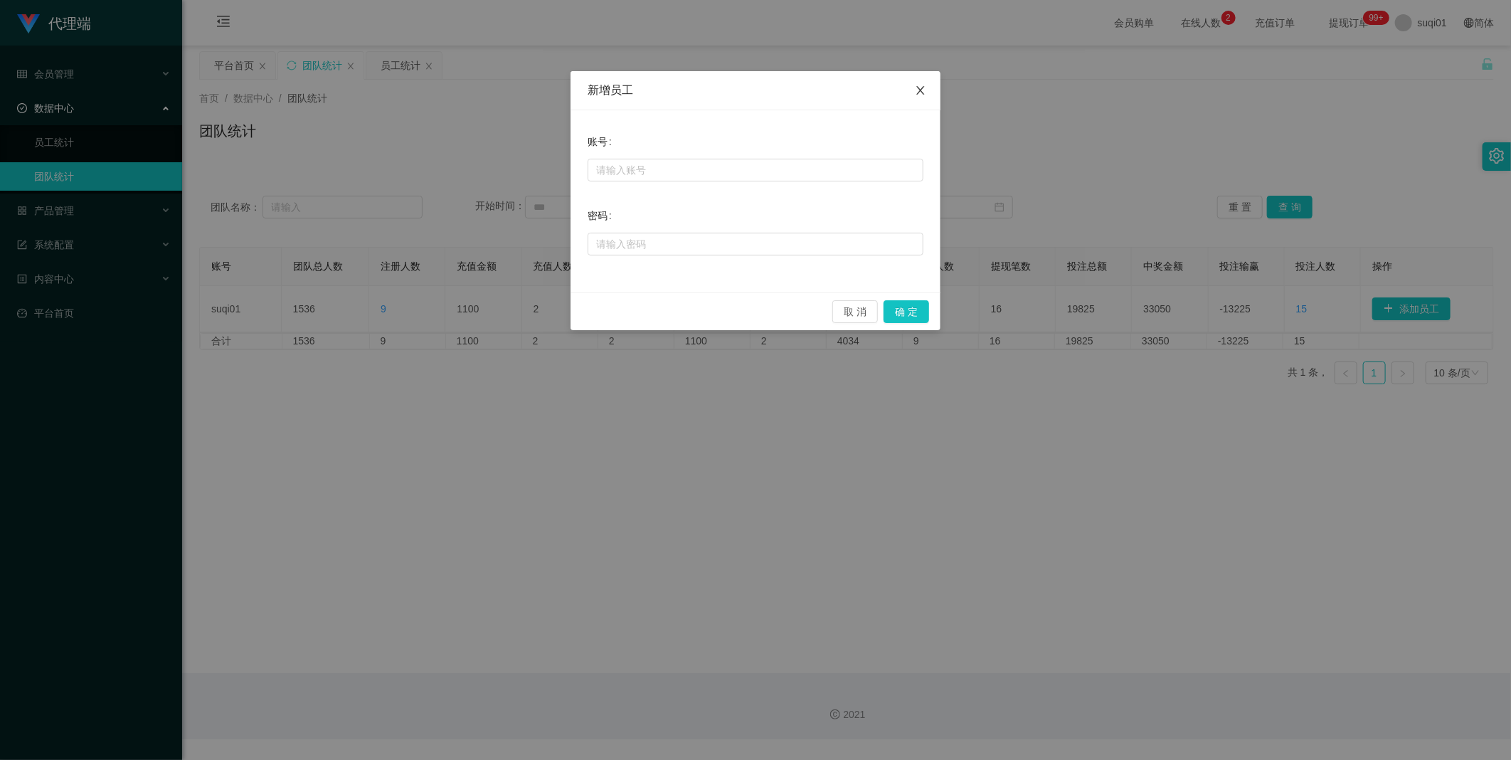
click at [921, 90] on icon "图标: close" at bounding box center [920, 90] width 8 height 9
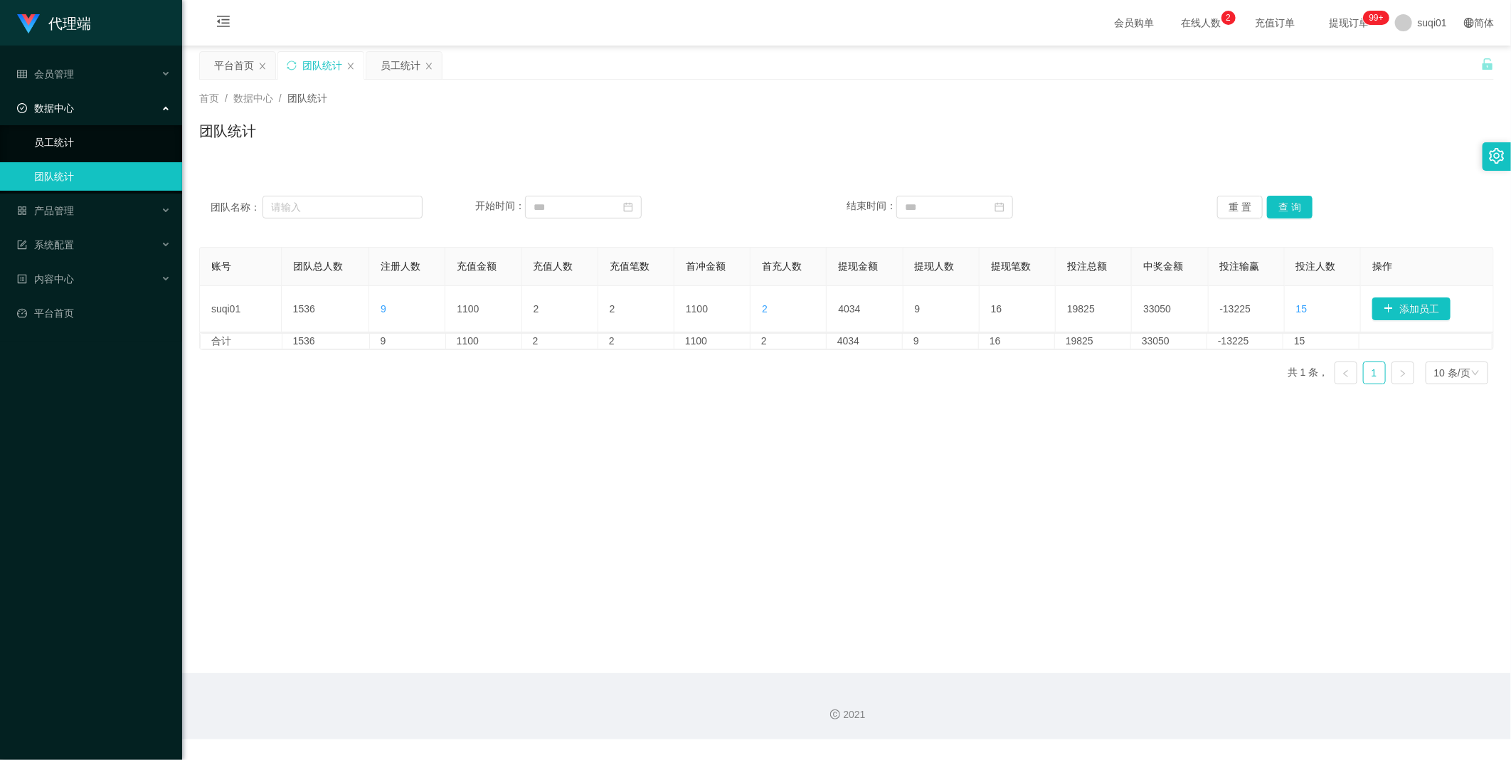
click at [88, 142] on link "员工统计" at bounding box center [102, 142] width 137 height 28
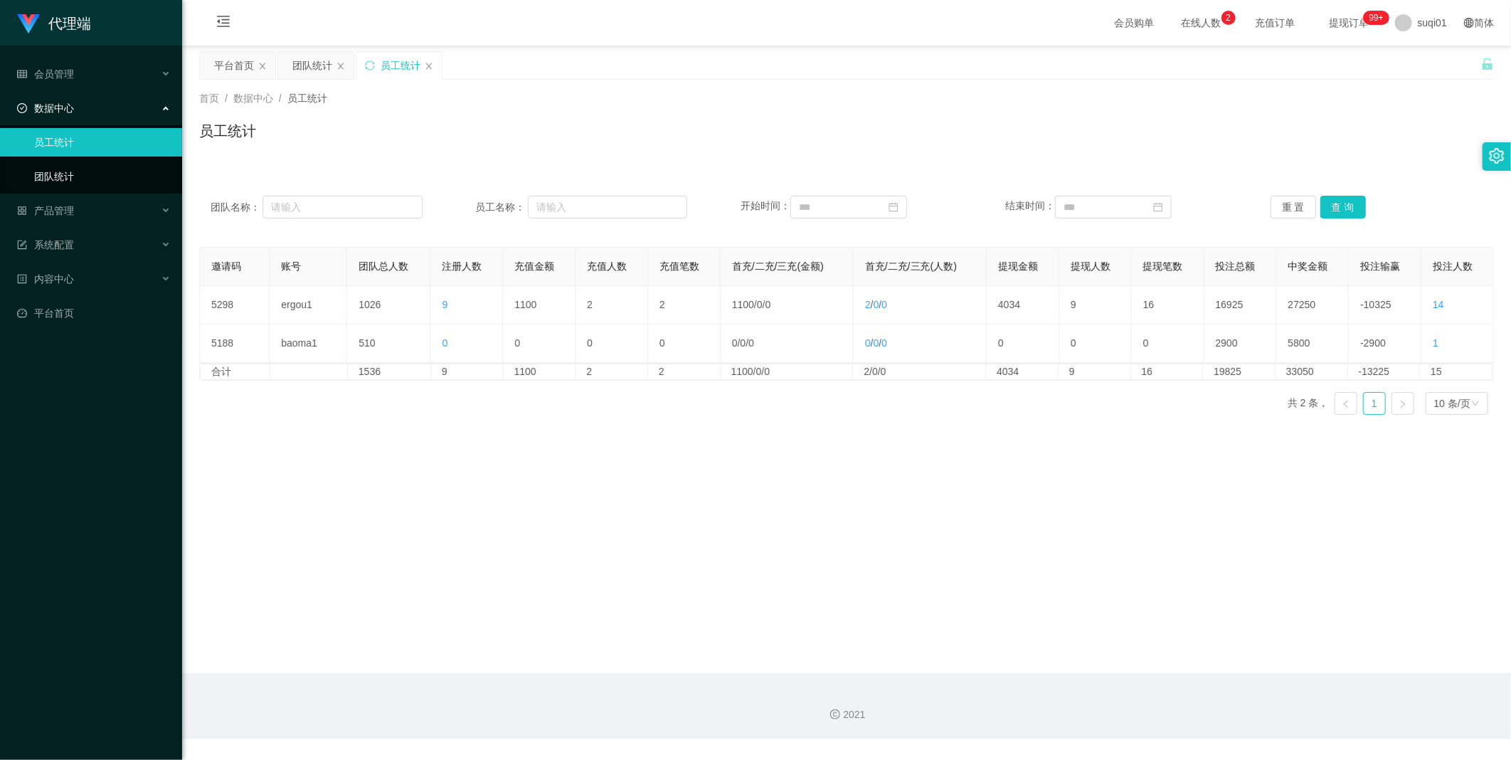
click at [73, 172] on link "团队统计" at bounding box center [102, 176] width 137 height 28
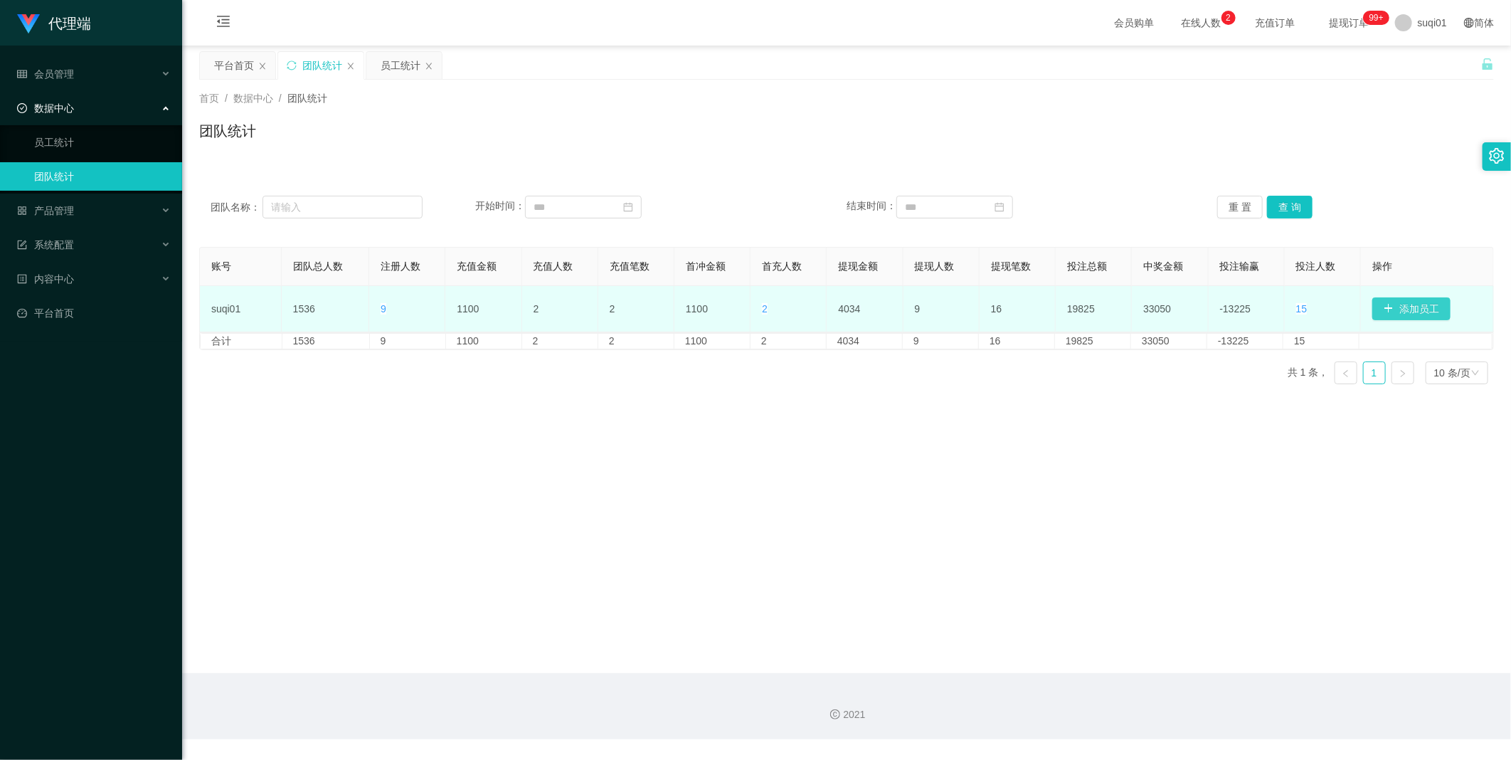
click at [1406, 307] on button "添加员工" at bounding box center [1411, 308] width 78 height 23
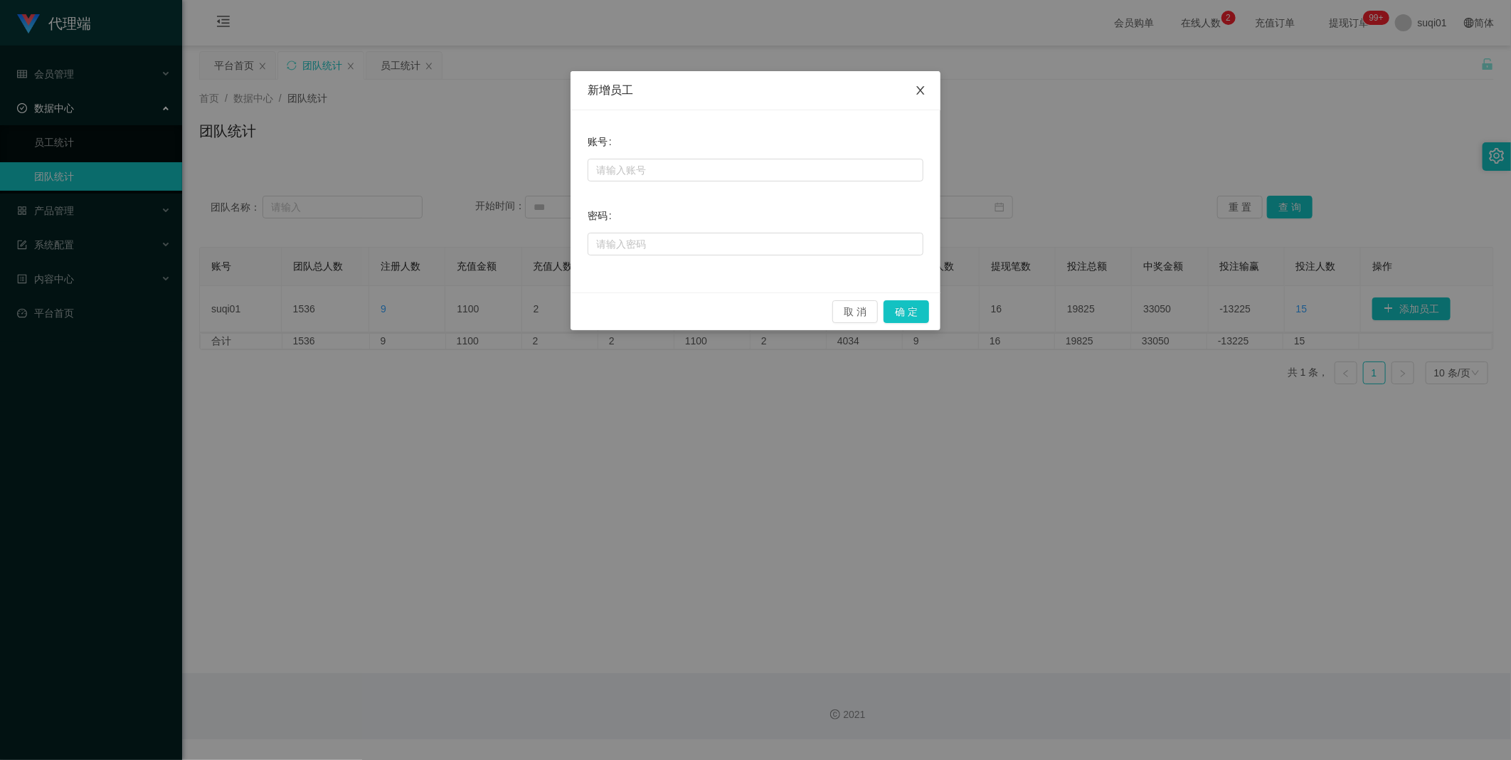
click at [920, 88] on icon "图标: close" at bounding box center [920, 90] width 11 height 11
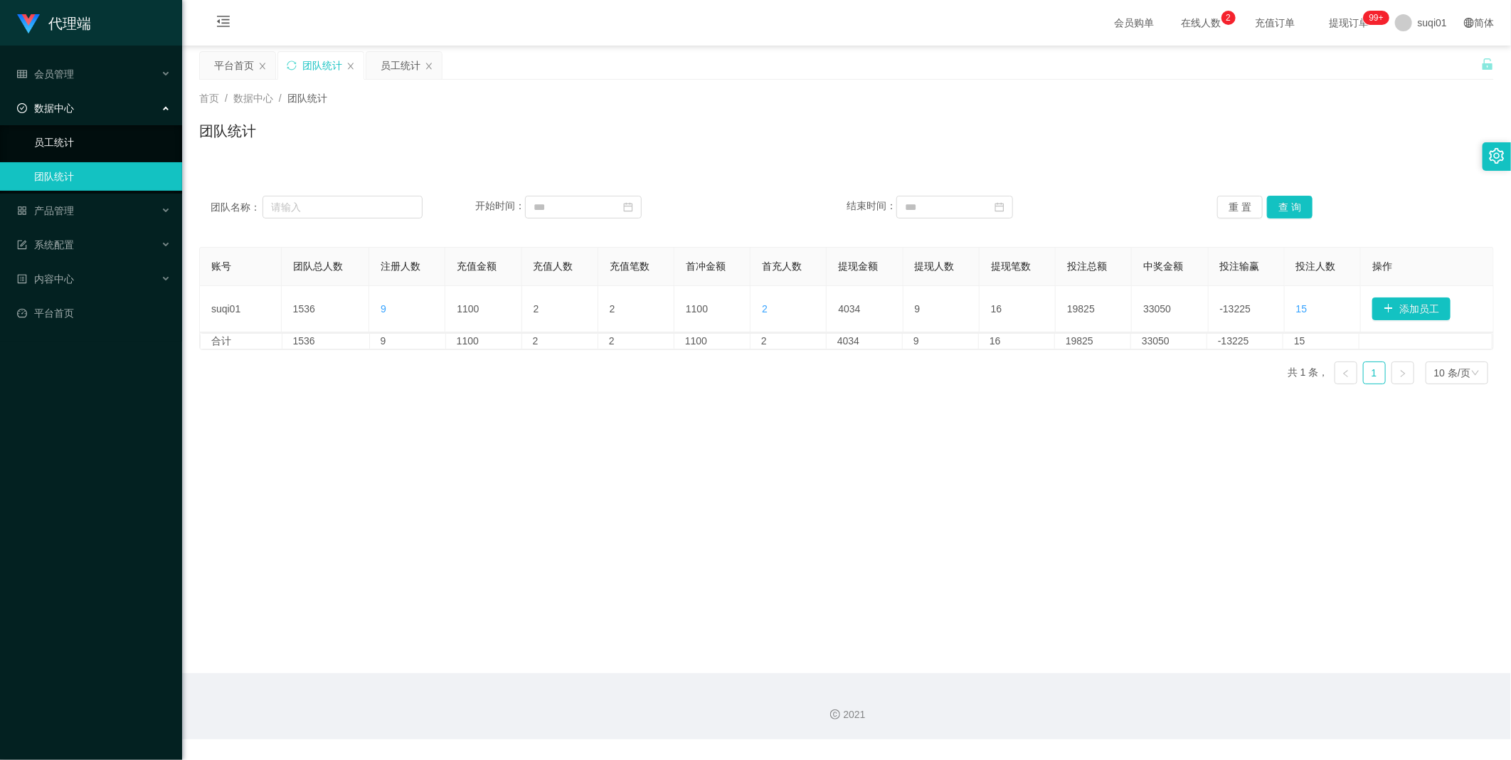
click at [77, 132] on link "员工统计" at bounding box center [102, 142] width 137 height 28
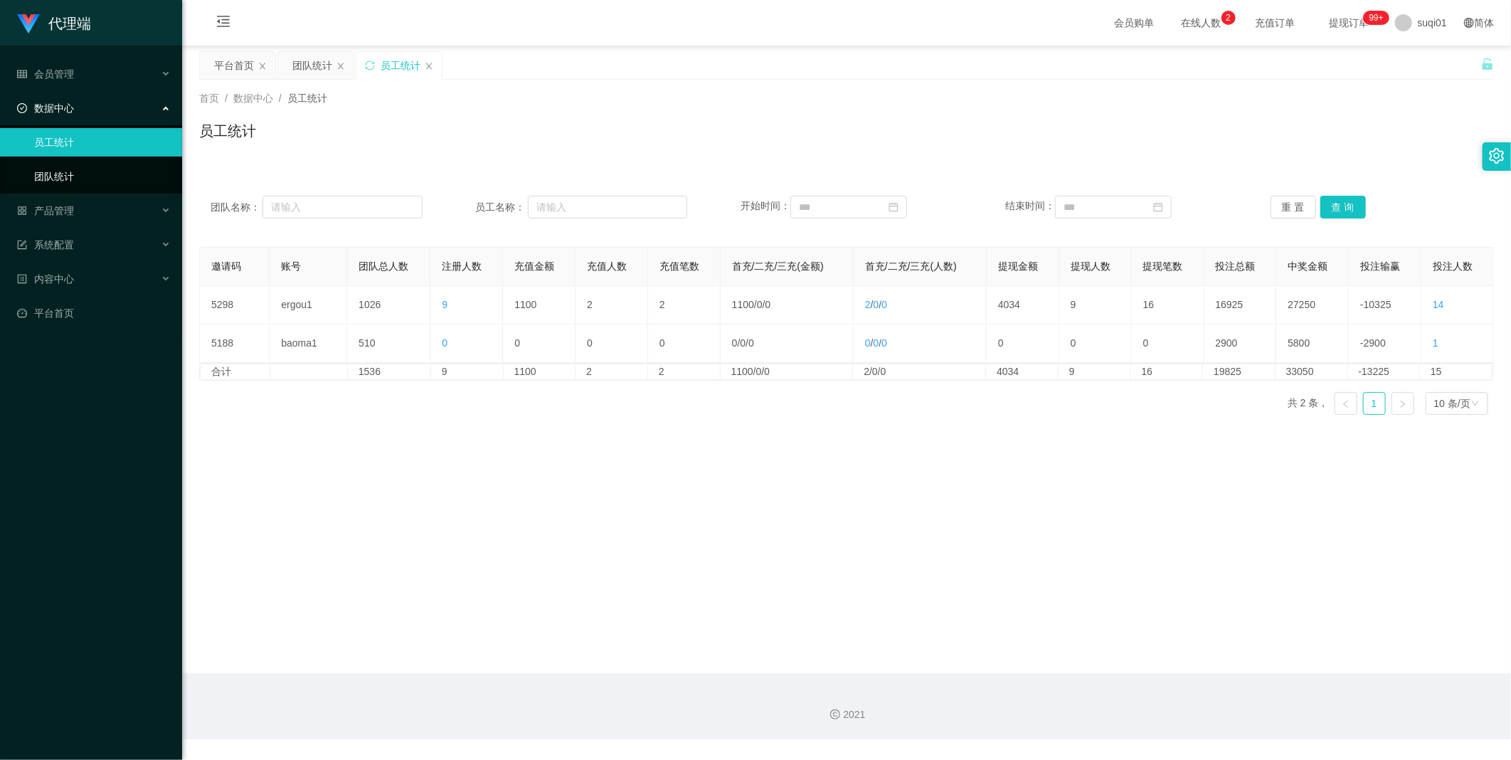
click at [80, 176] on link "团队统计" at bounding box center [102, 176] width 137 height 28
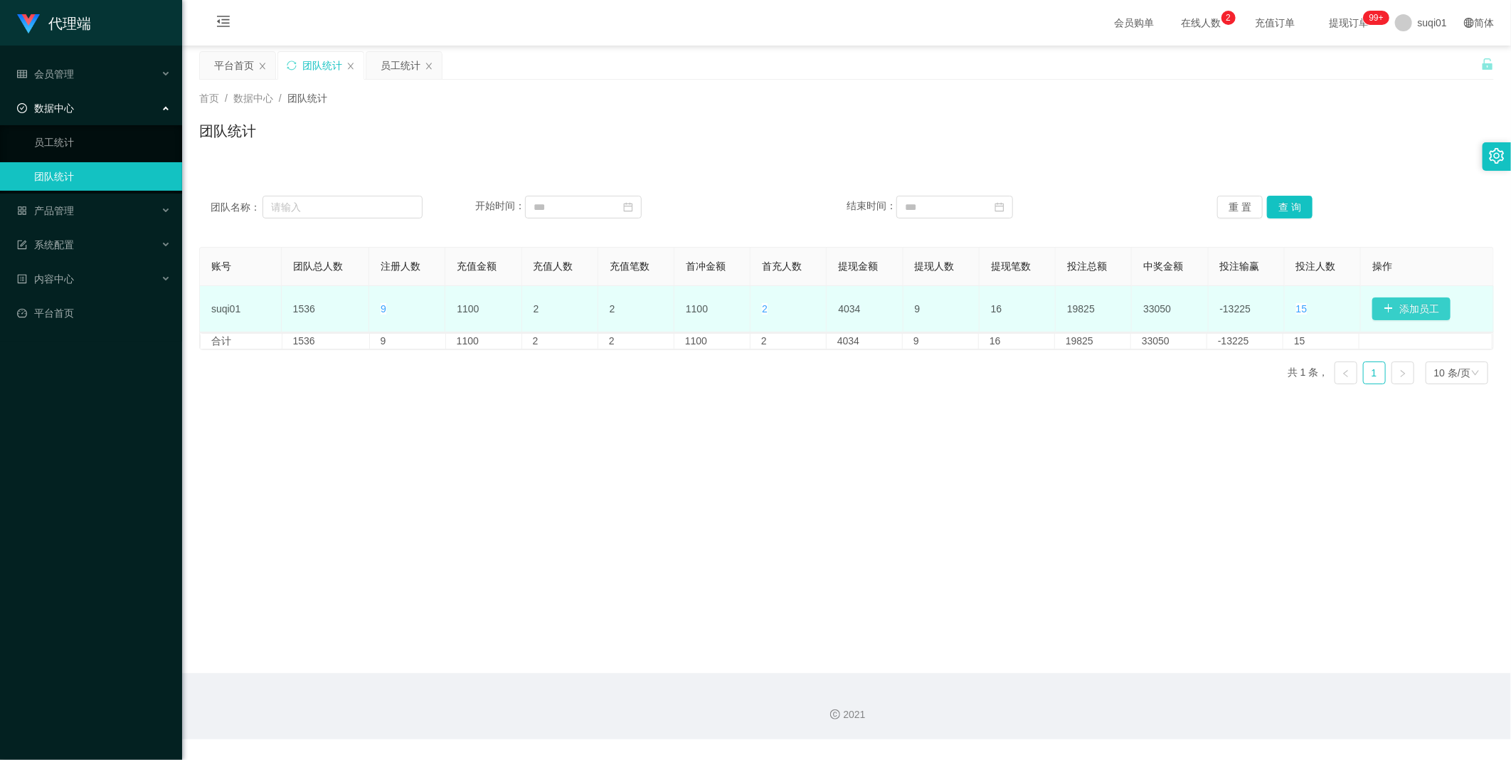
click at [1382, 304] on button "添加员工" at bounding box center [1411, 308] width 78 height 23
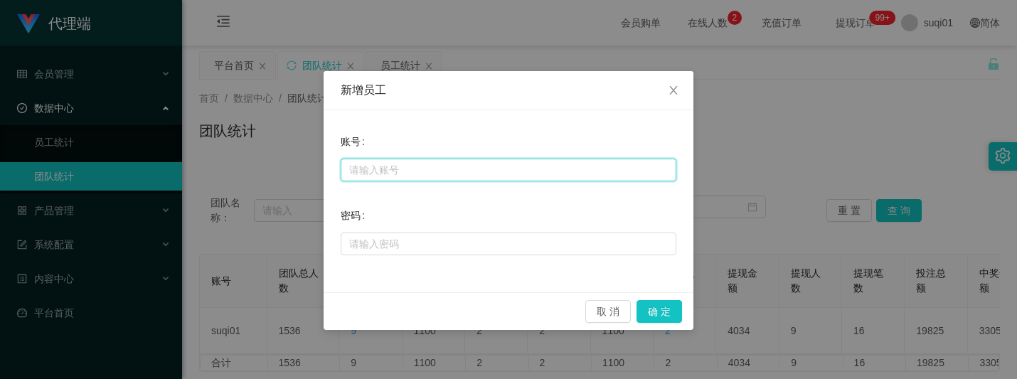
click at [415, 179] on input "text" at bounding box center [509, 170] width 336 height 23
paste input "xiaoyan666"
type input "xiaoyan666"
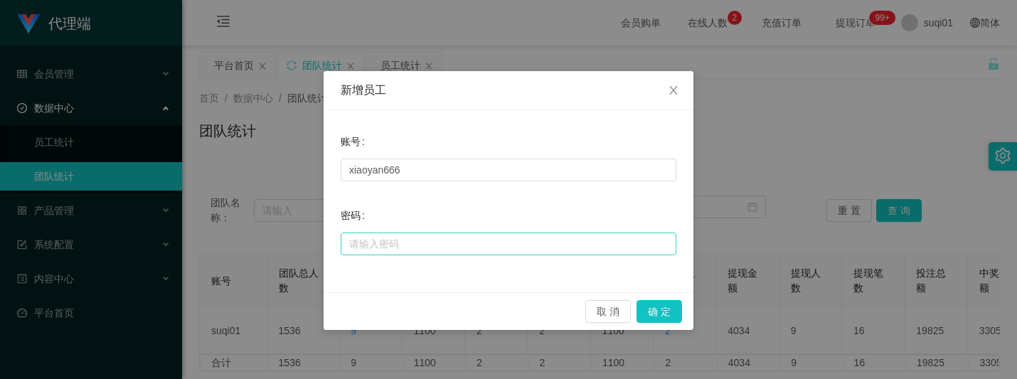
click at [478, 253] on div at bounding box center [509, 244] width 336 height 28
click at [480, 246] on input "text" at bounding box center [509, 244] width 336 height 23
type input "擦"
type input "ccc111"
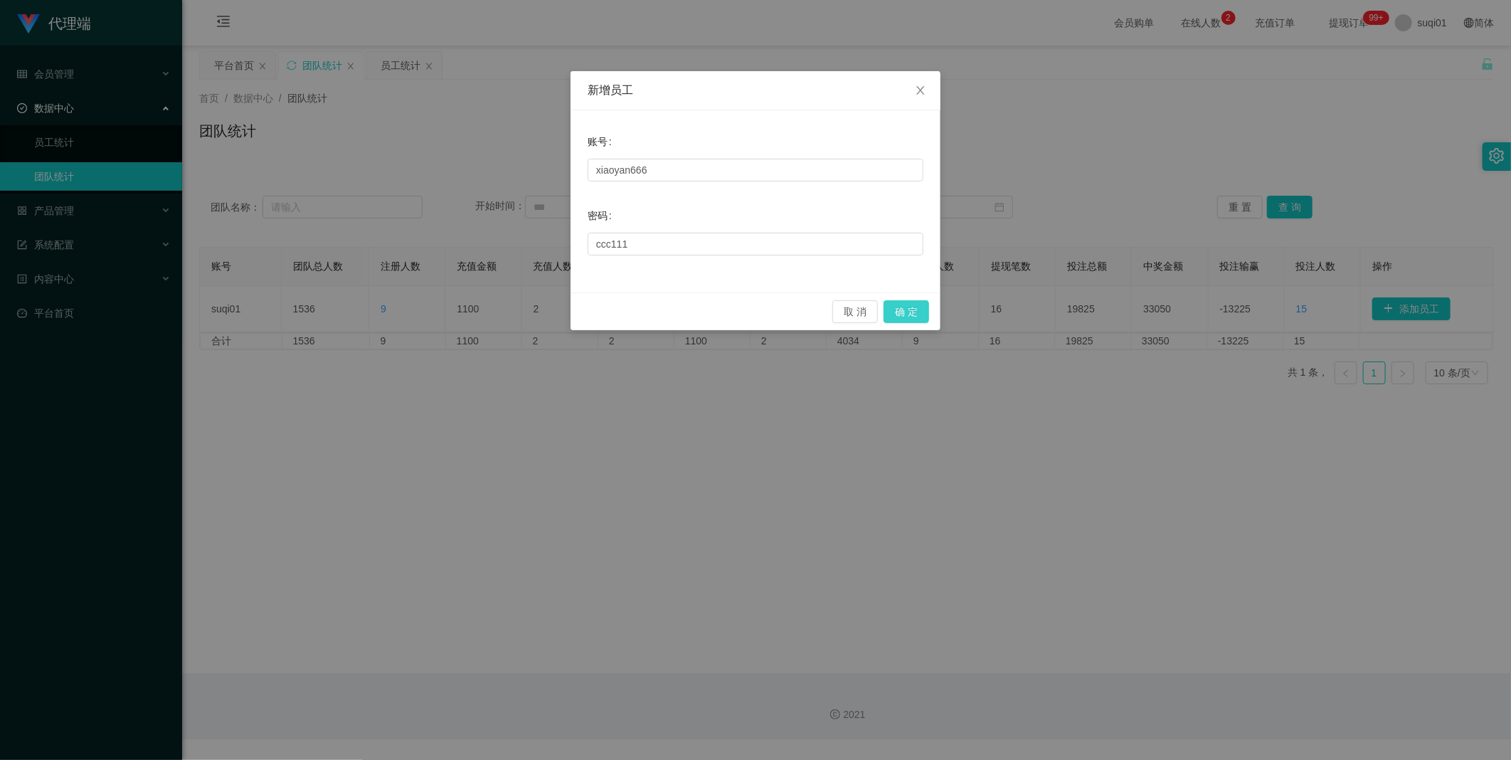
drag, startPoint x: 898, startPoint y: 304, endPoint x: 884, endPoint y: 307, distance: 13.8
click at [898, 304] on button "确 定" at bounding box center [907, 311] width 46 height 23
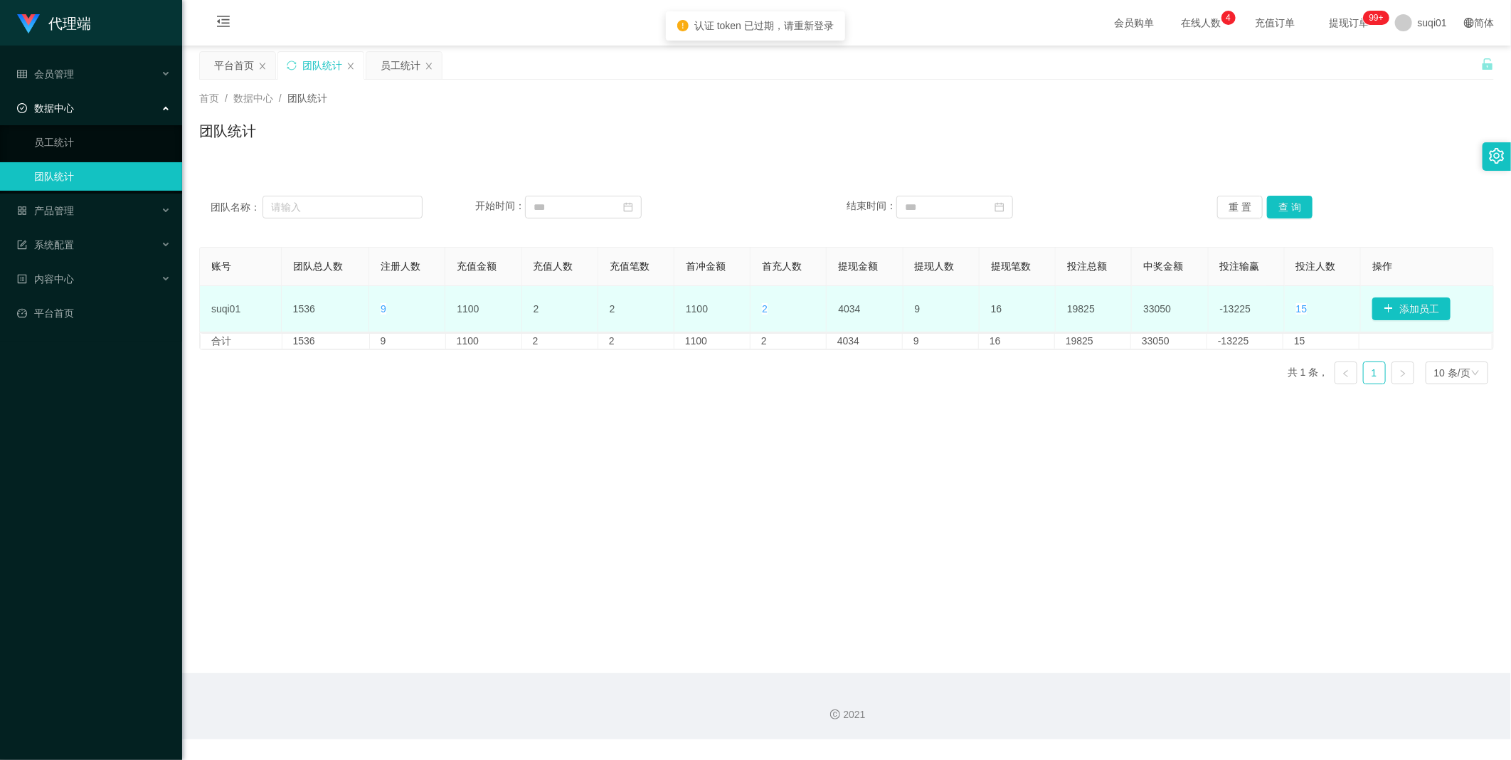
click at [228, 308] on td "suqi01" at bounding box center [241, 309] width 82 height 46
copy td "suqi01"
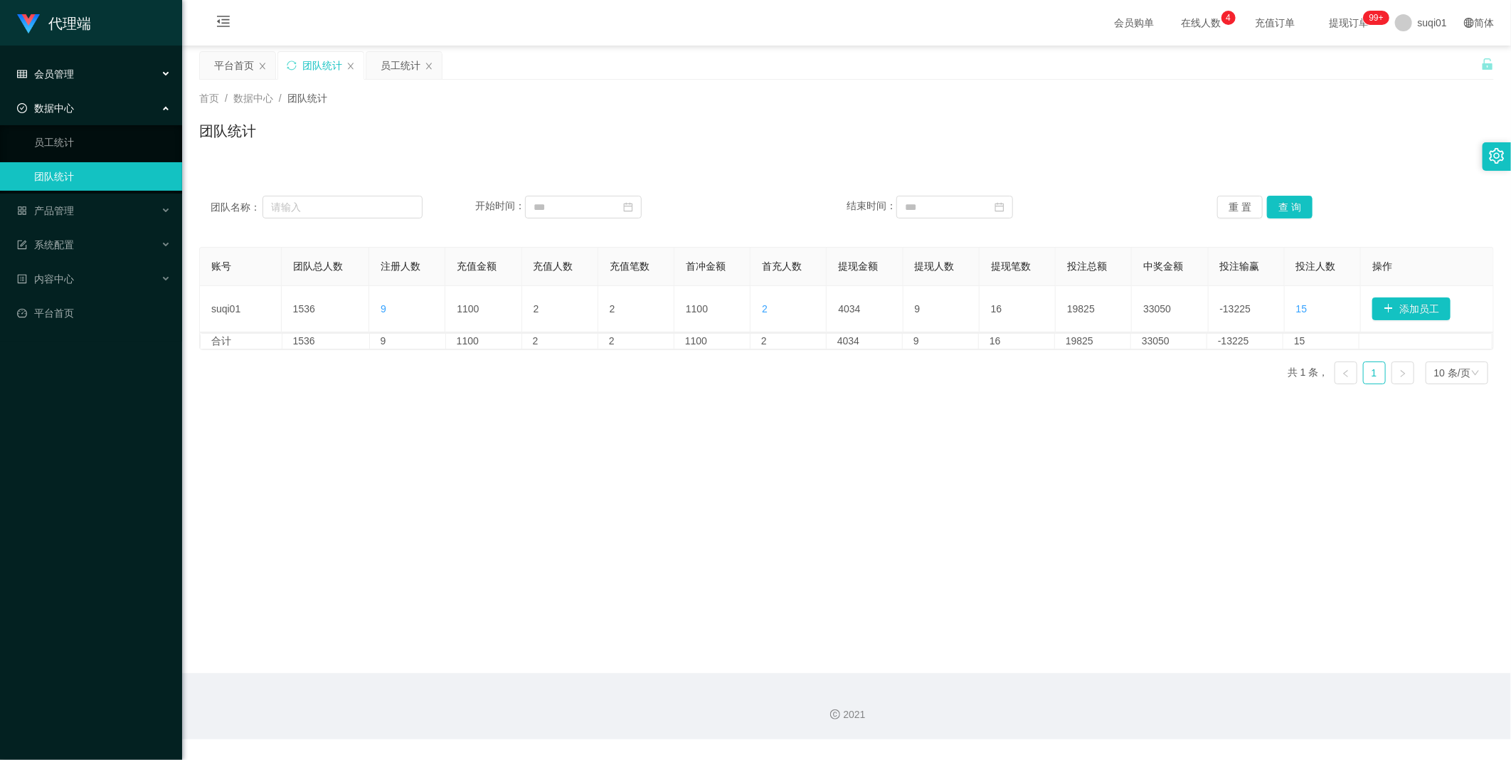
click at [95, 71] on div "会员管理" at bounding box center [91, 74] width 182 height 28
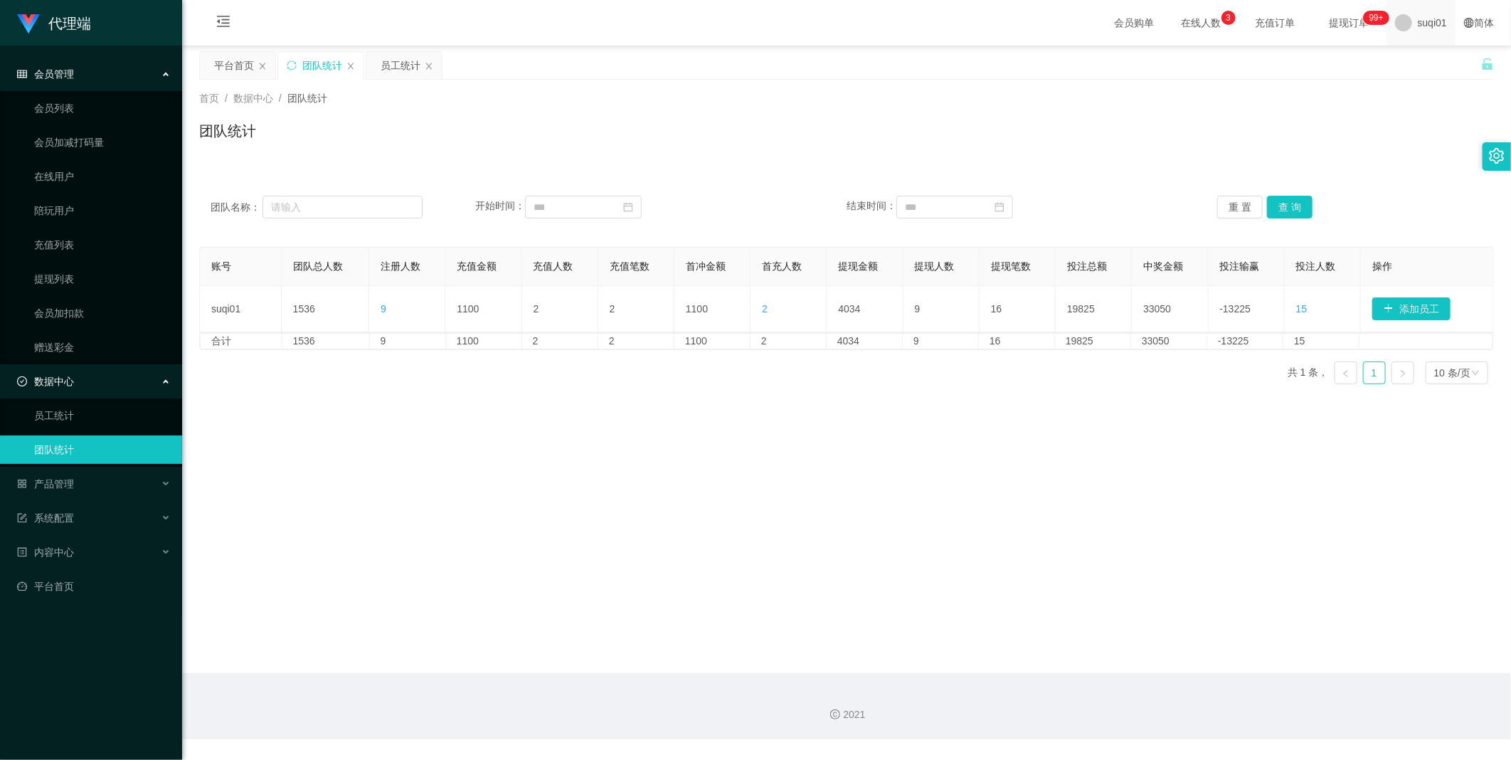
click at [1405, 29] on div "suqi01" at bounding box center [1421, 23] width 69 height 46
click at [1418, 72] on div "平台首页 团队统计 员工统计" at bounding box center [840, 75] width 1282 height 49
click at [1418, 11] on span "suqi01" at bounding box center [1432, 23] width 29 height 46
click at [1409, 60] on span "退出登录" at bounding box center [1418, 61] width 40 height 11
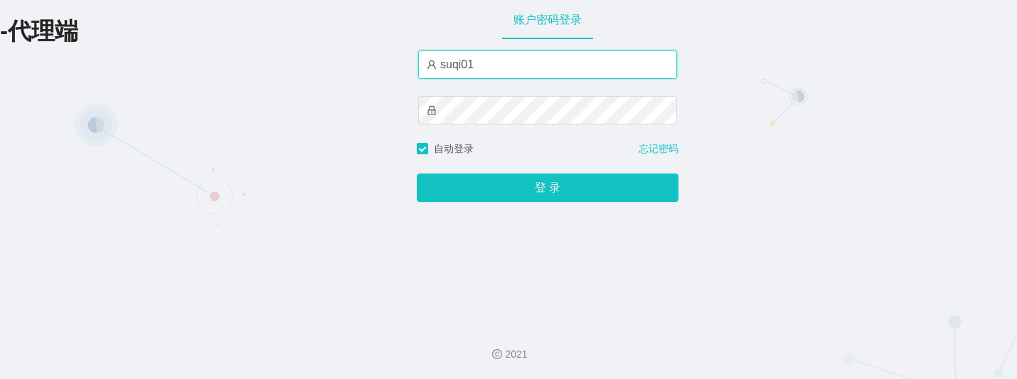
drag, startPoint x: 508, startPoint y: 60, endPoint x: 332, endPoint y: 55, distance: 176.5
click at [332, 55] on div "-代理端 账户密码登录 suqi01 自动登录 忘记密码 登 录" at bounding box center [508, 156] width 1017 height 313
paste input "xiaoyan666"
type input "xiaoyan666"
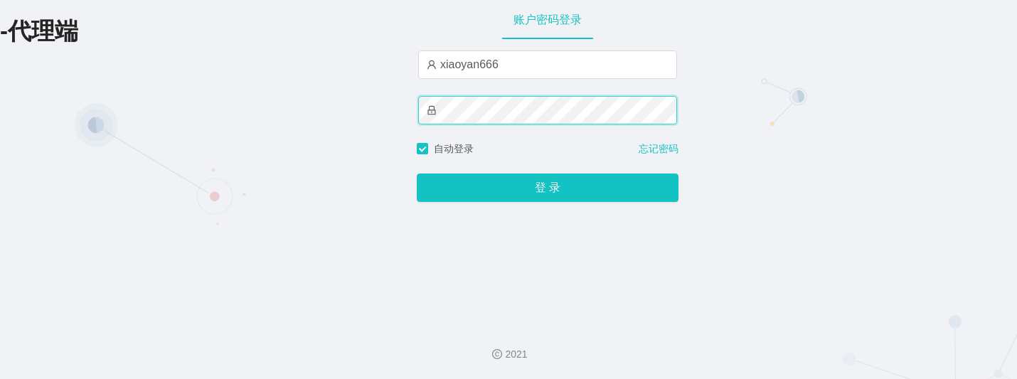
click at [302, 94] on div "-代理端 账户密码登录 xiaoyan666 自动登录 忘记密码 登 录" at bounding box center [508, 156] width 1017 height 313
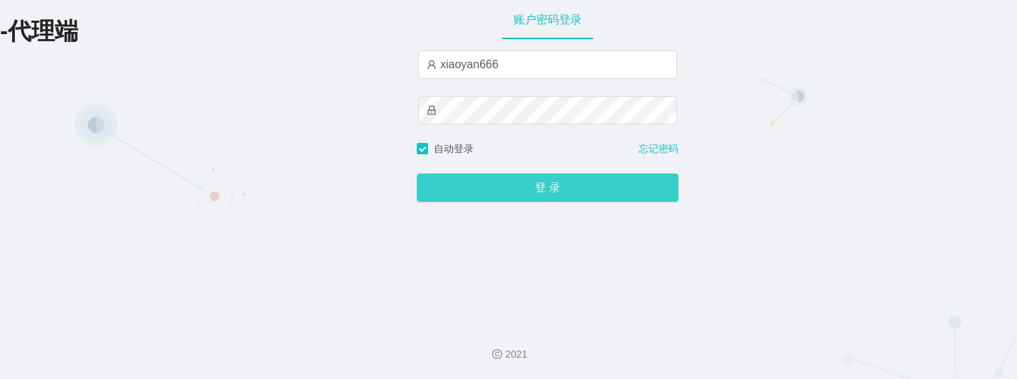
click at [430, 187] on button "登 录" at bounding box center [548, 188] width 262 height 28
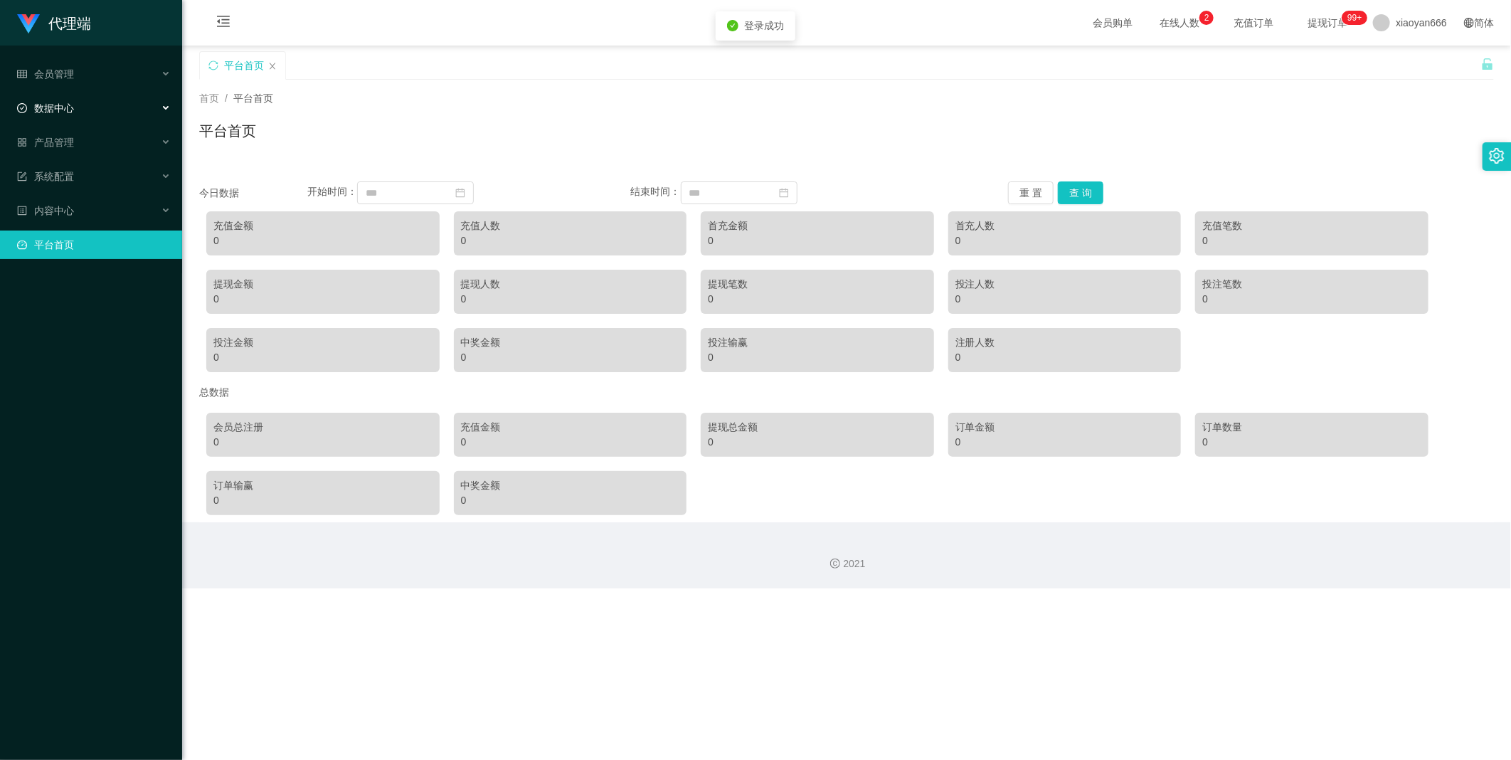
click at [60, 112] on span "数据中心" at bounding box center [45, 107] width 57 height 11
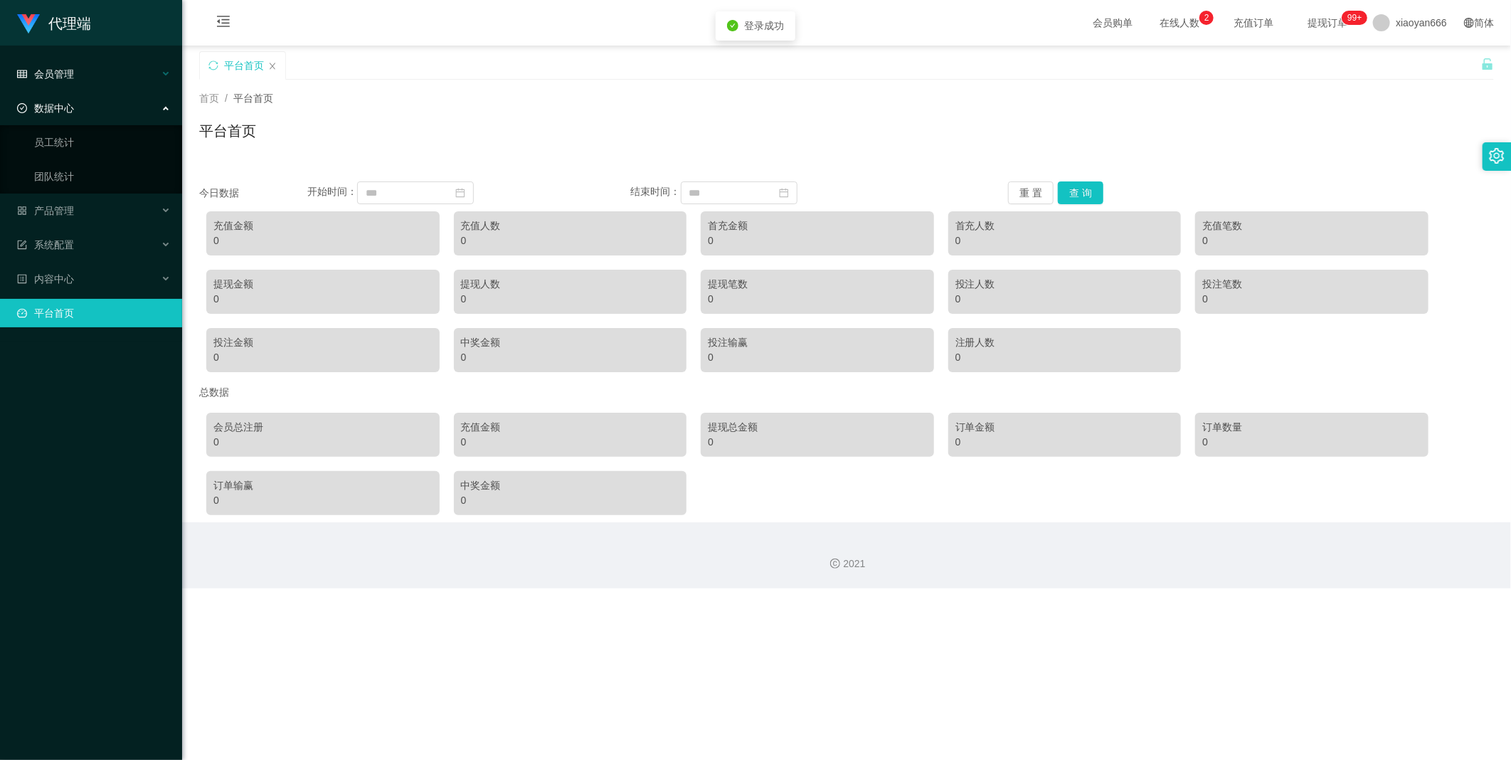
click at [100, 72] on div "会员管理" at bounding box center [91, 74] width 182 height 28
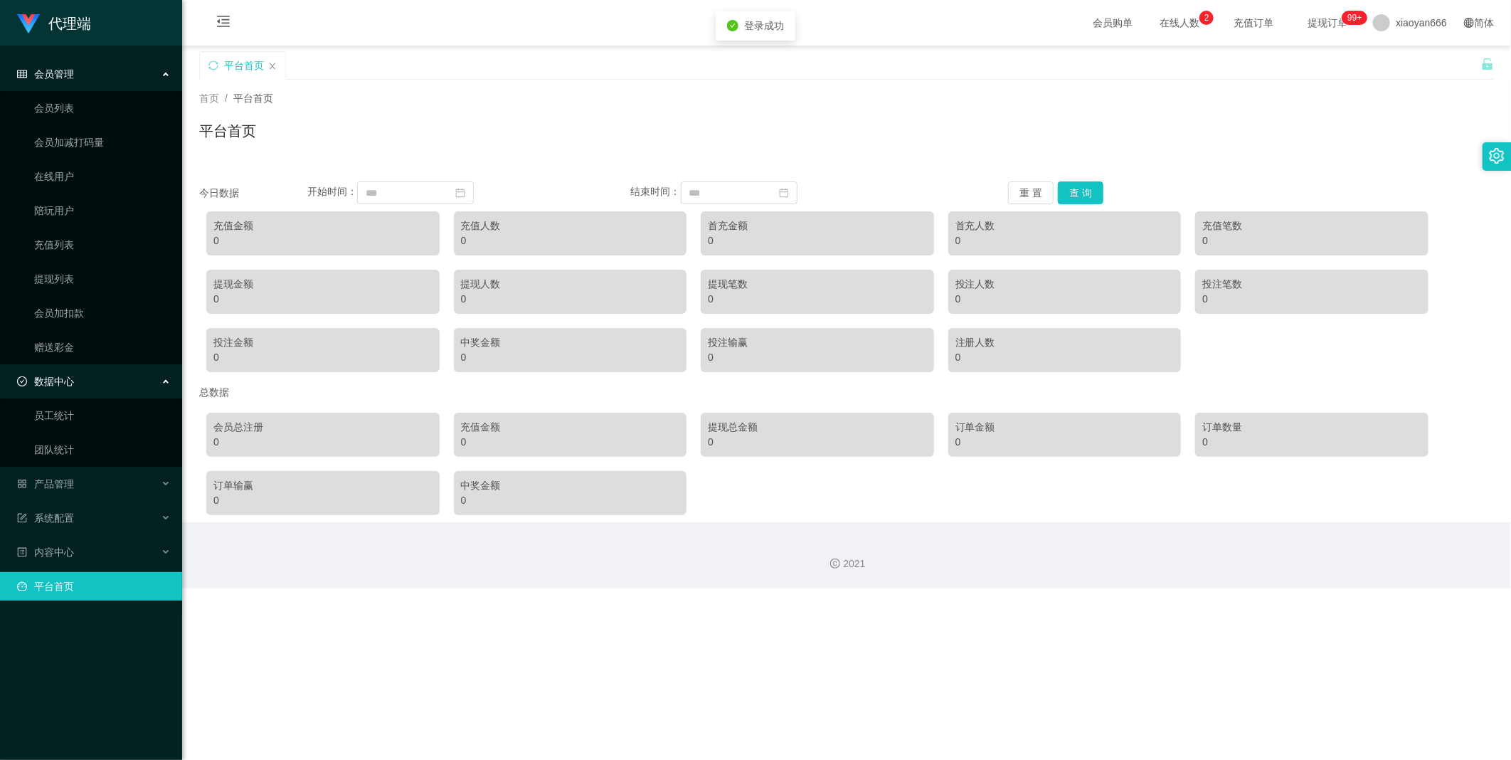
click at [89, 75] on div "会员管理" at bounding box center [91, 74] width 182 height 28
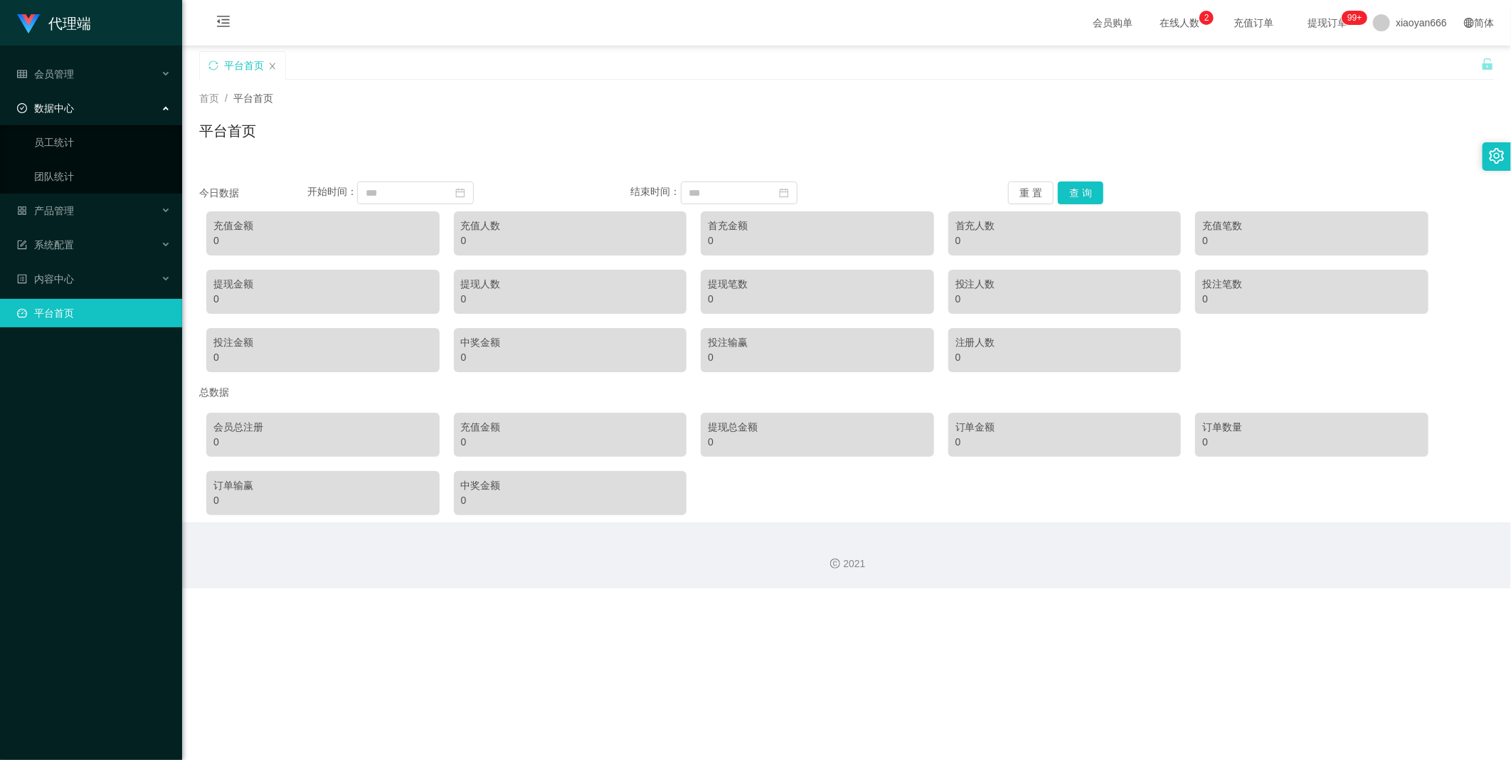
click at [75, 157] on ul "员工统计 团队统计" at bounding box center [91, 159] width 182 height 68
click at [75, 140] on link "员工统计" at bounding box center [102, 142] width 137 height 28
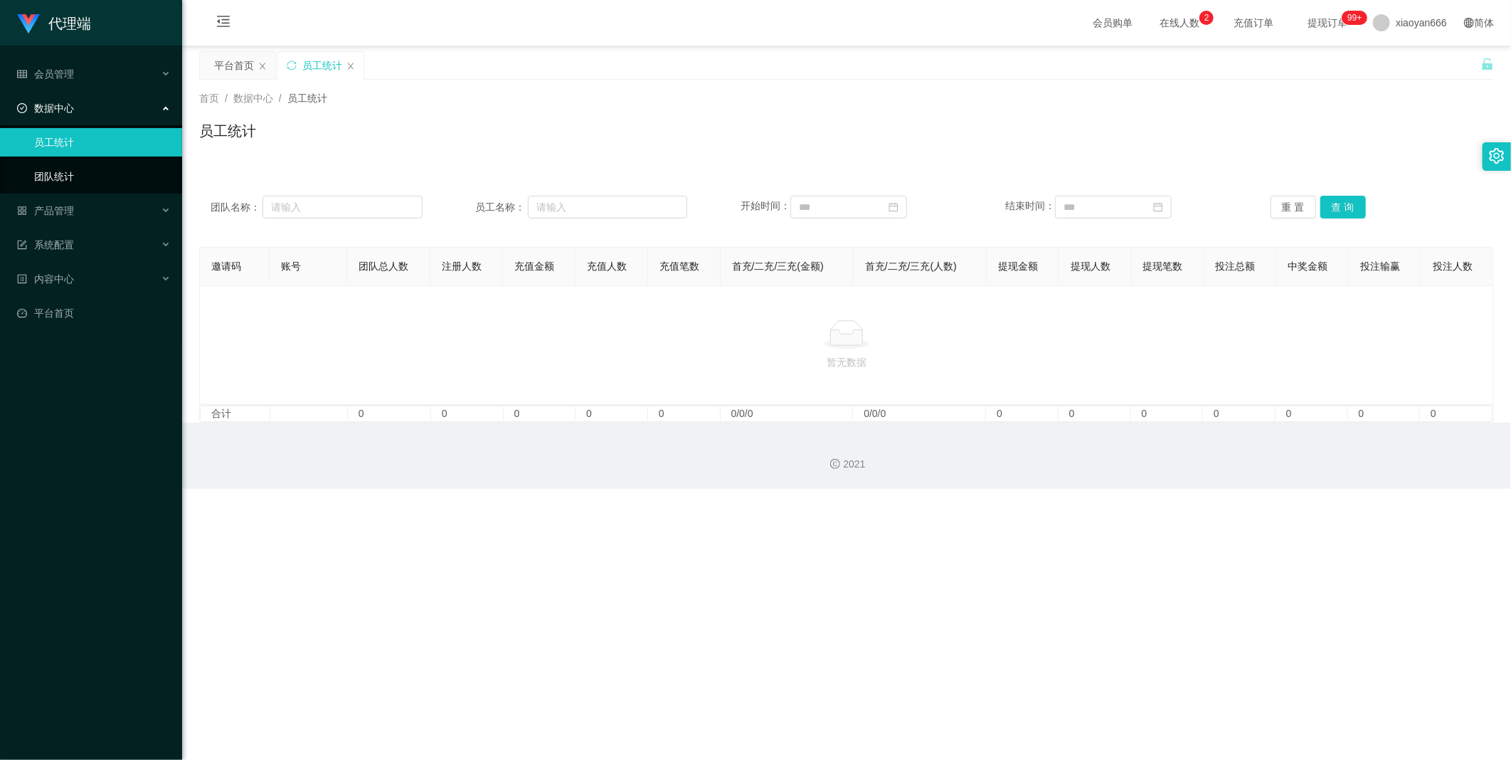
drag, startPoint x: 86, startPoint y: 182, endPoint x: 164, endPoint y: 191, distance: 78.7
click at [85, 182] on link "团队统计" at bounding box center [102, 176] width 137 height 28
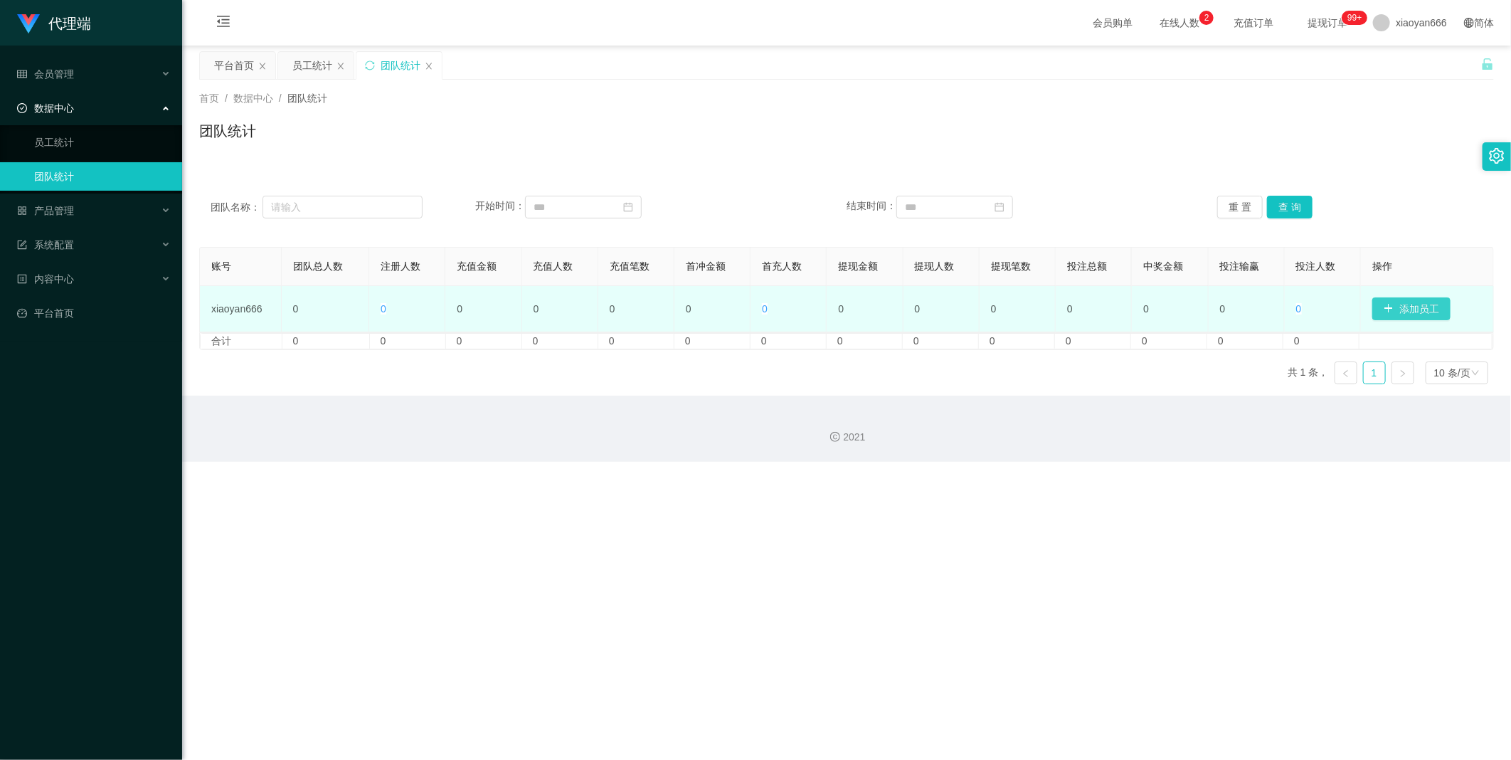
click at [1403, 307] on button "添加员工" at bounding box center [1411, 308] width 78 height 23
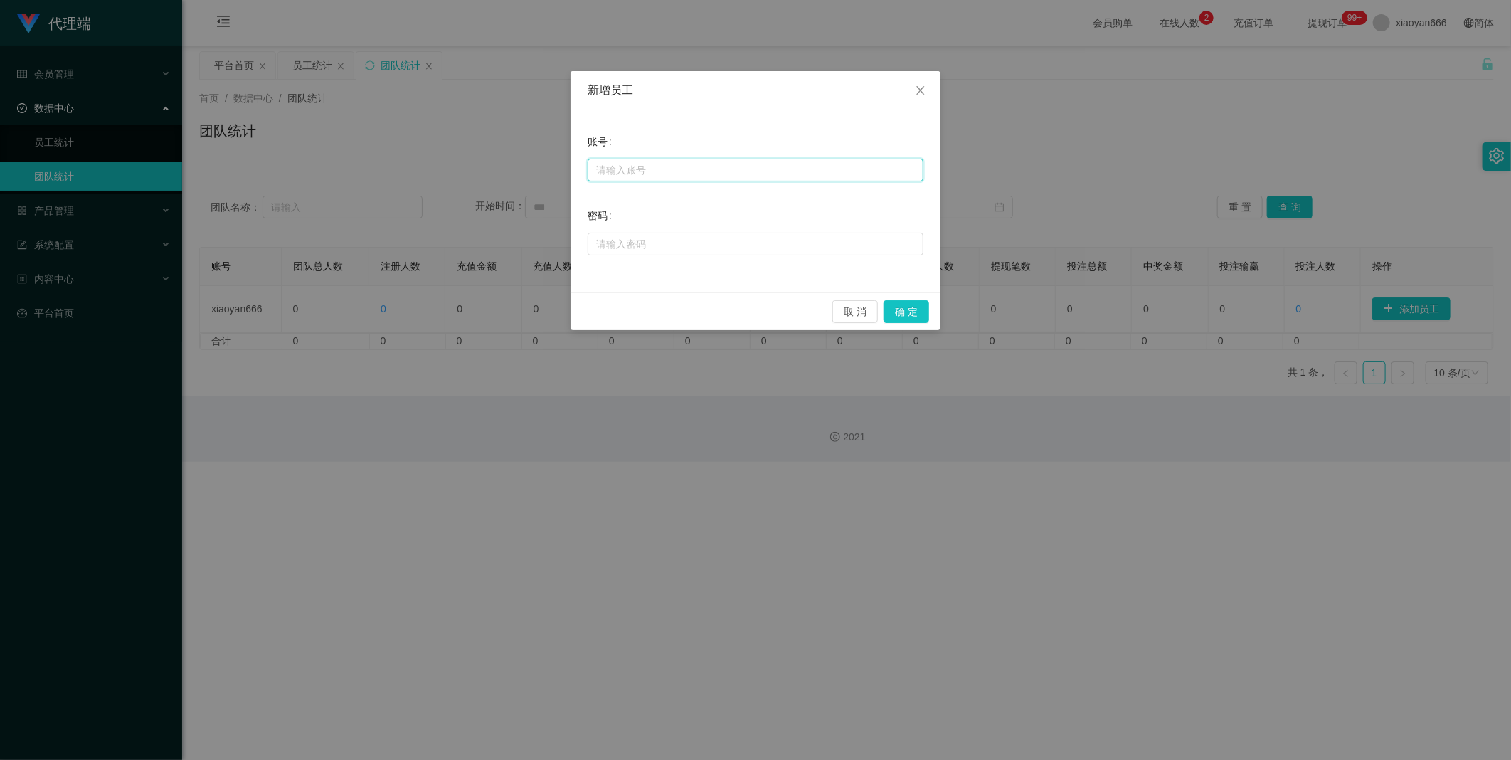
click at [680, 173] on input "text" at bounding box center [756, 170] width 336 height 23
click at [923, 90] on icon "图标: close" at bounding box center [920, 90] width 11 height 11
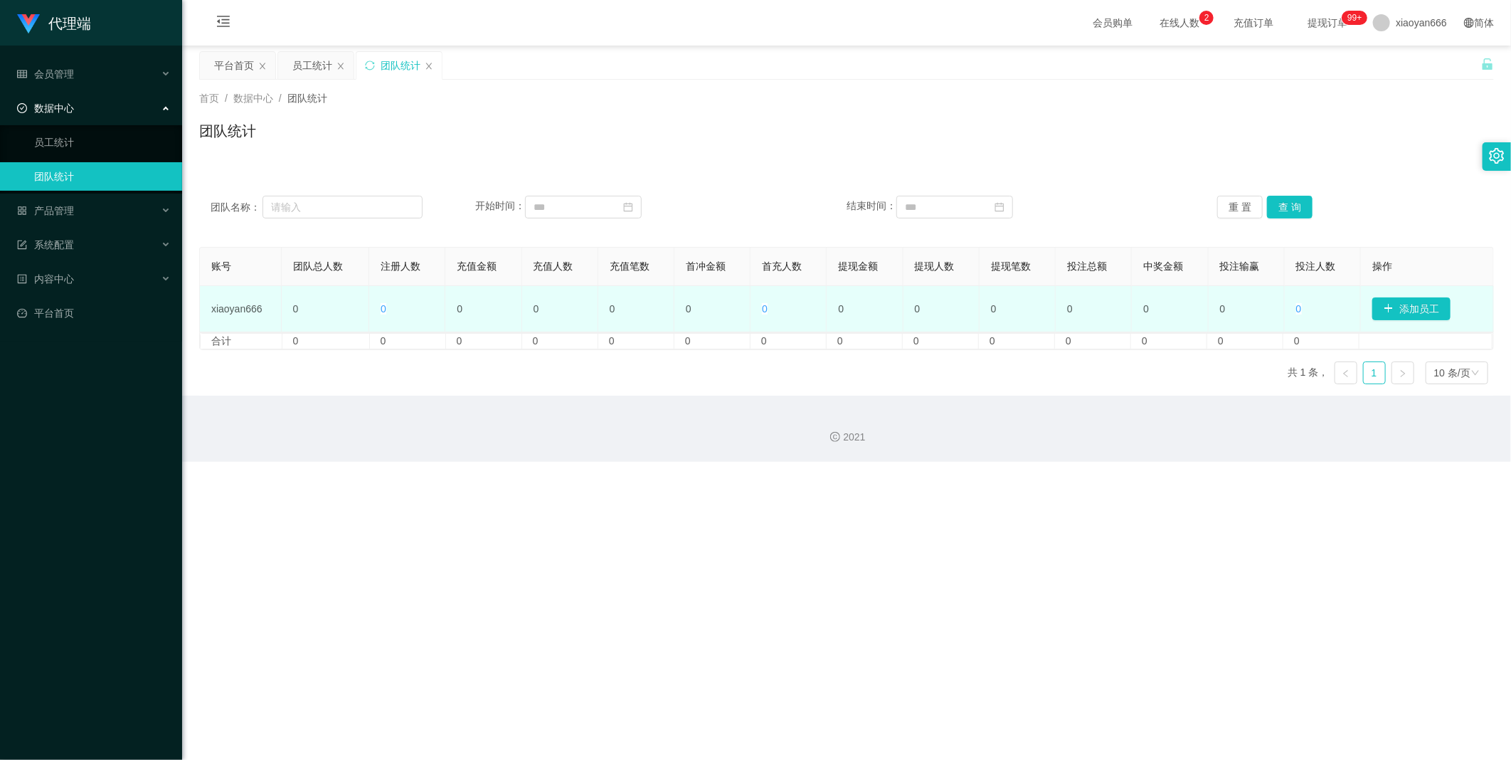
click at [228, 295] on td "xiaoyan666" at bounding box center [241, 309] width 82 height 46
drag, startPoint x: 202, startPoint y: 300, endPoint x: 221, endPoint y: 306, distance: 20.2
click at [202, 300] on td "xiaoyan666" at bounding box center [241, 309] width 82 height 46
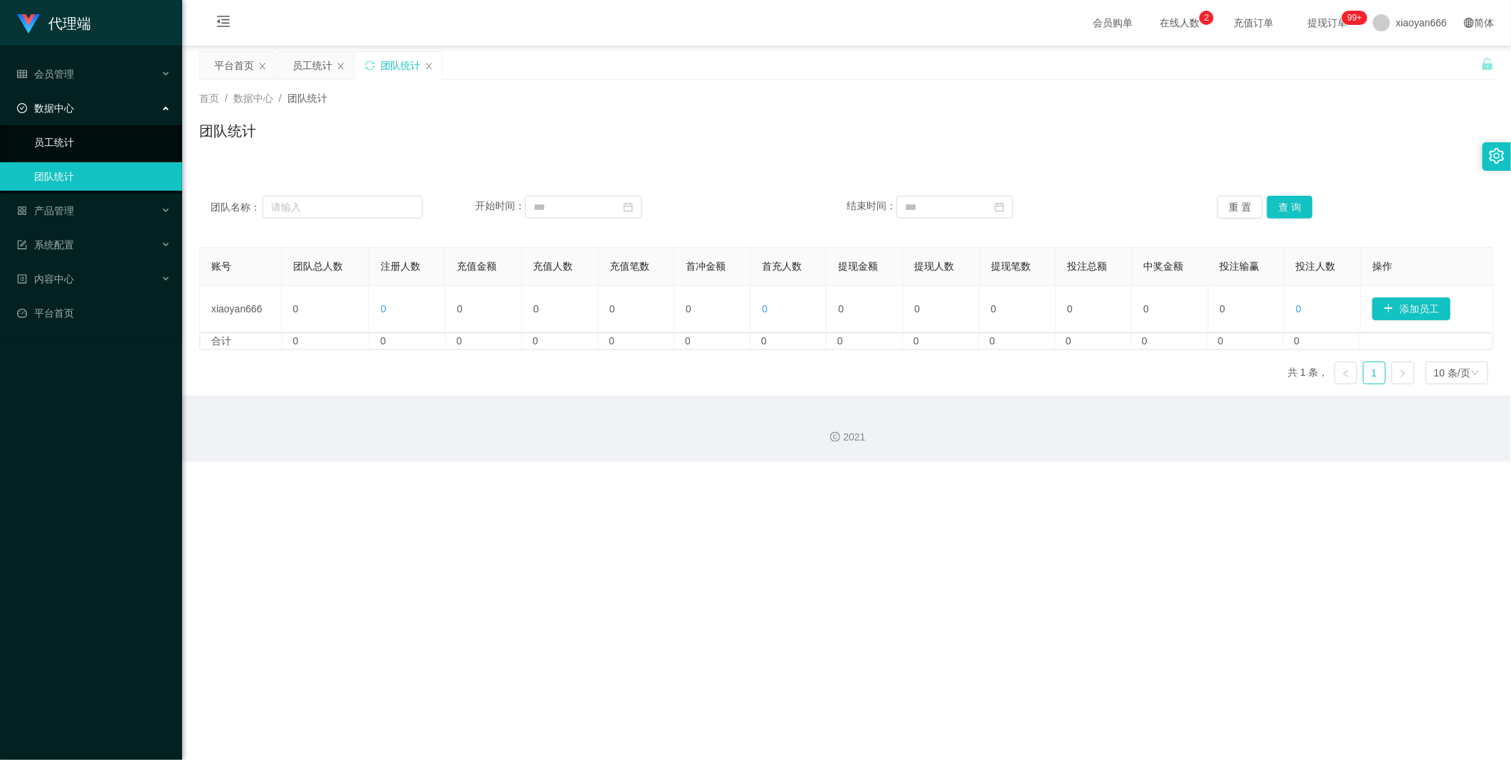
click at [81, 148] on link "员工统计" at bounding box center [102, 142] width 137 height 28
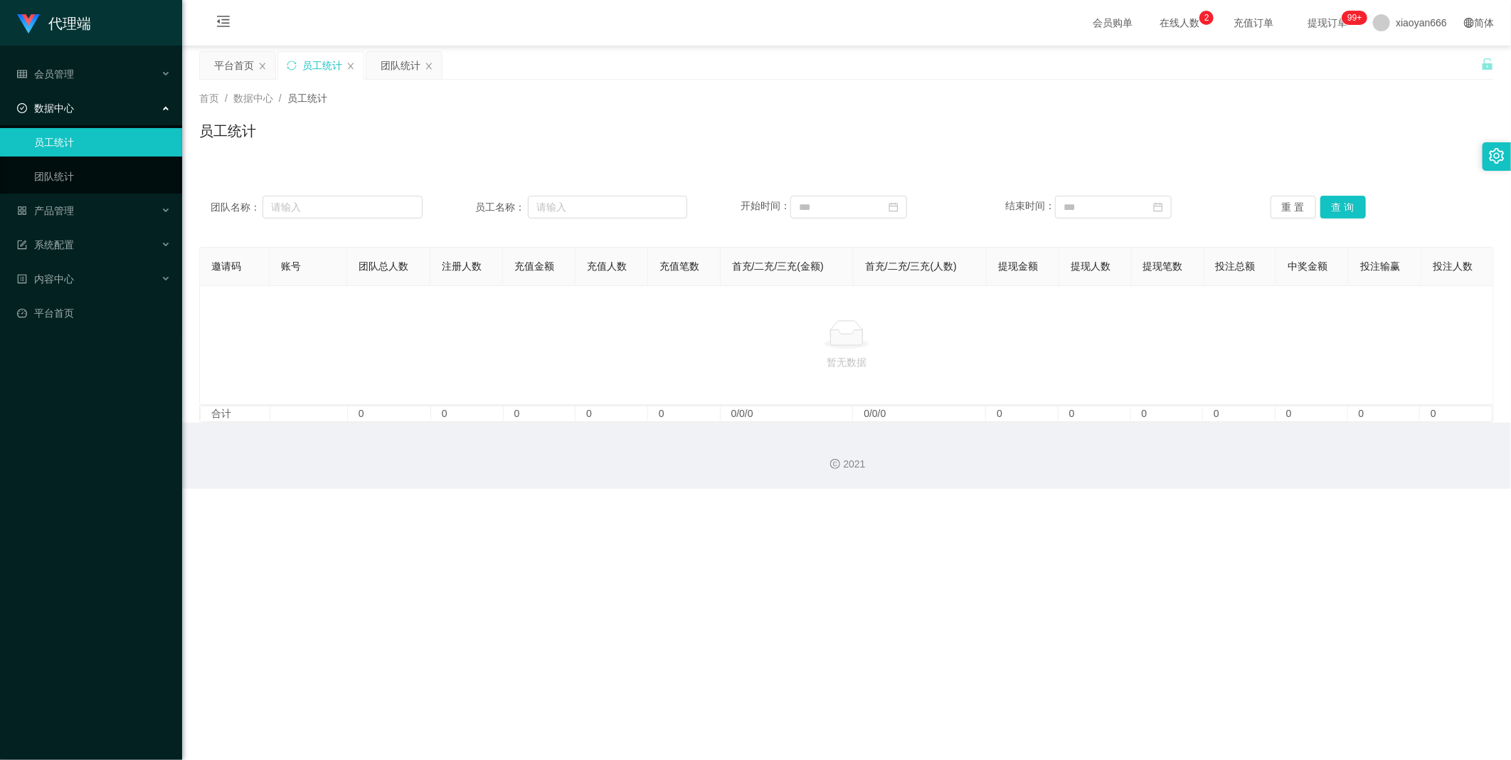
drag, startPoint x: 236, startPoint y: 306, endPoint x: 242, endPoint y: 317, distance: 12.1
click at [237, 309] on div "暂无数据" at bounding box center [846, 345] width 1295 height 120
drag, startPoint x: 250, startPoint y: 334, endPoint x: 247, endPoint y: 341, distance: 8.0
click at [250, 339] on div at bounding box center [846, 334] width 1271 height 28
click at [74, 188] on link "团队统计" at bounding box center [102, 176] width 137 height 28
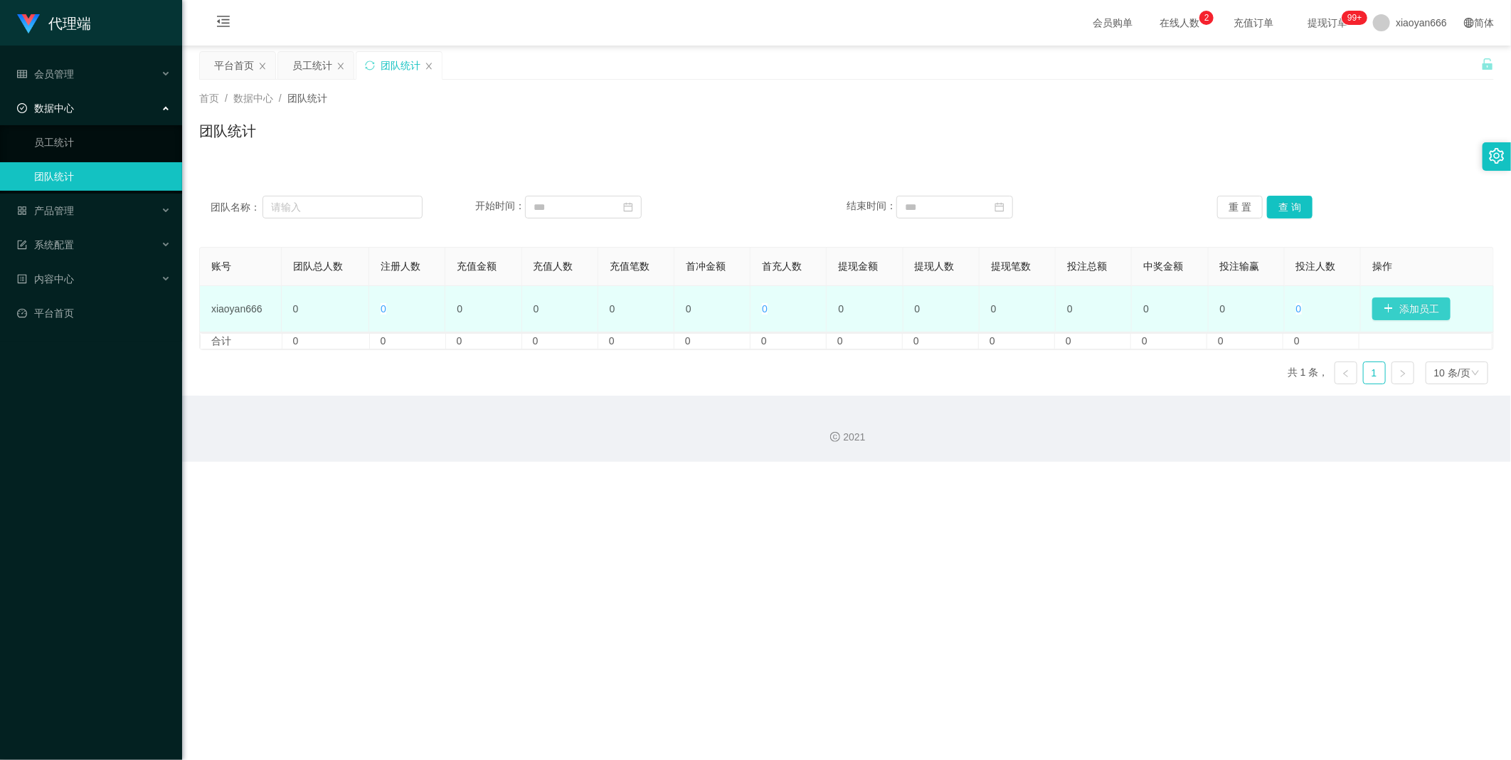
click at [1421, 315] on button "添加员工" at bounding box center [1411, 308] width 78 height 23
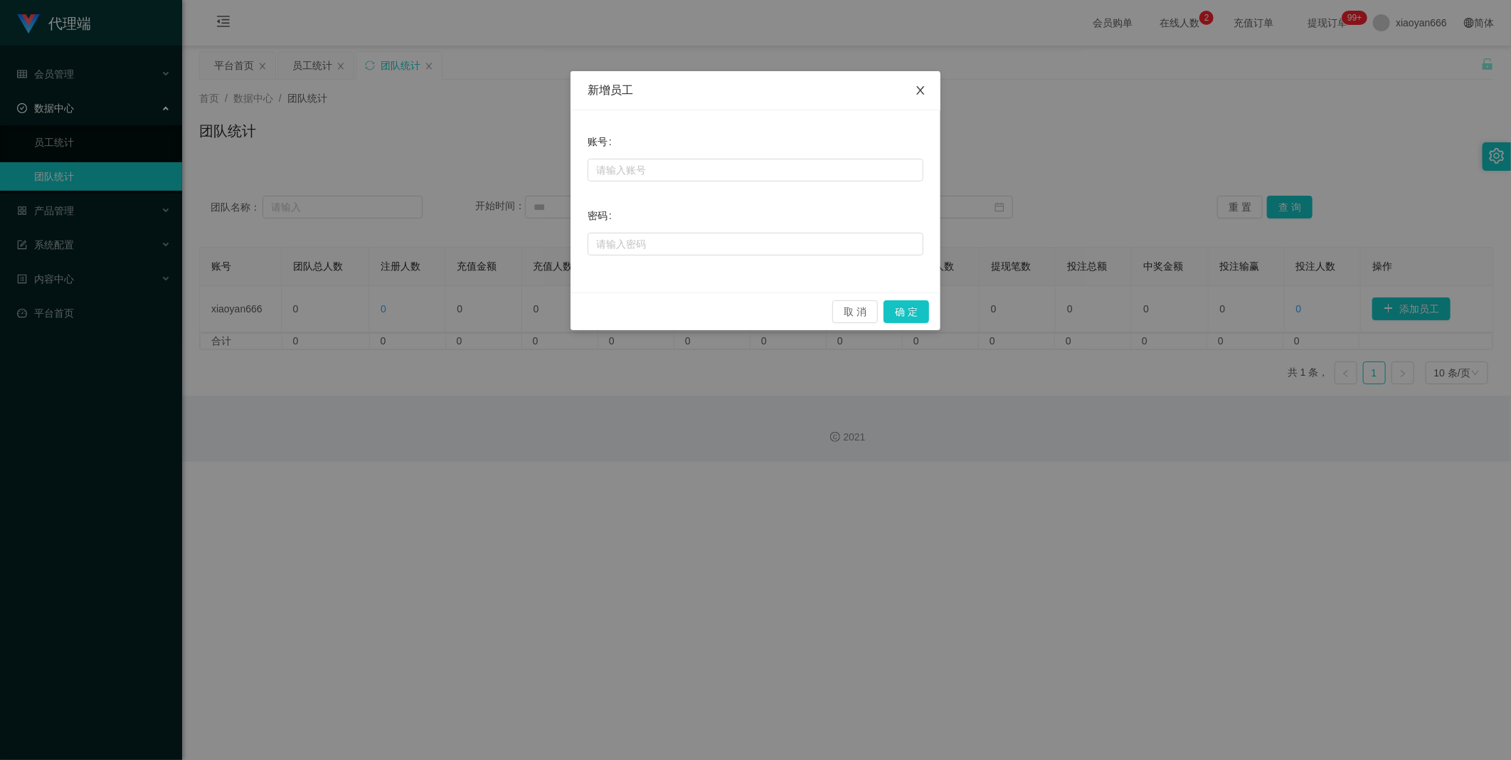
click at [918, 92] on icon "图标: close" at bounding box center [920, 90] width 11 height 11
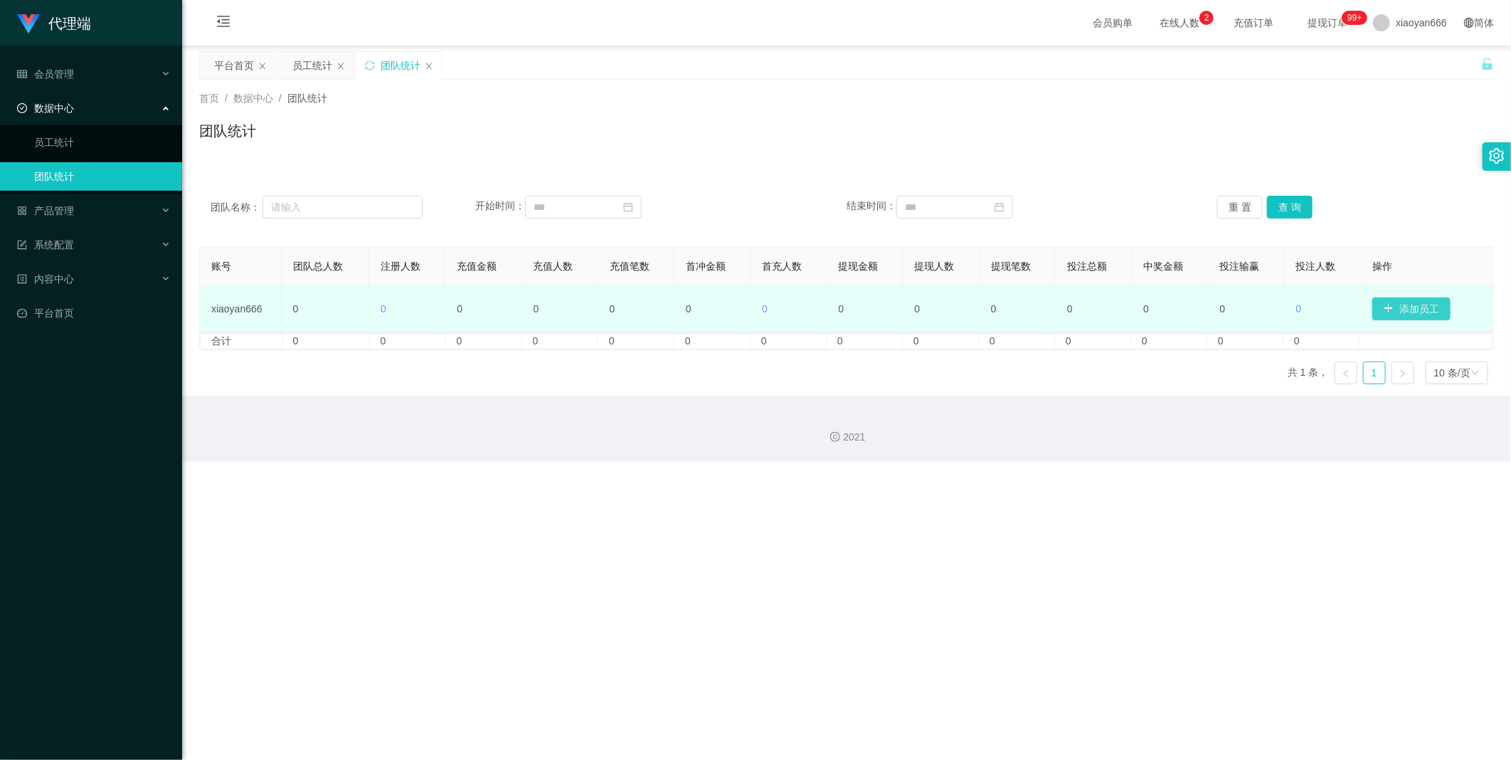
drag, startPoint x: 1387, startPoint y: 297, endPoint x: 901, endPoint y: 212, distance: 494.1
click at [1388, 299] on button "添加员工" at bounding box center [1411, 308] width 78 height 23
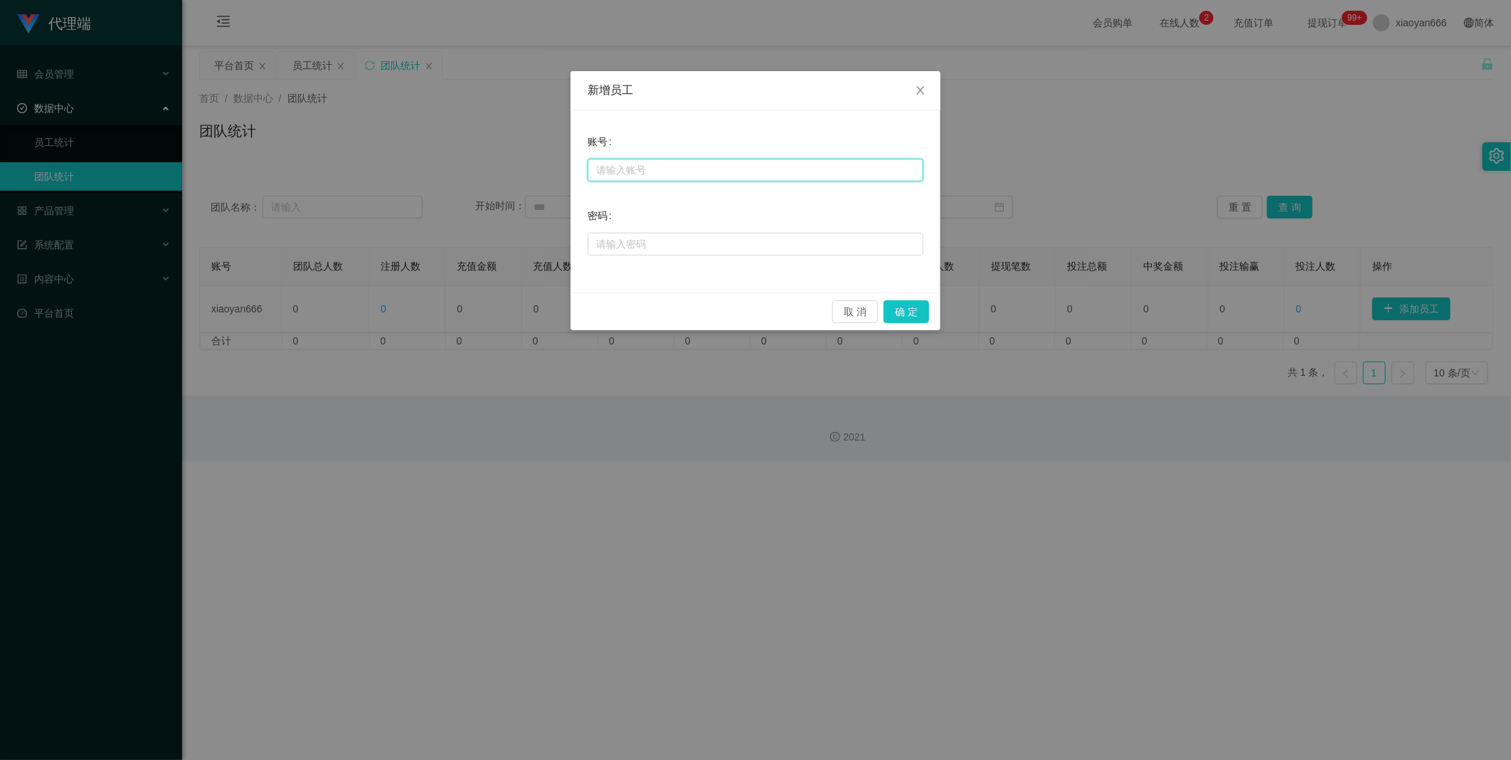
click at [753, 171] on input "text" at bounding box center [756, 170] width 336 height 23
type input "xiaochun111"
click at [722, 237] on input "text" at bounding box center [756, 244] width 336 height 23
type input "ccc111"
click at [920, 314] on button "确 定" at bounding box center [907, 311] width 46 height 23
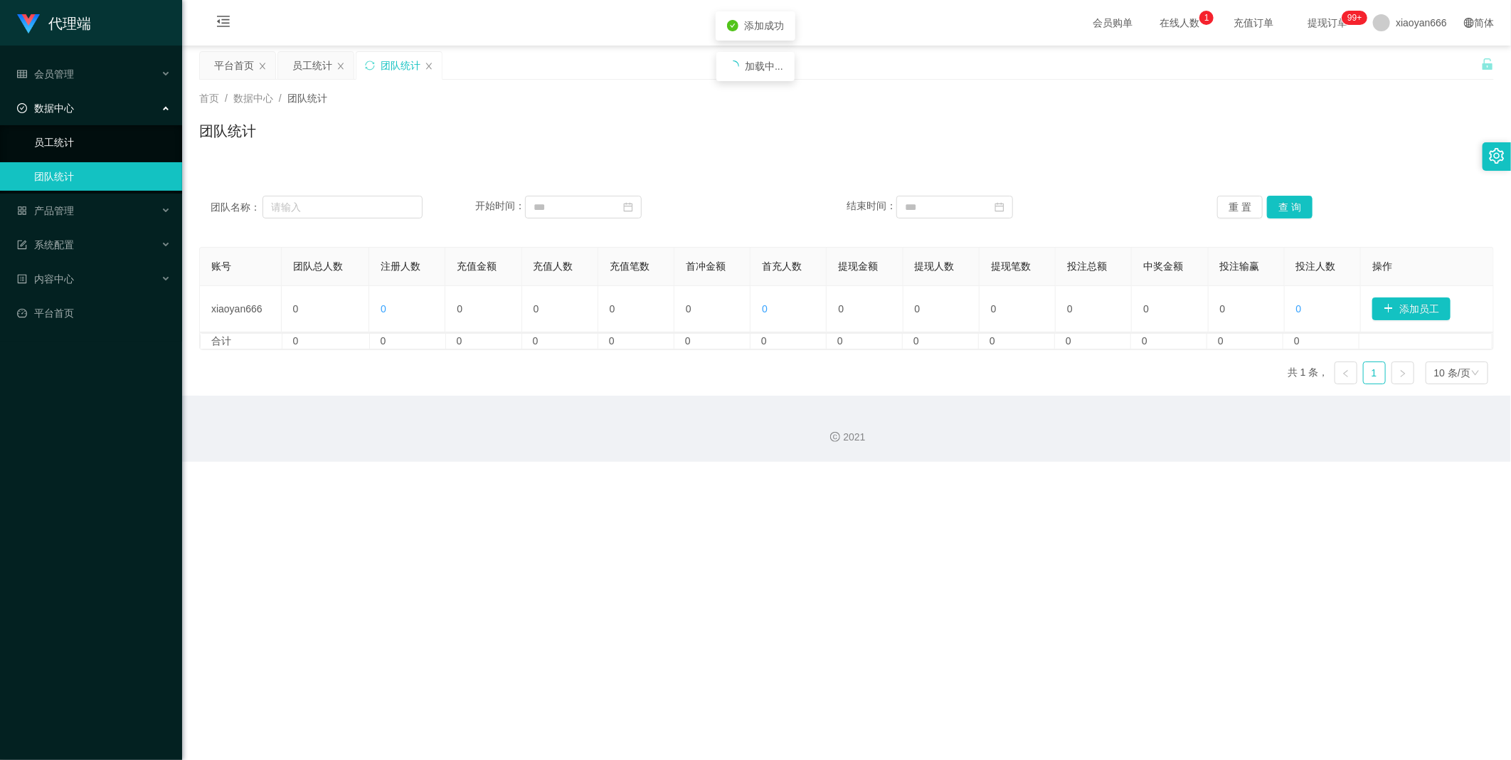
click at [98, 149] on link "员工统计" at bounding box center [102, 142] width 137 height 28
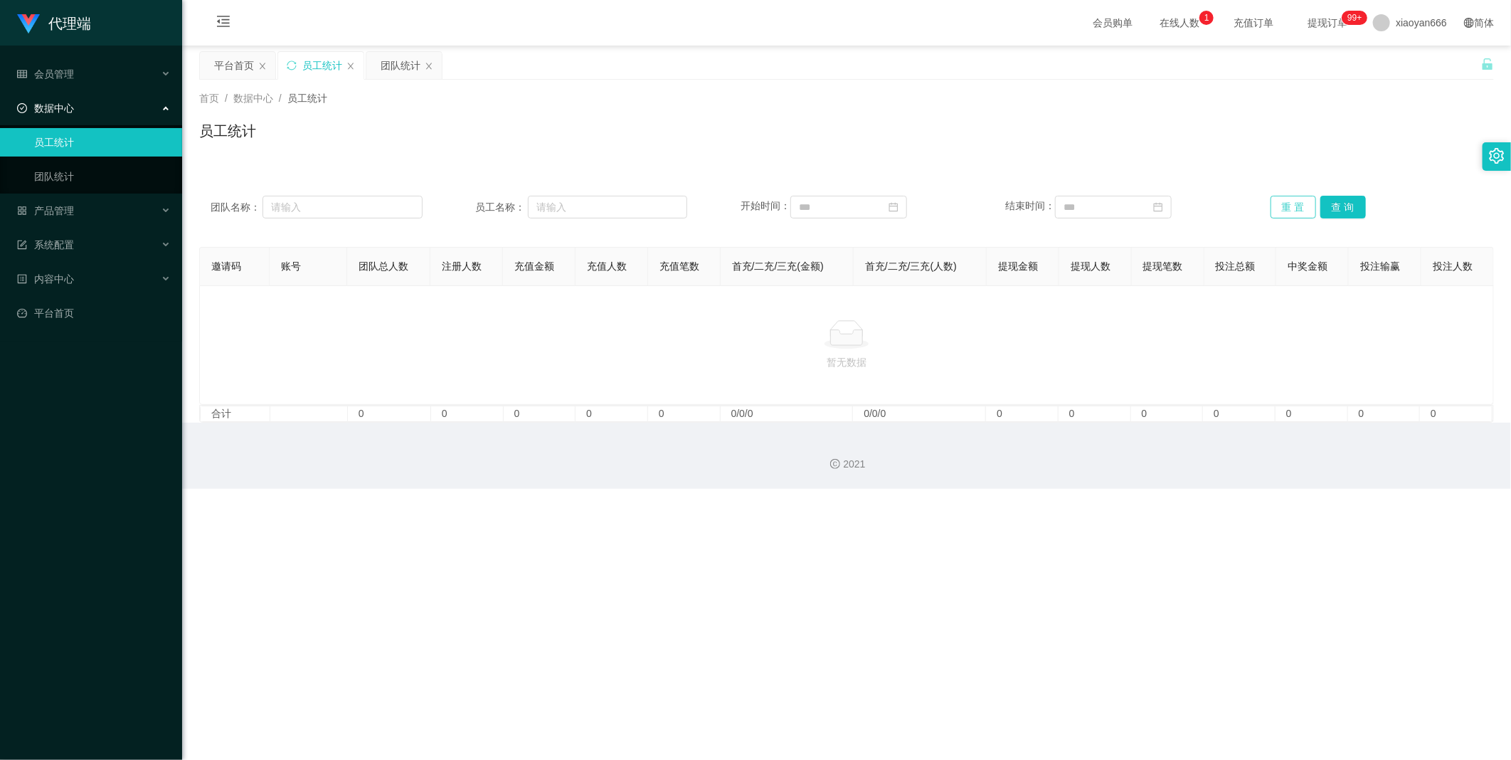
click at [1300, 200] on button "重 置" at bounding box center [1294, 207] width 46 height 23
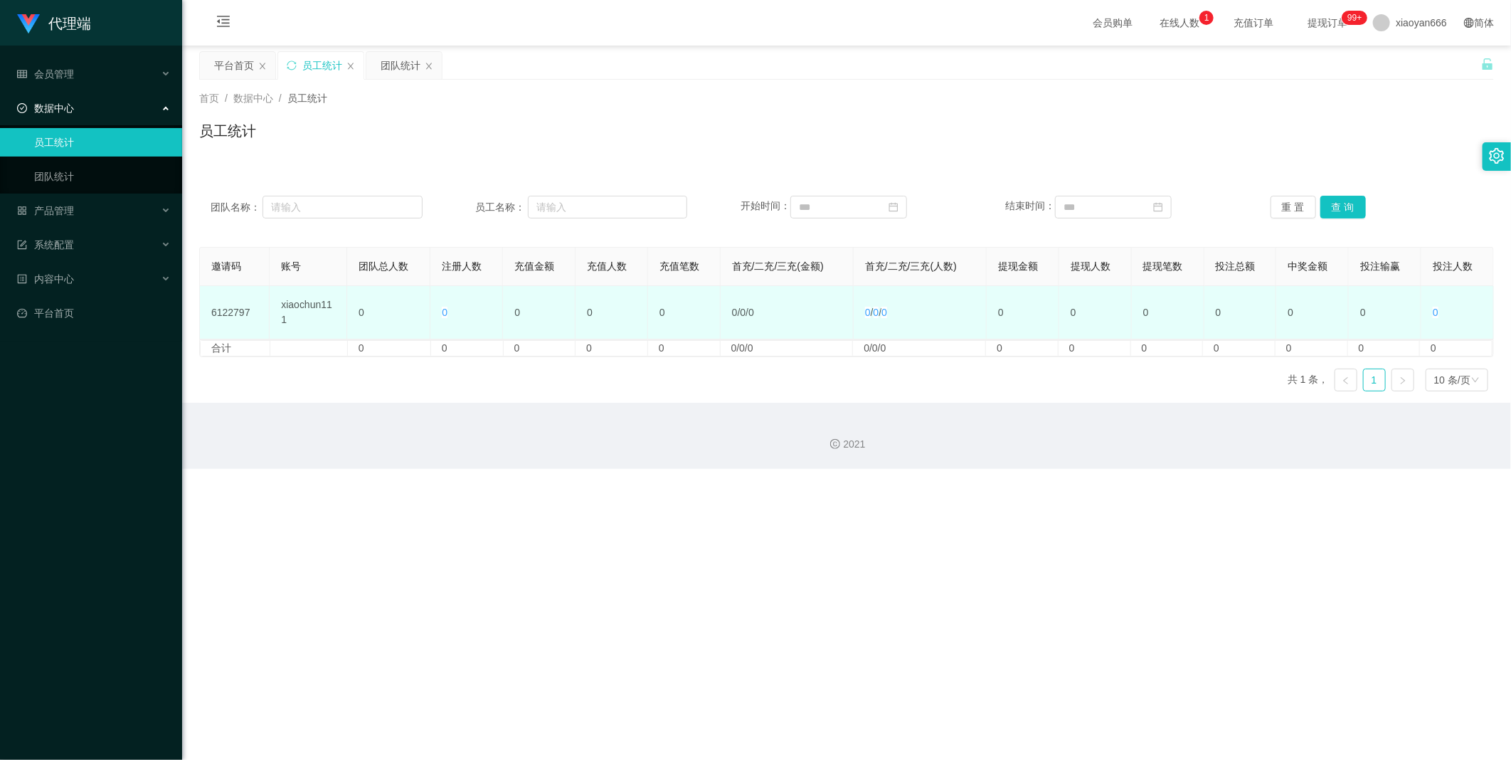
click at [215, 311] on td "6122797" at bounding box center [235, 312] width 70 height 53
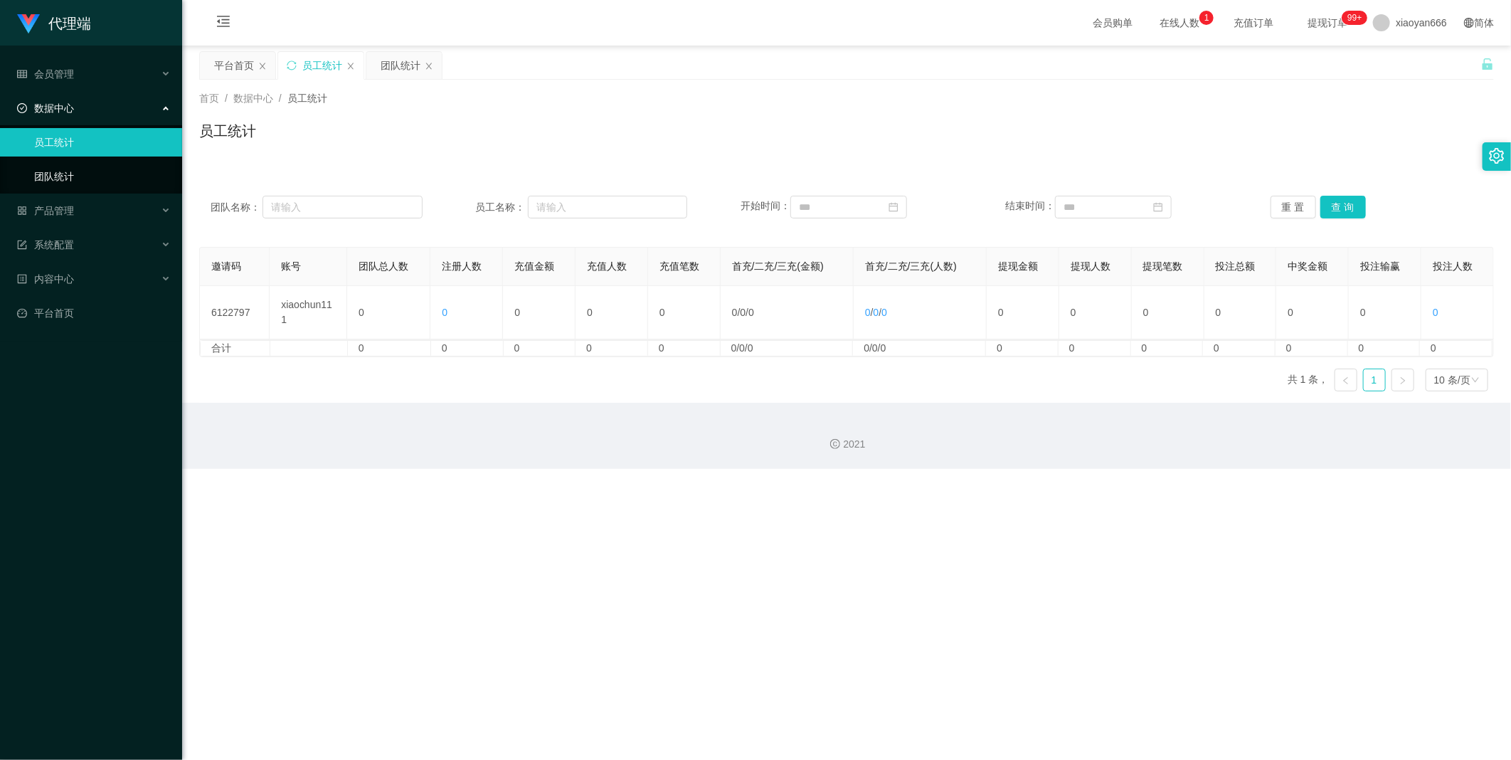
drag, startPoint x: 80, startPoint y: 180, endPoint x: 68, endPoint y: 179, distance: 11.5
click at [79, 180] on link "团队统计" at bounding box center [102, 176] width 137 height 28
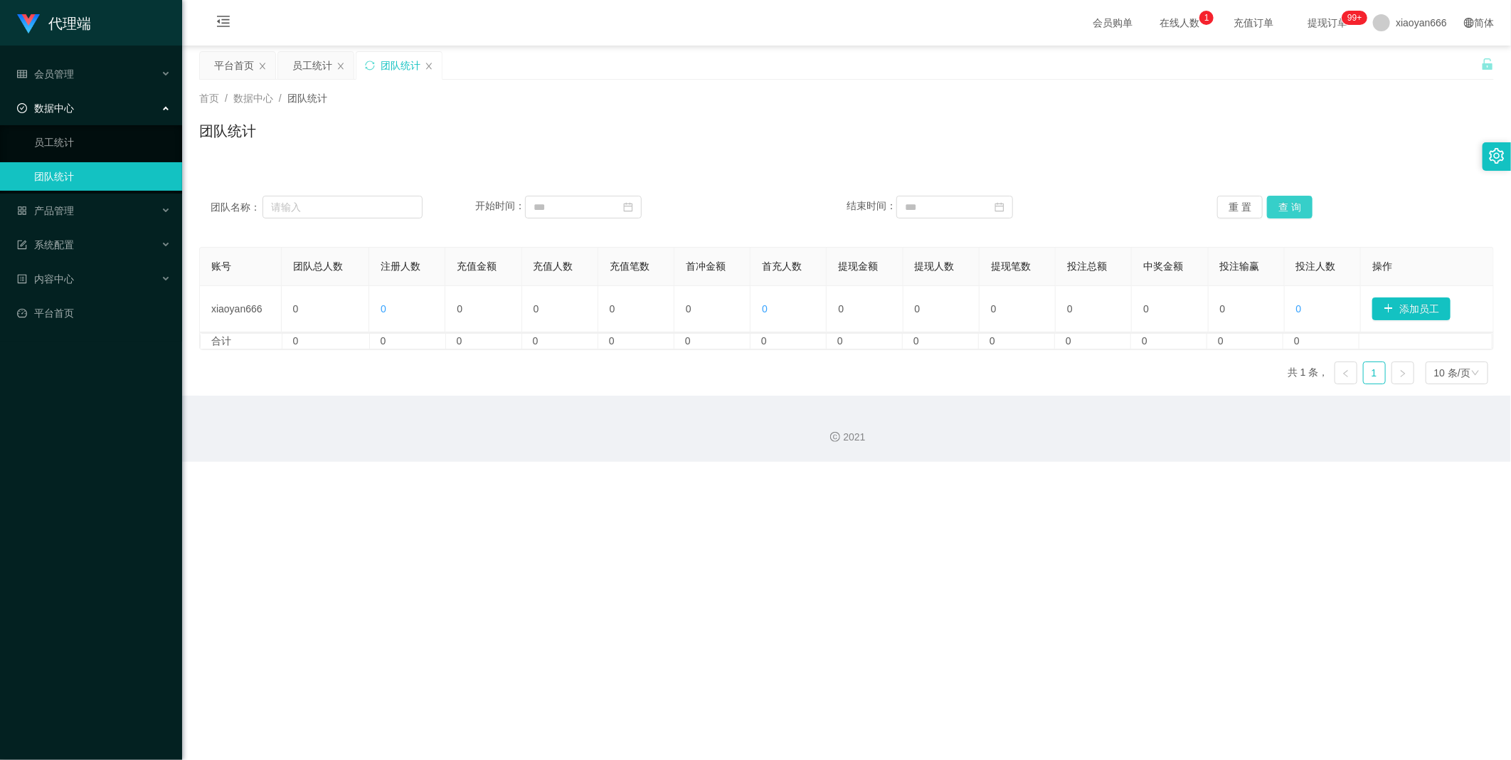
click at [1269, 203] on button "查 询" at bounding box center [1290, 207] width 46 height 23
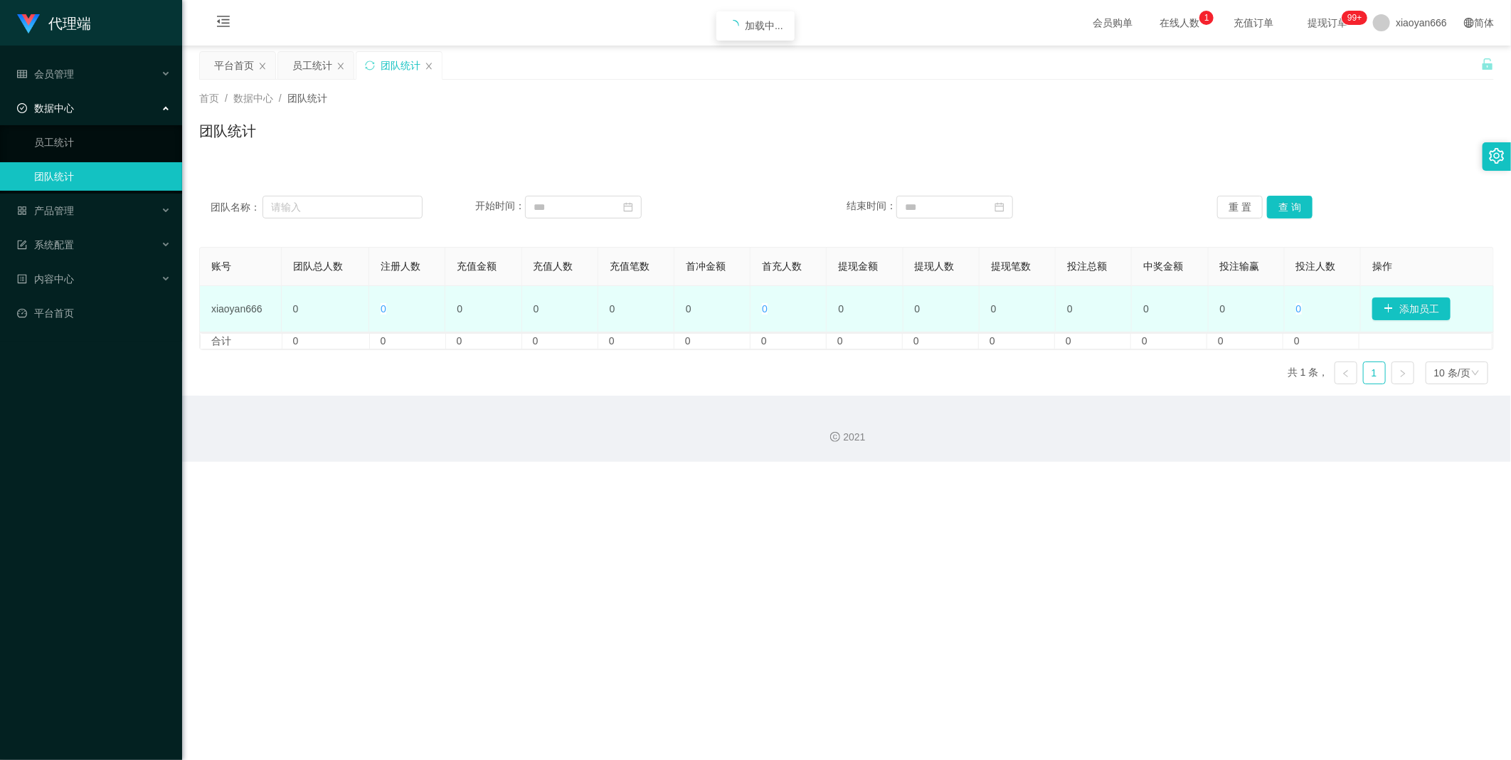
click at [381, 308] on span "0" at bounding box center [384, 308] width 6 height 11
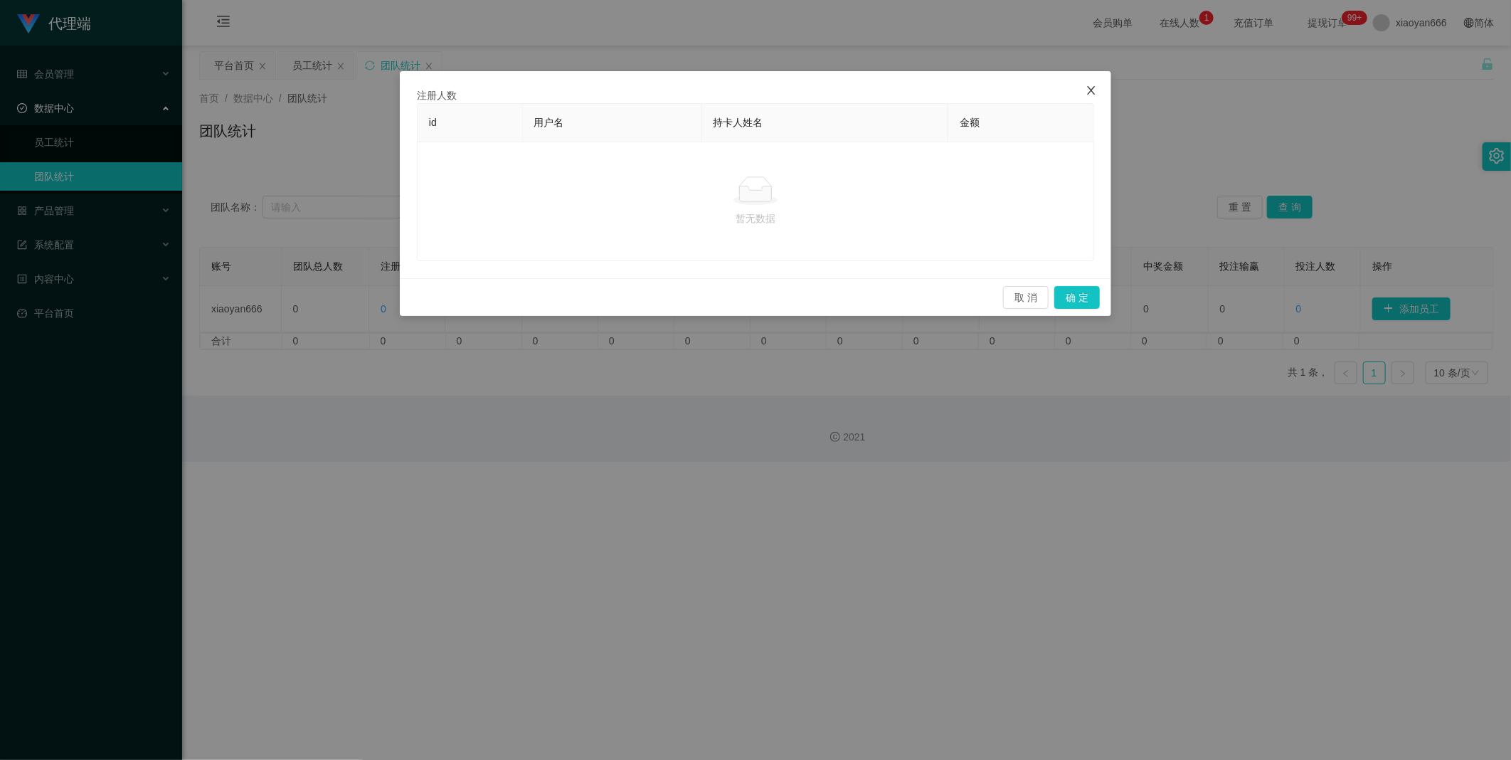
drag, startPoint x: 1100, startPoint y: 83, endPoint x: 1093, endPoint y: 92, distance: 12.2
click at [1099, 83] on span "Close" at bounding box center [1091, 91] width 40 height 40
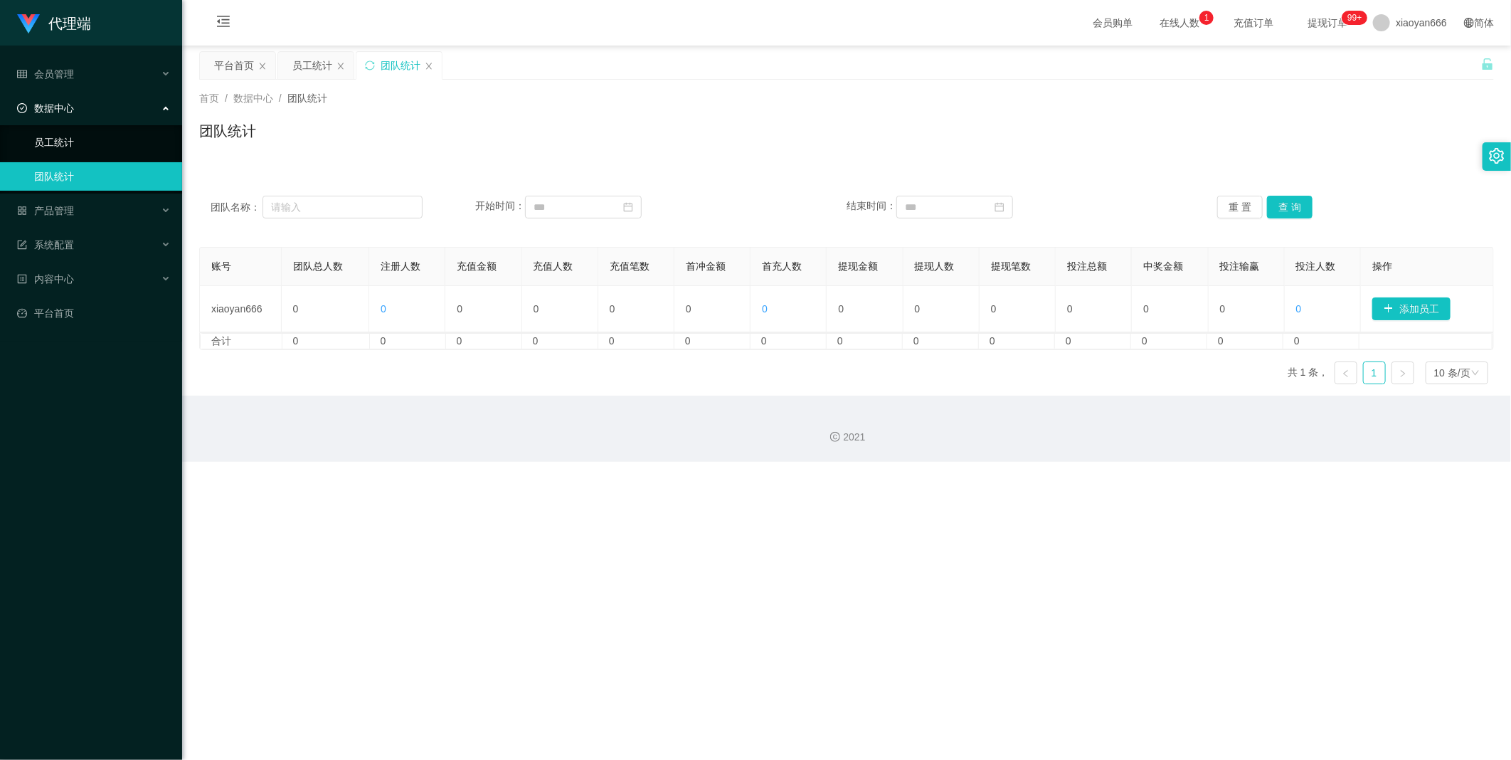
click at [85, 140] on link "员工统计" at bounding box center [102, 142] width 137 height 28
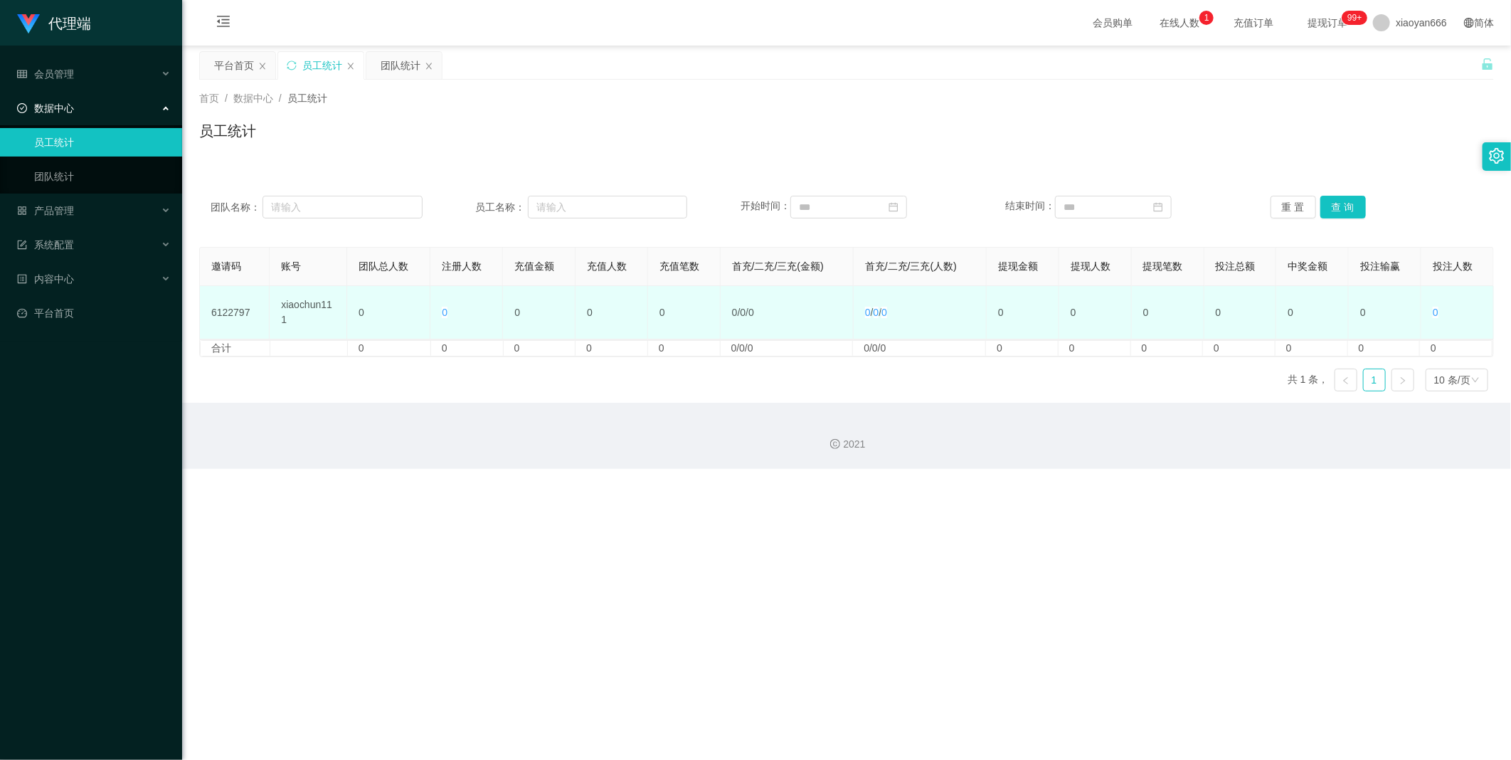
click at [221, 314] on td "6122797" at bounding box center [235, 312] width 70 height 53
drag, startPoint x: 221, startPoint y: 314, endPoint x: 238, endPoint y: 321, distance: 18.2
click at [235, 320] on td "6122797" at bounding box center [235, 312] width 70 height 53
drag, startPoint x: 252, startPoint y: 296, endPoint x: 226, endPoint y: 311, distance: 29.7
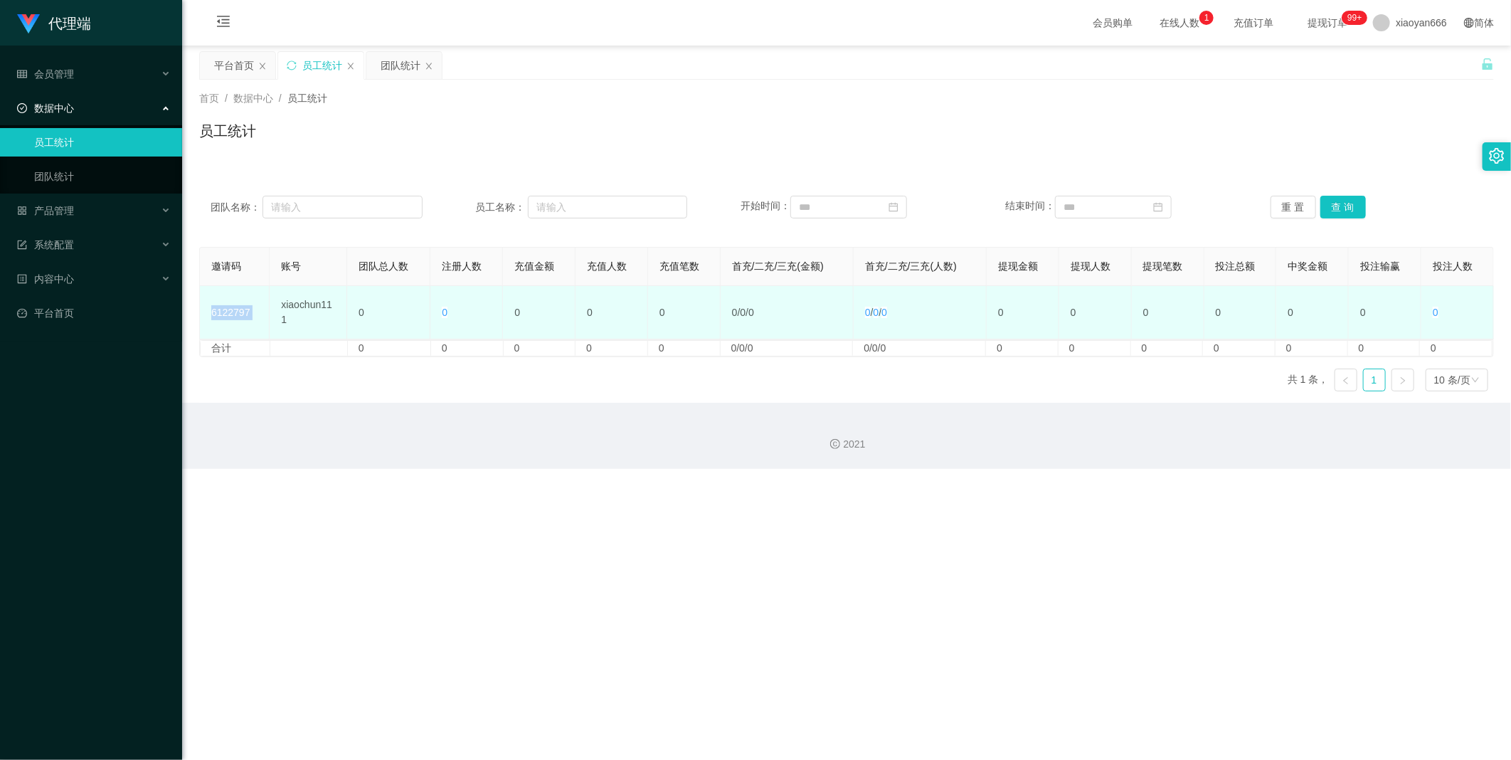
click at [252, 297] on td "6122797" at bounding box center [235, 312] width 70 height 53
click at [224, 311] on td "6122797" at bounding box center [235, 312] width 70 height 53
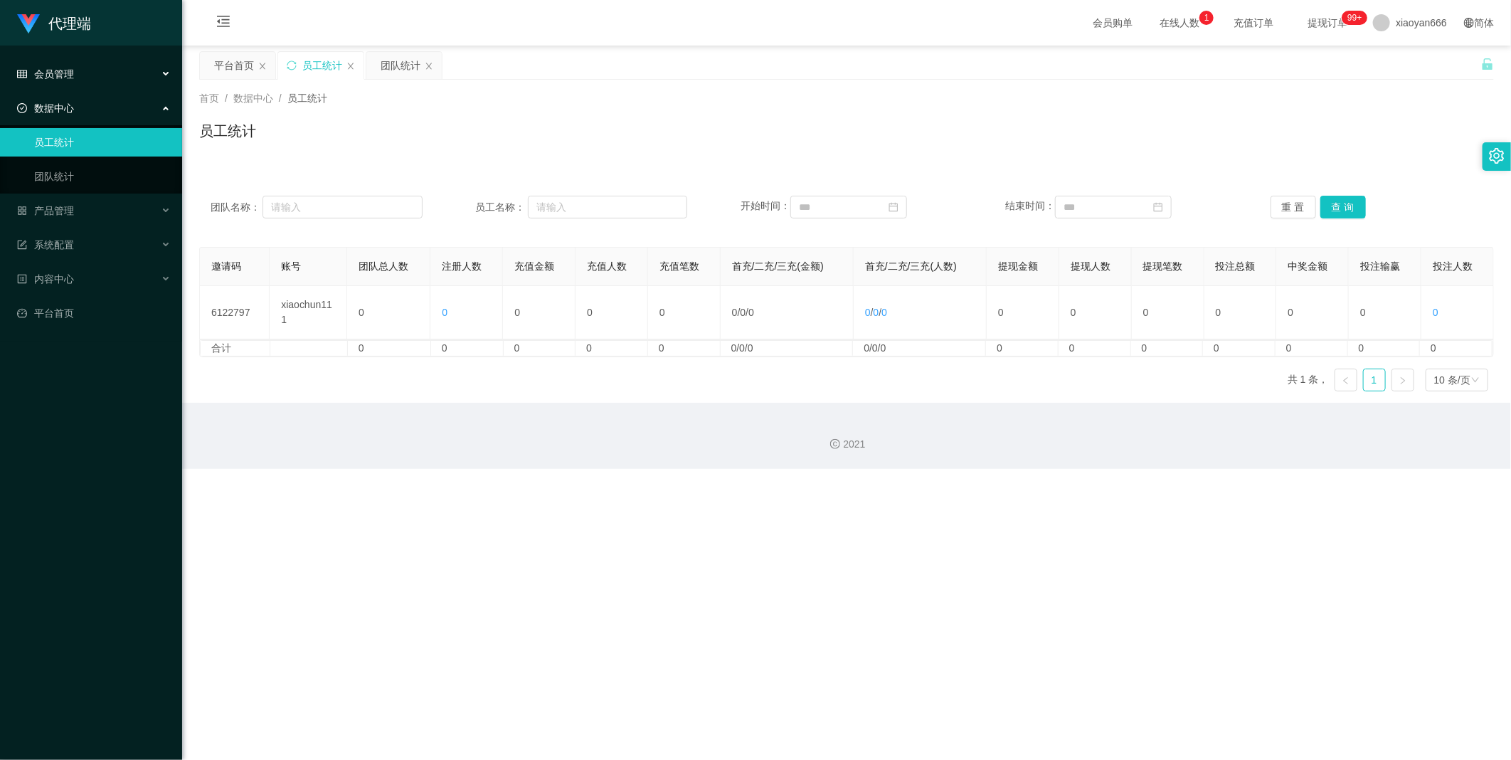
click at [87, 72] on div "会员管理" at bounding box center [91, 74] width 182 height 28
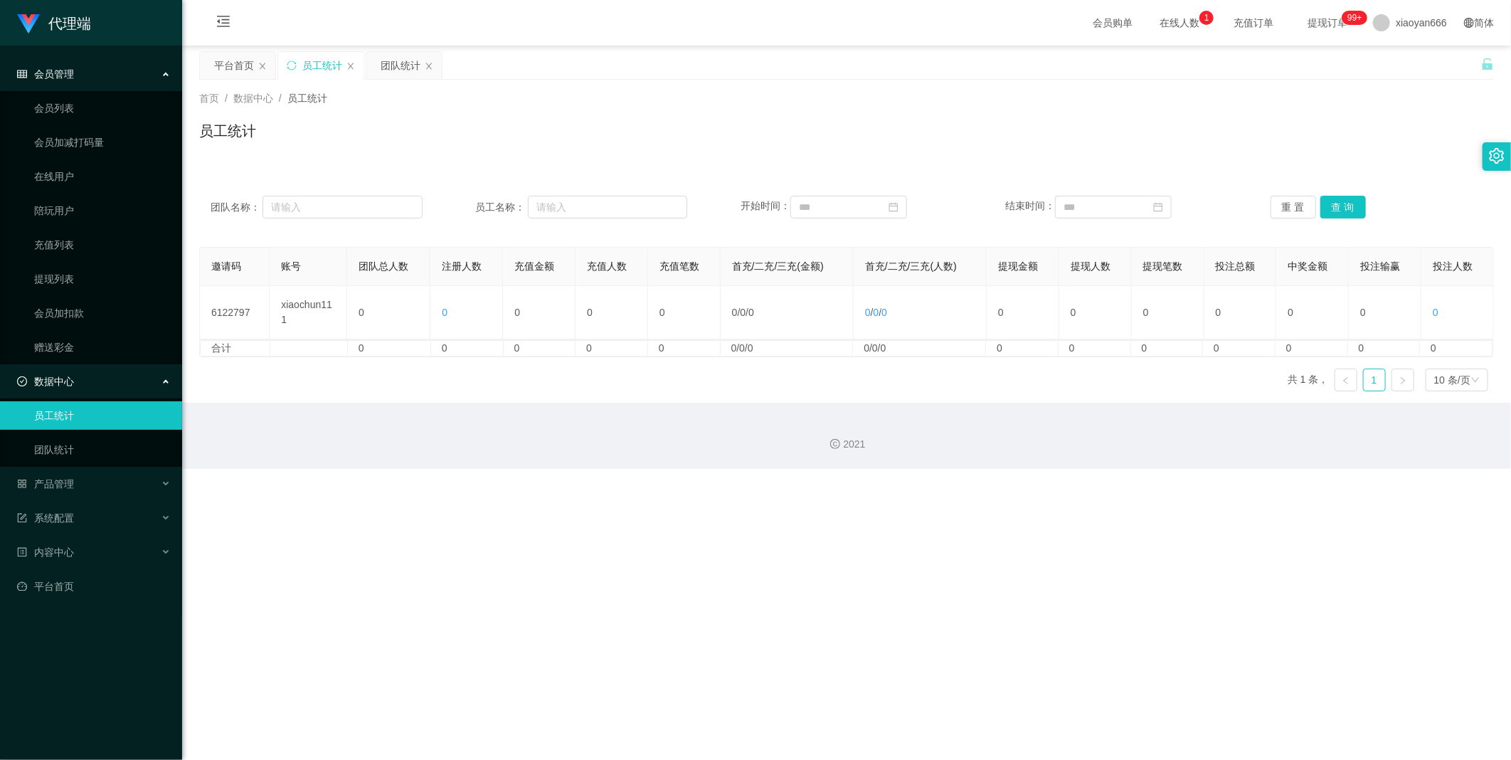
click at [105, 80] on div "会员管理" at bounding box center [91, 74] width 182 height 28
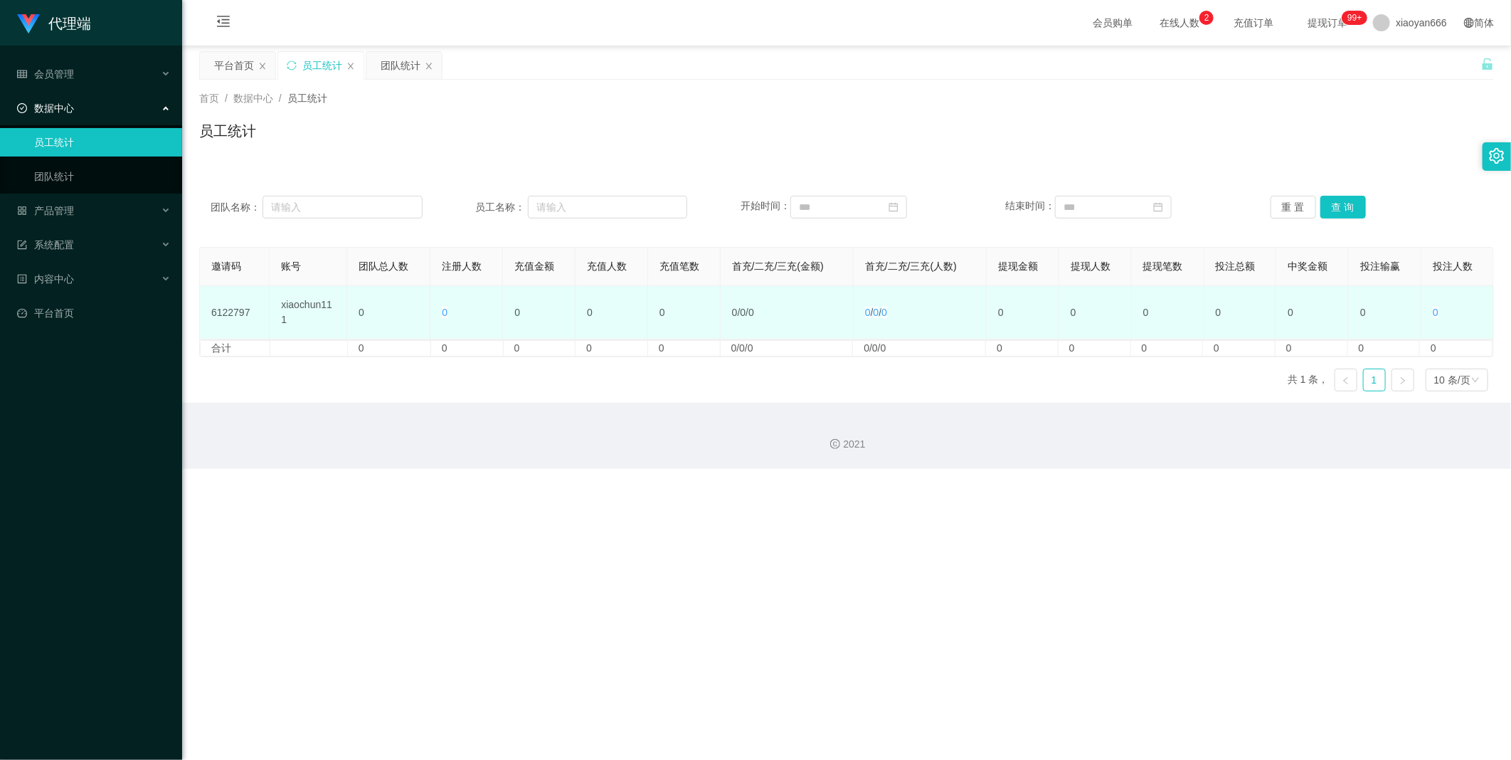
click at [223, 304] on td "6122797" at bounding box center [235, 312] width 70 height 53
copy td "6122797"
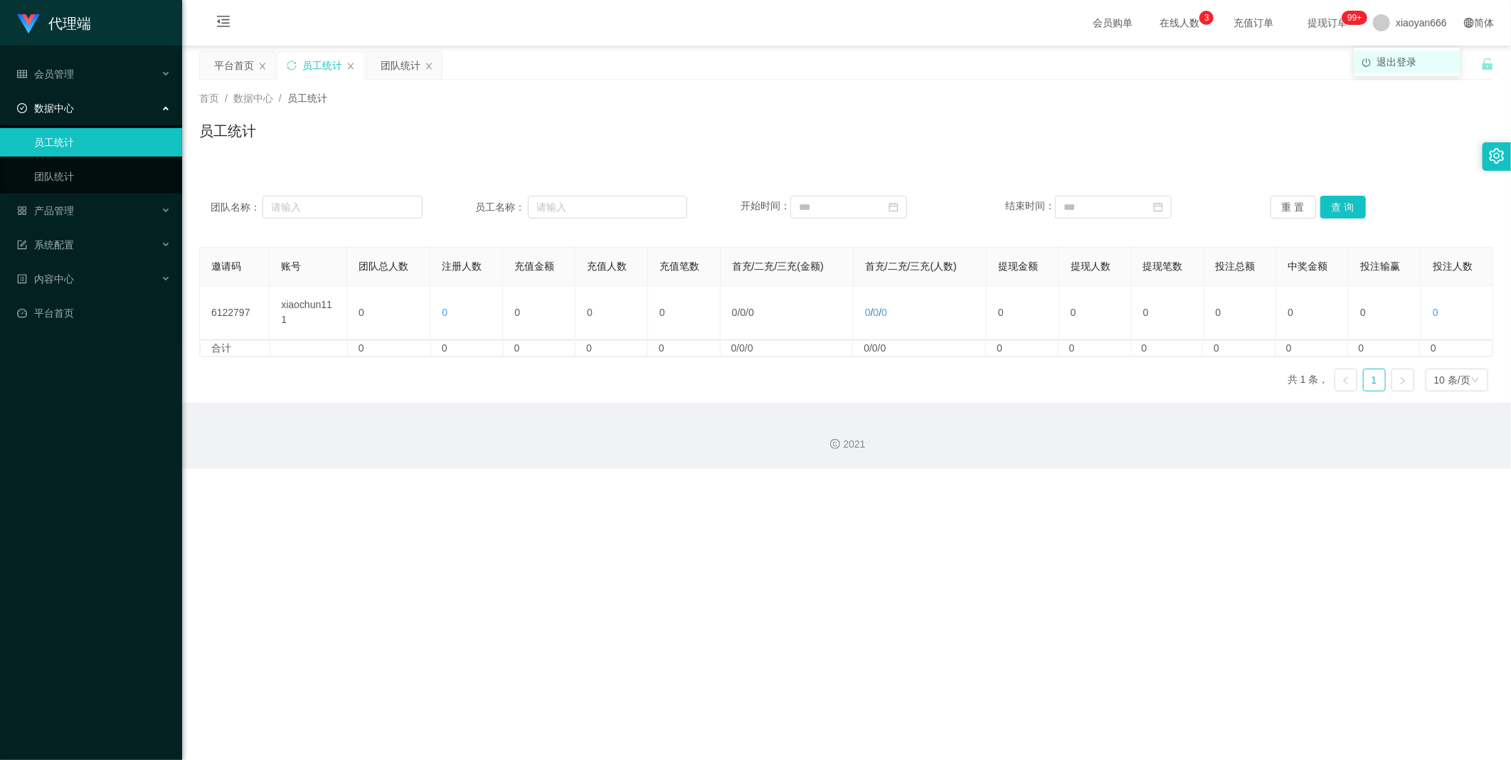
click at [1391, 58] on span "退出登录" at bounding box center [1397, 61] width 40 height 11
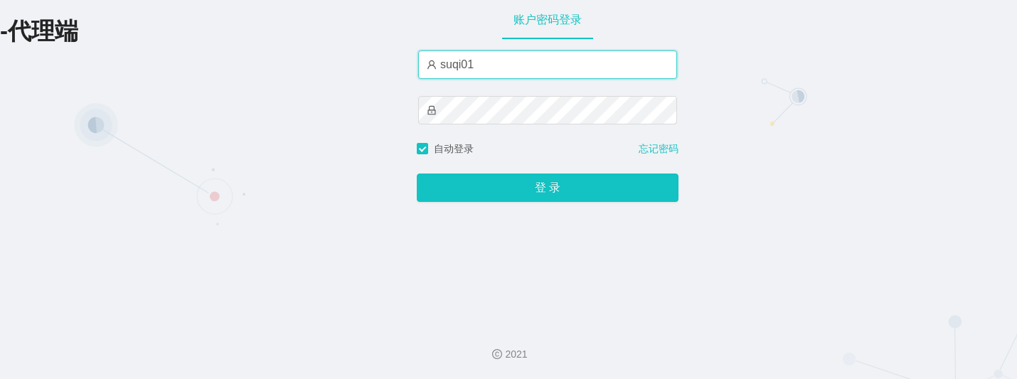
drag, startPoint x: 489, startPoint y: 65, endPoint x: 353, endPoint y: 62, distance: 136.6
click at [353, 62] on div "-代理端 账户密码登录 suqi01 自动登录 忘记密码 登 录" at bounding box center [508, 156] width 1017 height 313
paste input "feibo666"
type input "feibo666"
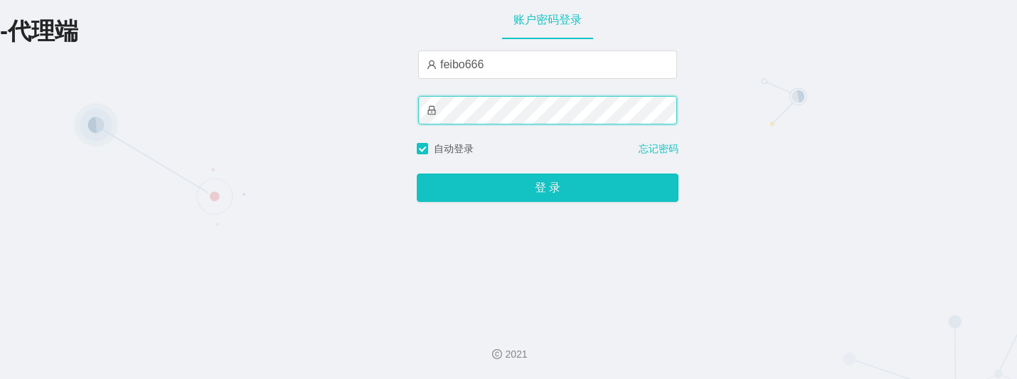
click at [324, 103] on div "-代理端 账户密码登录 feibo666 自动登录 忘记密码 登 录" at bounding box center [508, 156] width 1017 height 313
click at [417, 174] on button "登 录" at bounding box center [548, 188] width 262 height 28
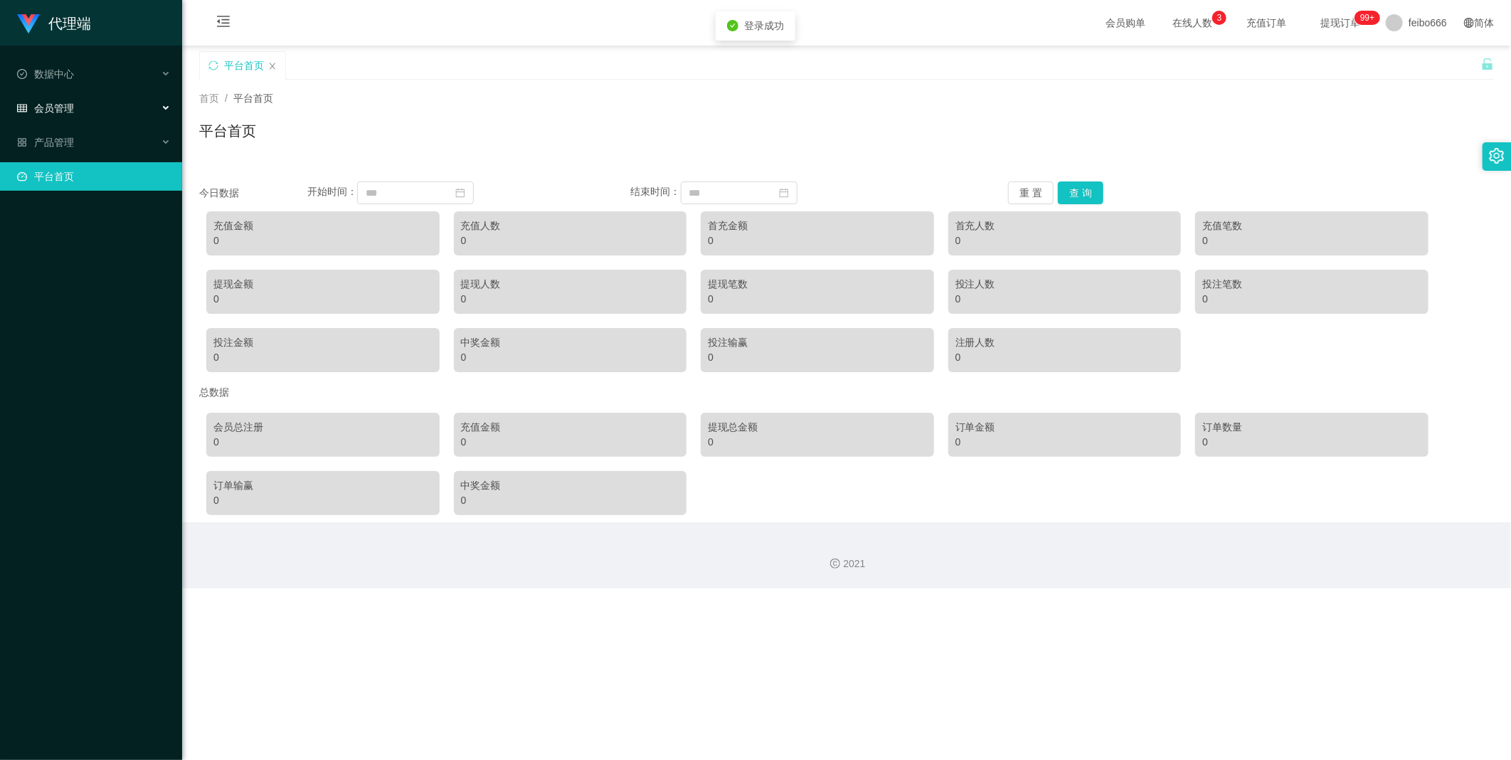
click at [82, 107] on div "会员管理" at bounding box center [91, 108] width 182 height 28
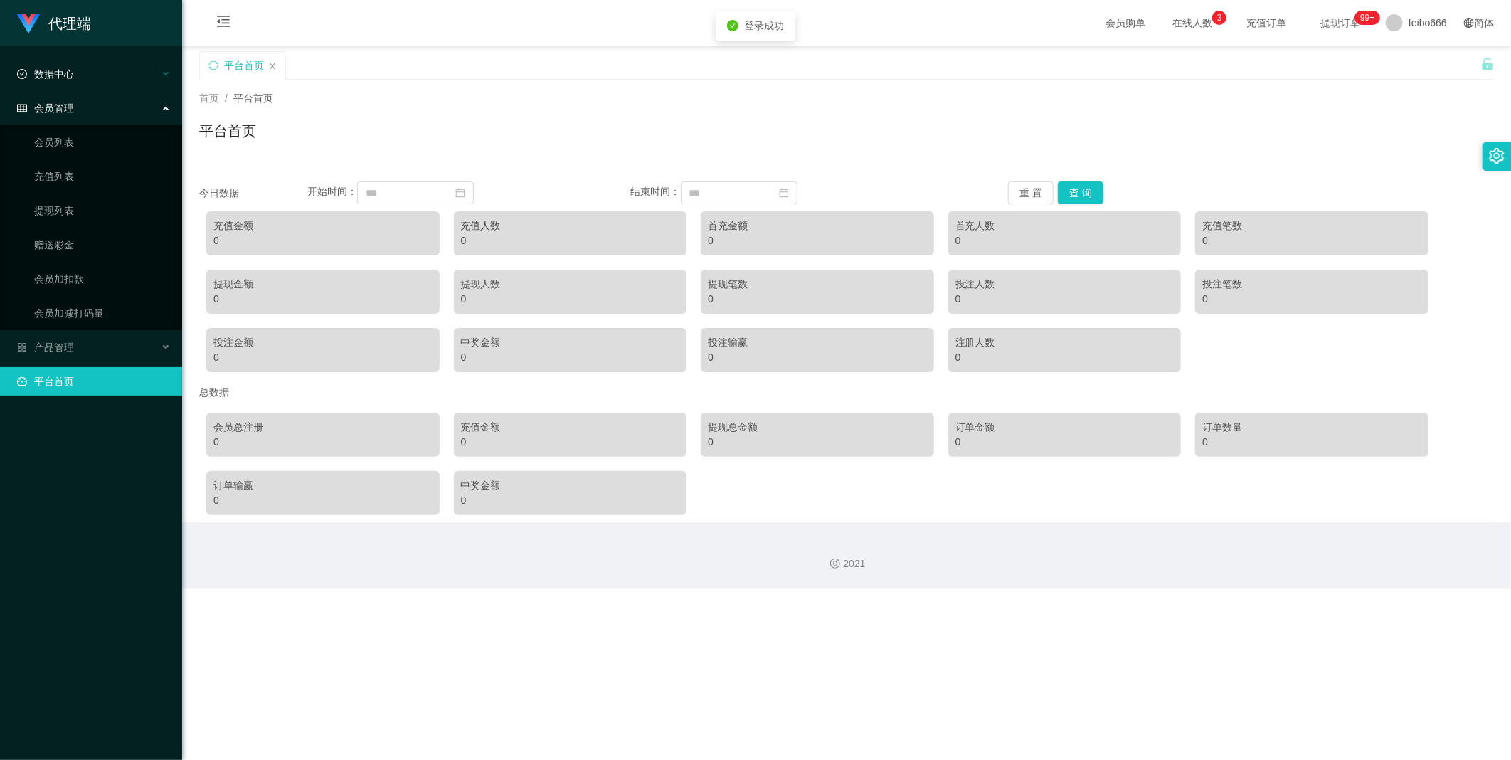
click at [90, 76] on div "数据中心" at bounding box center [91, 74] width 182 height 28
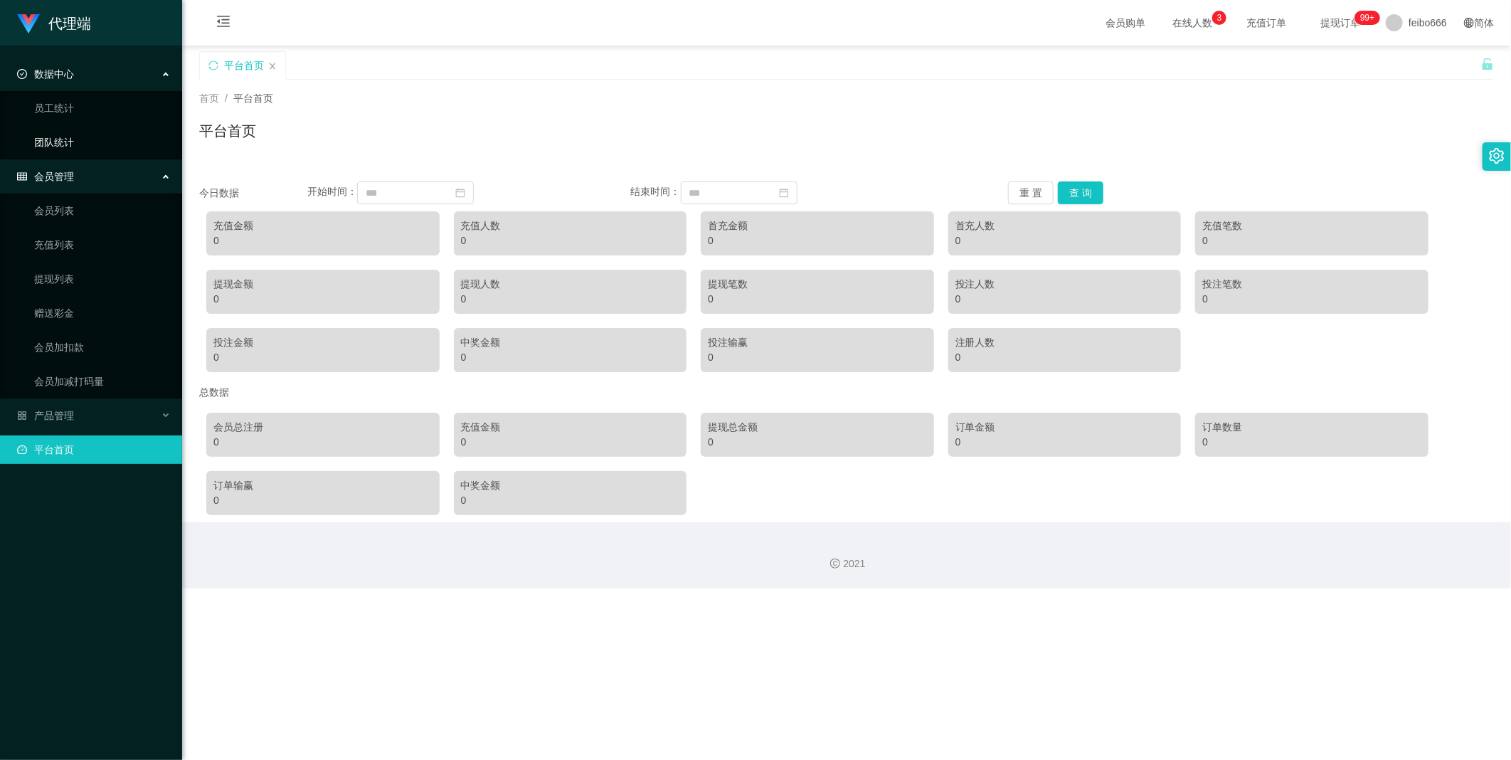
click at [86, 135] on link "团队统计" at bounding box center [102, 142] width 137 height 28
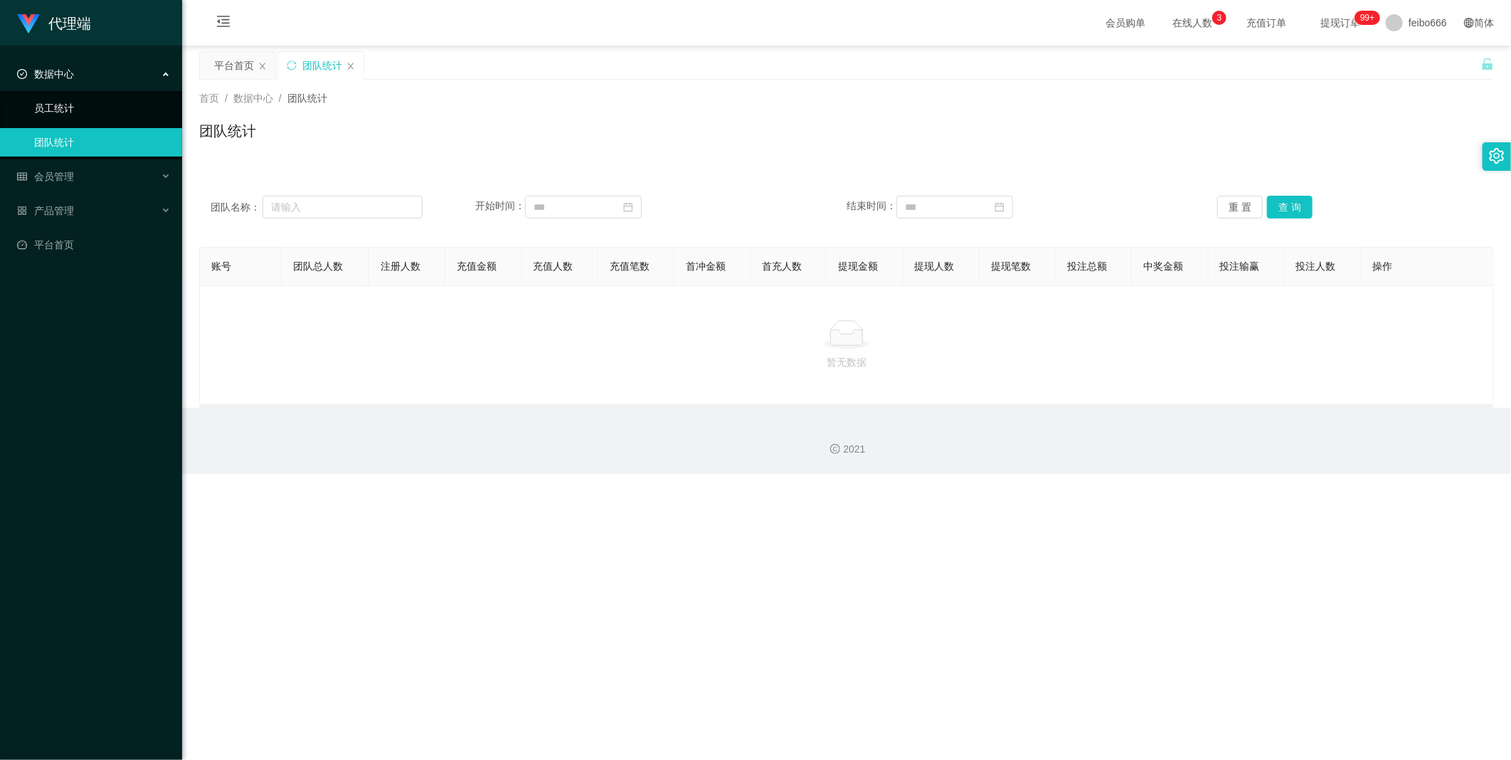
drag, startPoint x: 114, startPoint y: 107, endPoint x: 176, endPoint y: 123, distance: 64.0
click at [114, 105] on link "员工统计" at bounding box center [102, 108] width 137 height 28
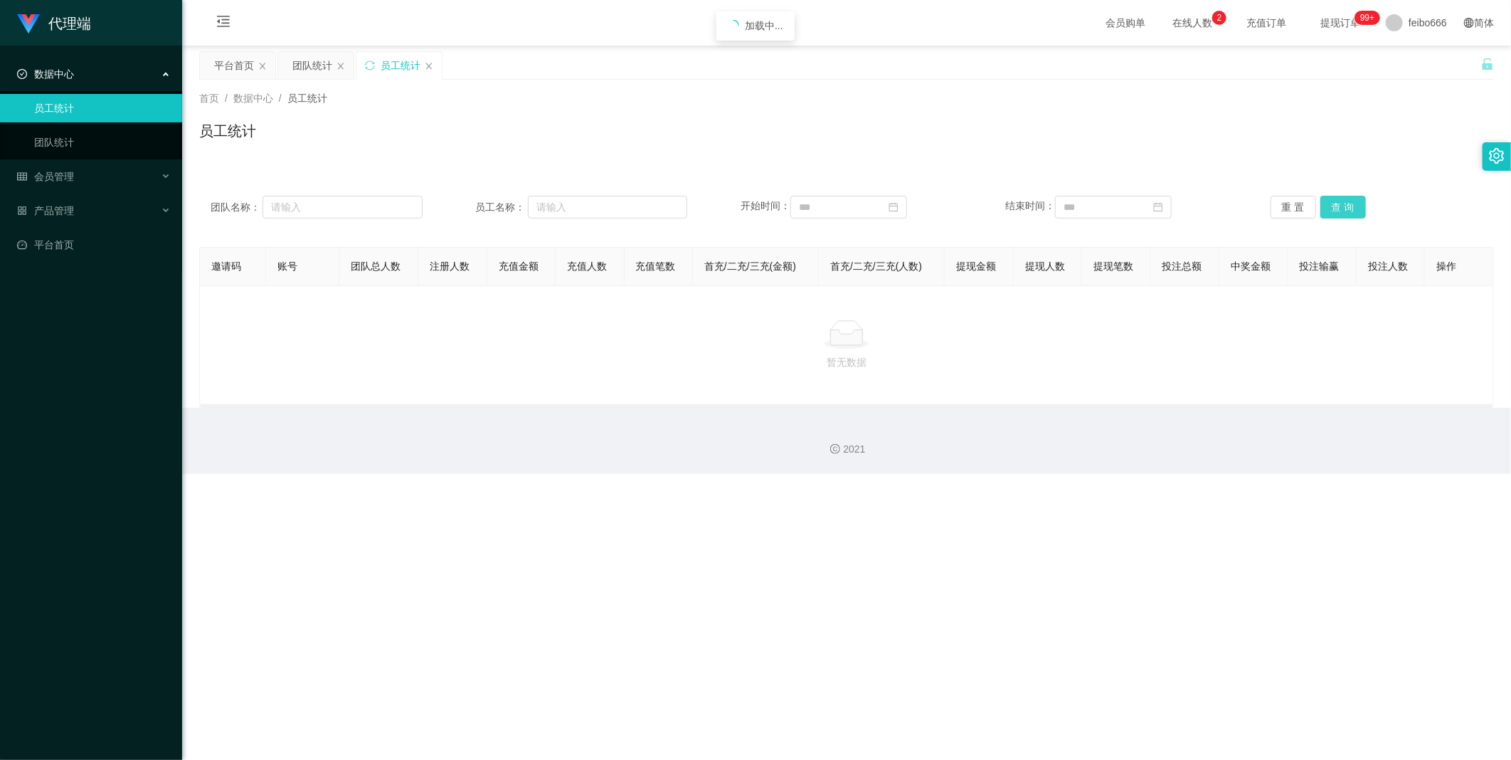
click at [1342, 210] on button "查 询" at bounding box center [1343, 207] width 46 height 23
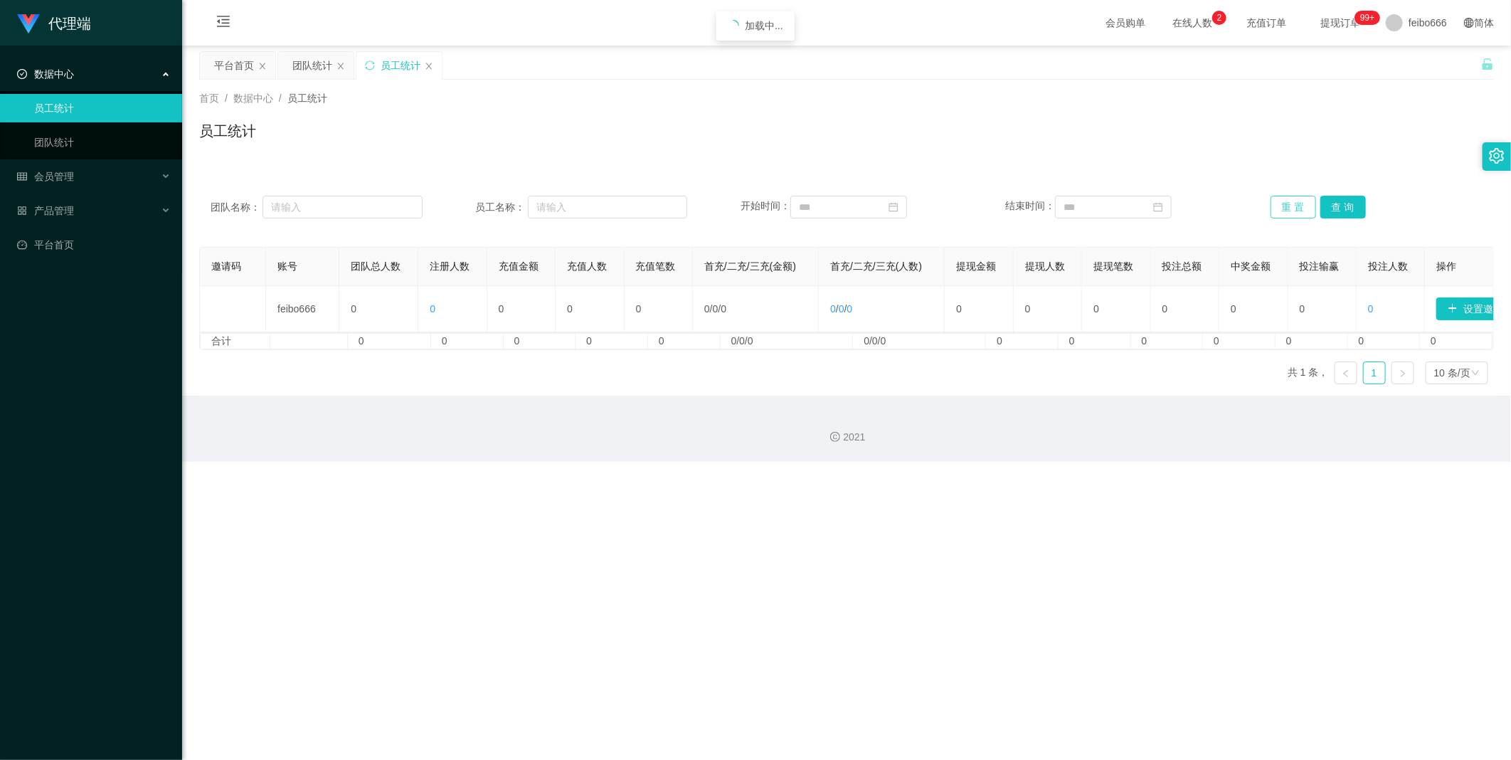
click at [1298, 212] on button "重 置" at bounding box center [1294, 207] width 46 height 23
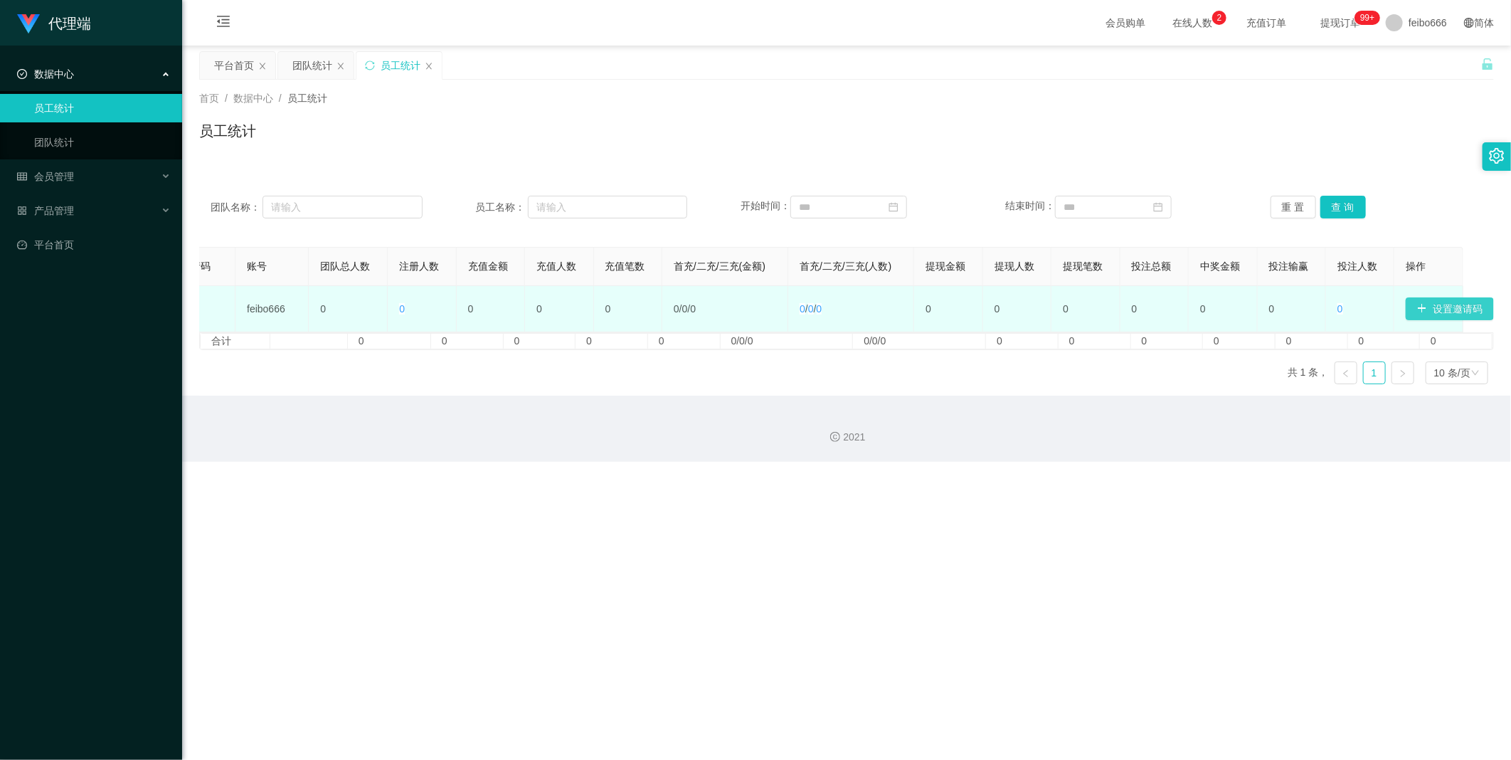
click at [1455, 308] on button "设置邀请码" at bounding box center [1450, 308] width 88 height 23
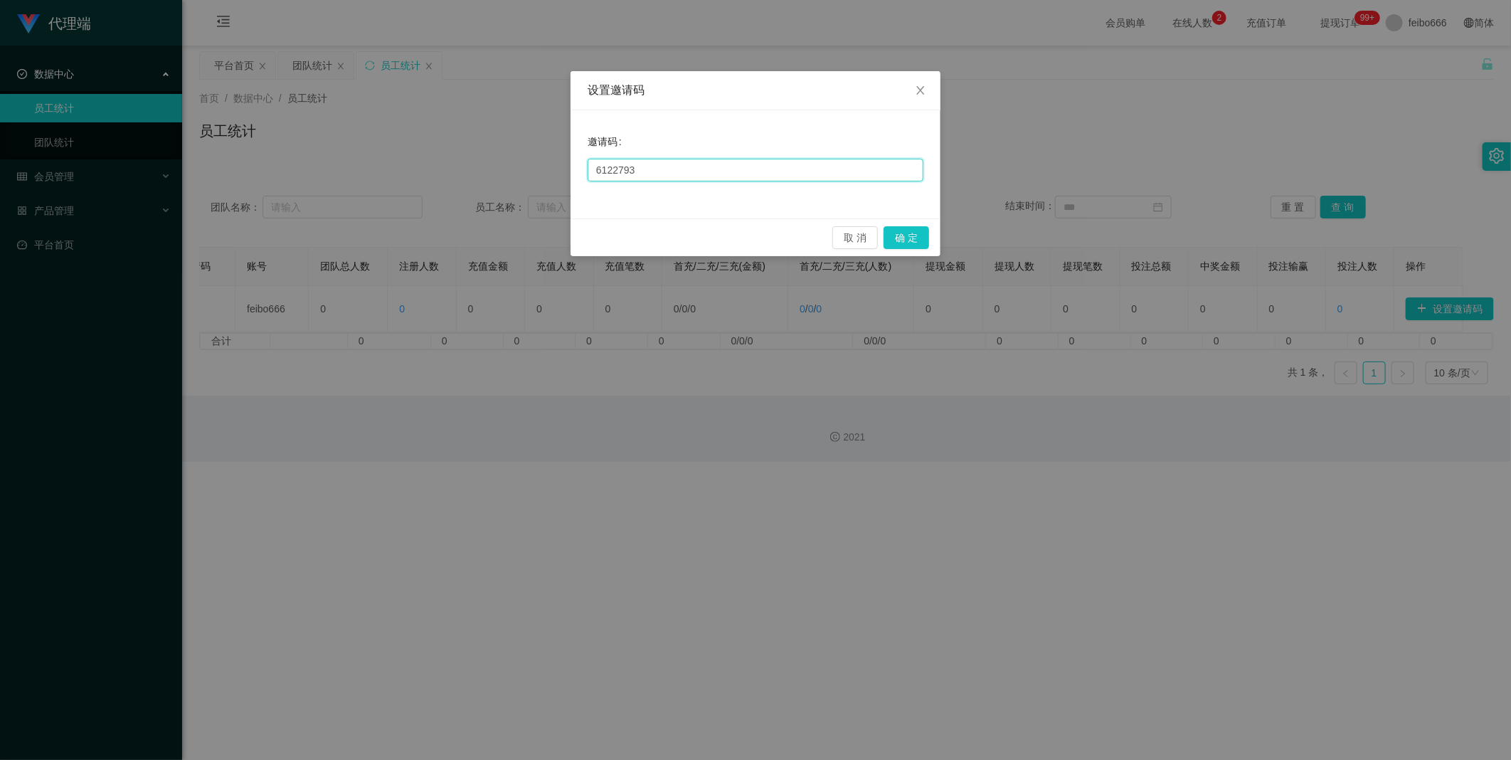
drag, startPoint x: 691, startPoint y: 166, endPoint x: 304, endPoint y: 133, distance: 387.8
click at [317, 137] on div "设置邀请码 邀请码 6122793 取 消 确 定" at bounding box center [755, 380] width 1511 height 760
drag, startPoint x: 918, startPoint y: 94, endPoint x: 1298, endPoint y: 68, distance: 380.1
click at [918, 94] on icon "图标: close" at bounding box center [920, 90] width 8 height 9
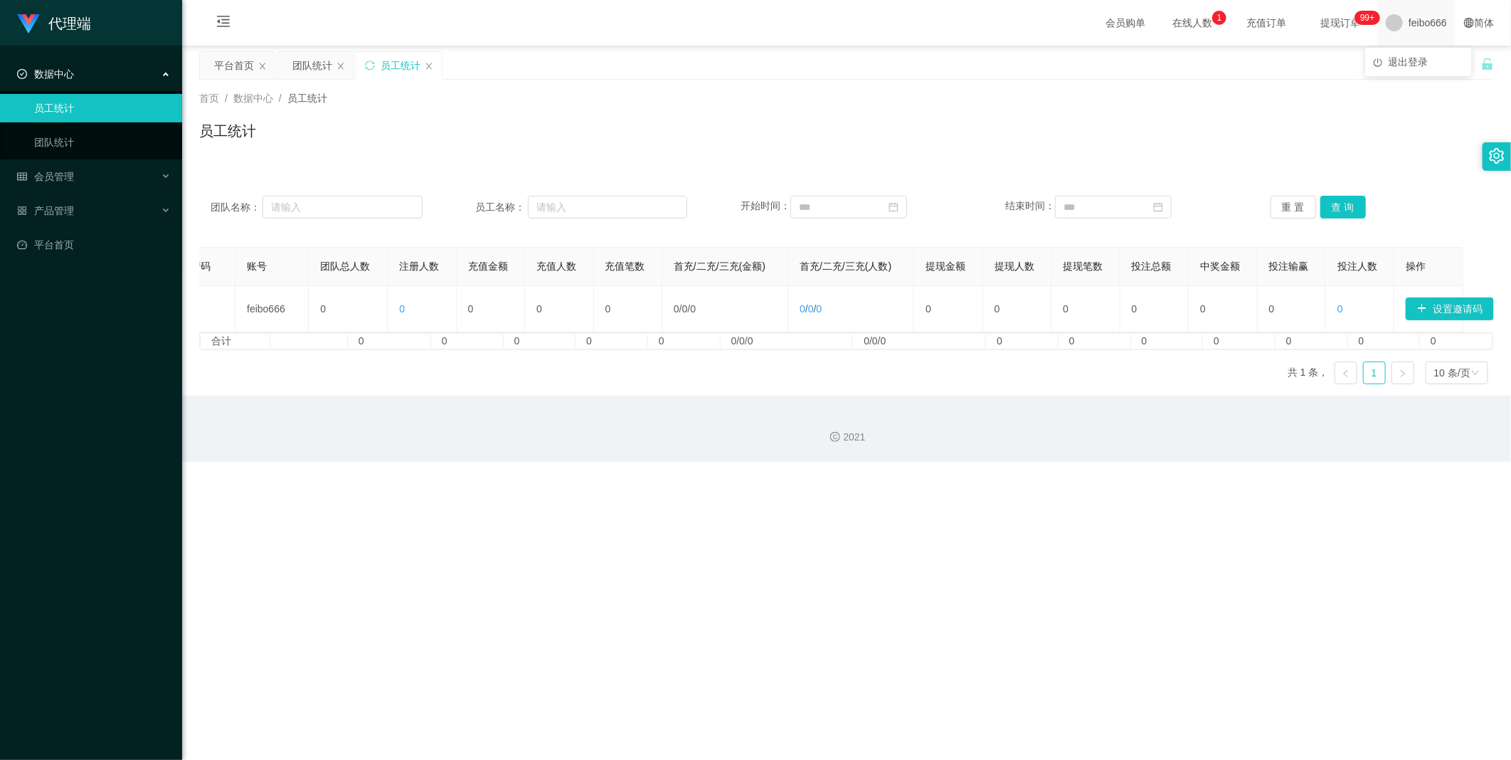
click at [1392, 20] on div "feibo666" at bounding box center [1416, 23] width 78 height 46
drag, startPoint x: 1424, startPoint y: 307, endPoint x: 1204, endPoint y: 334, distance: 220.8
click at [1424, 308] on button "设置邀请码" at bounding box center [1450, 308] width 88 height 23
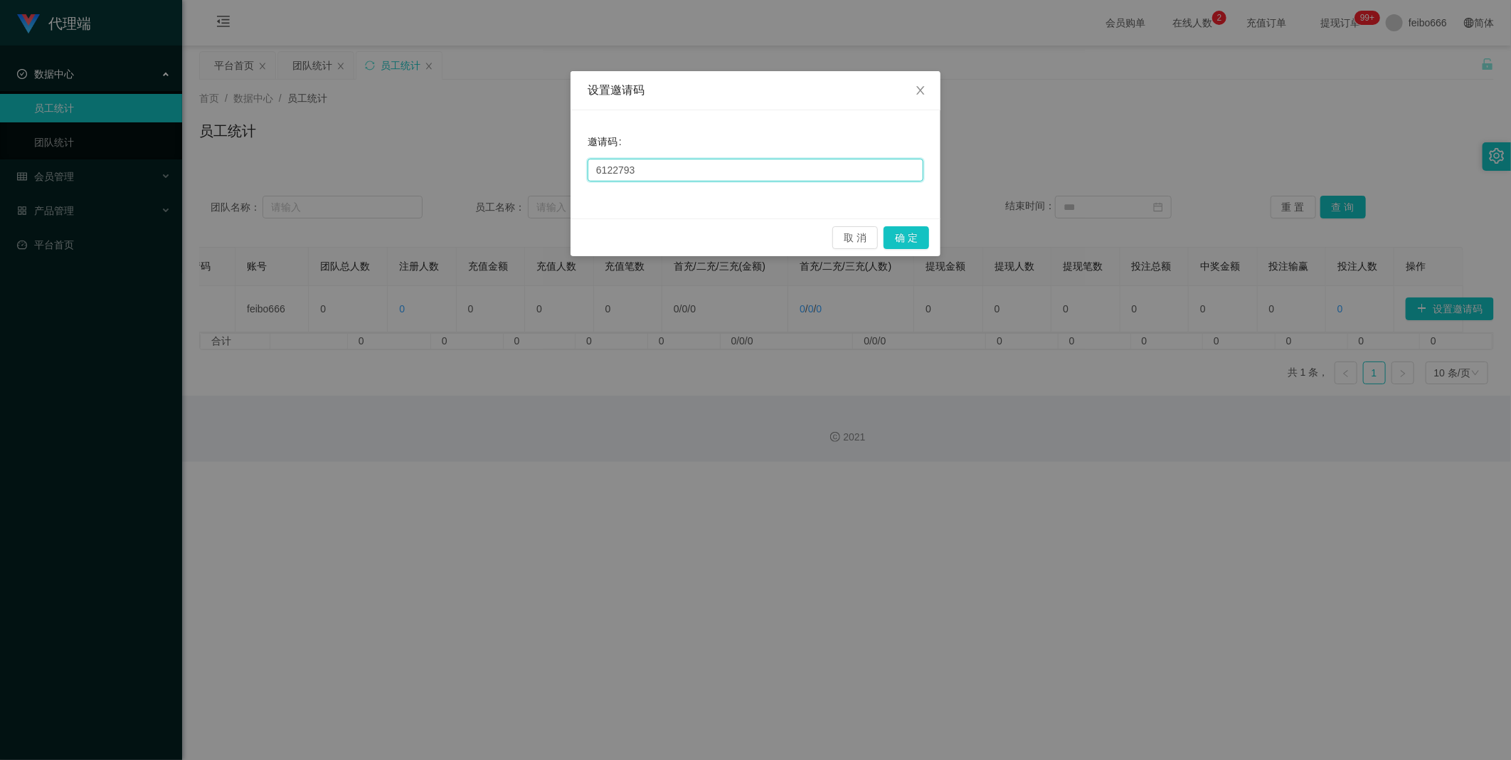
drag, startPoint x: 698, startPoint y: 176, endPoint x: 499, endPoint y: 169, distance: 198.6
click at [484, 164] on div "设置邀请码 邀请码 6122793 取 消 确 定" at bounding box center [755, 380] width 1511 height 760
paste input "66888"
type input "666888"
click at [913, 235] on button "确 定" at bounding box center [907, 237] width 46 height 23
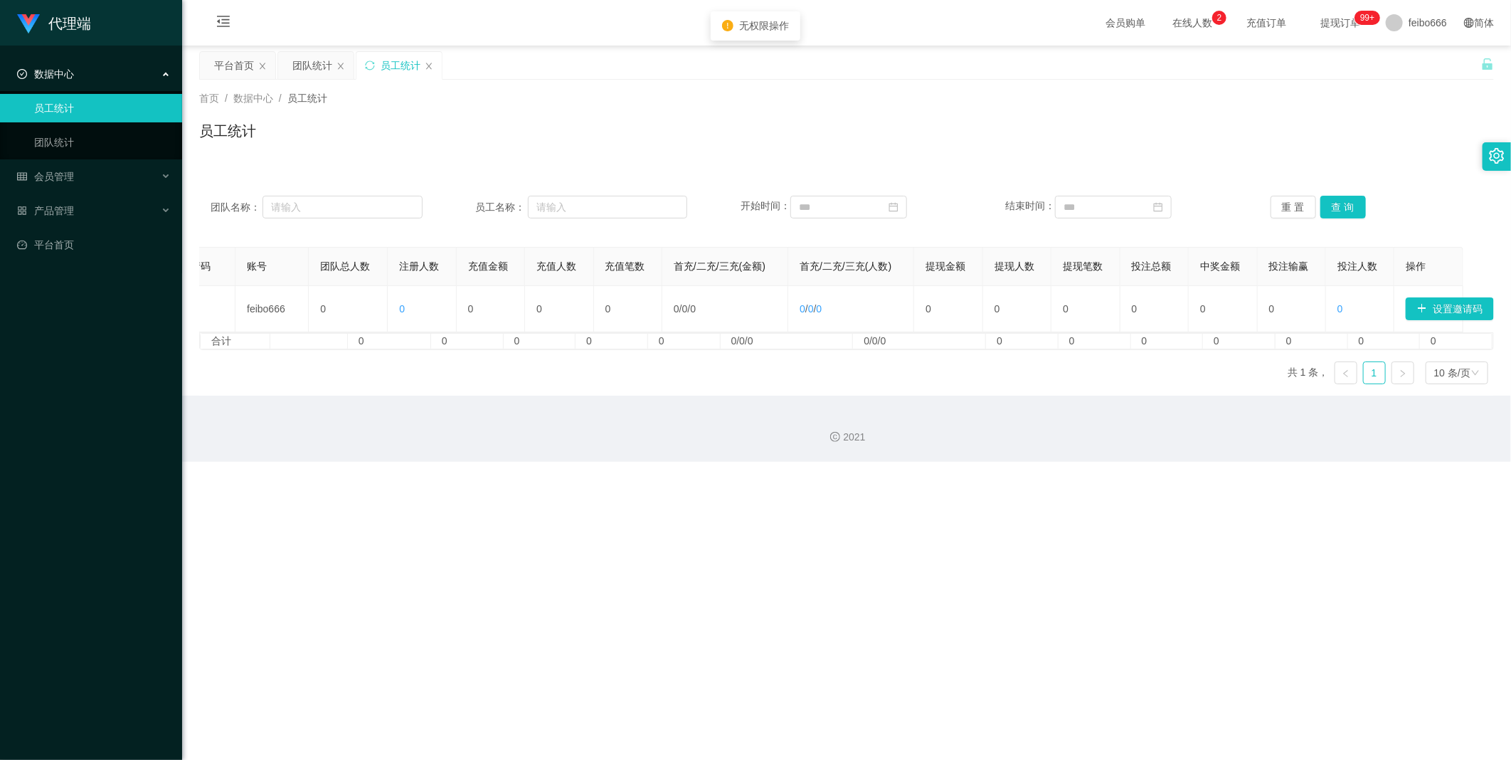
scroll to position [0, 0]
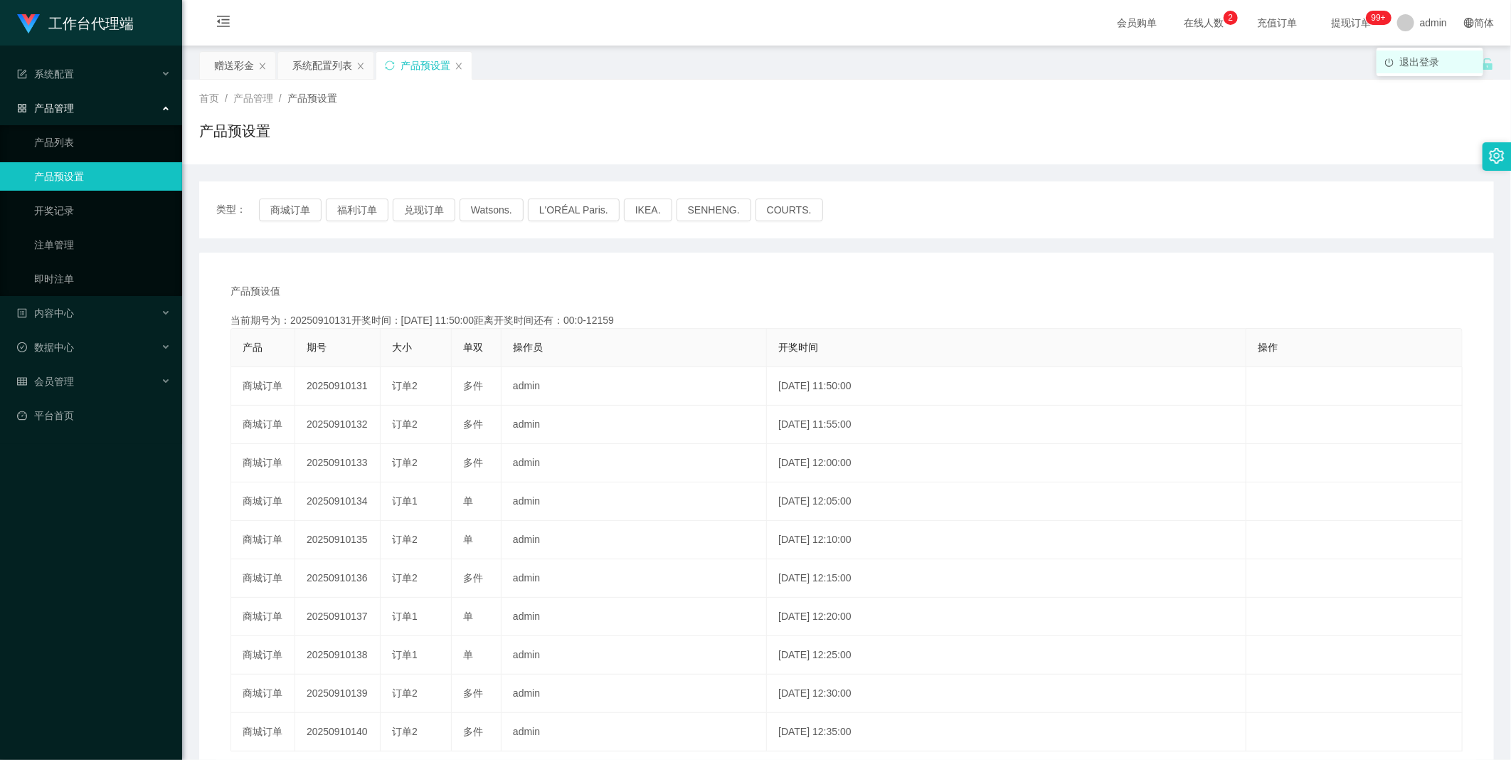
click at [1419, 69] on li "退出登录" at bounding box center [1430, 62] width 107 height 23
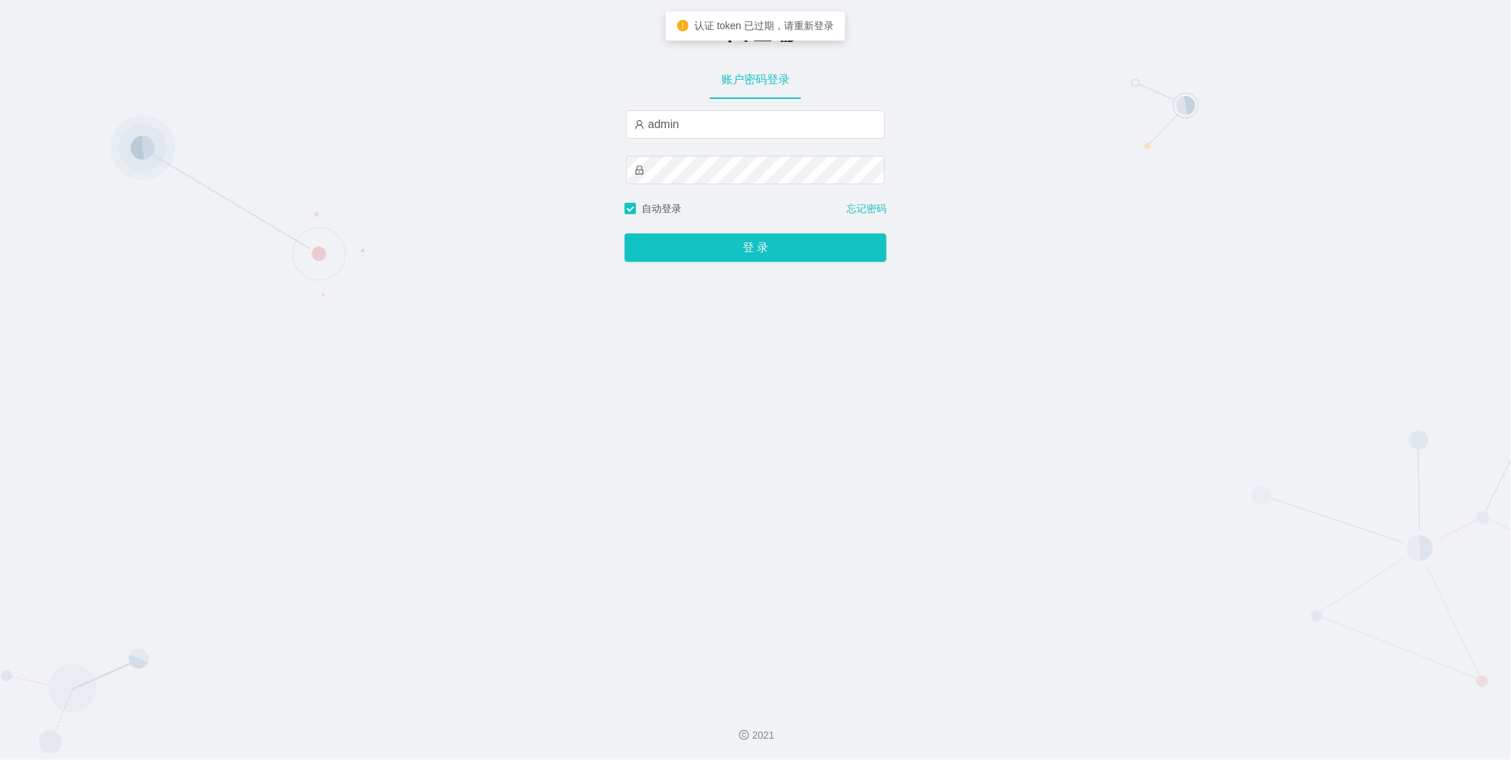
click at [755, 142] on div "admin" at bounding box center [755, 155] width 259 height 91
click at [749, 127] on input "admin" at bounding box center [755, 124] width 259 height 28
type input "suqi01"
click at [625, 233] on button "登 录" at bounding box center [756, 247] width 262 height 28
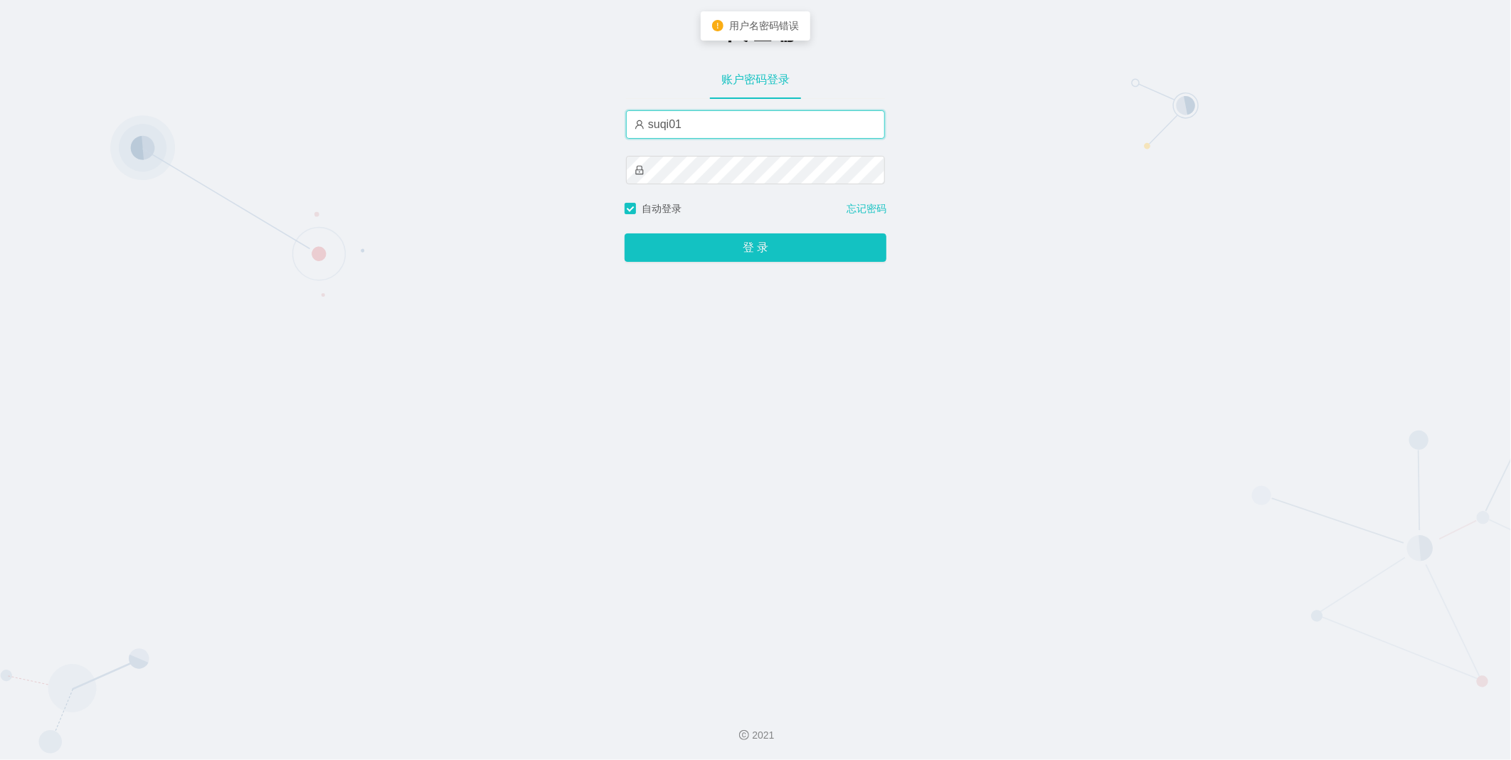
click at [709, 126] on input "suqi01" at bounding box center [755, 124] width 259 height 28
click at [713, 125] on input "suqi01" at bounding box center [755, 124] width 259 height 28
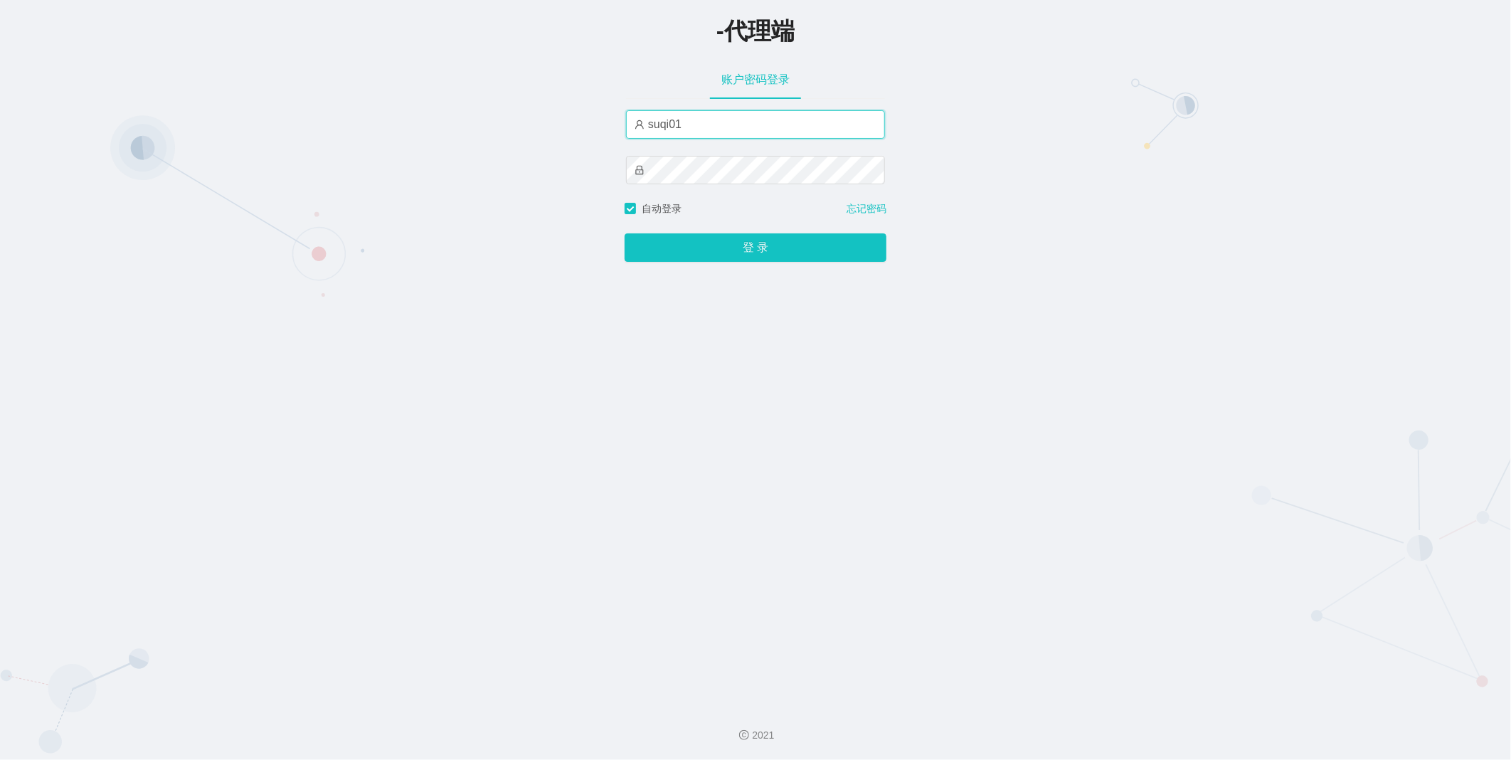
drag, startPoint x: 713, startPoint y: 125, endPoint x: 699, endPoint y: 121, distance: 14.0
click at [713, 125] on input "suqi01" at bounding box center [755, 124] width 259 height 28
click at [699, 121] on input "suqi01" at bounding box center [755, 124] width 259 height 28
click at [690, 125] on input "suqi01" at bounding box center [755, 124] width 259 height 28
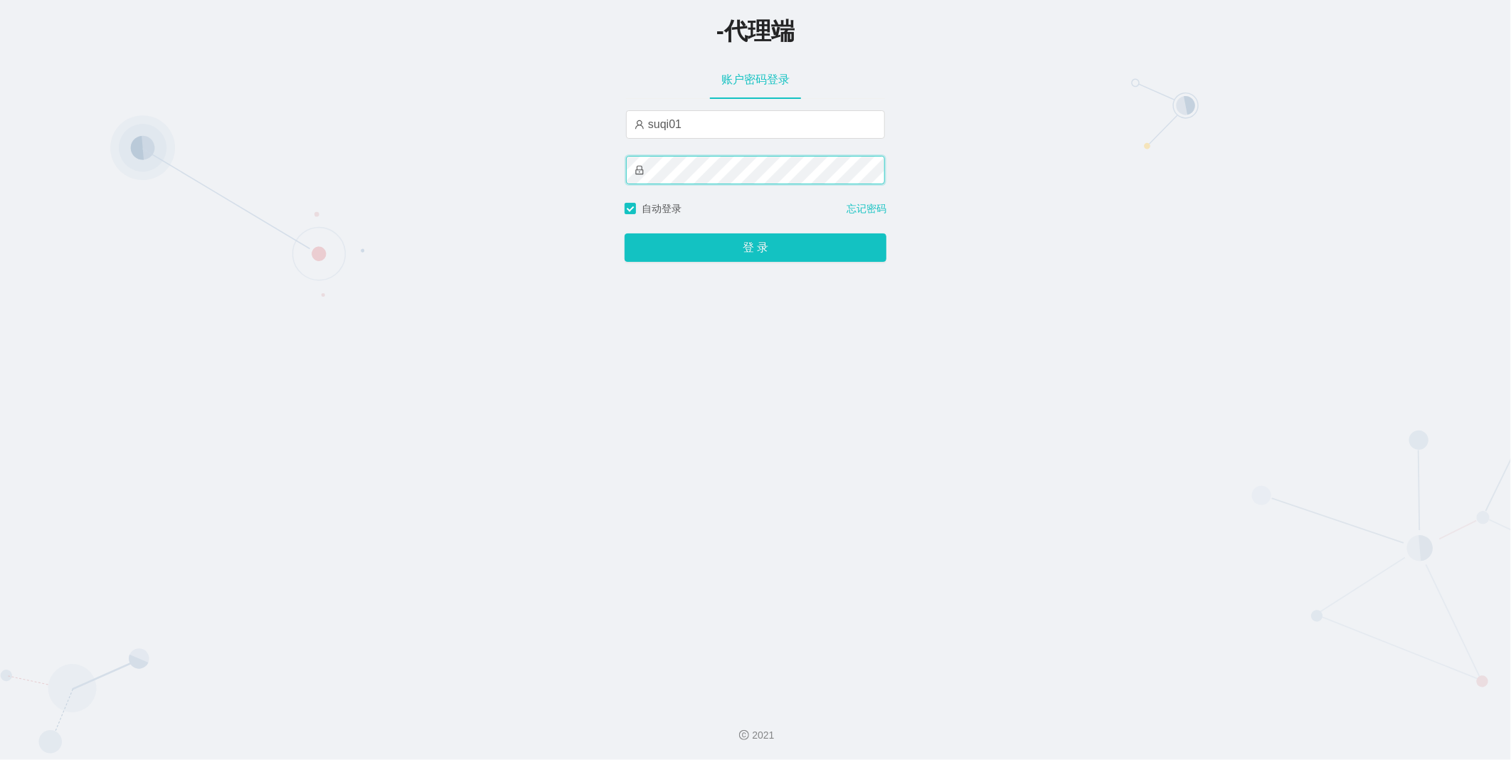
click at [510, 166] on div "-代理端 账户密码登录 suqi01 自动登录 忘记密码 登 录" at bounding box center [755, 347] width 1511 height 694
click at [625, 233] on button "登 录" at bounding box center [756, 247] width 262 height 28
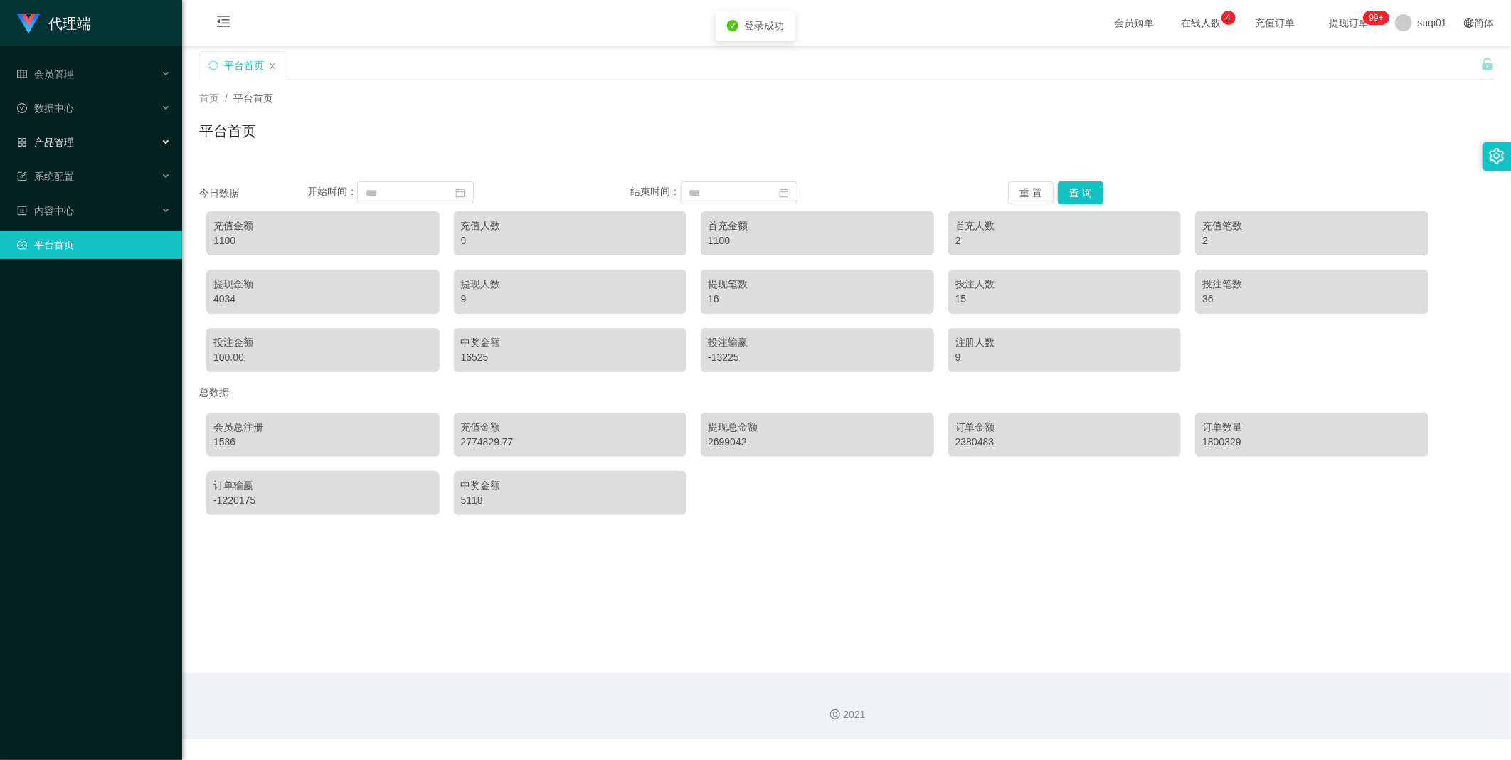
click at [66, 129] on div "产品管理" at bounding box center [91, 142] width 182 height 28
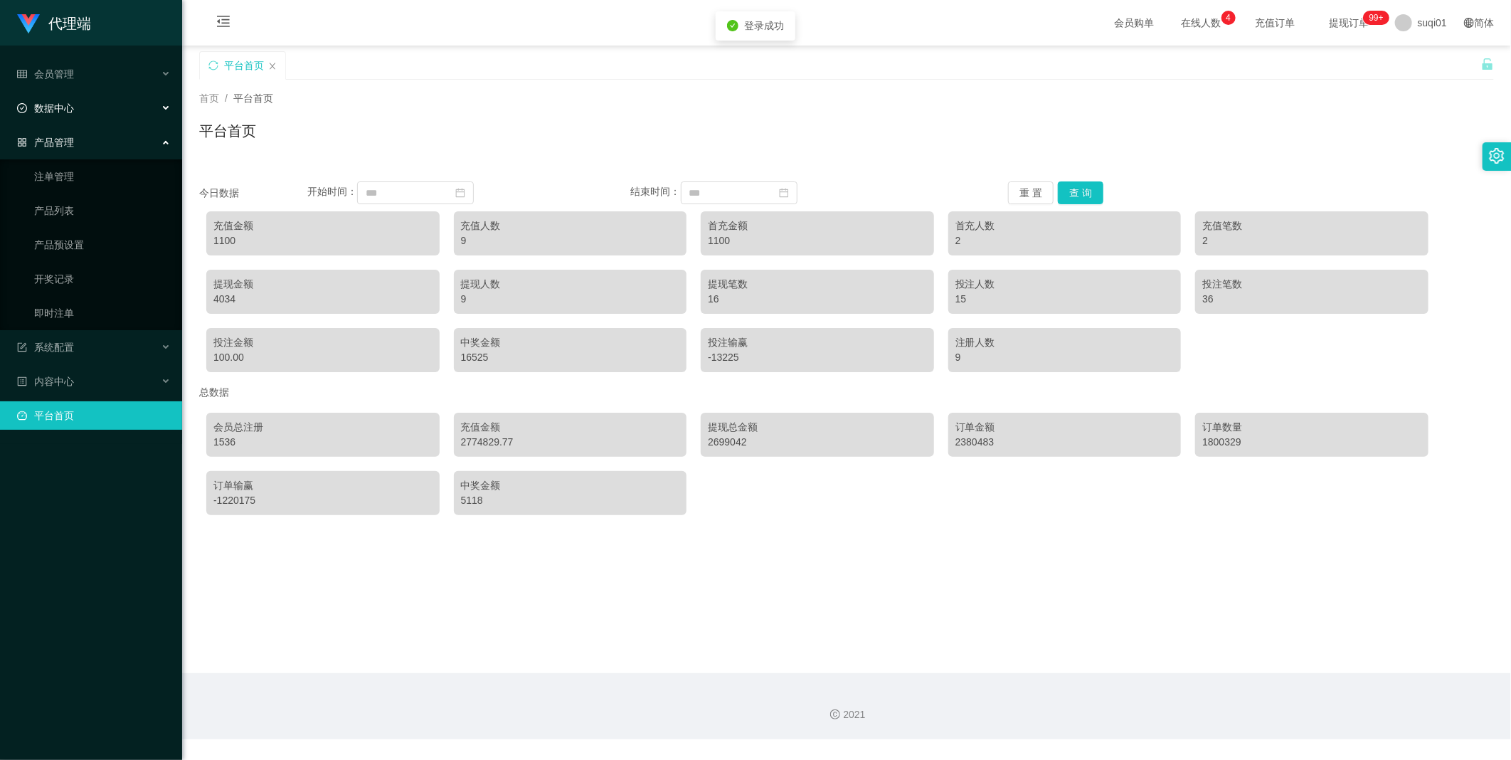
click at [90, 105] on div "数据中心" at bounding box center [91, 108] width 182 height 28
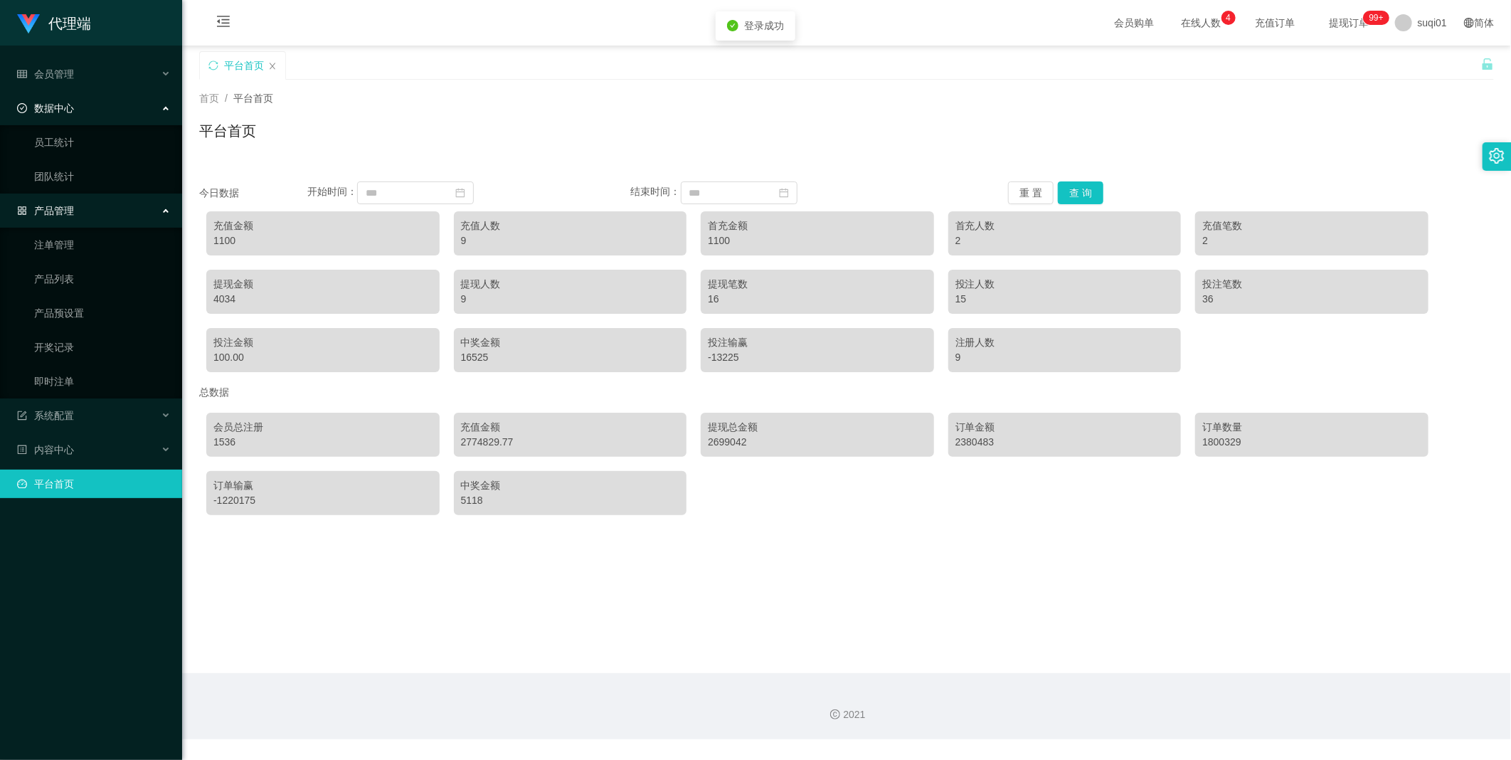
click at [73, 158] on ul "员工统计 团队统计" at bounding box center [91, 159] width 182 height 68
click at [67, 144] on link "员工统计" at bounding box center [102, 142] width 137 height 28
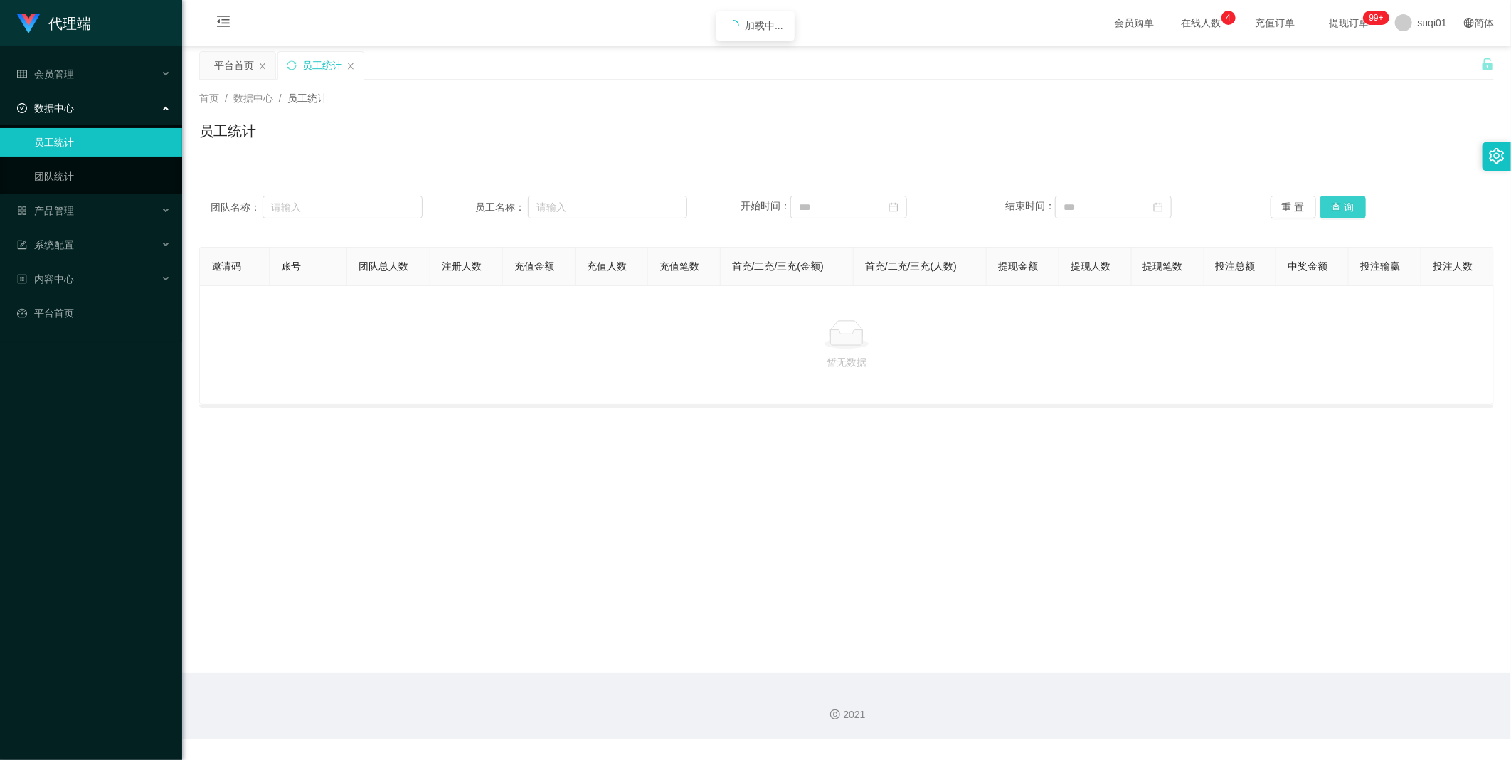
click at [1341, 216] on button "查 询" at bounding box center [1343, 207] width 46 height 23
click at [1301, 208] on button "重 置" at bounding box center [1294, 207] width 46 height 23
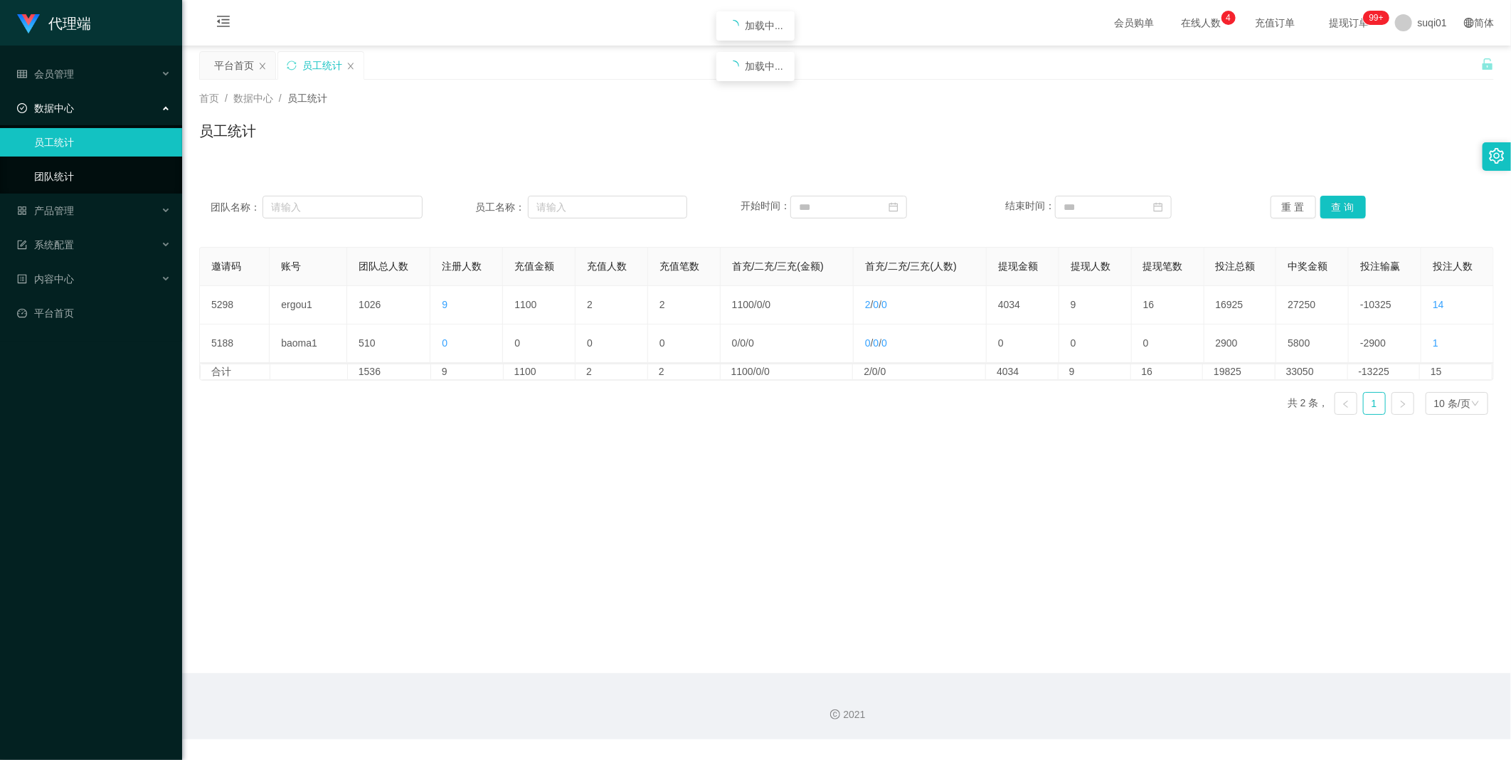
click at [69, 174] on link "团队统计" at bounding box center [102, 176] width 137 height 28
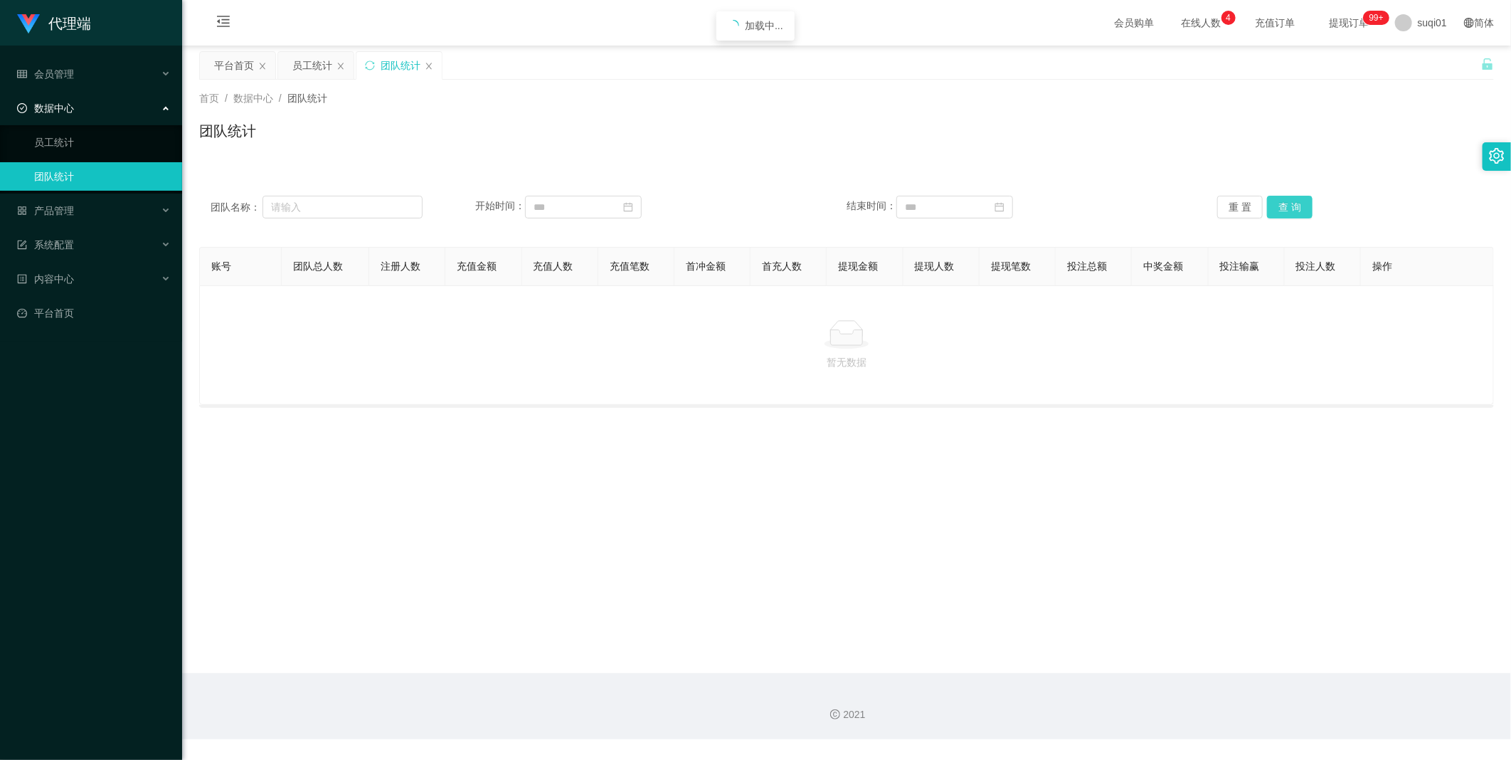
click at [1286, 203] on button "查 询" at bounding box center [1290, 207] width 46 height 23
click at [1242, 208] on button "重 置" at bounding box center [1240, 207] width 46 height 23
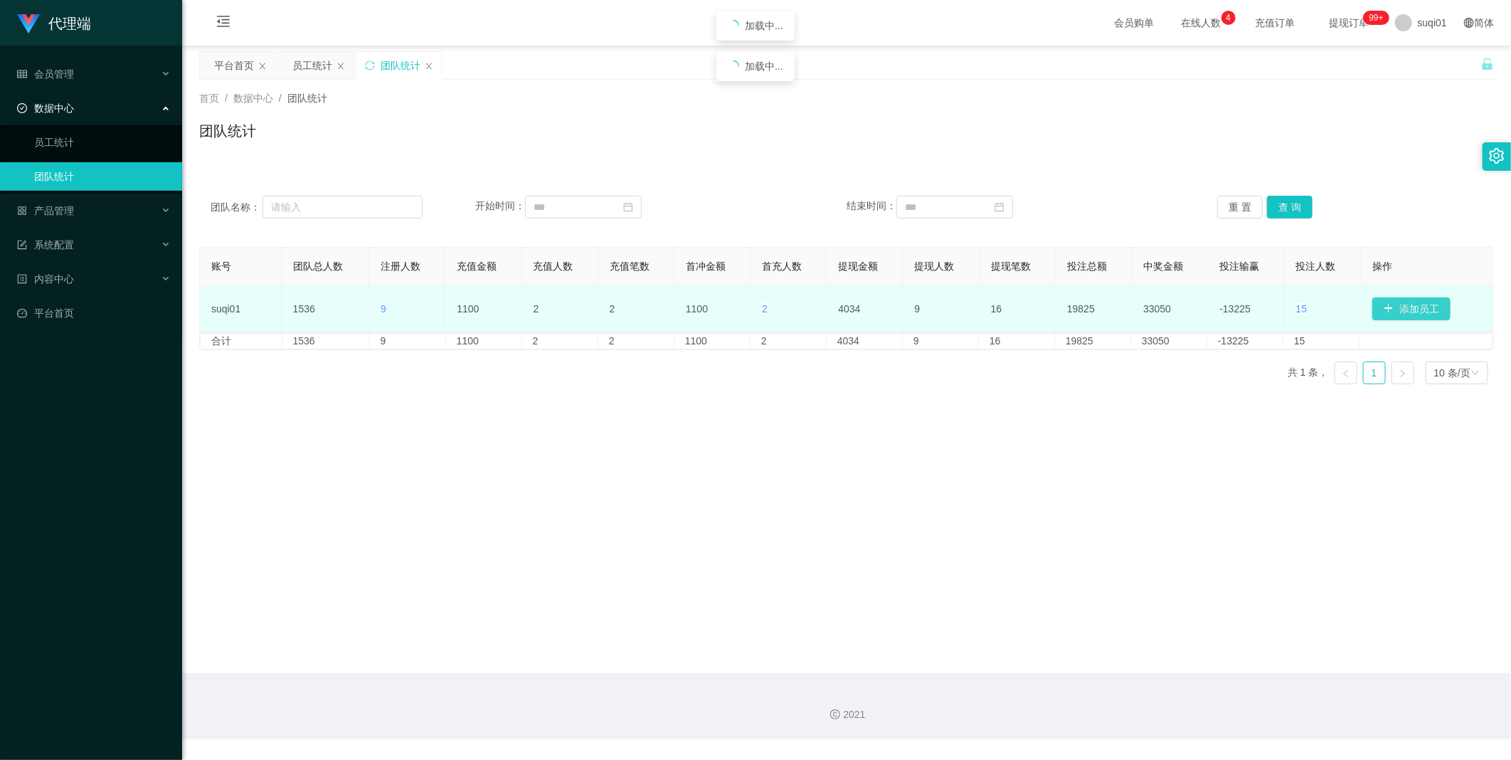
click at [1402, 302] on button "添加员工" at bounding box center [1411, 308] width 78 height 23
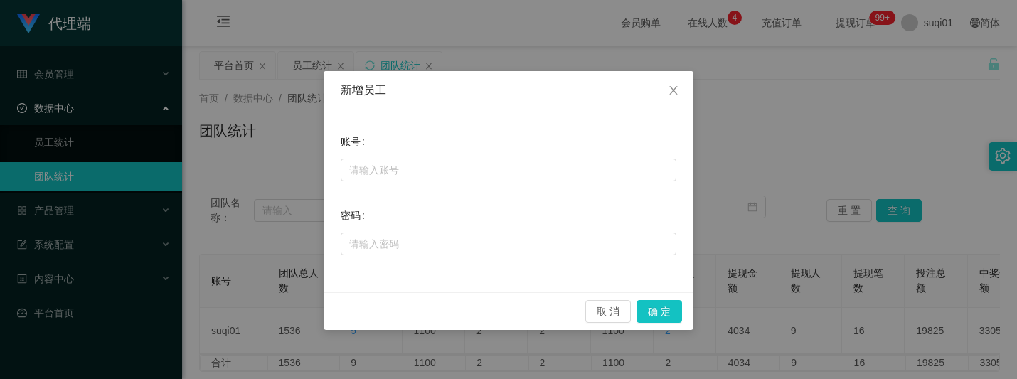
click at [365, 157] on div at bounding box center [509, 170] width 336 height 28
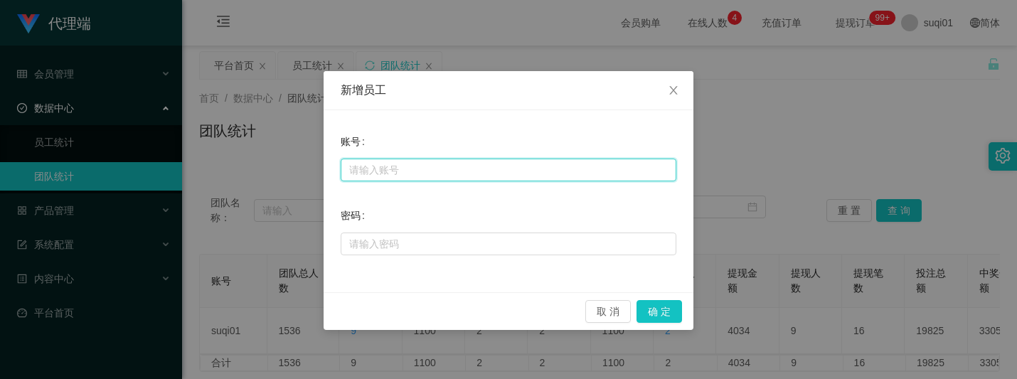
click at [383, 176] on input "text" at bounding box center [509, 170] width 336 height 23
paste input "xiaoyan666"
type input "xiaoyan666"
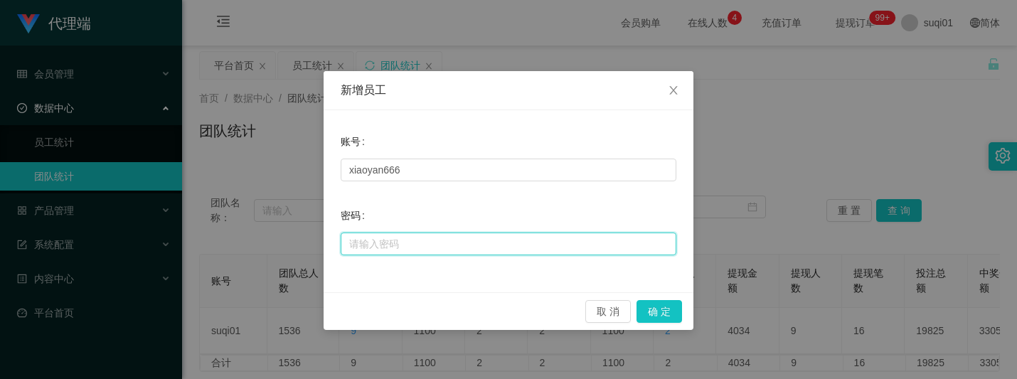
click at [396, 252] on input "text" at bounding box center [509, 244] width 336 height 23
type input "ccc111"
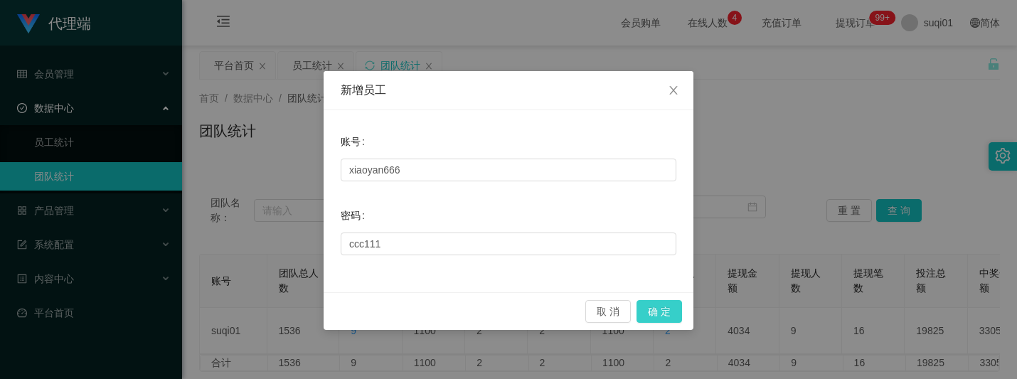
click at [651, 314] on button "确 定" at bounding box center [660, 311] width 46 height 23
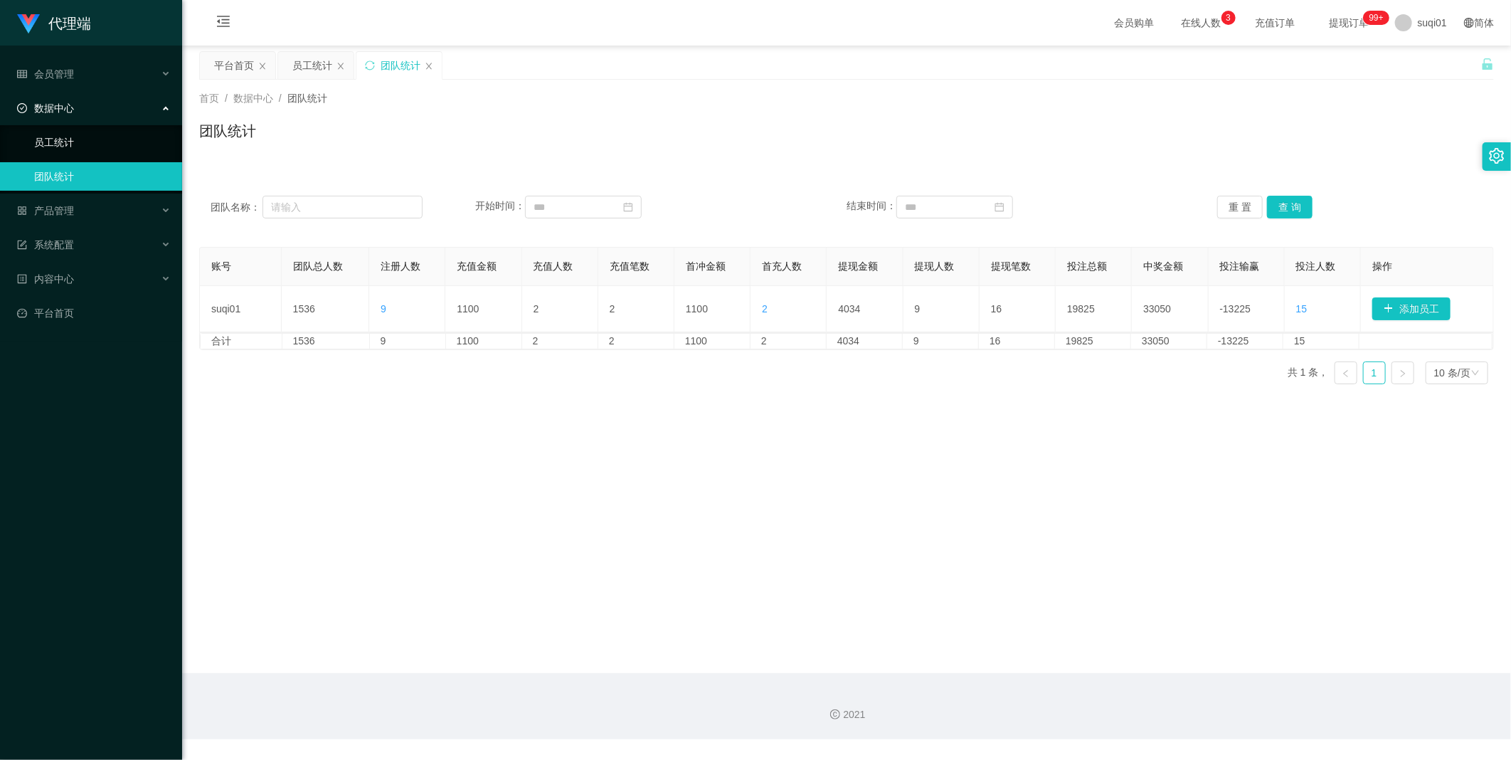
click at [34, 140] on link "员工统计" at bounding box center [102, 142] width 137 height 28
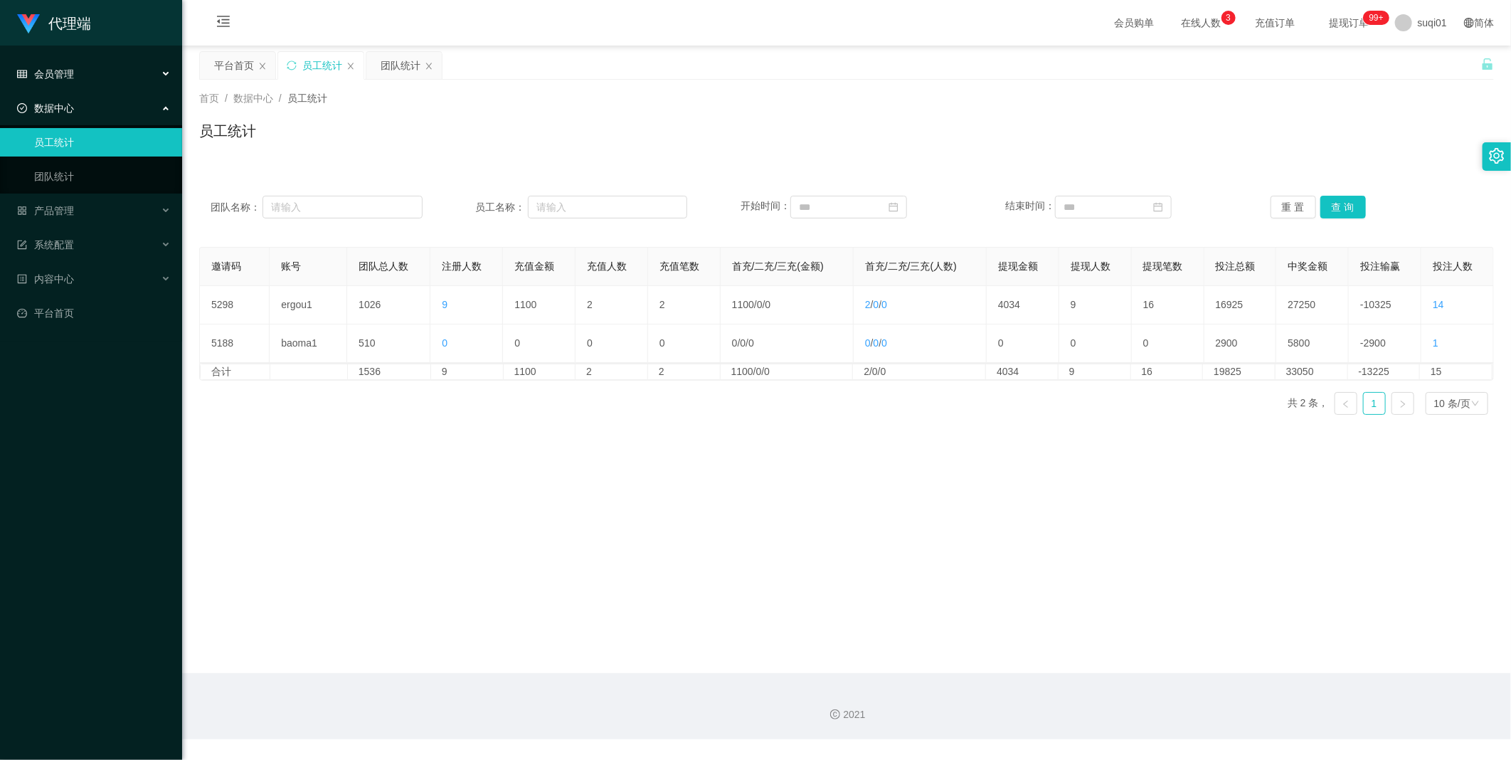
click at [71, 75] on span "会员管理" at bounding box center [45, 73] width 57 height 11
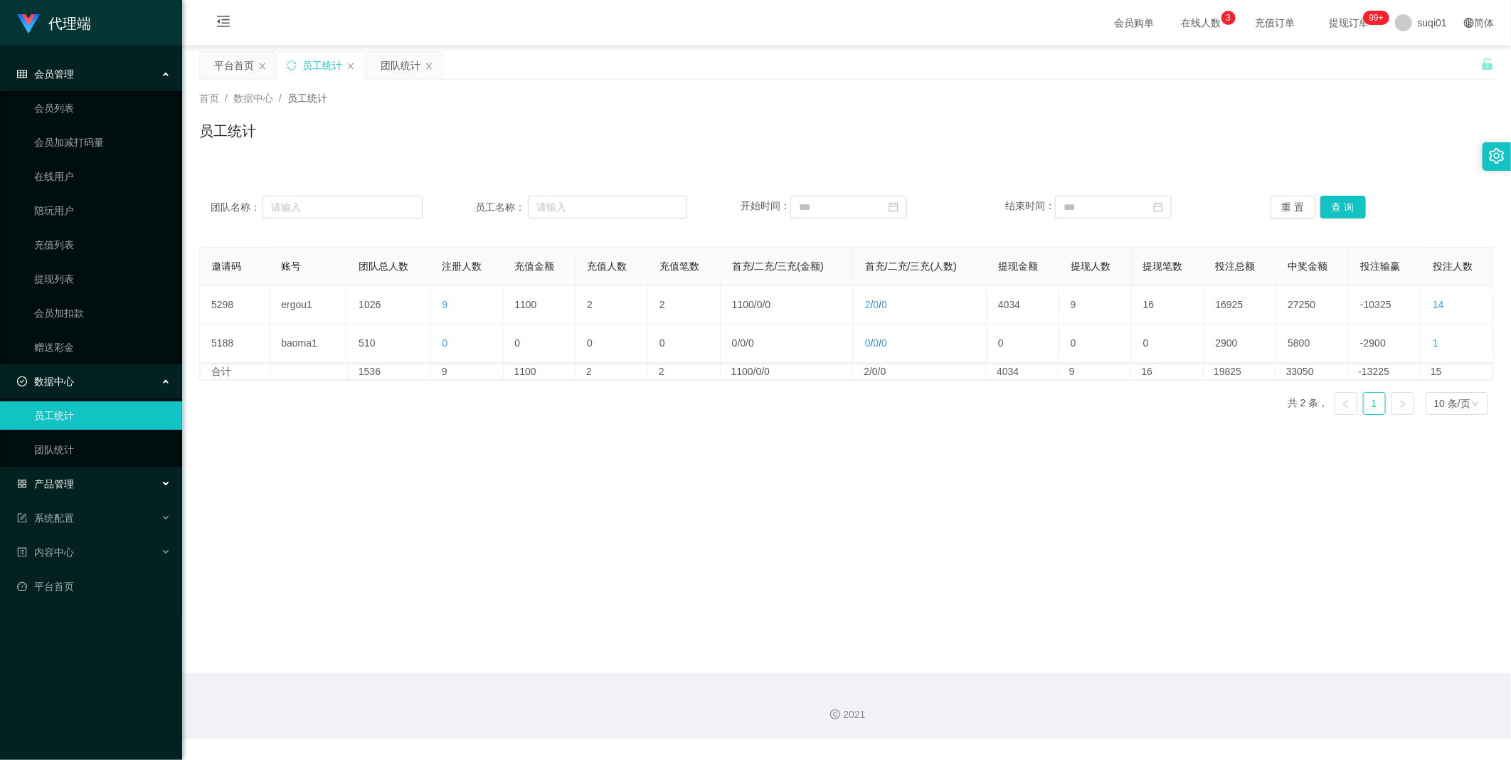
click at [66, 495] on div "产品管理" at bounding box center [91, 484] width 182 height 28
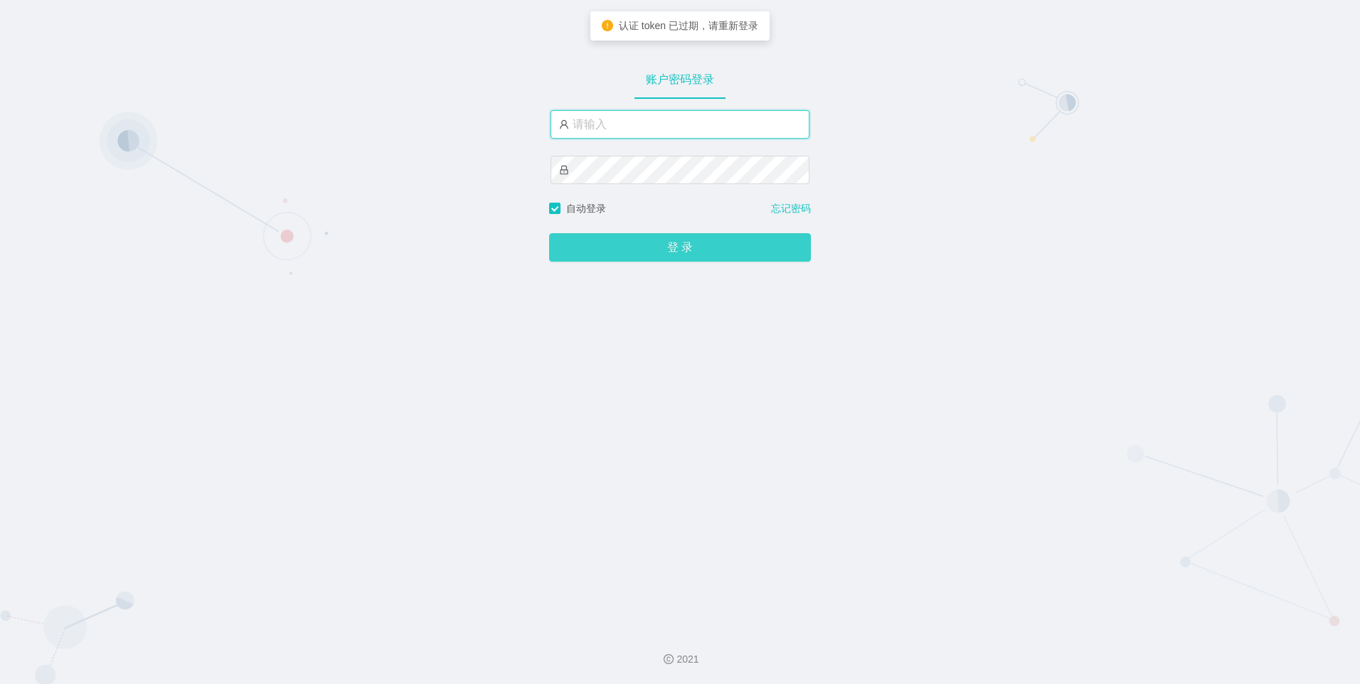
type input "admin"
click at [615, 244] on button "登 录" at bounding box center [680, 247] width 262 height 28
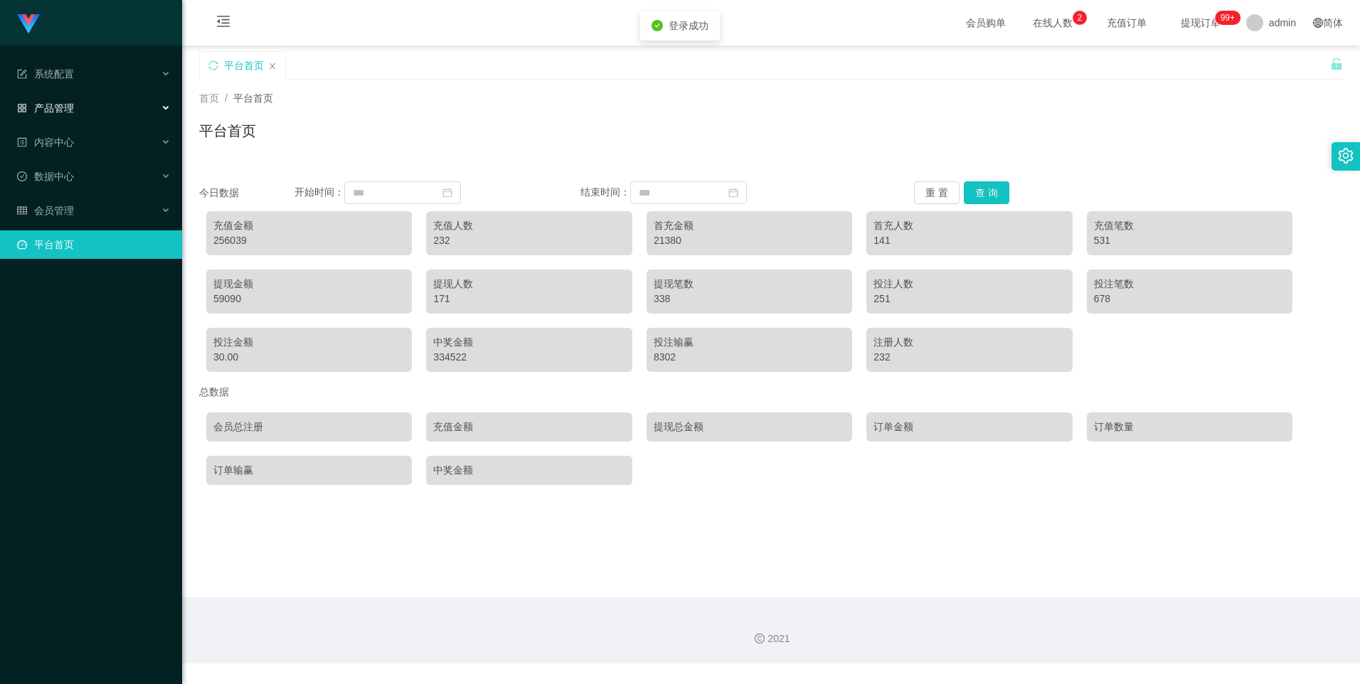
click at [61, 92] on ul "系统配置 产品管理 内容中心 数据中心 会员管理 平台首页" at bounding box center [91, 160] width 182 height 228
click at [60, 102] on span "产品管理" at bounding box center [45, 107] width 57 height 11
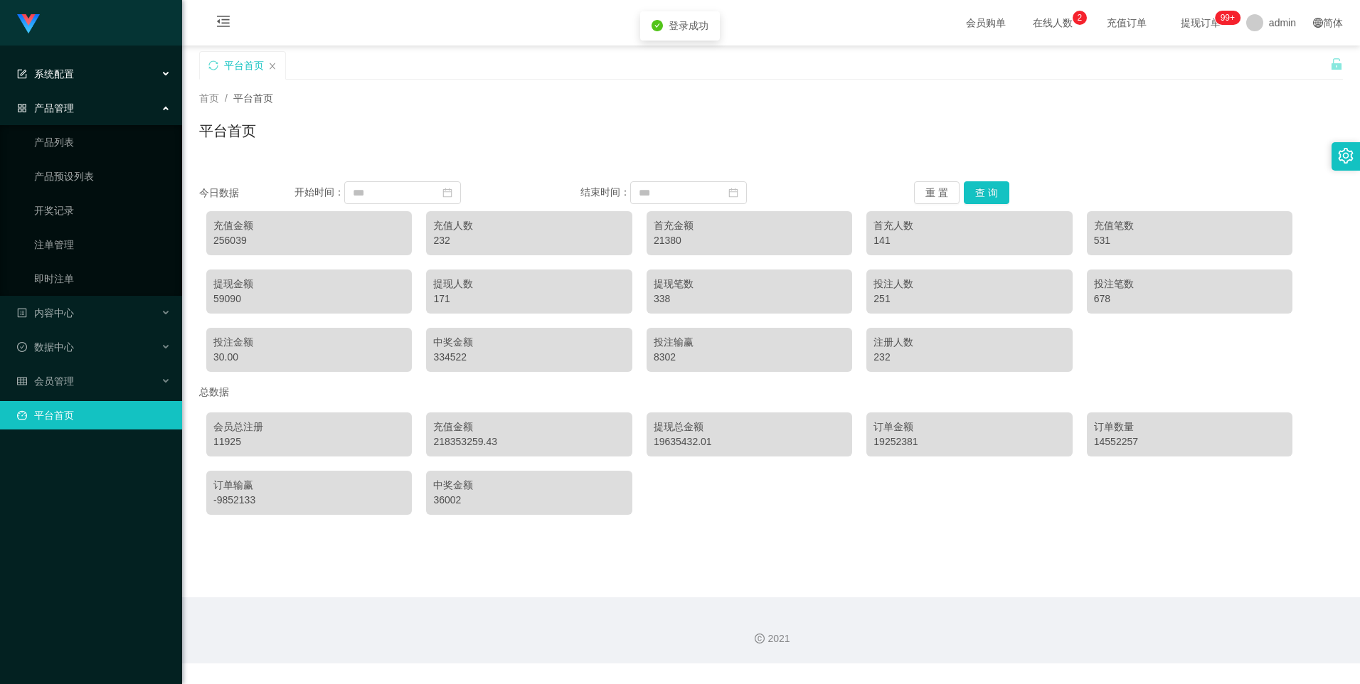
click at [97, 86] on div "系统配置" at bounding box center [91, 74] width 182 height 28
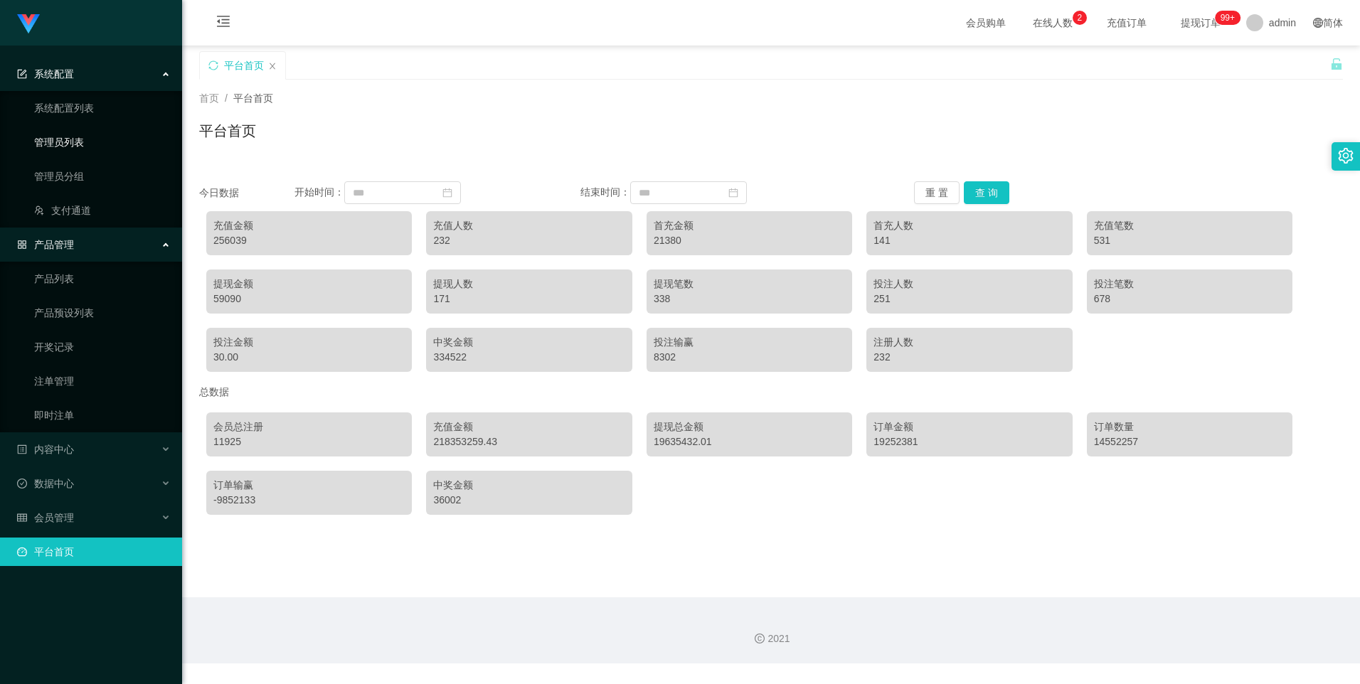
click at [80, 141] on link "管理员列表" at bounding box center [102, 142] width 137 height 28
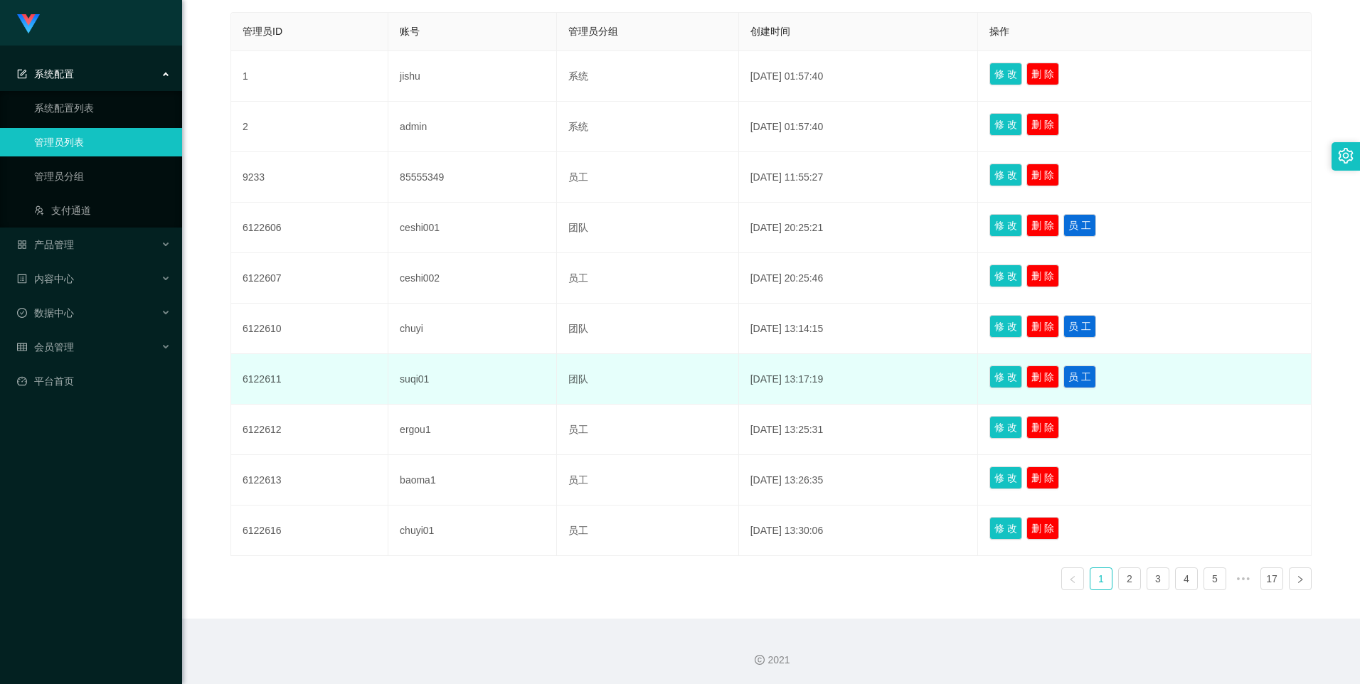
scroll to position [309, 0]
click at [1086, 382] on button "员 工" at bounding box center [1080, 376] width 33 height 23
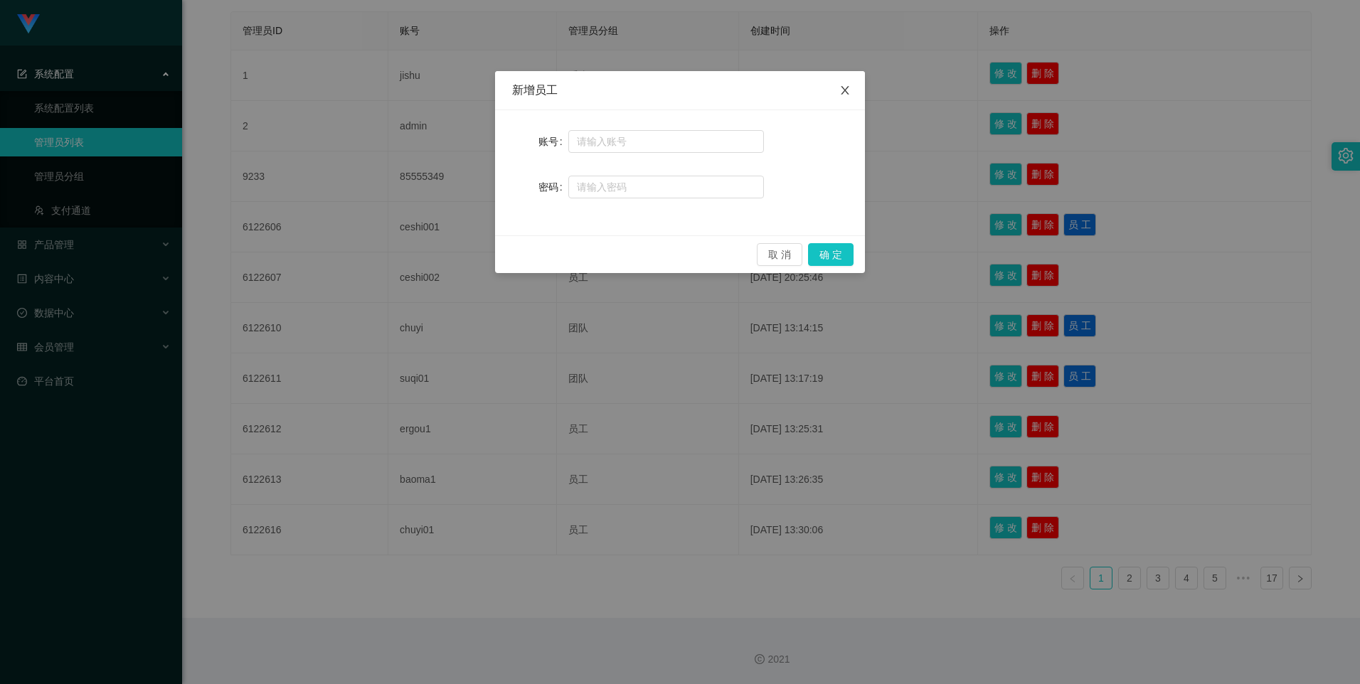
click at [850, 87] on icon "图标: close" at bounding box center [845, 90] width 11 height 11
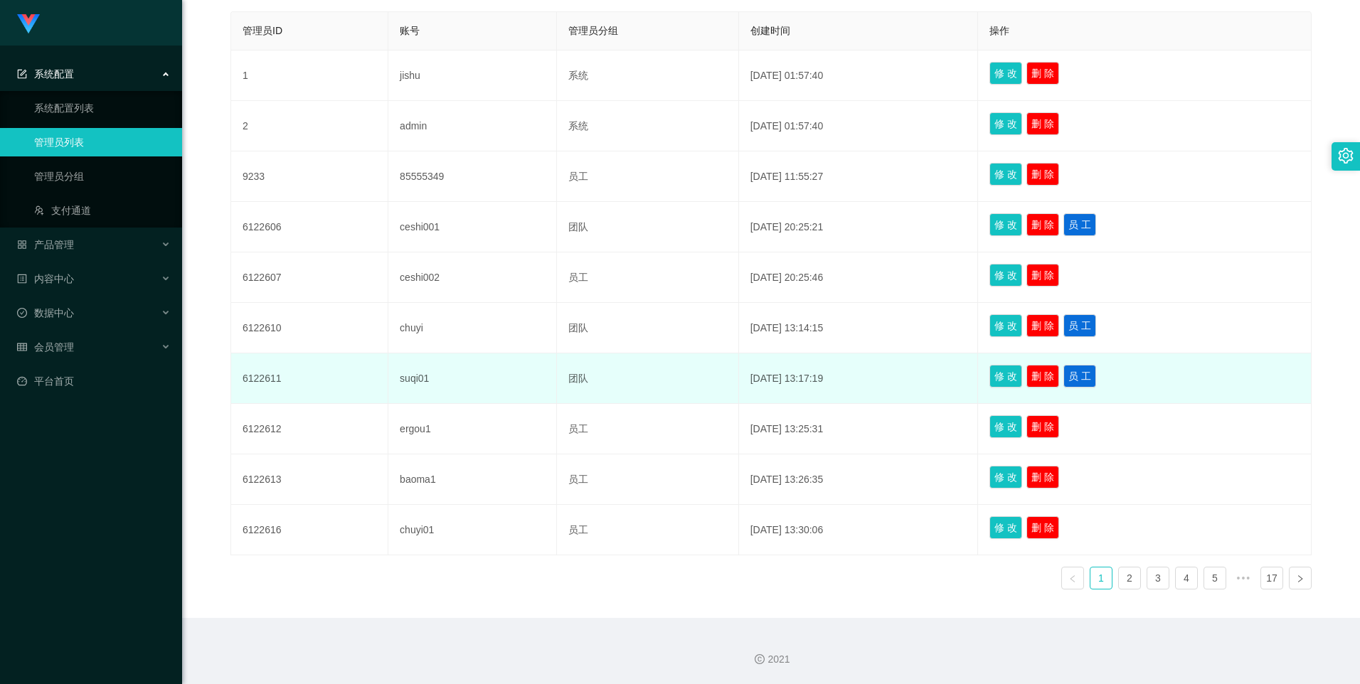
click at [355, 386] on td "6122611" at bounding box center [309, 379] width 157 height 51
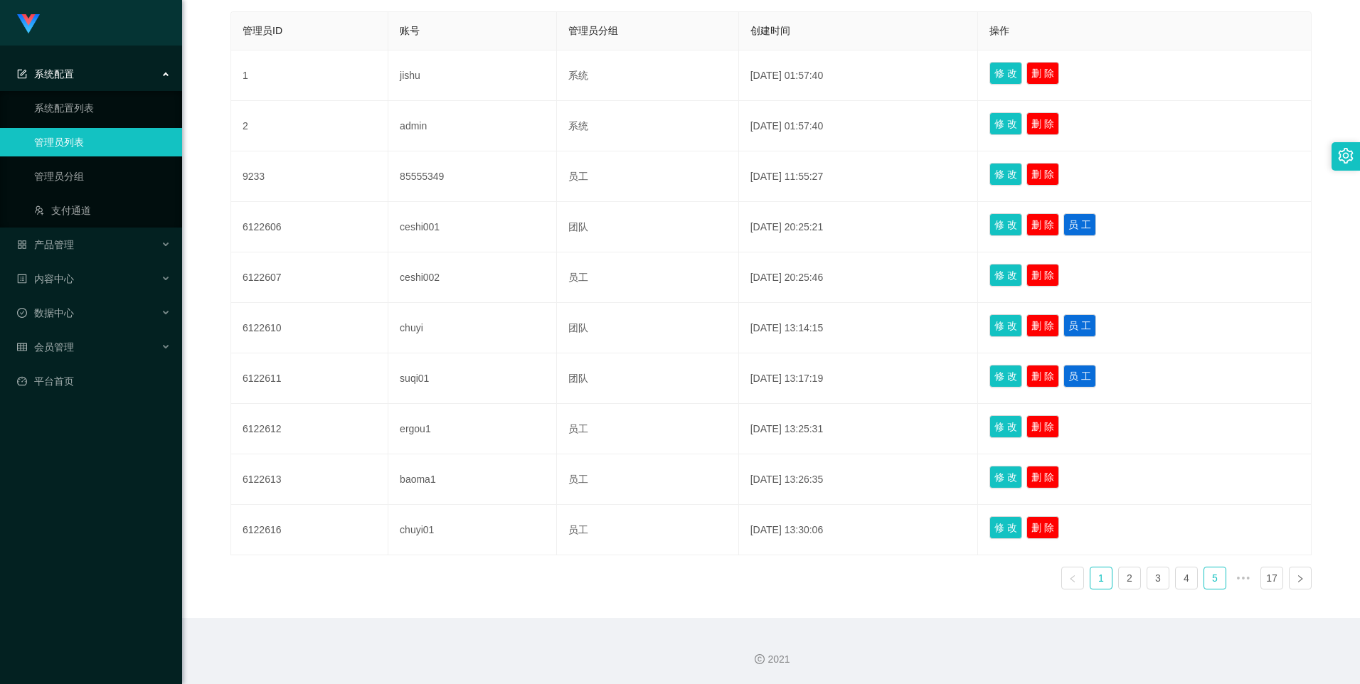
click at [1210, 578] on link "5" at bounding box center [1214, 578] width 21 height 21
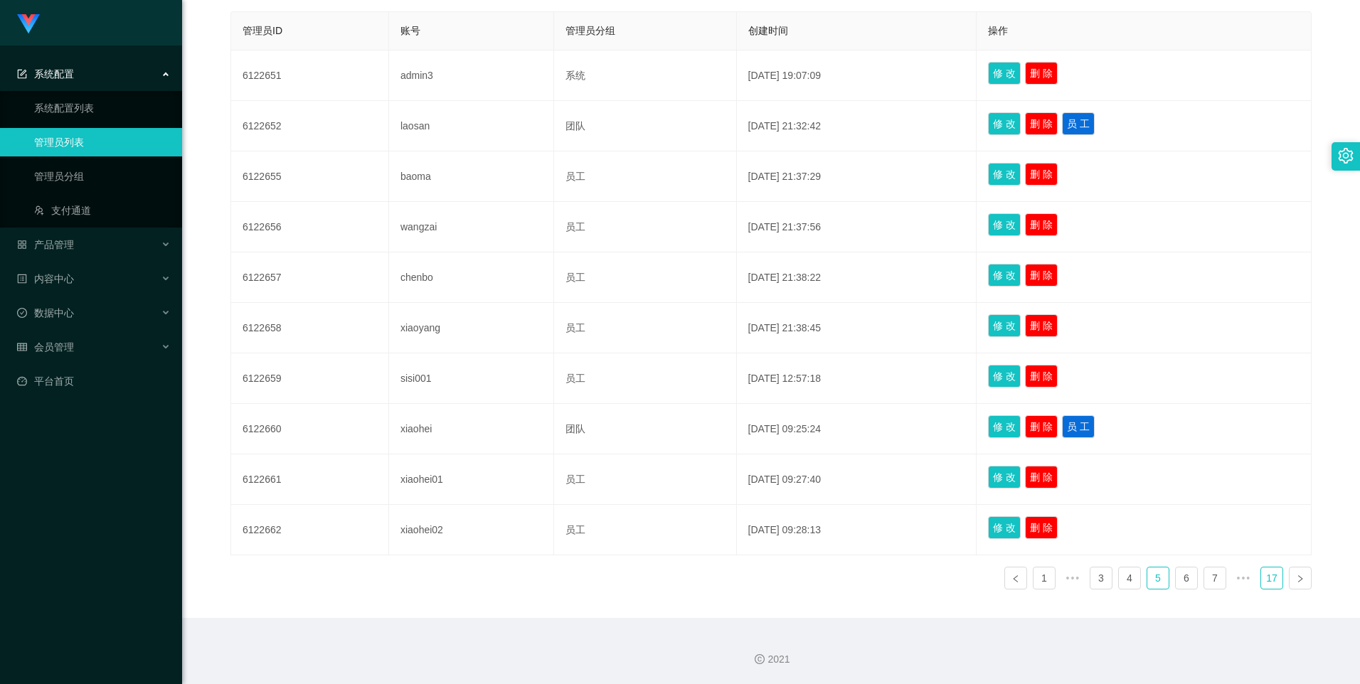
click at [1261, 581] on link "17" at bounding box center [1271, 578] width 21 height 21
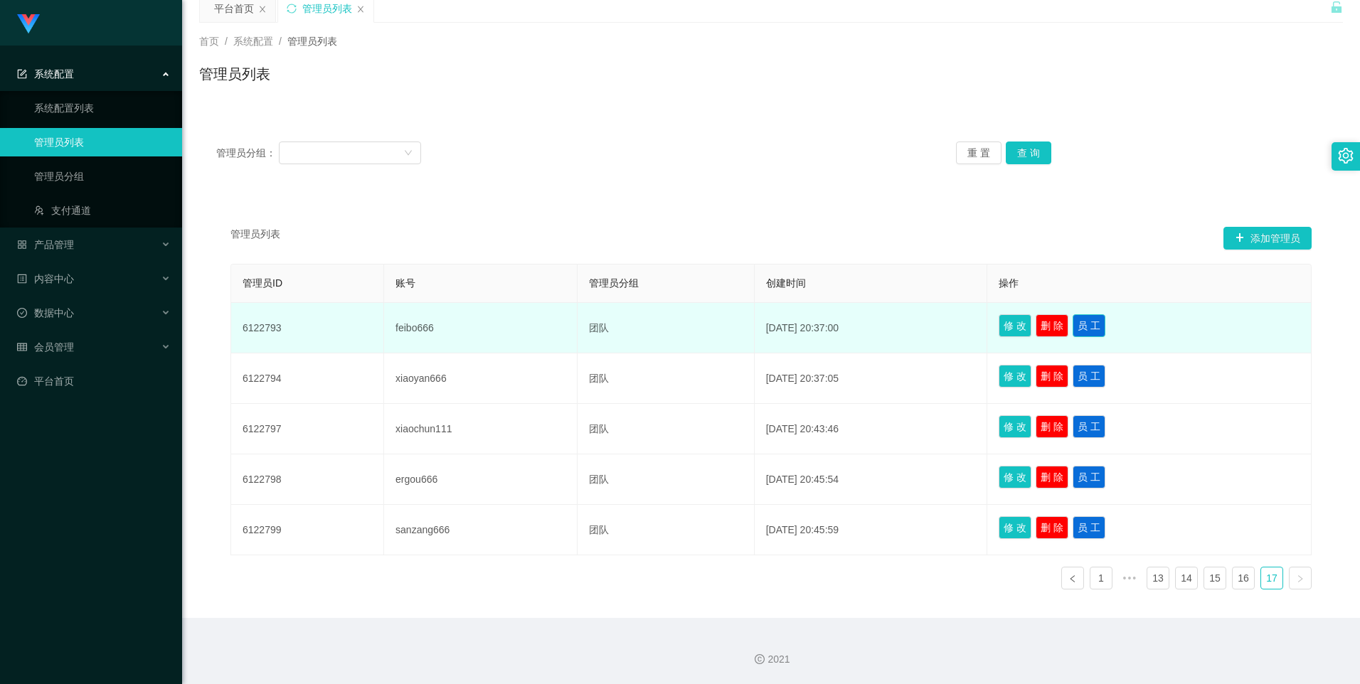
click at [1098, 315] on button "员 工" at bounding box center [1089, 325] width 33 height 23
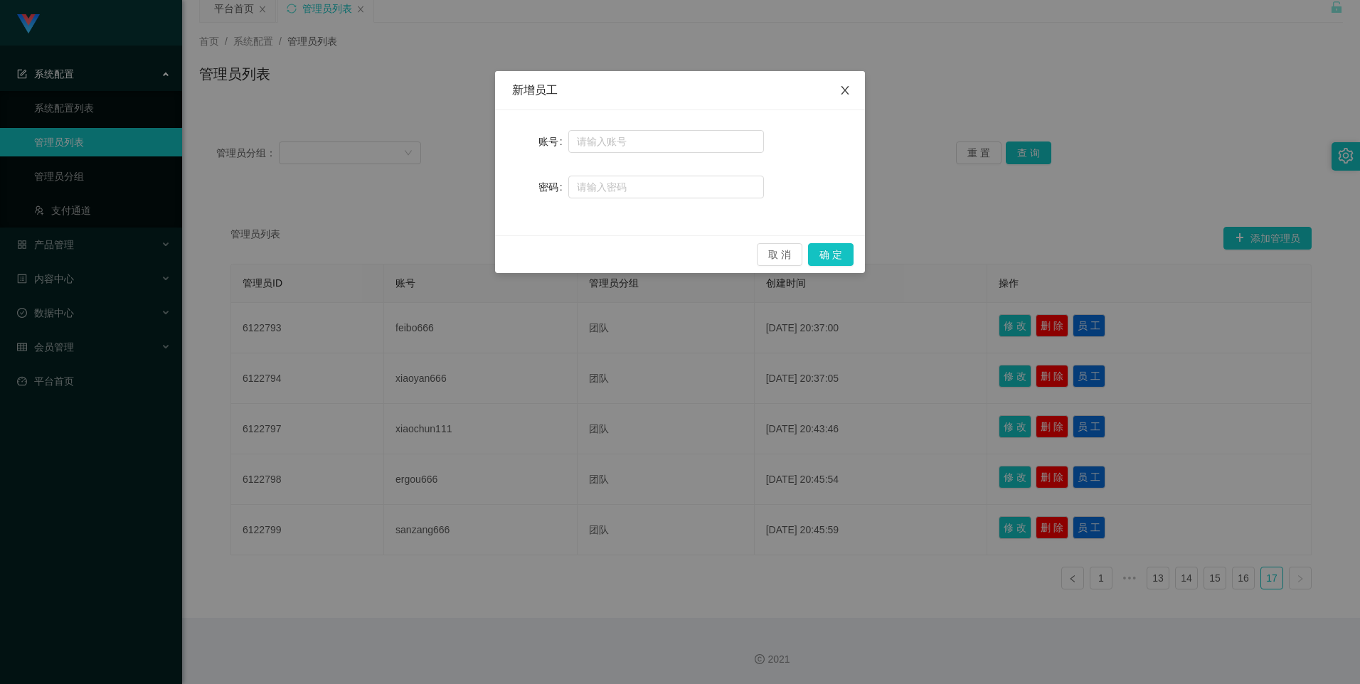
click at [846, 89] on icon "图标: close" at bounding box center [845, 90] width 11 height 11
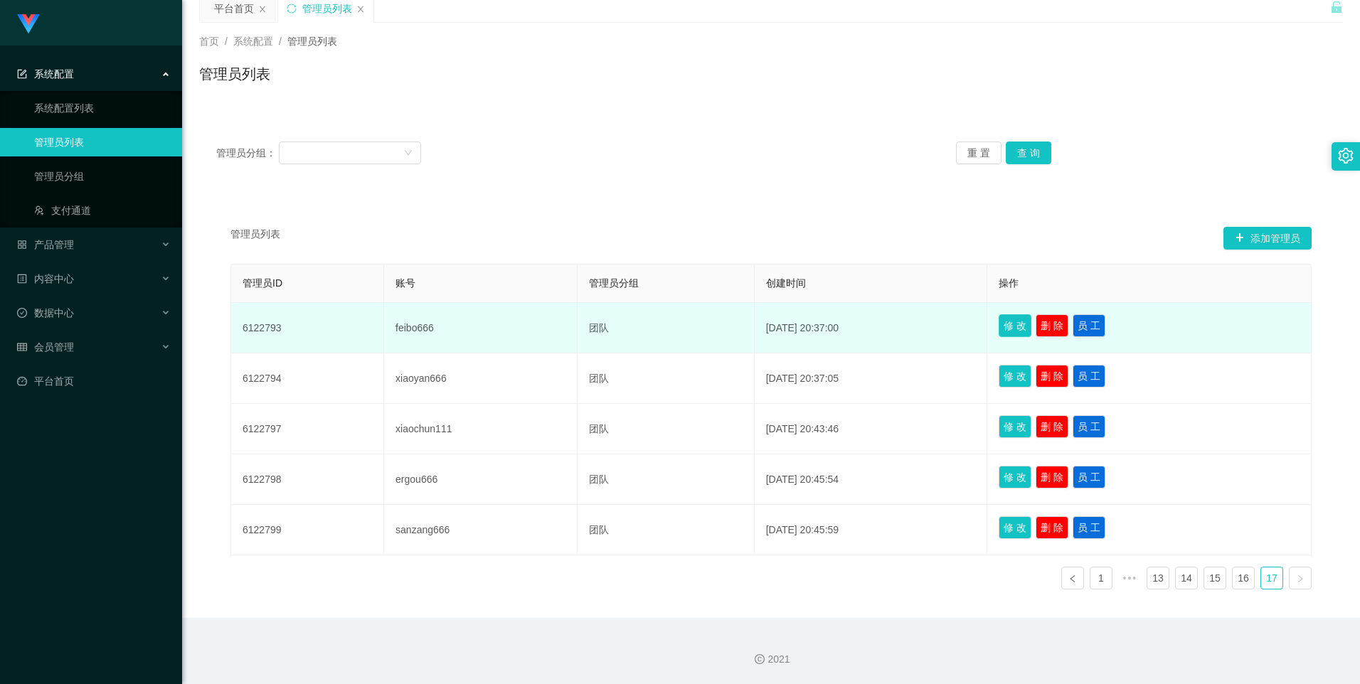
click at [1032, 327] on button "修 改" at bounding box center [1015, 325] width 33 height 23
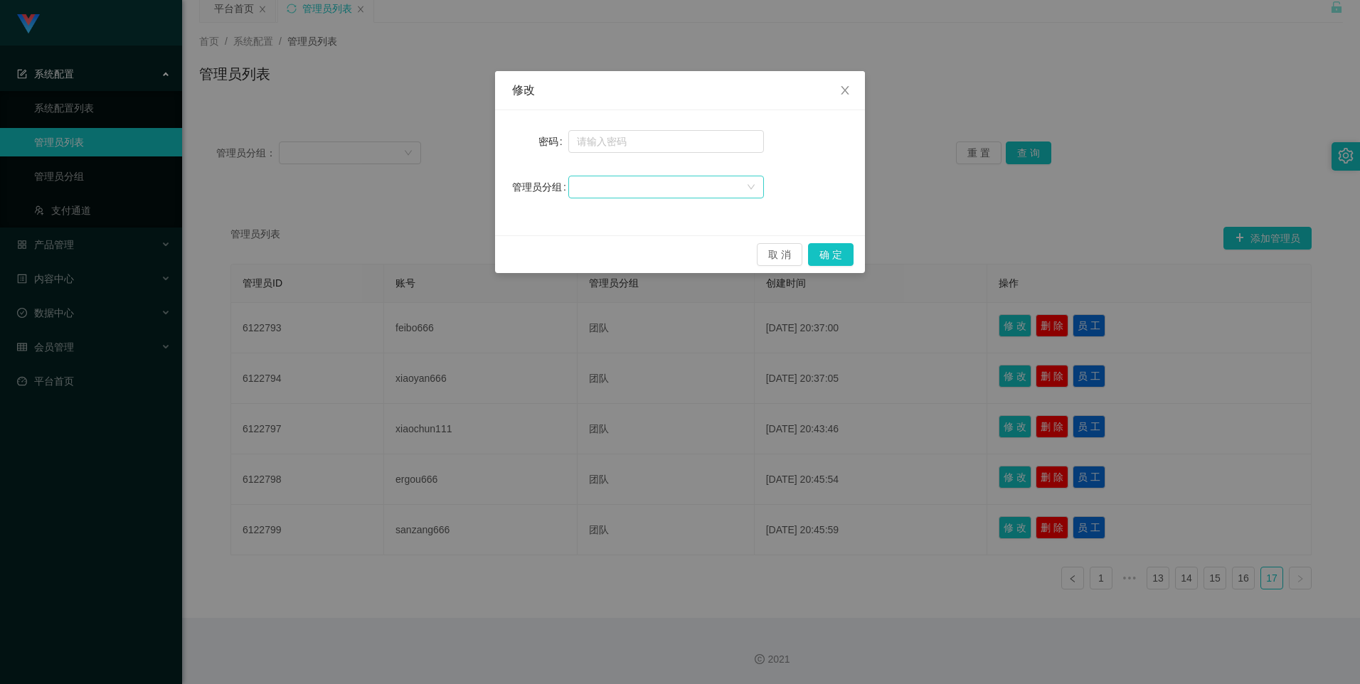
click at [662, 184] on div at bounding box center [661, 186] width 169 height 21
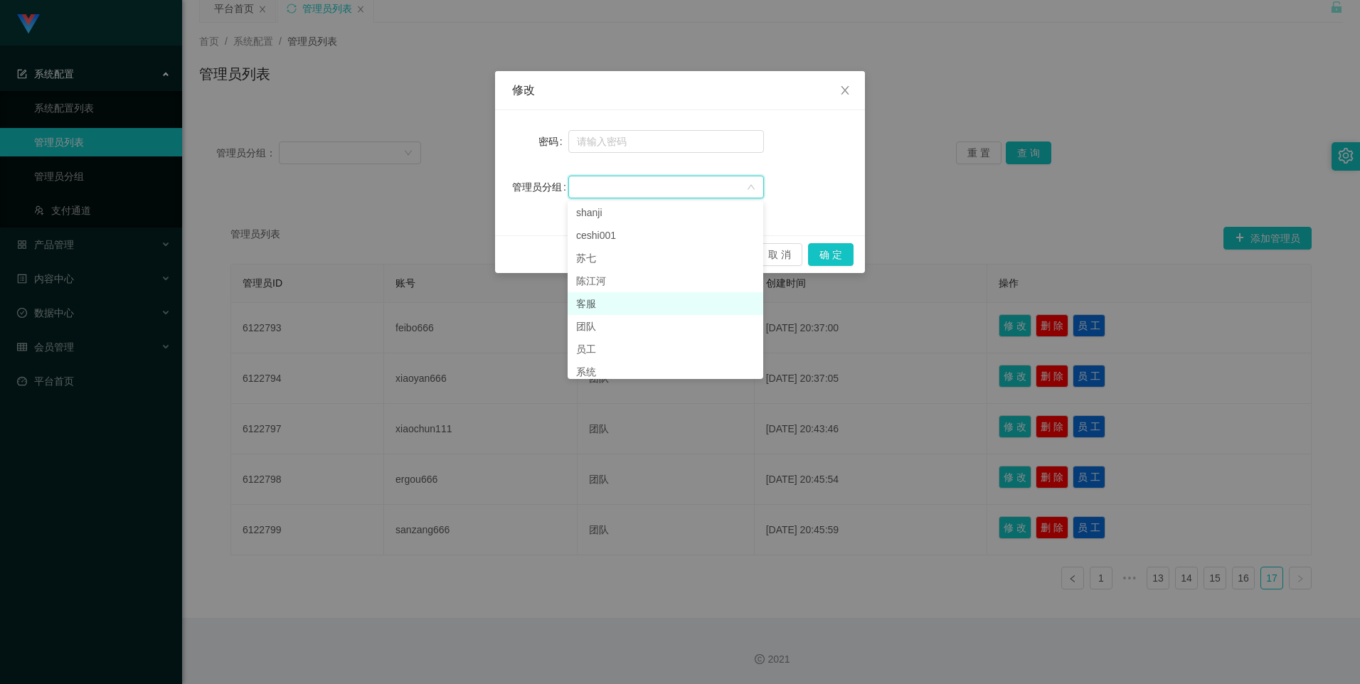
scroll to position [33, 0]
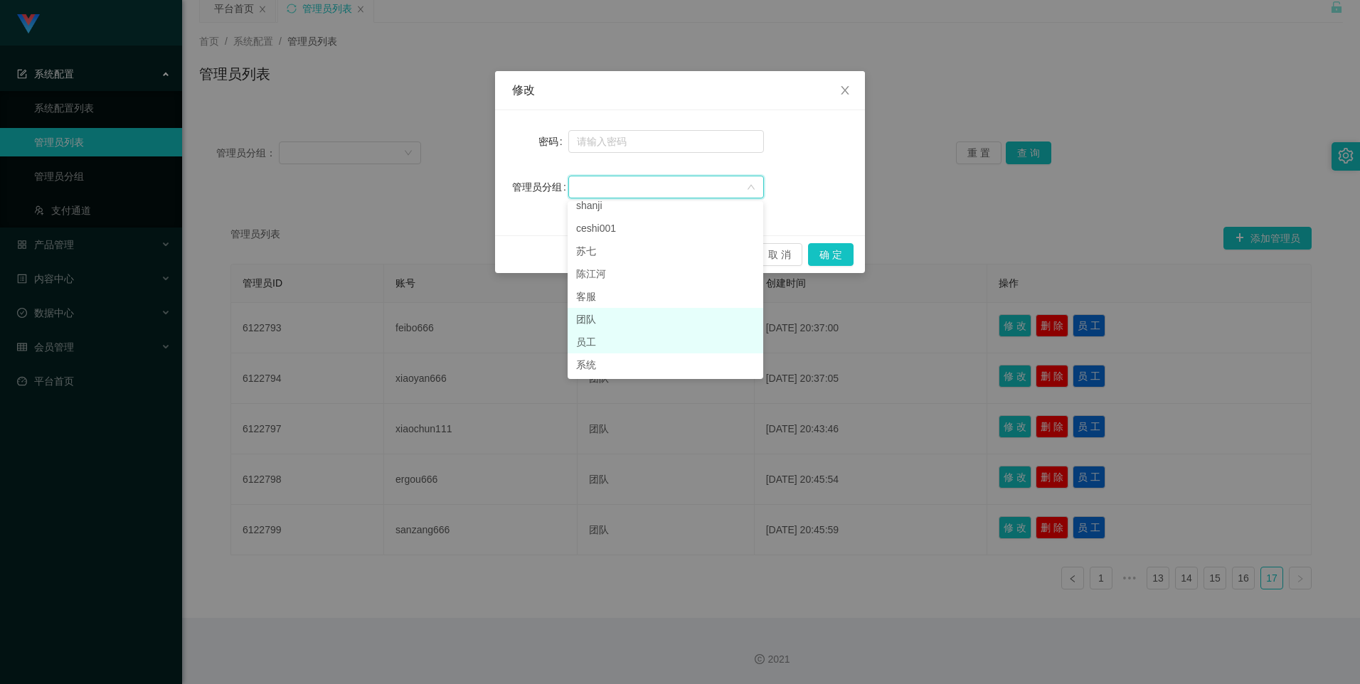
click at [608, 332] on li "员工" at bounding box center [666, 342] width 196 height 23
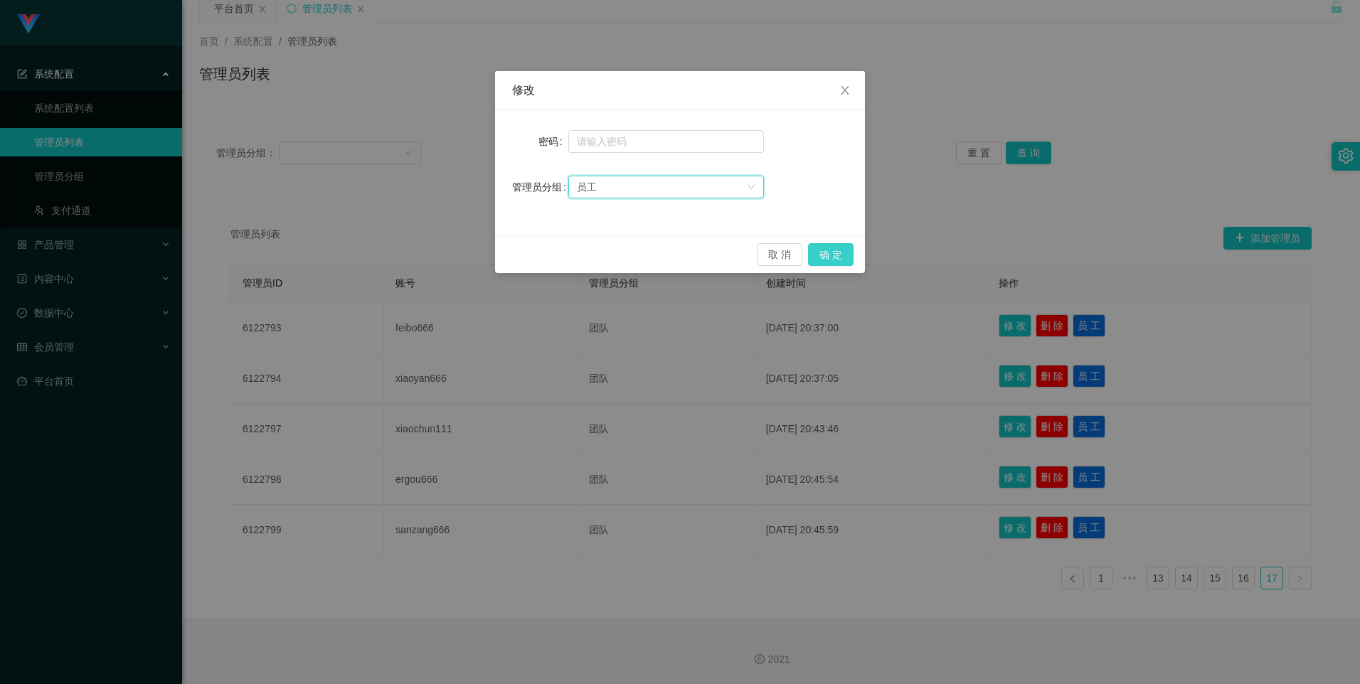
click at [832, 254] on button "确 定" at bounding box center [831, 254] width 46 height 23
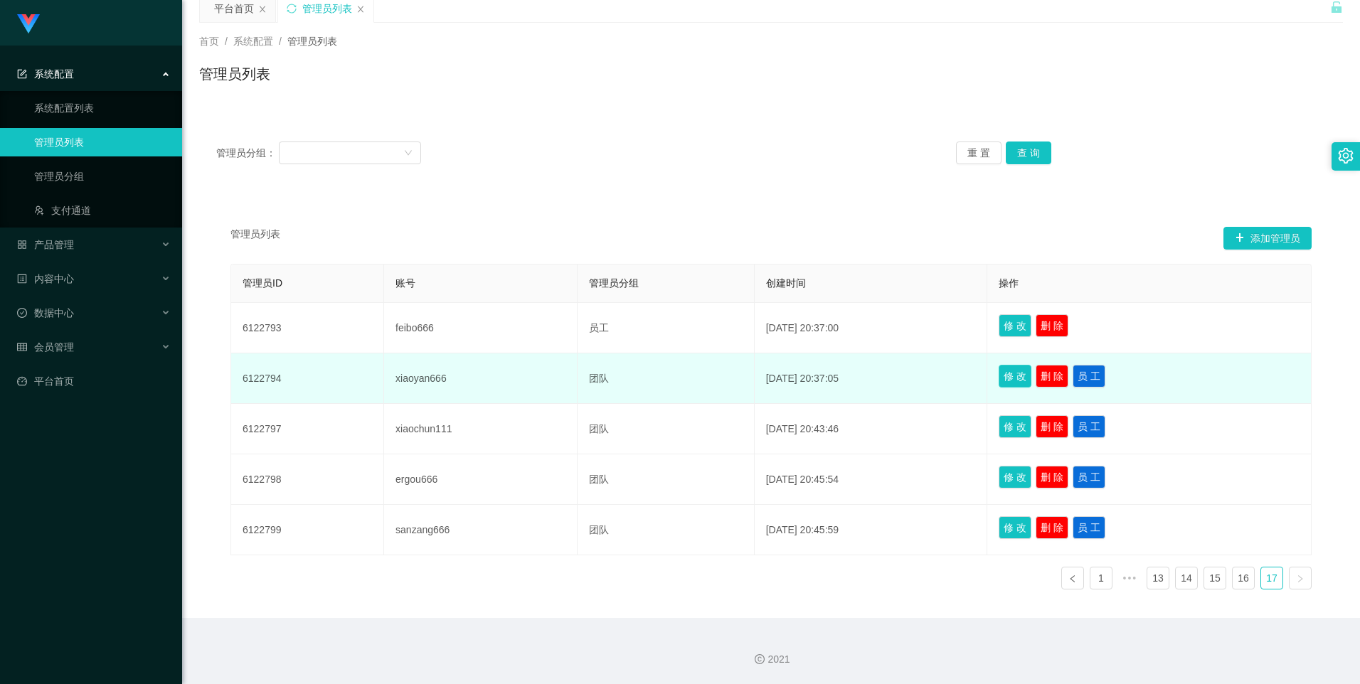
click at [1017, 375] on button "修 改" at bounding box center [1015, 376] width 33 height 23
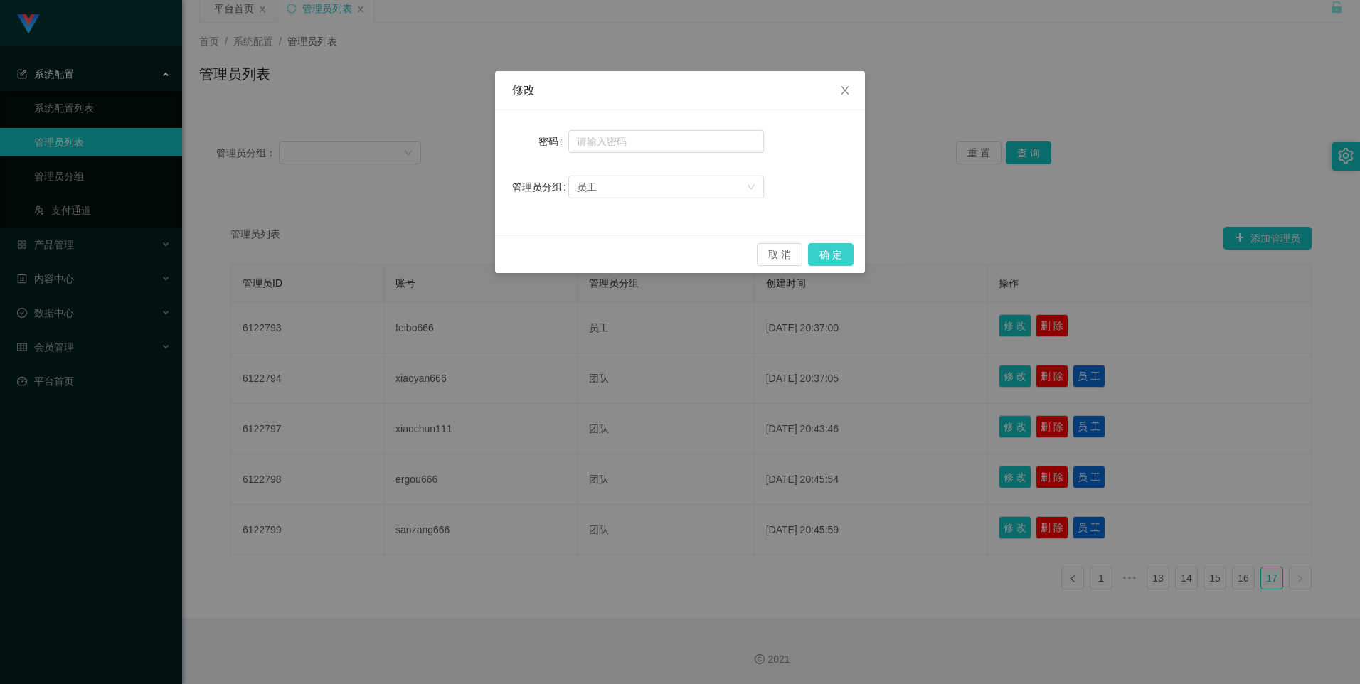
click at [842, 257] on button "确 定" at bounding box center [831, 254] width 46 height 23
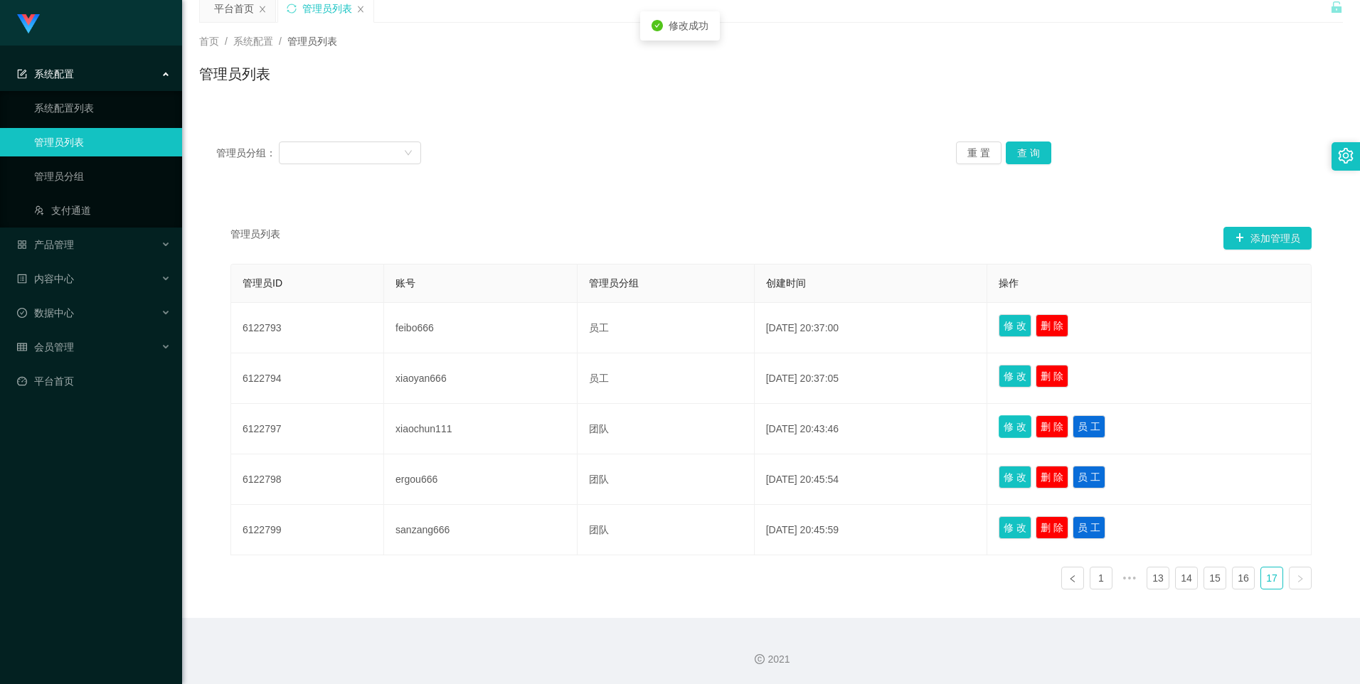
click at [1017, 426] on button "修 改" at bounding box center [1015, 426] width 33 height 23
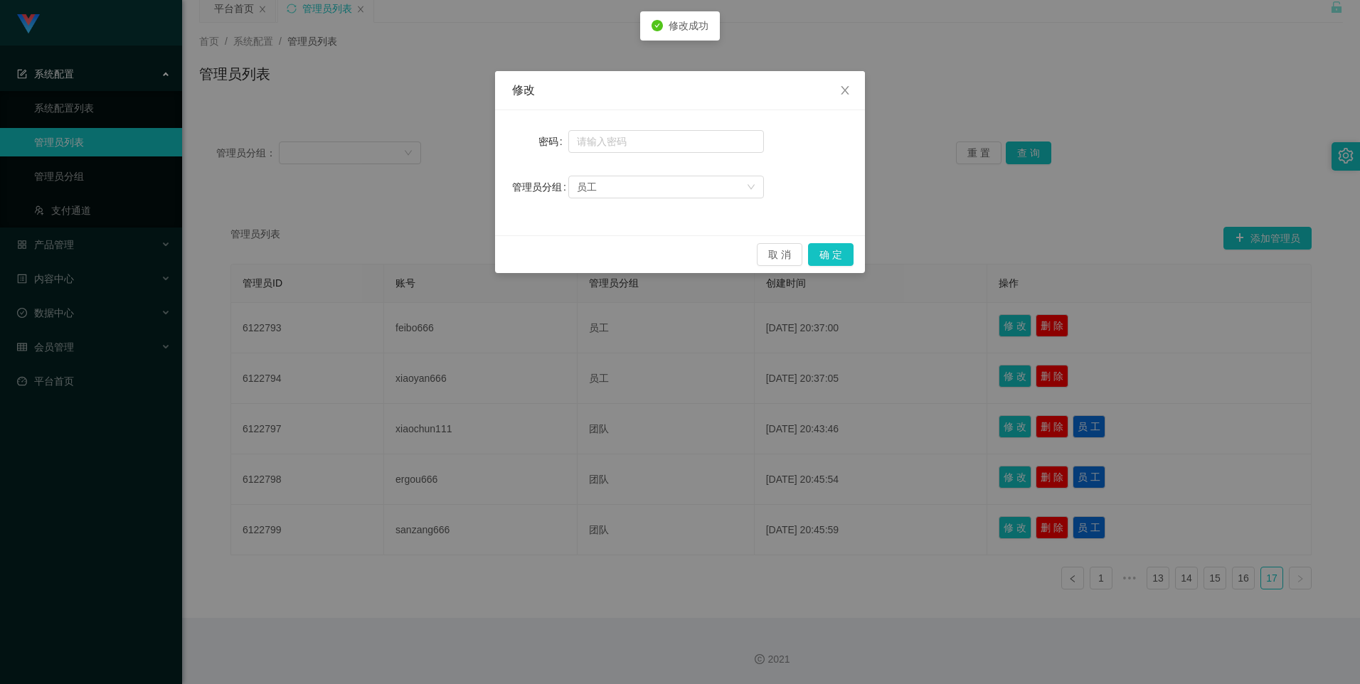
click at [841, 268] on div "取 消 确 定" at bounding box center [680, 254] width 370 height 38
click at [832, 255] on button "确 定" at bounding box center [831, 254] width 46 height 23
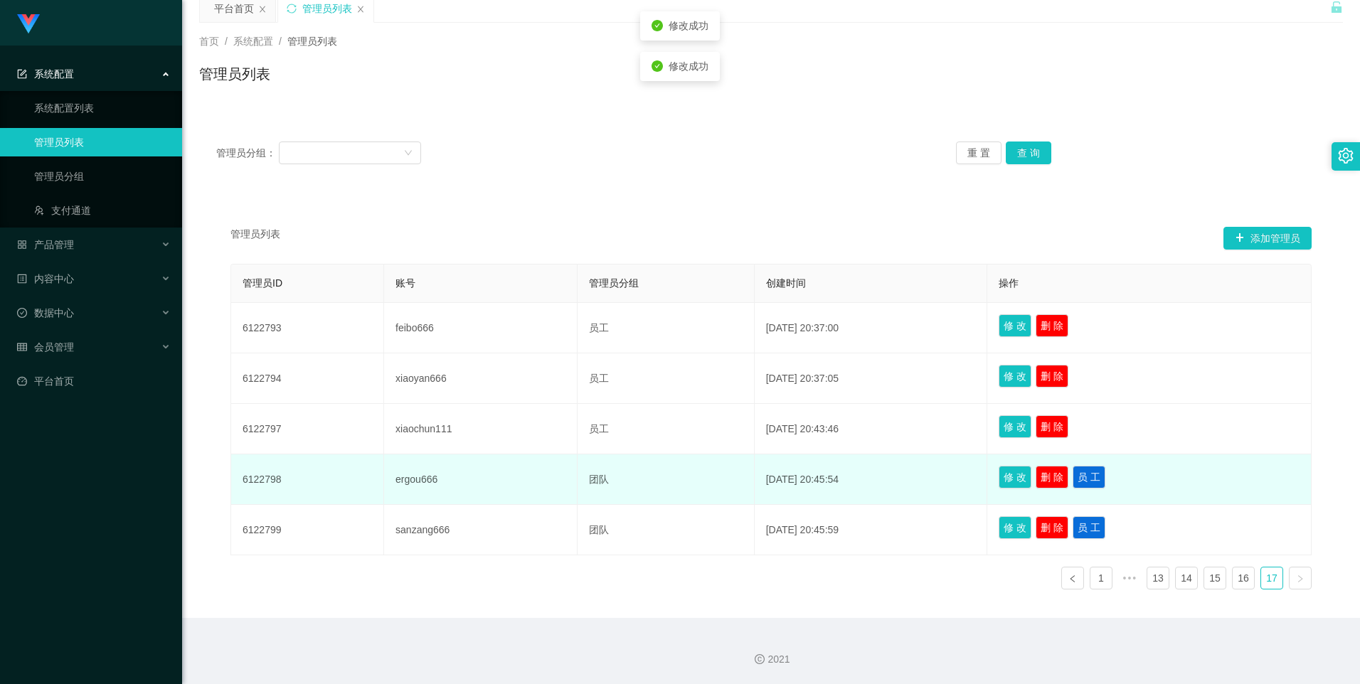
click at [1025, 494] on td "修 改 删 除 员 工" at bounding box center [1149, 480] width 324 height 51
click at [1024, 475] on button "修 改" at bounding box center [1015, 477] width 33 height 23
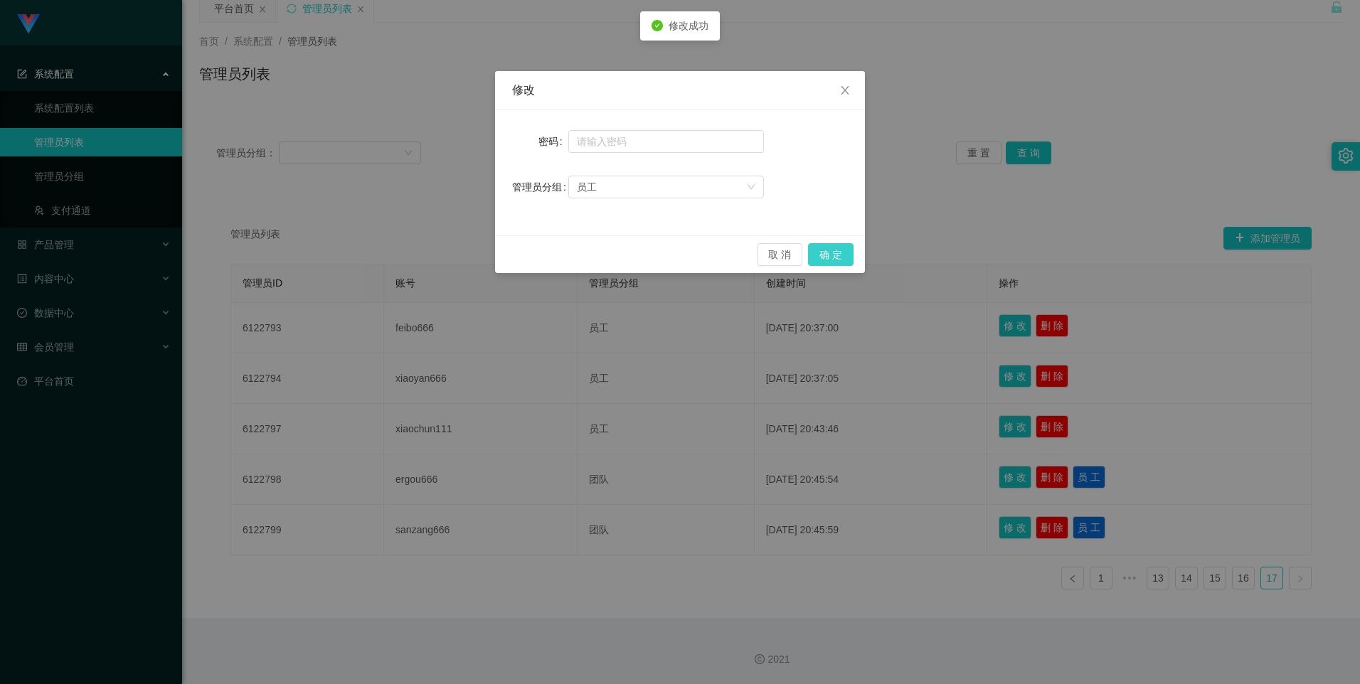
click at [835, 253] on button "确 定" at bounding box center [831, 254] width 46 height 23
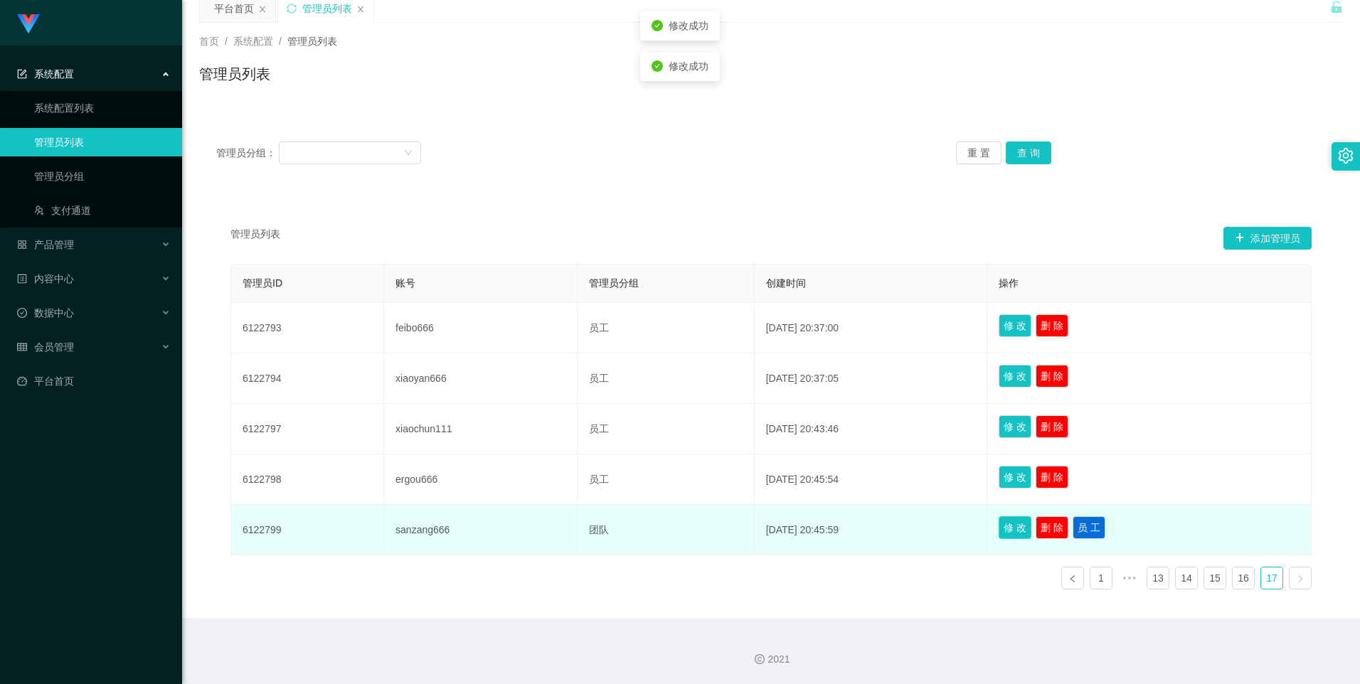
click at [1032, 536] on button "修 改" at bounding box center [1015, 528] width 33 height 23
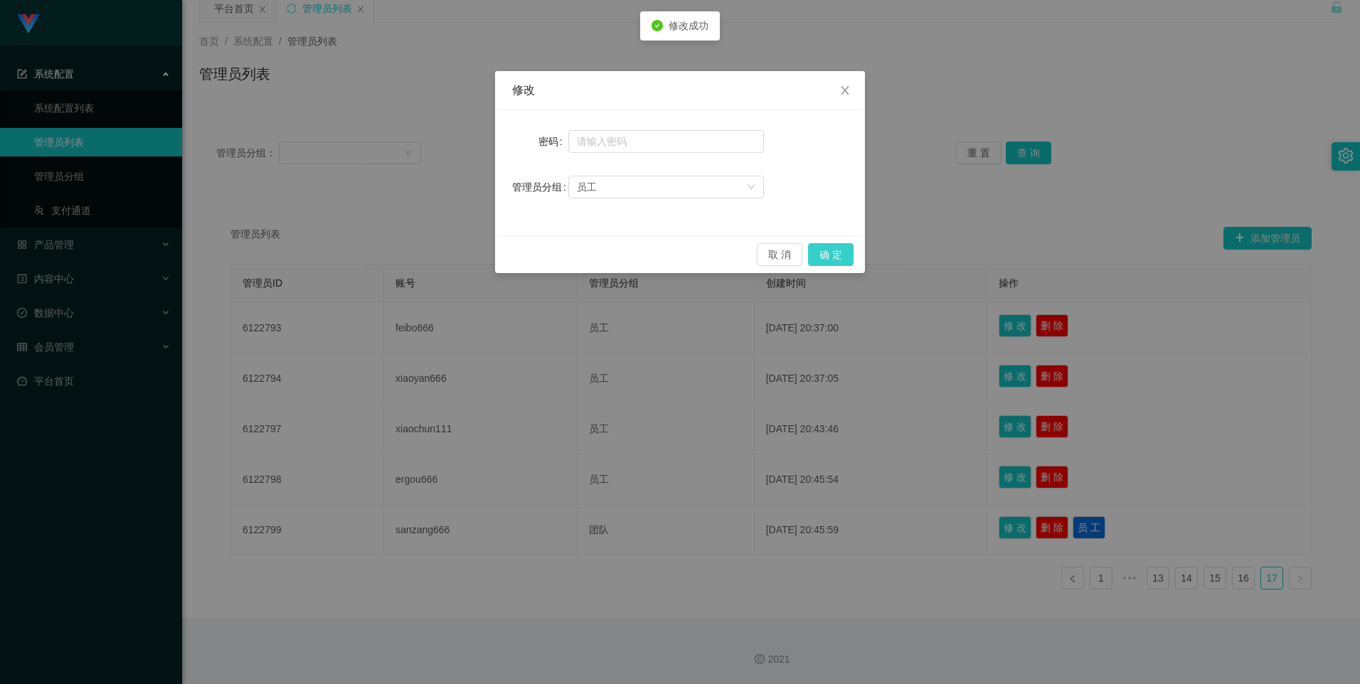
click at [833, 253] on button "确 定" at bounding box center [831, 254] width 46 height 23
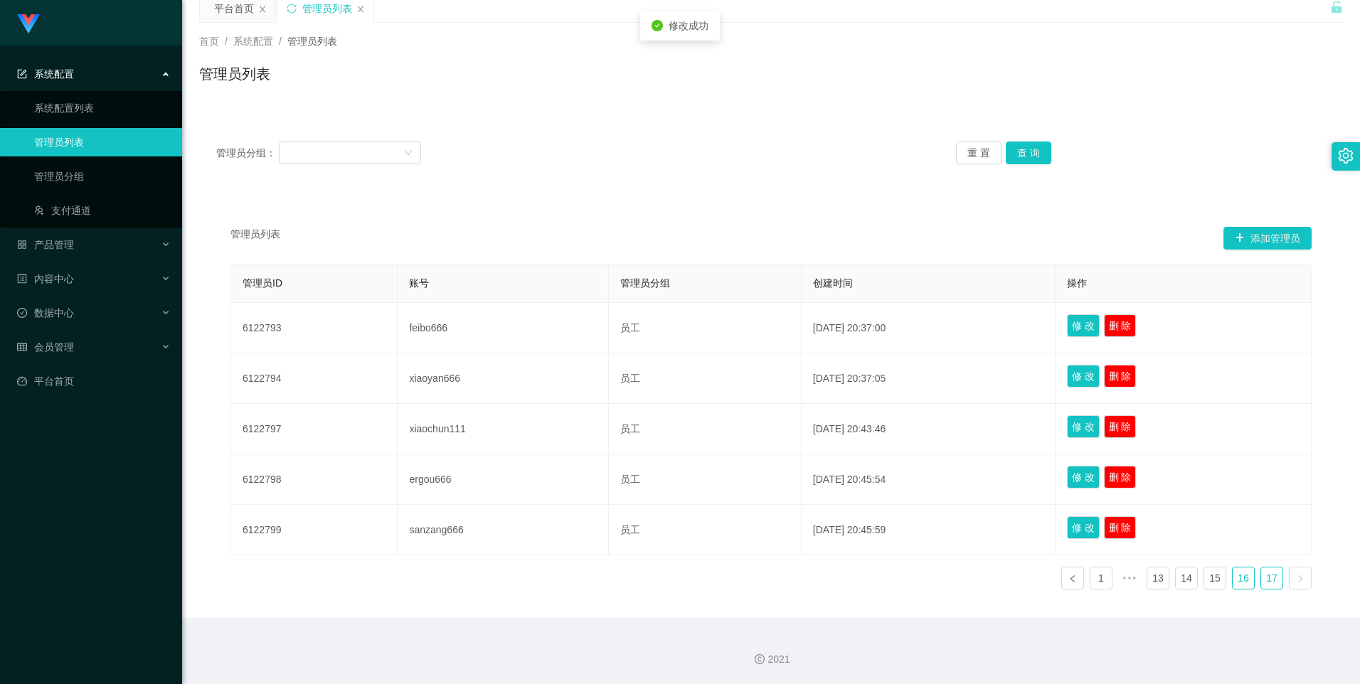
click at [1236, 578] on link "16" at bounding box center [1243, 578] width 21 height 21
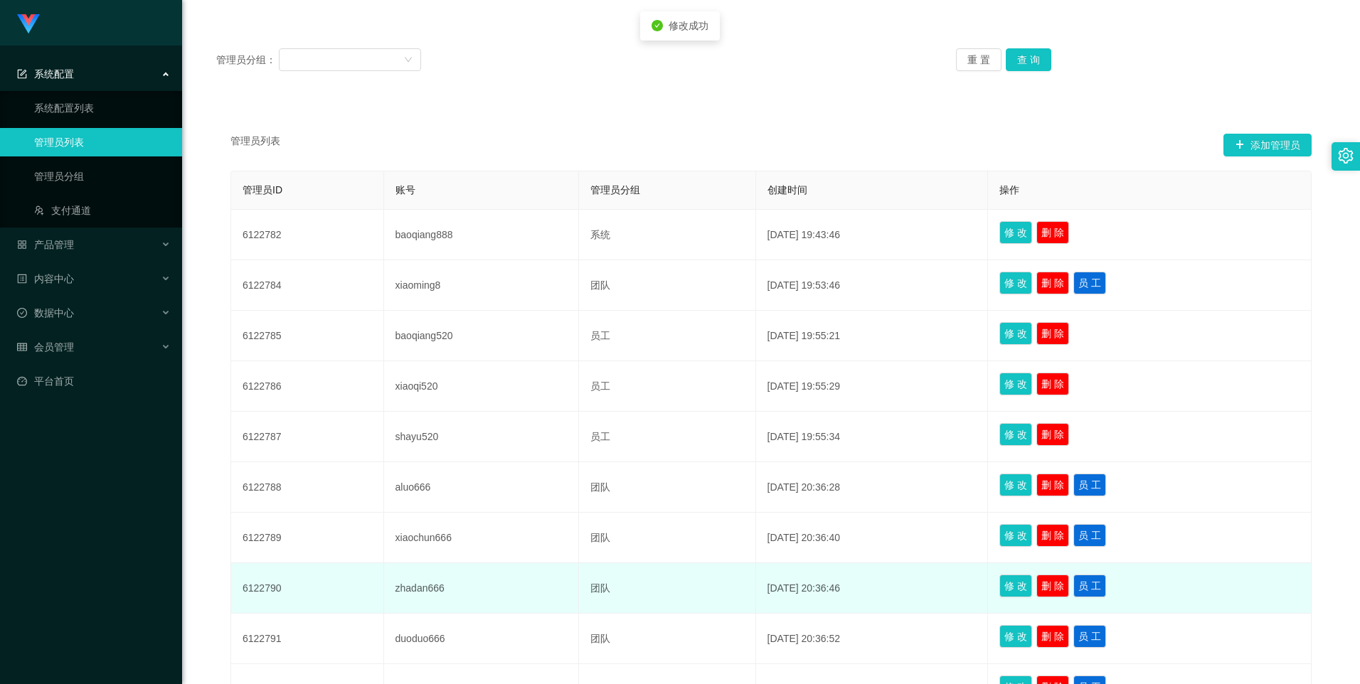
scroll to position [176, 0]
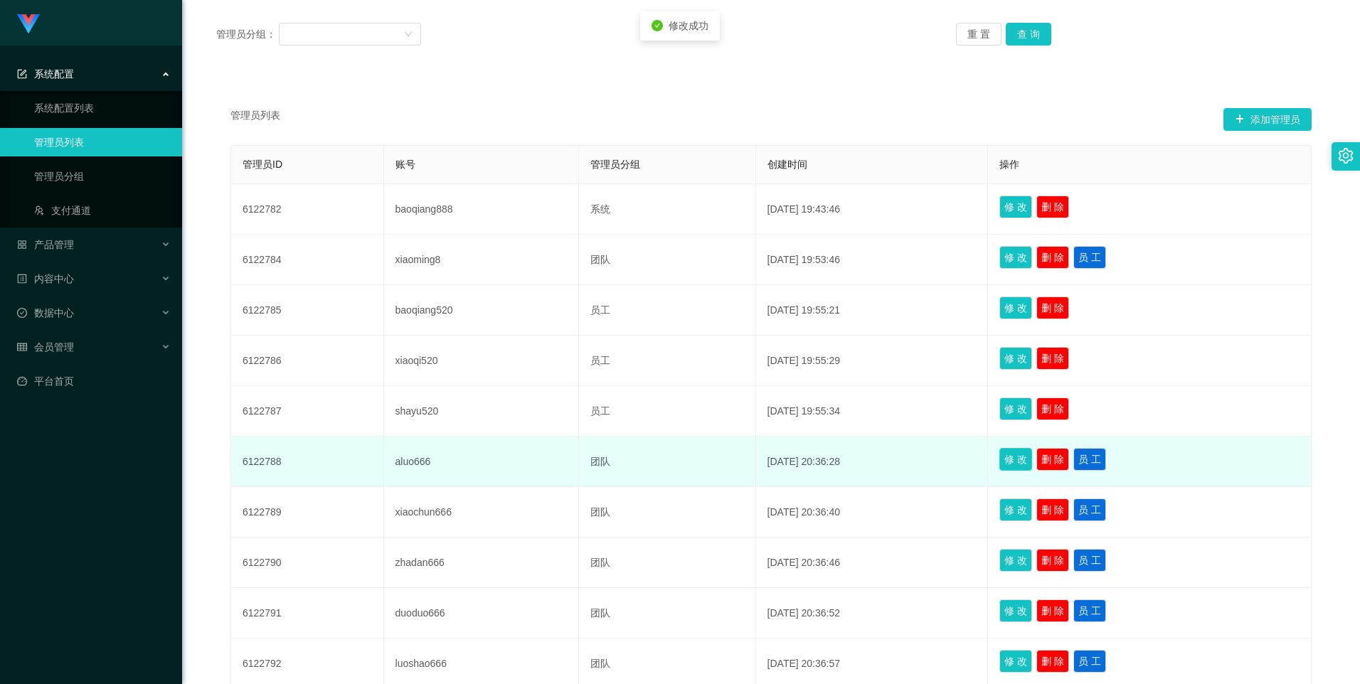
click at [1020, 455] on button "修 改" at bounding box center [1016, 459] width 33 height 23
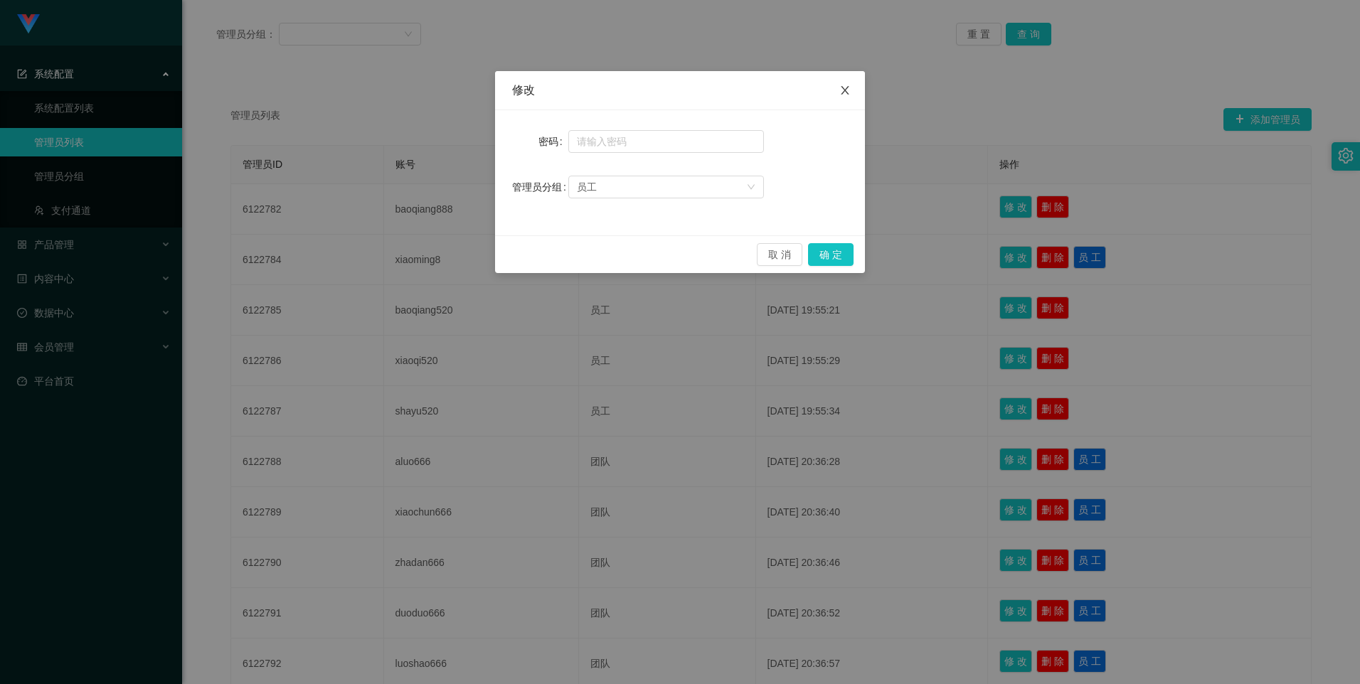
click at [842, 92] on icon "图标: close" at bounding box center [845, 90] width 11 height 11
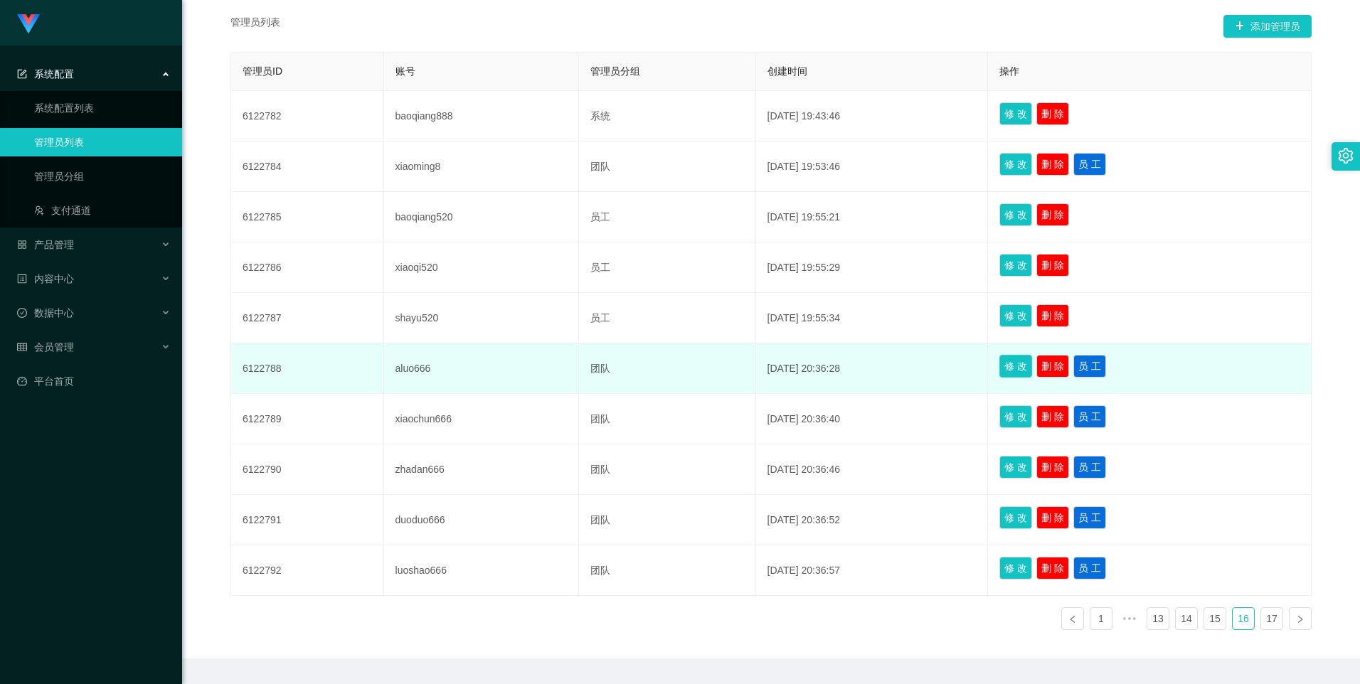
scroll to position [309, 0]
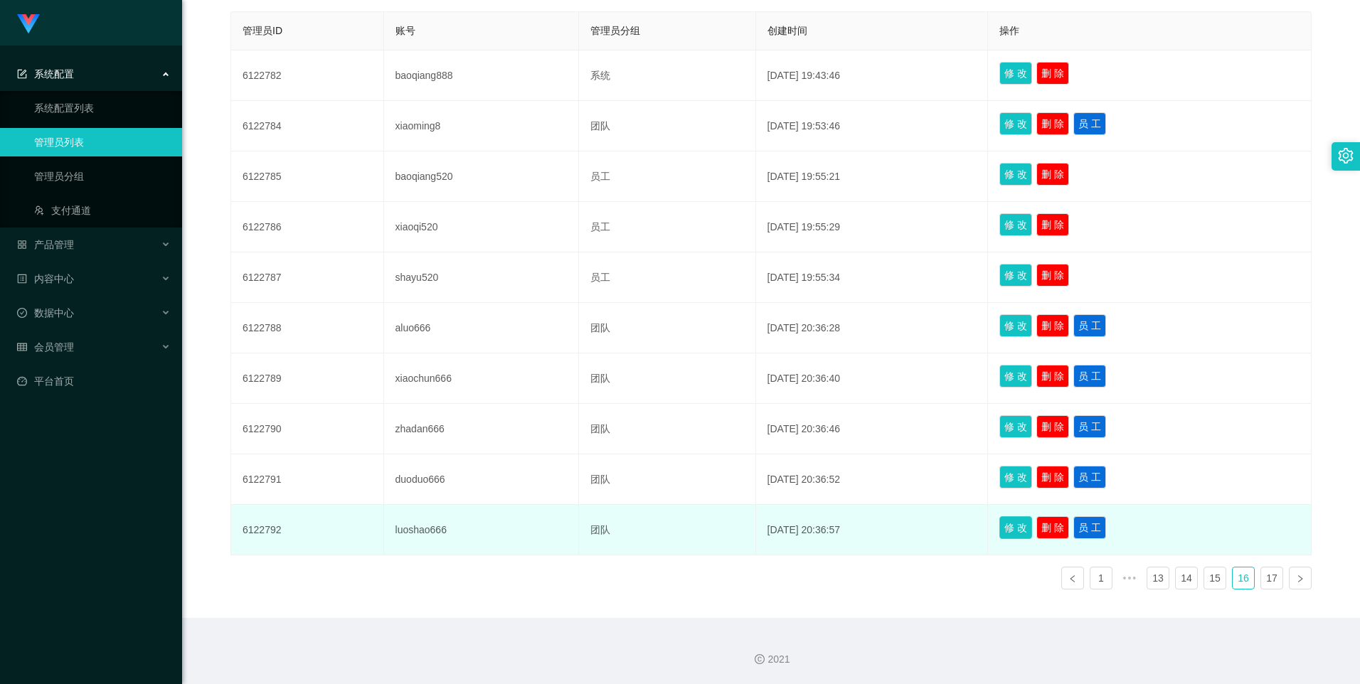
click at [1018, 529] on button "修 改" at bounding box center [1016, 528] width 33 height 23
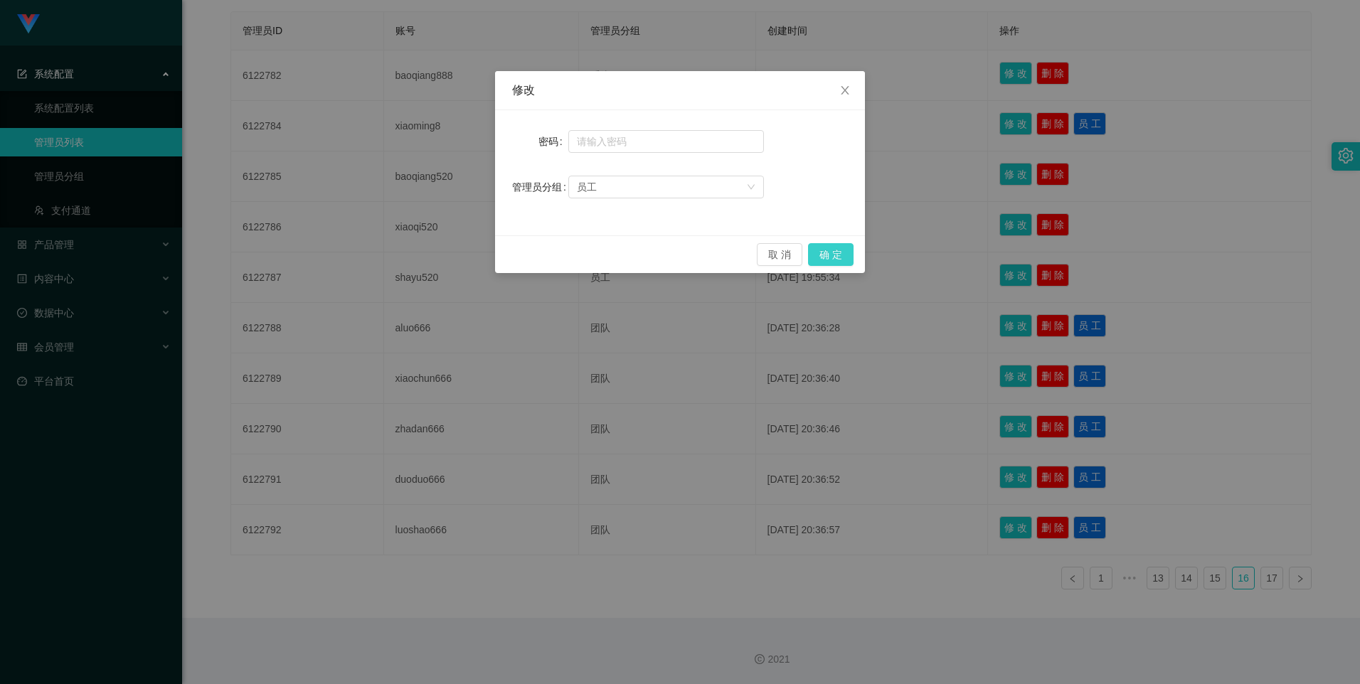
click at [818, 252] on button "确 定" at bounding box center [831, 254] width 46 height 23
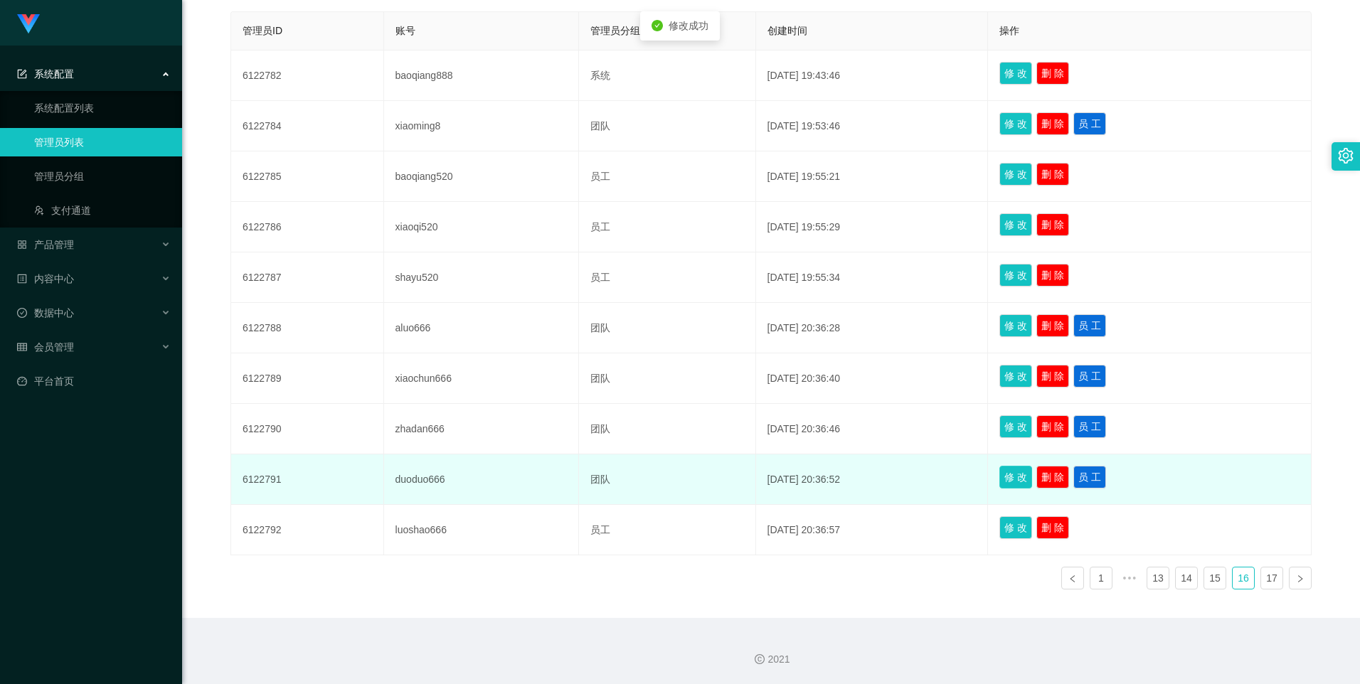
click at [1025, 470] on button "修 改" at bounding box center [1016, 477] width 33 height 23
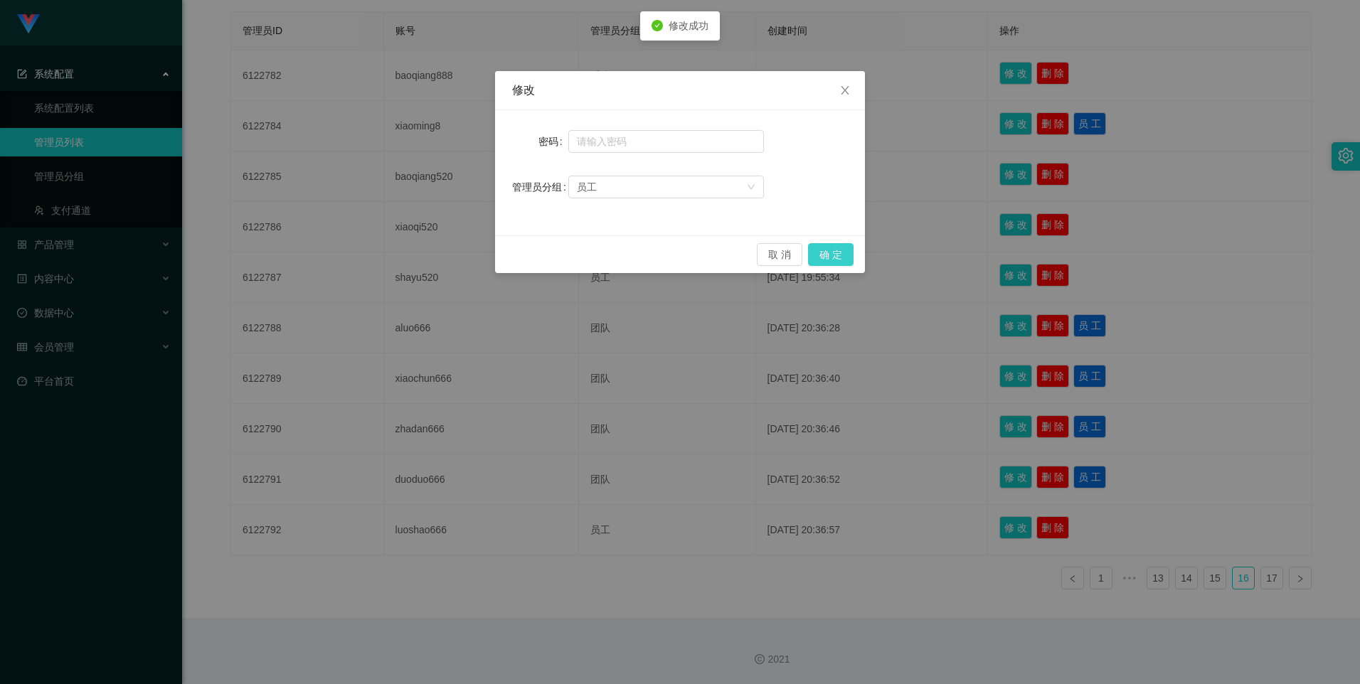
click at [840, 251] on button "确 定" at bounding box center [831, 254] width 46 height 23
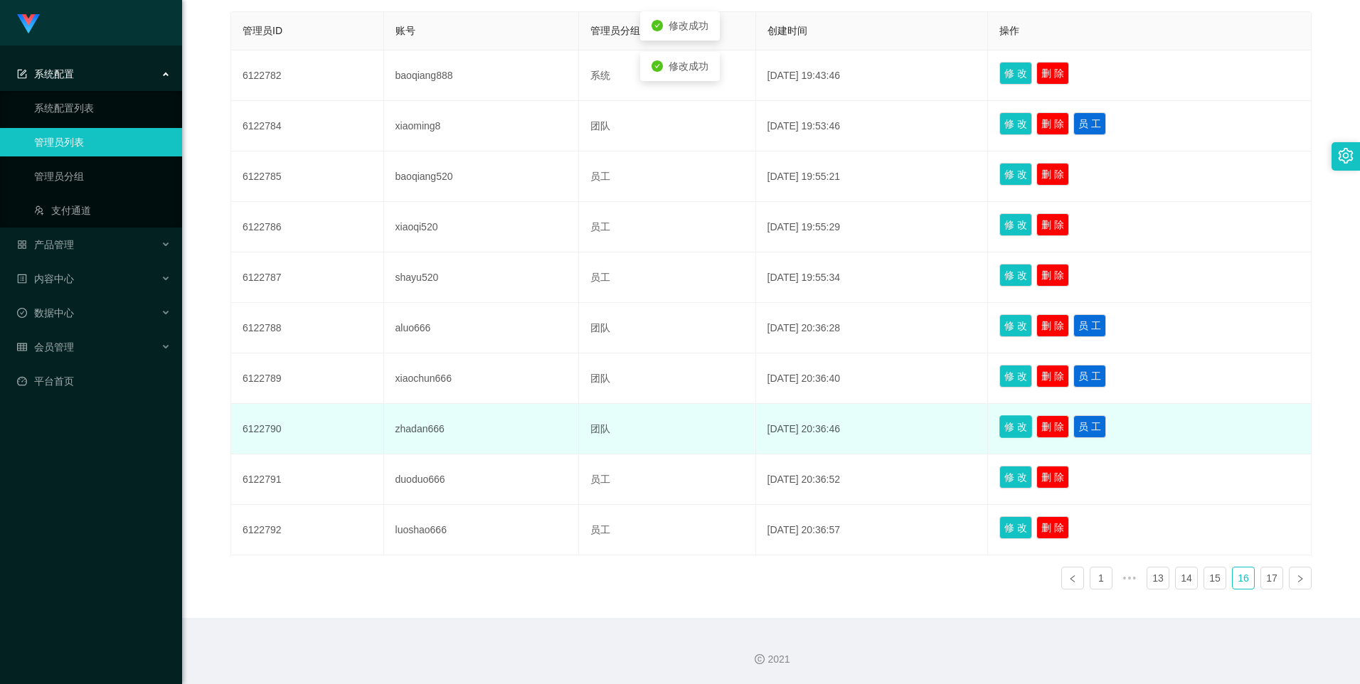
click at [1027, 428] on button "修 改" at bounding box center [1016, 426] width 33 height 23
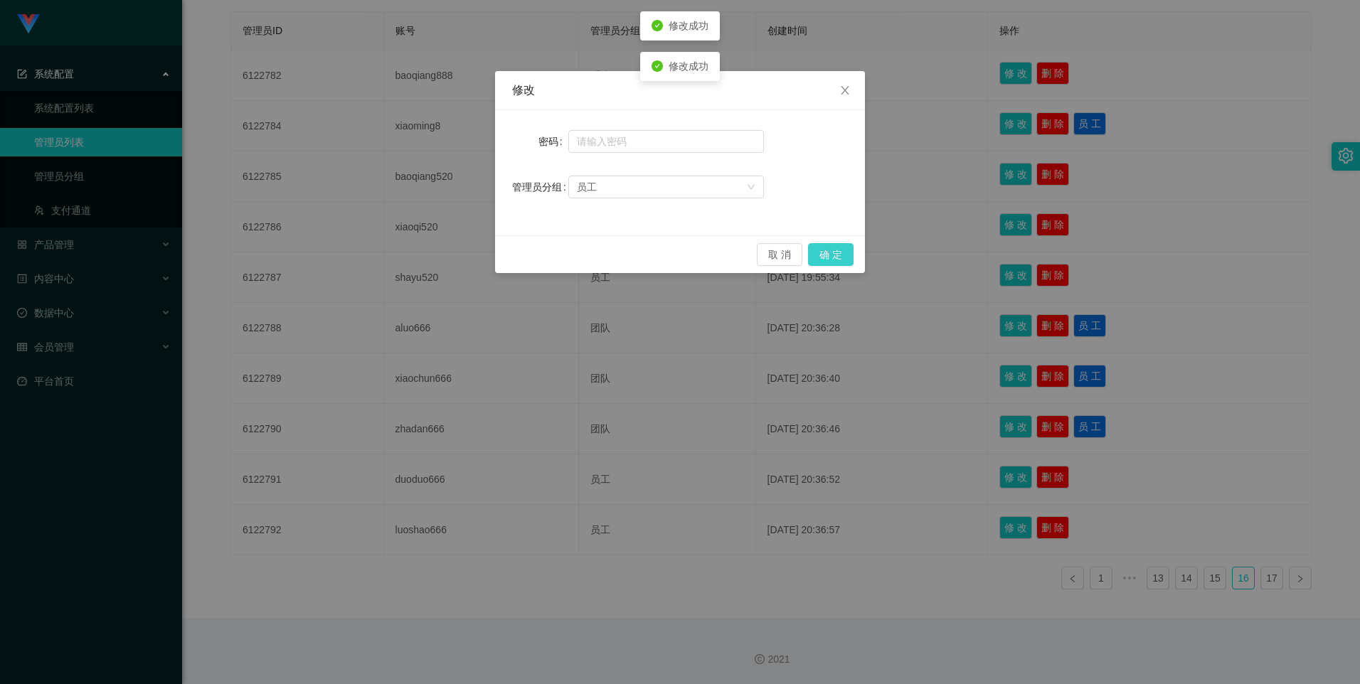
click at [827, 246] on button "确 定" at bounding box center [831, 254] width 46 height 23
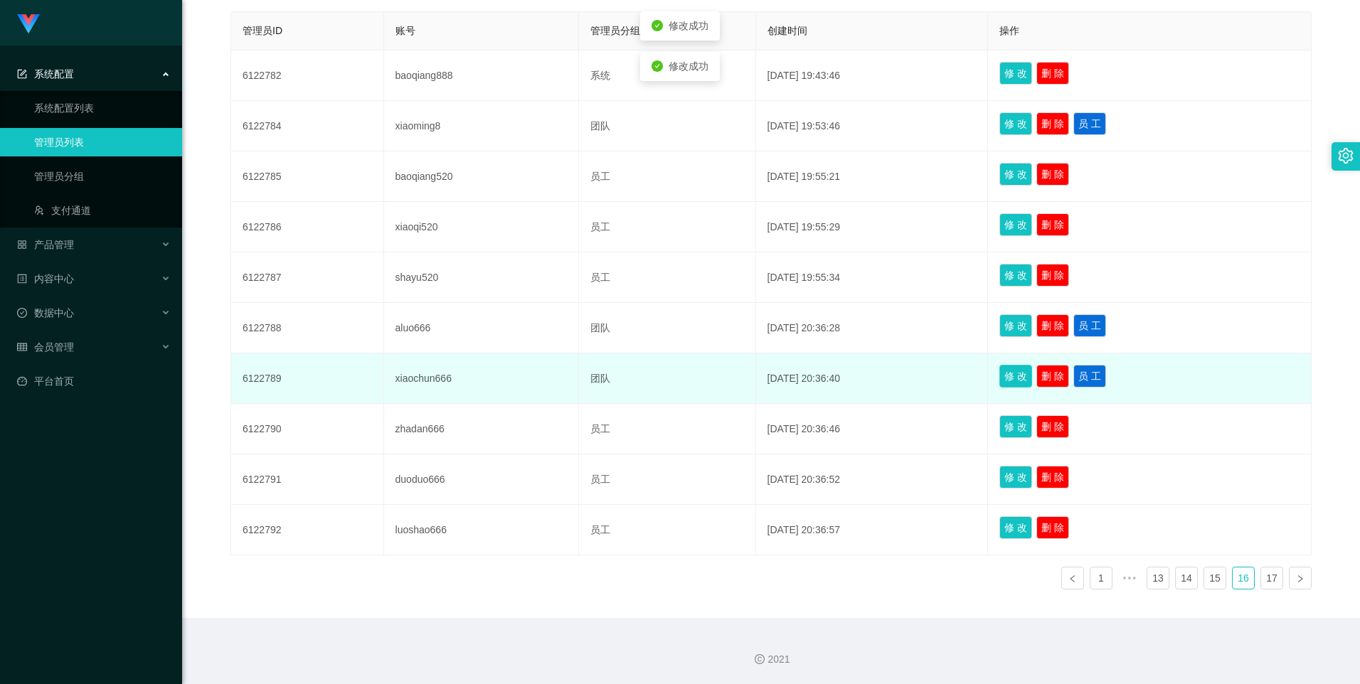
click at [1018, 366] on button "修 改" at bounding box center [1016, 376] width 33 height 23
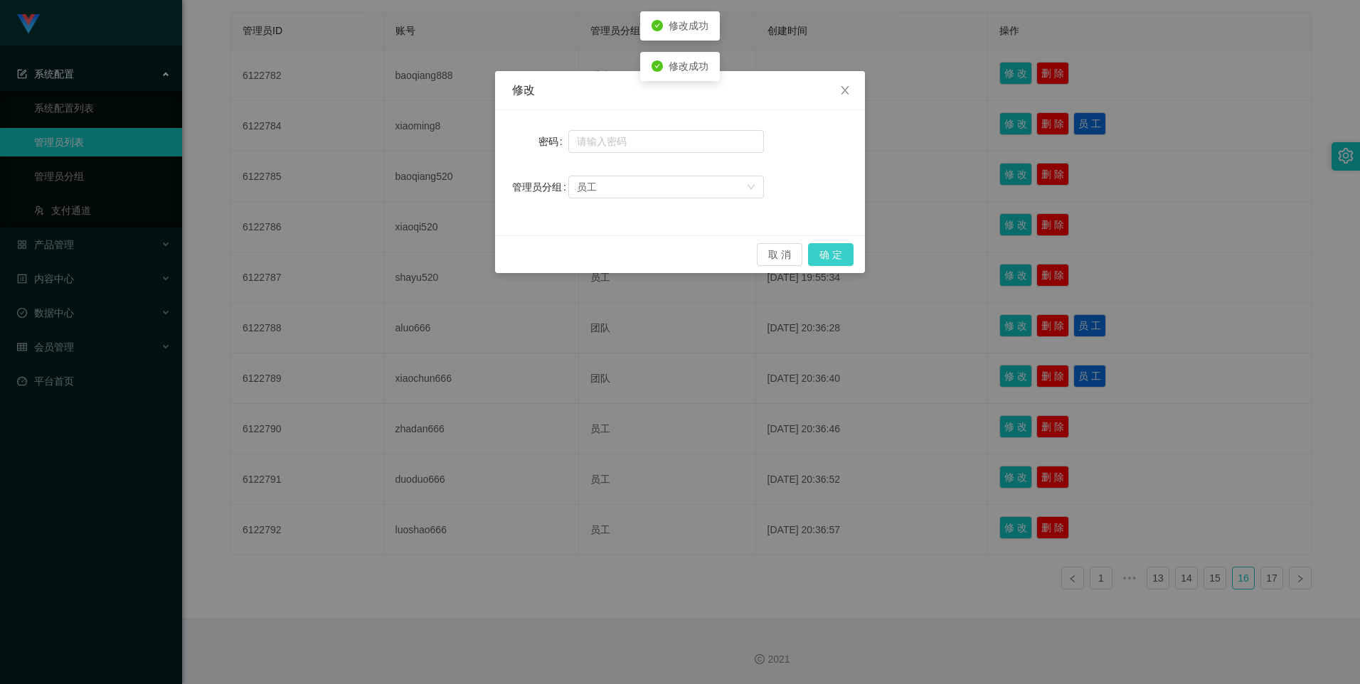
click at [842, 253] on button "确 定" at bounding box center [831, 254] width 46 height 23
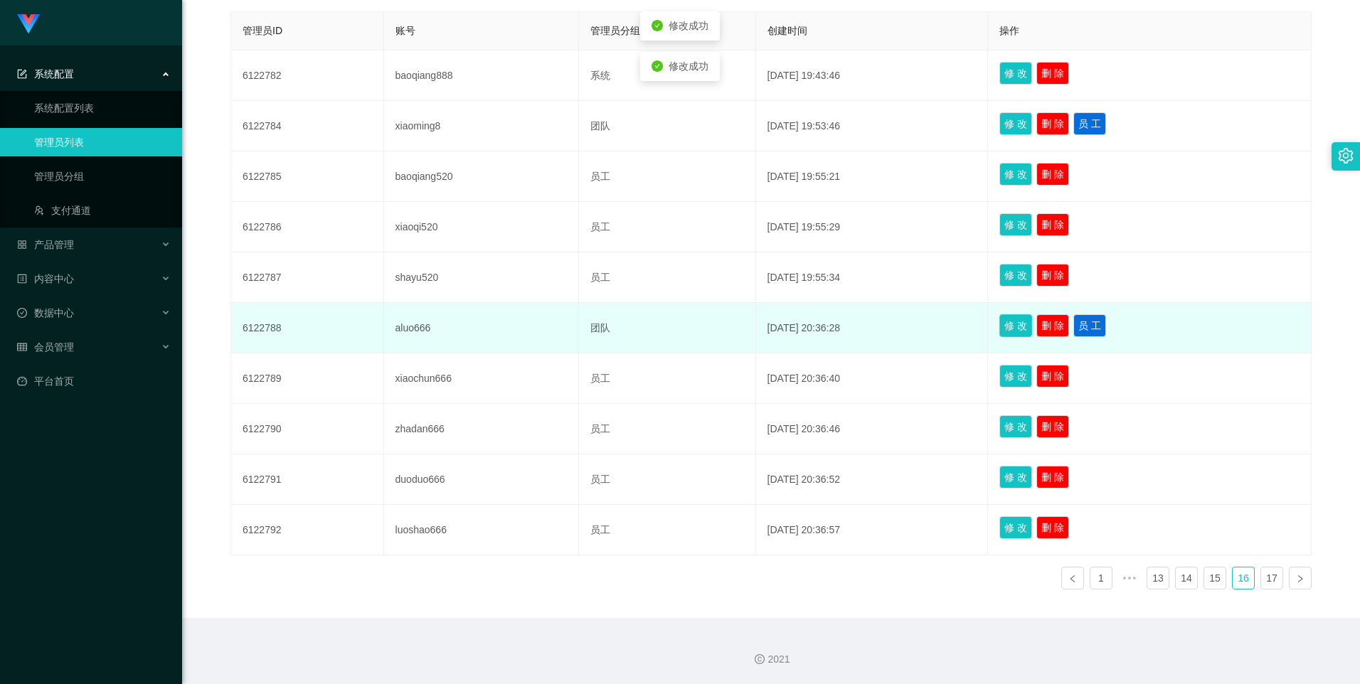
click at [1017, 321] on button "修 改" at bounding box center [1016, 325] width 33 height 23
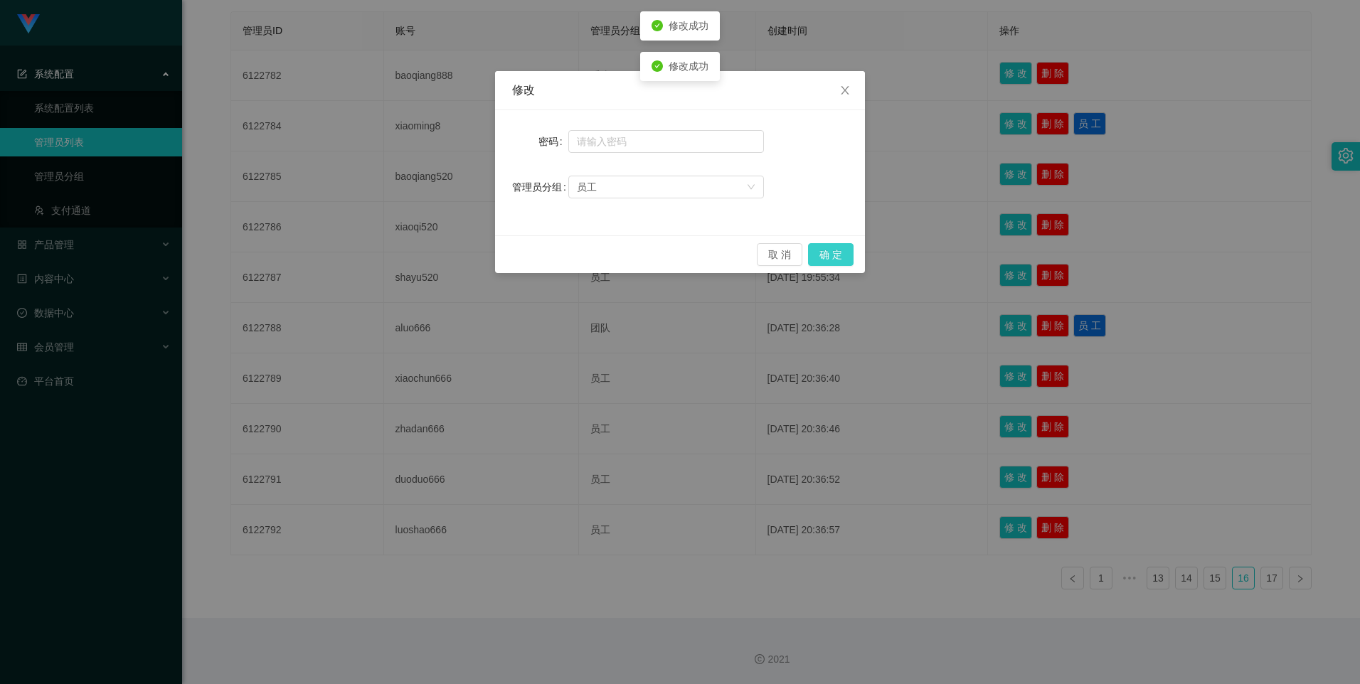
click at [838, 247] on button "确 定" at bounding box center [831, 254] width 46 height 23
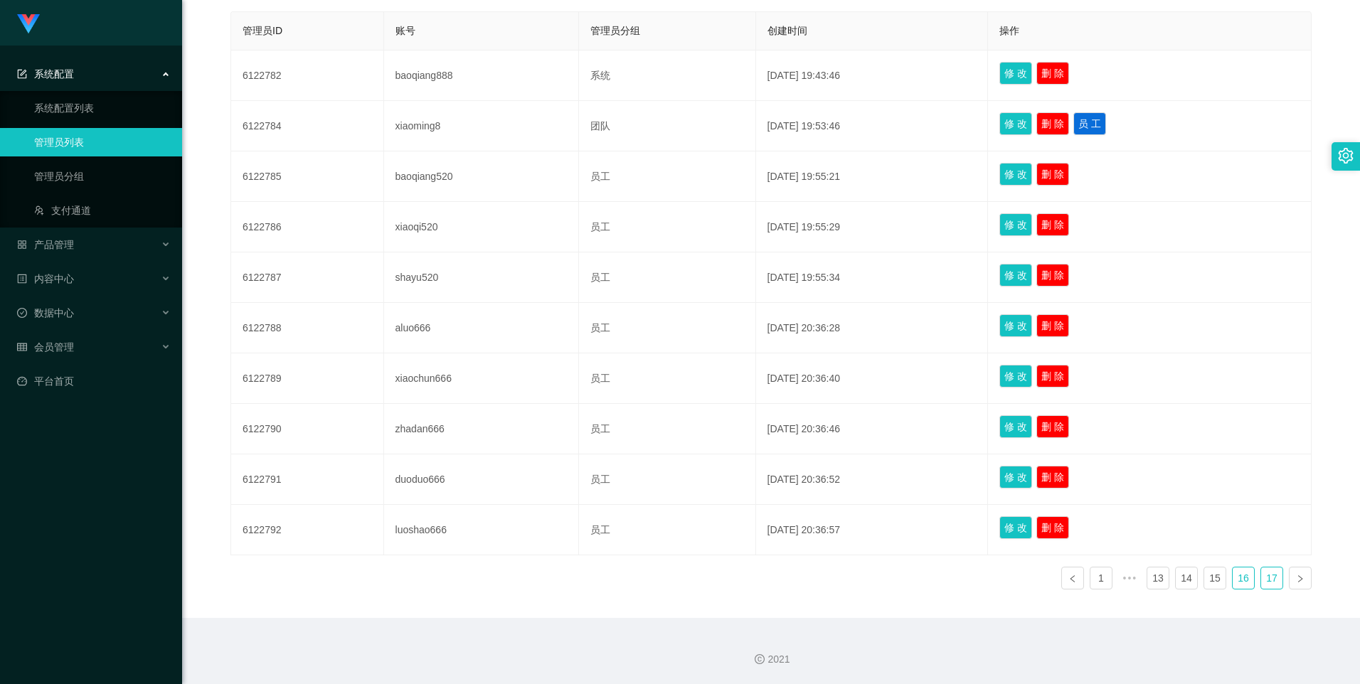
click at [1261, 576] on link "17" at bounding box center [1271, 578] width 21 height 21
